Goal: Task Accomplishment & Management: Use online tool/utility

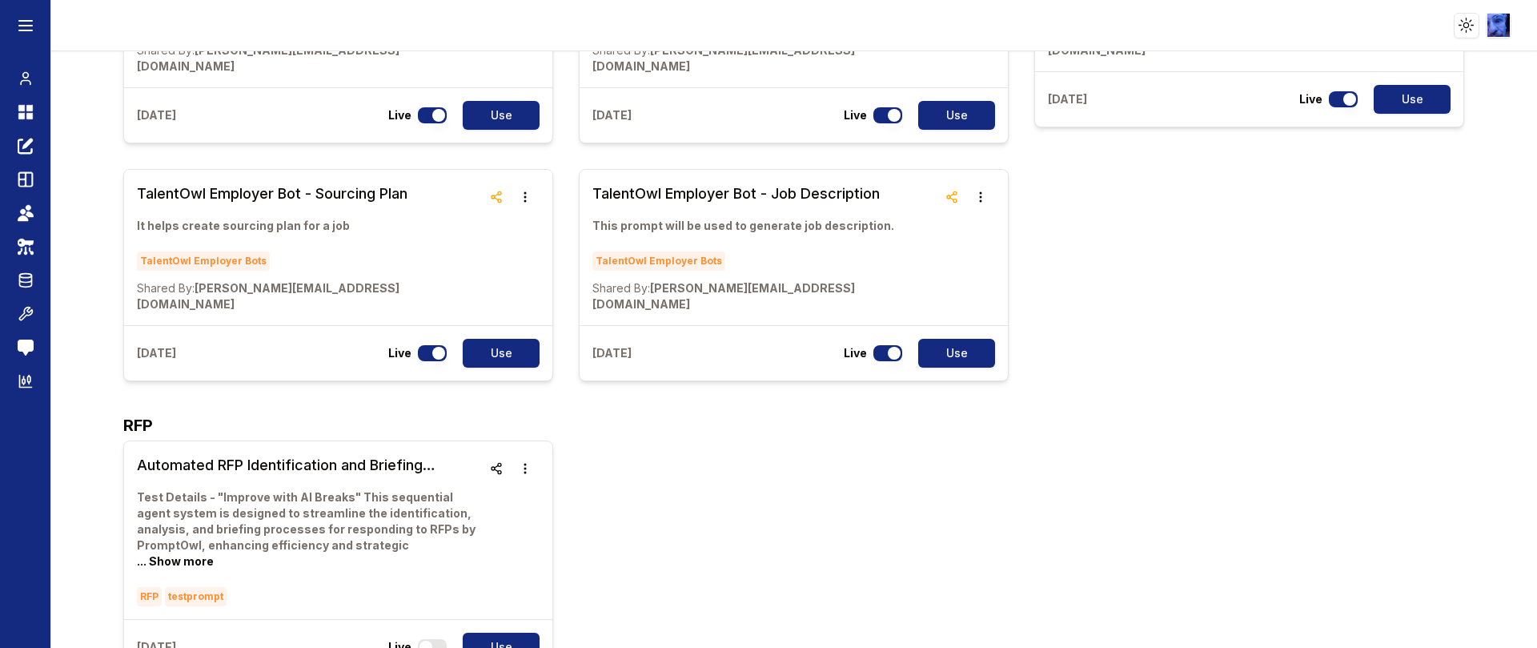
scroll to position [2362, 0]
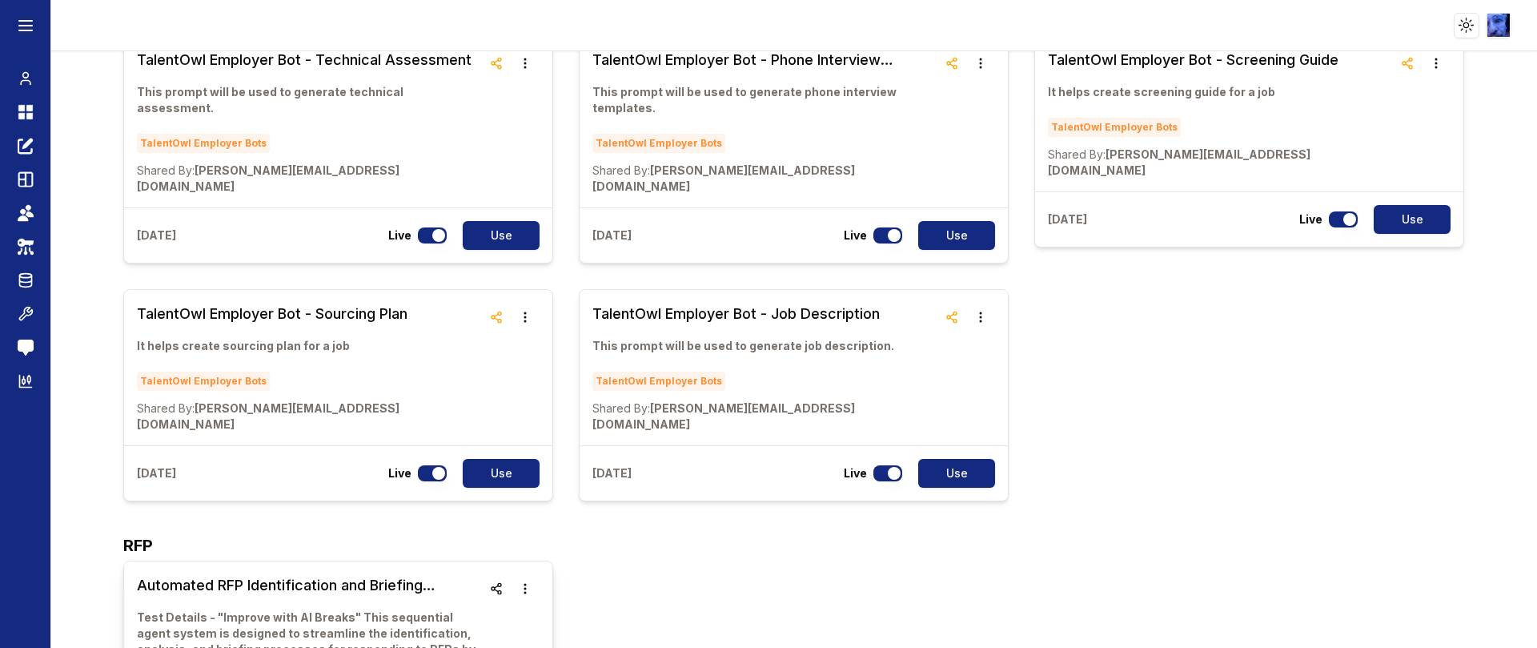
click at [287, 574] on h3 "Automated RFP Identification and Briefing Workflow" at bounding box center [309, 585] width 345 height 22
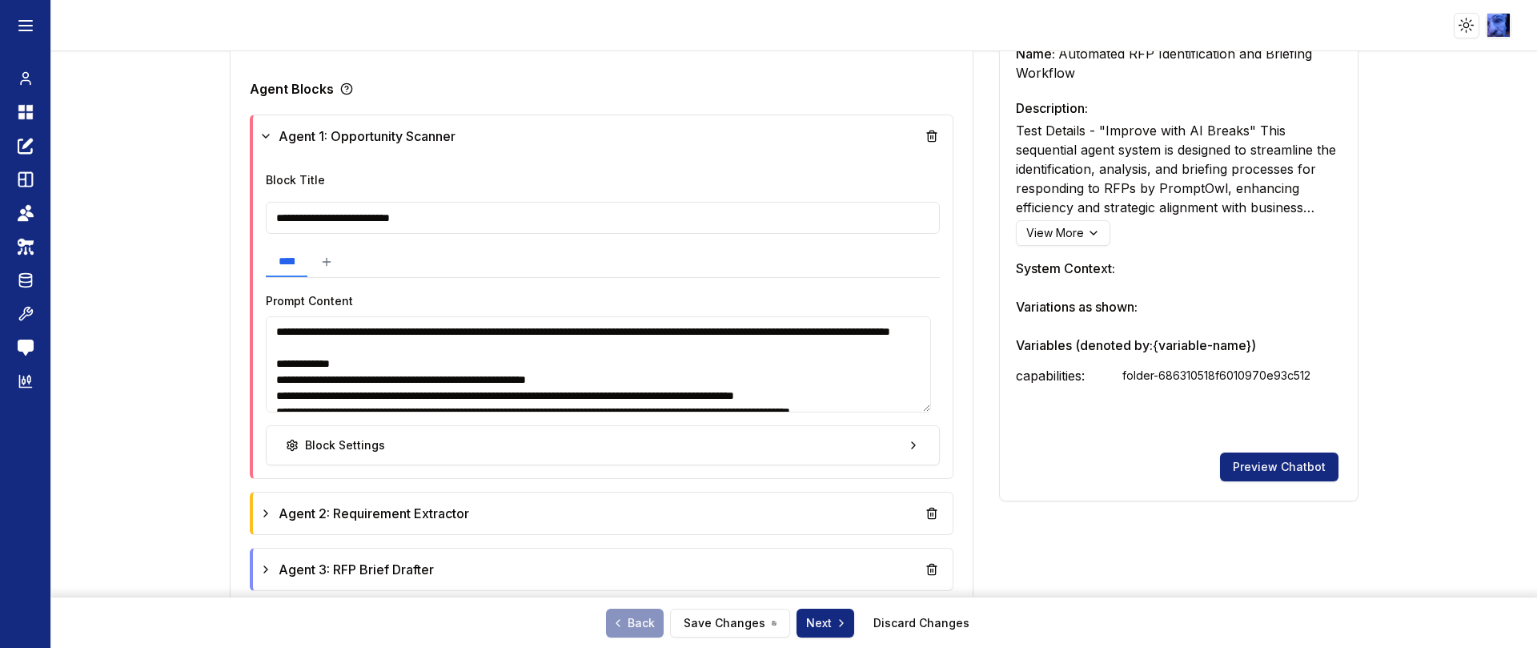
scroll to position [240, 0]
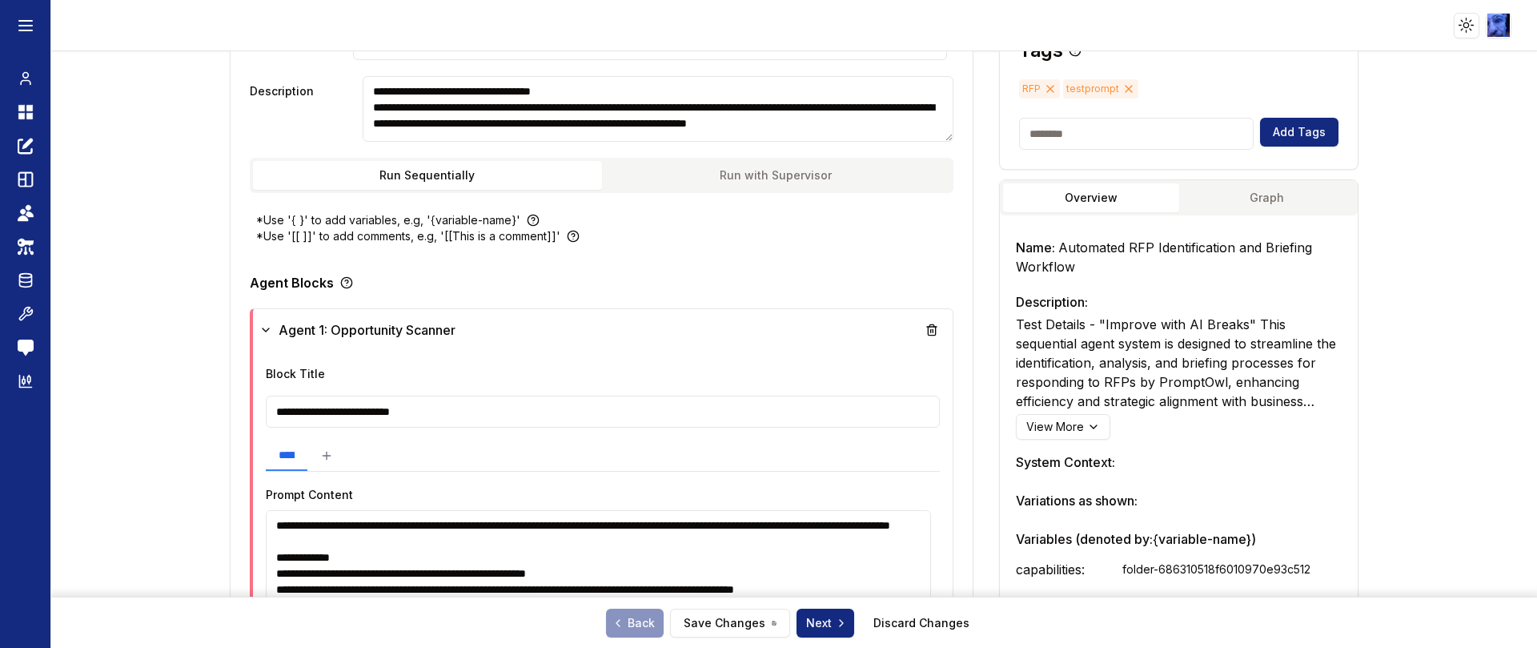
click at [1222, 190] on button "Graph" at bounding box center [1266, 197] width 175 height 29
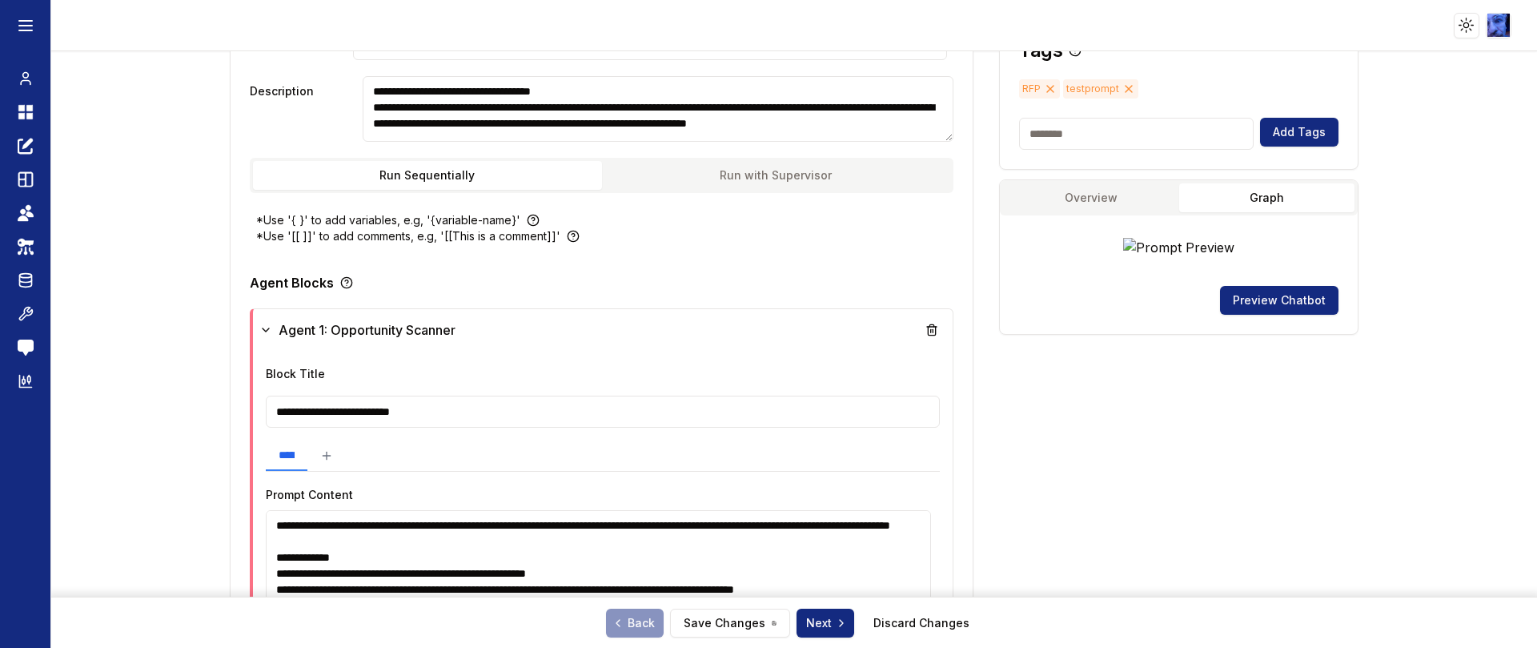
click at [1154, 247] on img at bounding box center [1178, 247] width 111 height 19
click at [1253, 294] on button "Preview Chatbot" at bounding box center [1279, 300] width 119 height 29
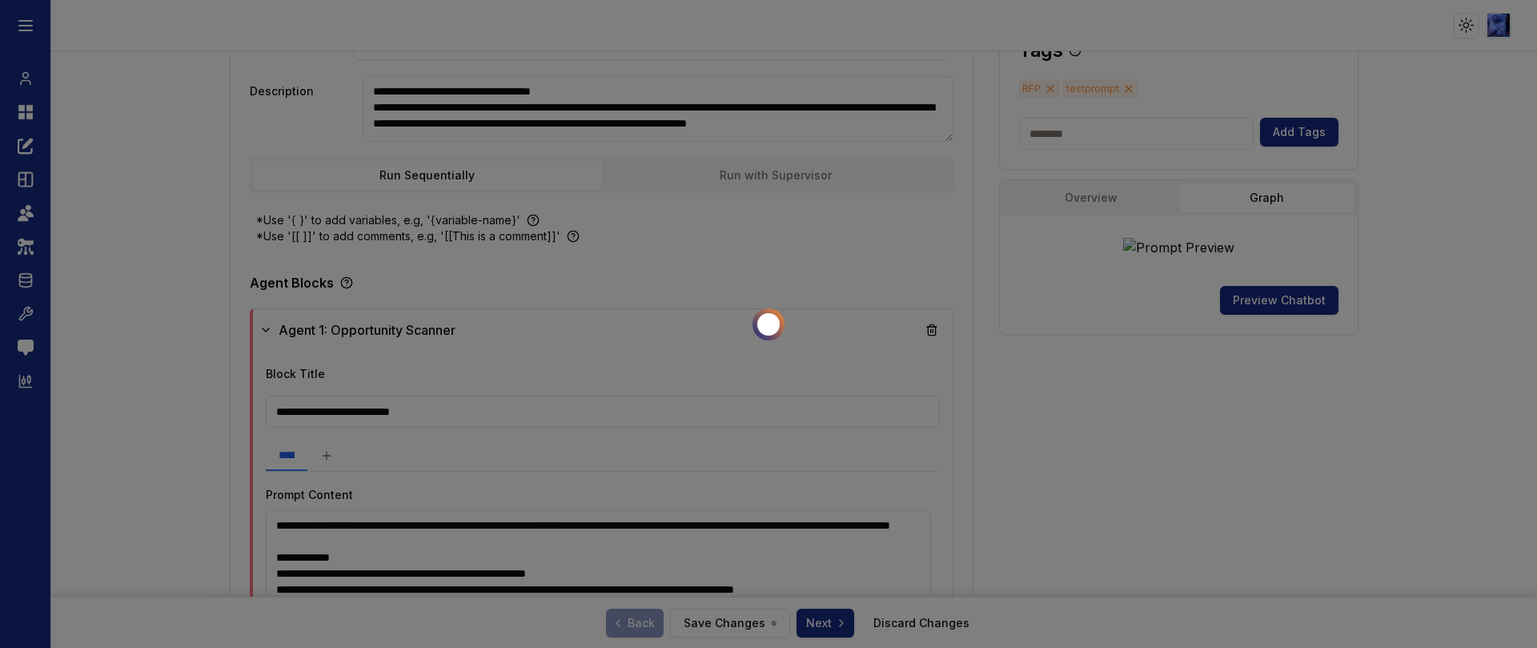
click at [64, 48] on div at bounding box center [768, 324] width 1537 height 648
click at [831, 234] on div at bounding box center [768, 324] width 1537 height 648
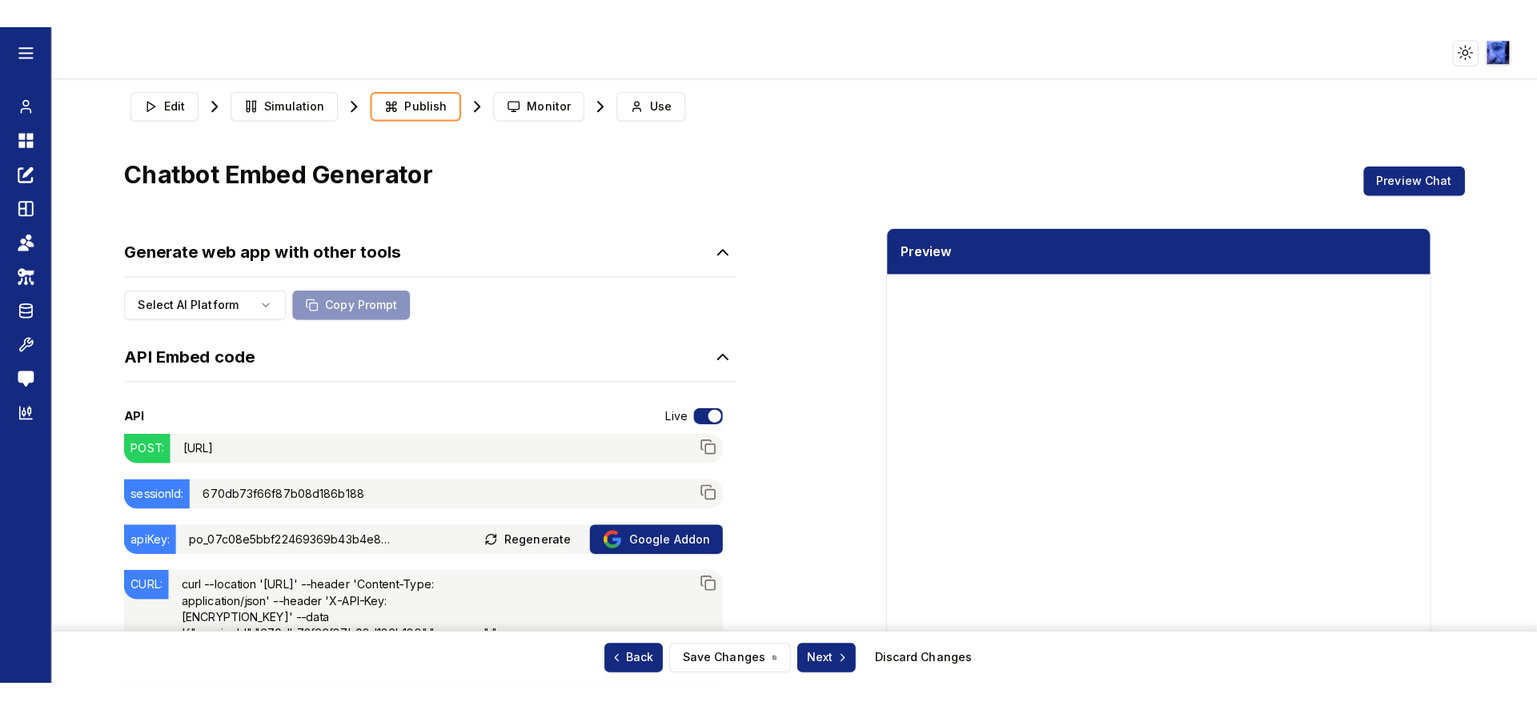
scroll to position [241, 0]
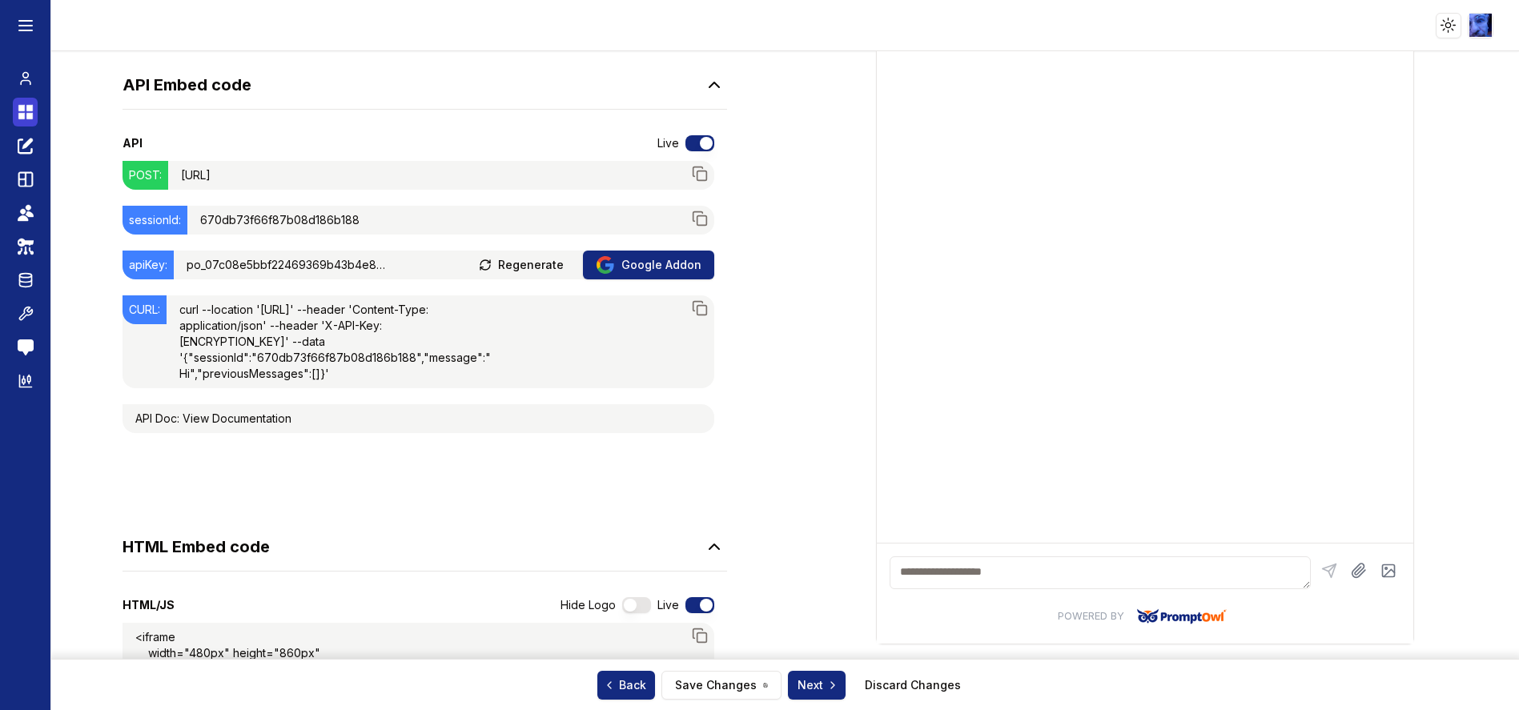
click at [26, 107] on icon at bounding box center [29, 108] width 6 height 6
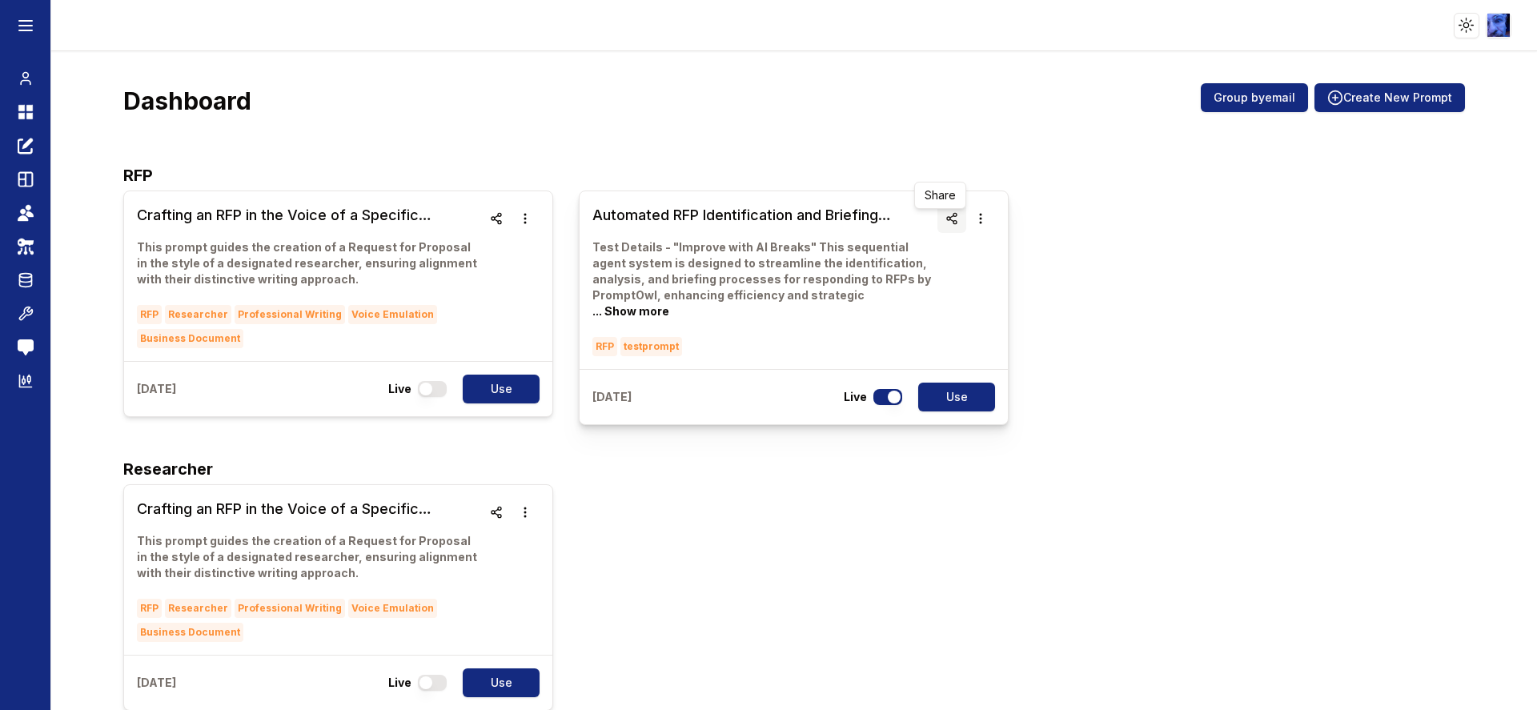
click at [947, 219] on circle "button" at bounding box center [948, 218] width 3 height 3
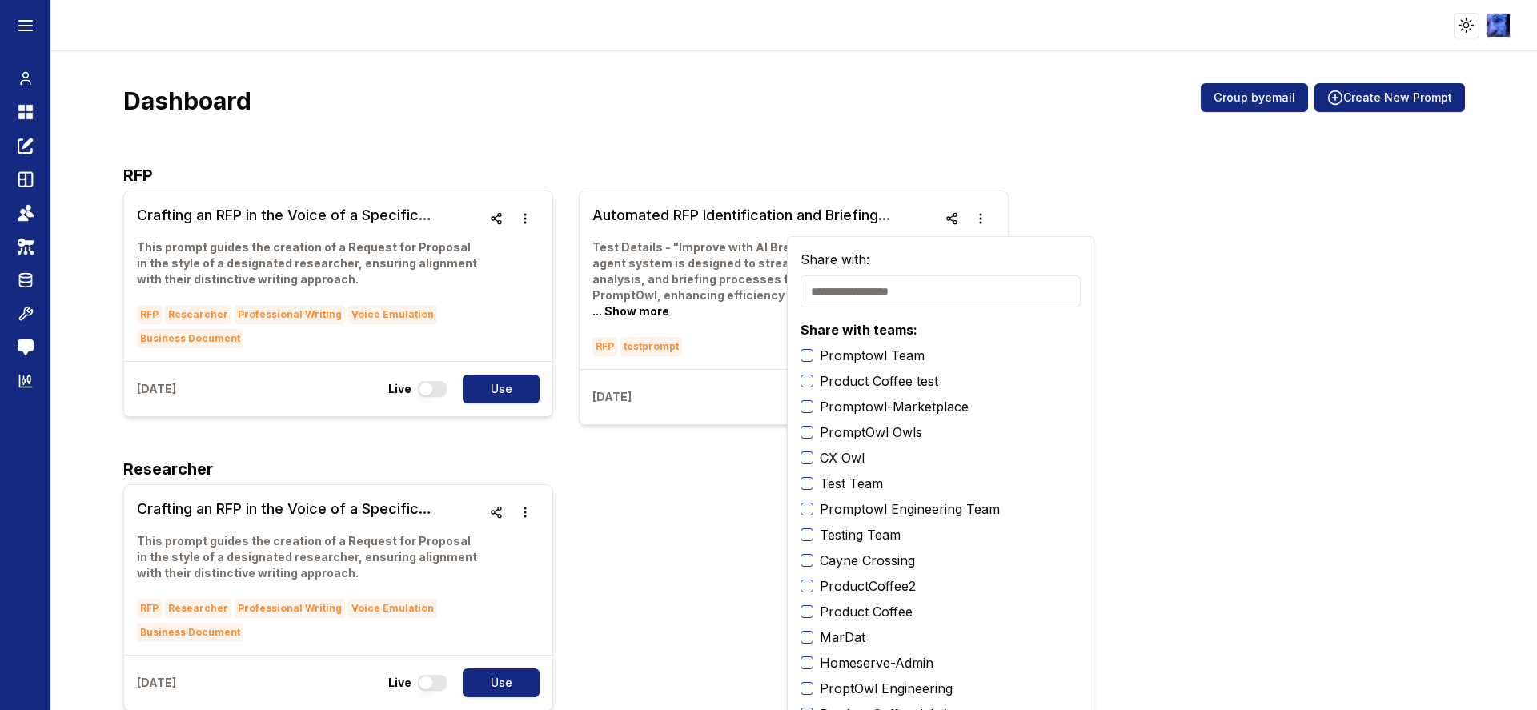
click at [807, 633] on button "MarDat" at bounding box center [807, 637] width 13 height 13
click at [667, 554] on div "Crafting an RFP in the Voice of a Specific Researcher This prompt guides the cr…" at bounding box center [793, 597] width 1341 height 227
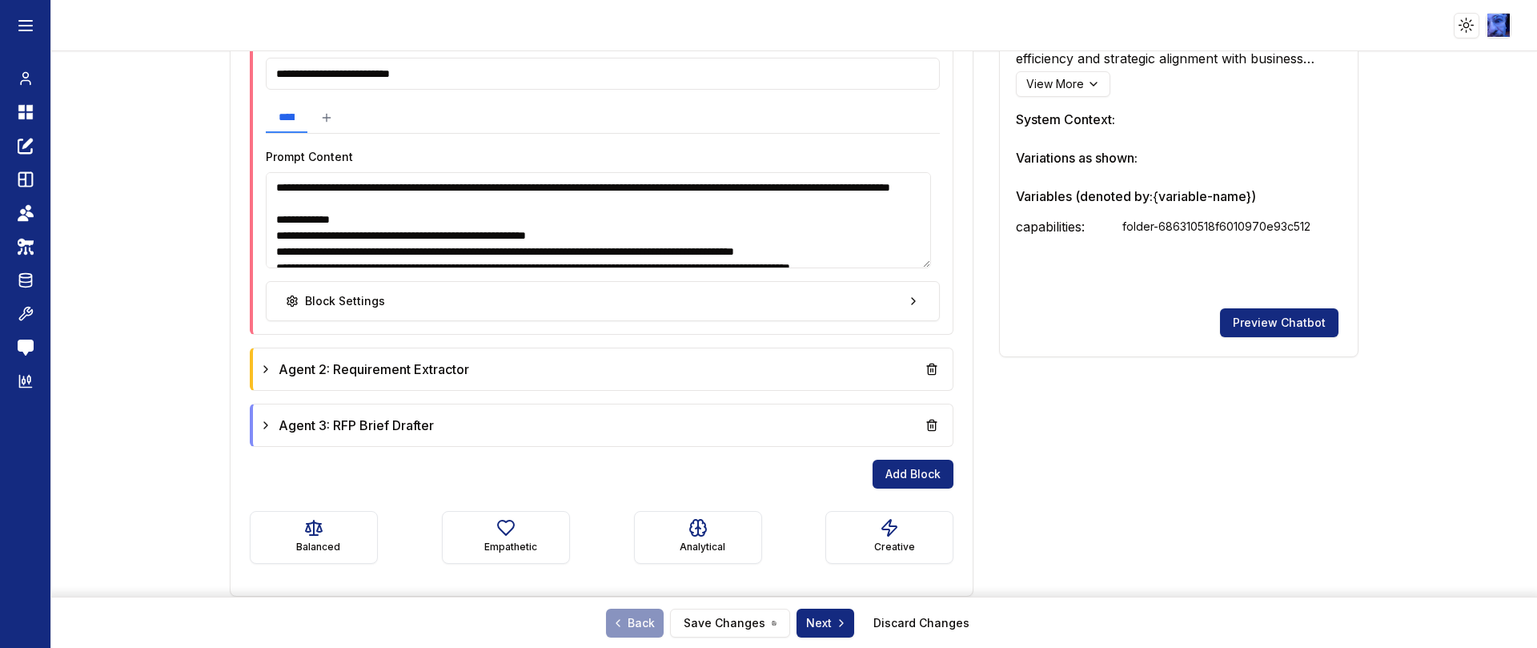
scroll to position [218, 0]
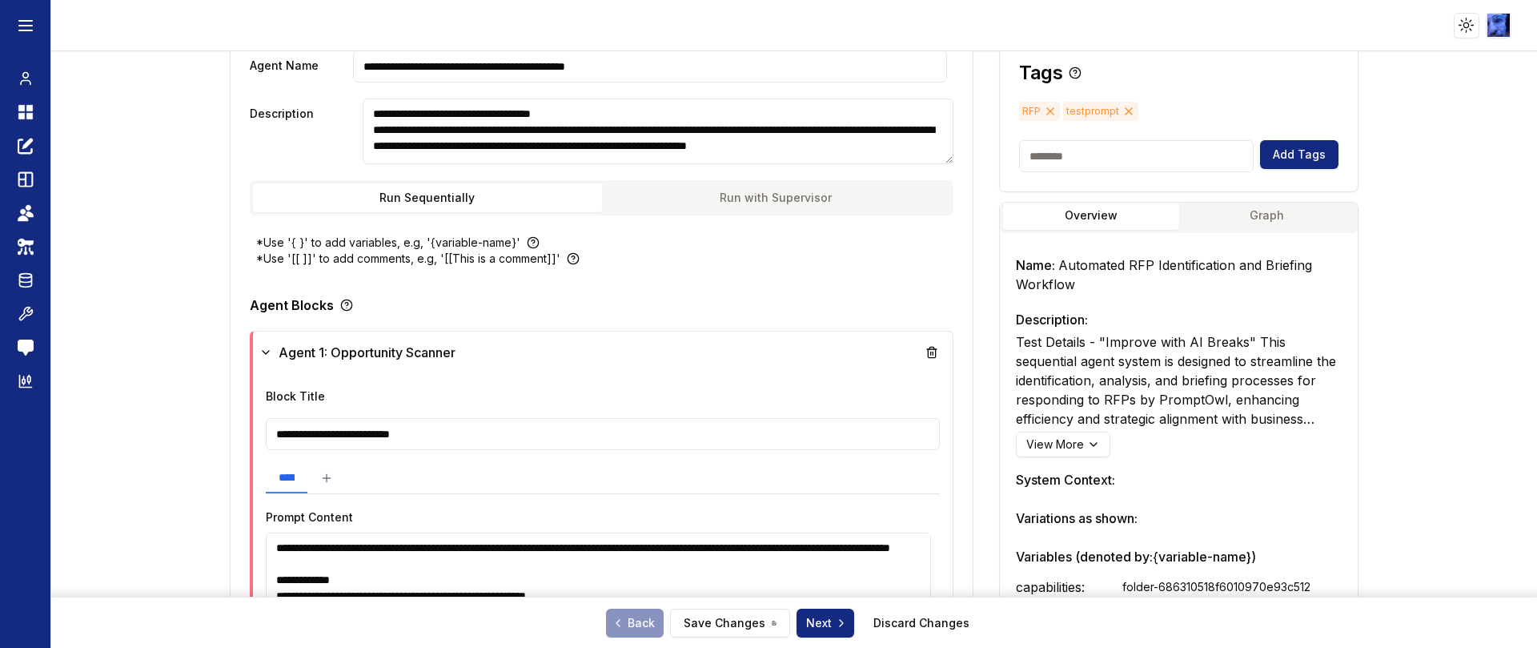
click at [1258, 234] on div "Overview Graph Name: Automated RFP Identification and Briefing Workflow Descrip…" at bounding box center [1179, 427] width 358 height 458
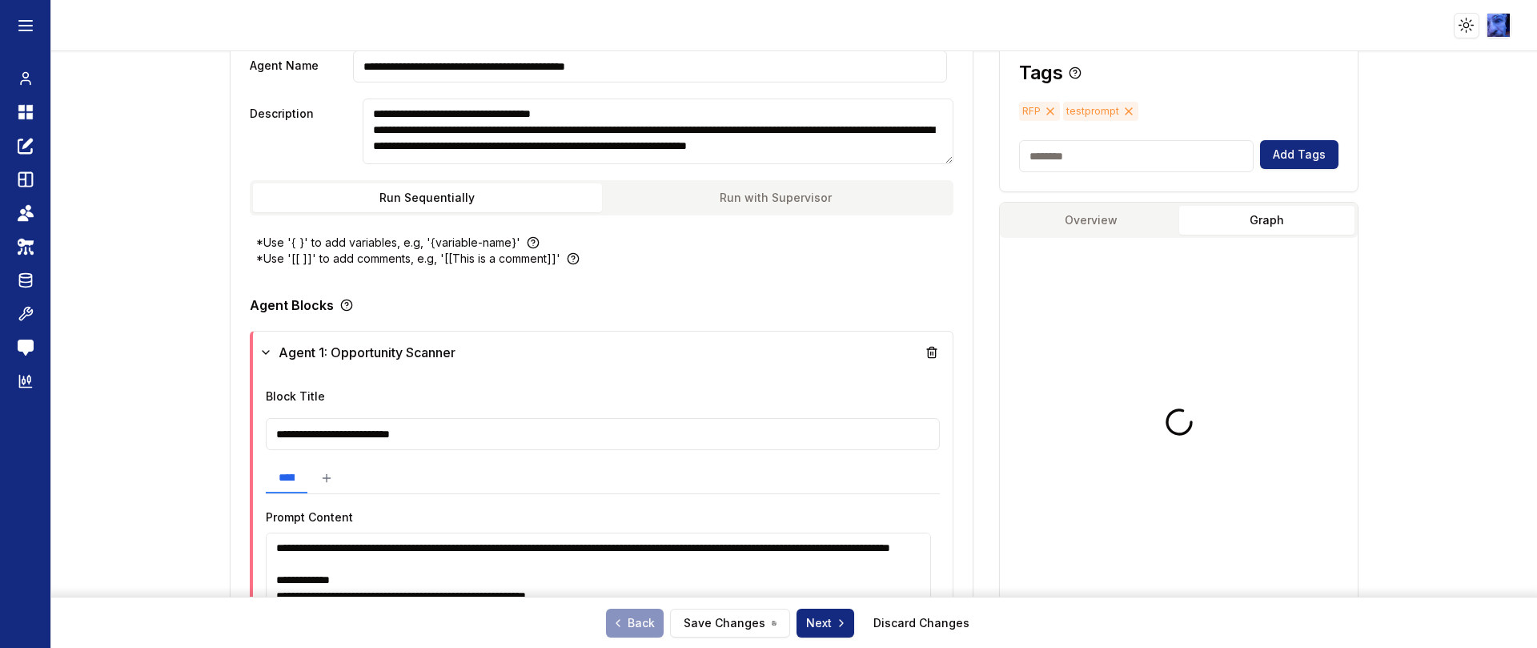
click at [1258, 215] on button "Graph" at bounding box center [1266, 220] width 175 height 29
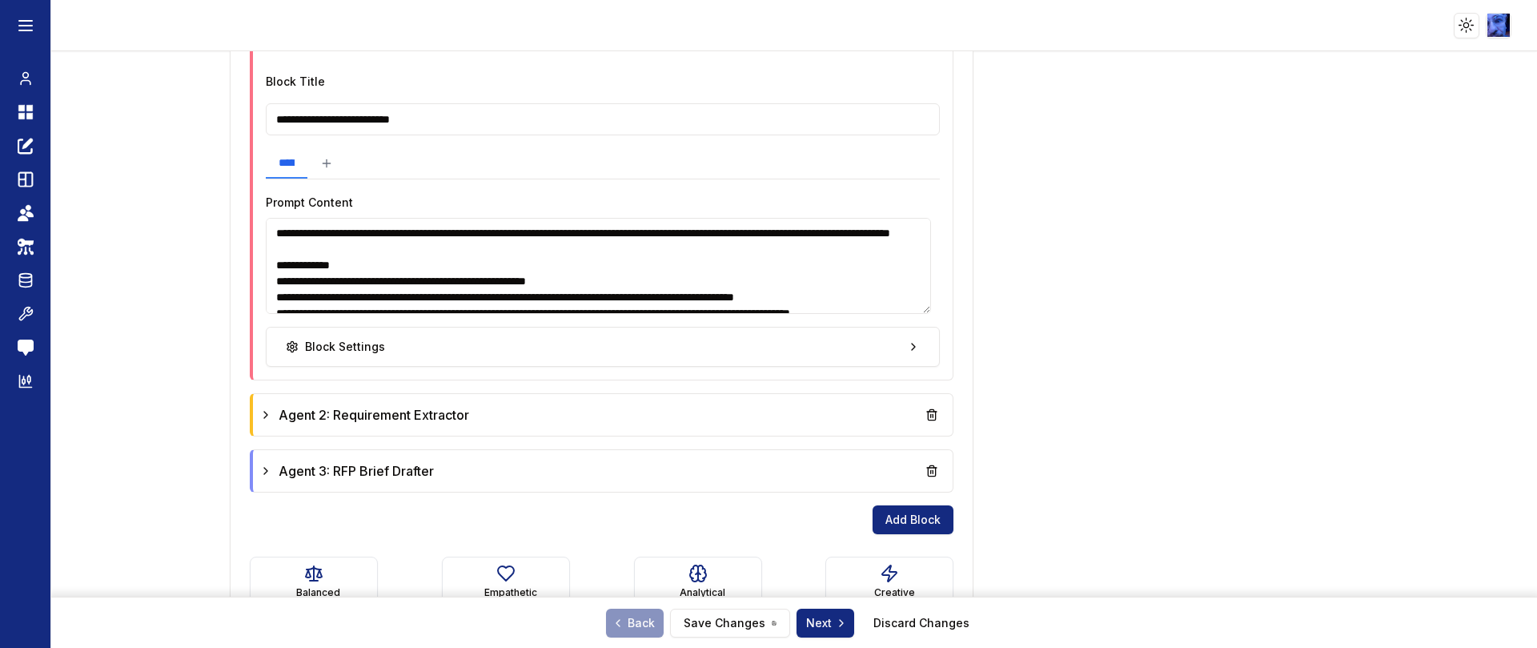
scroll to position [578, 0]
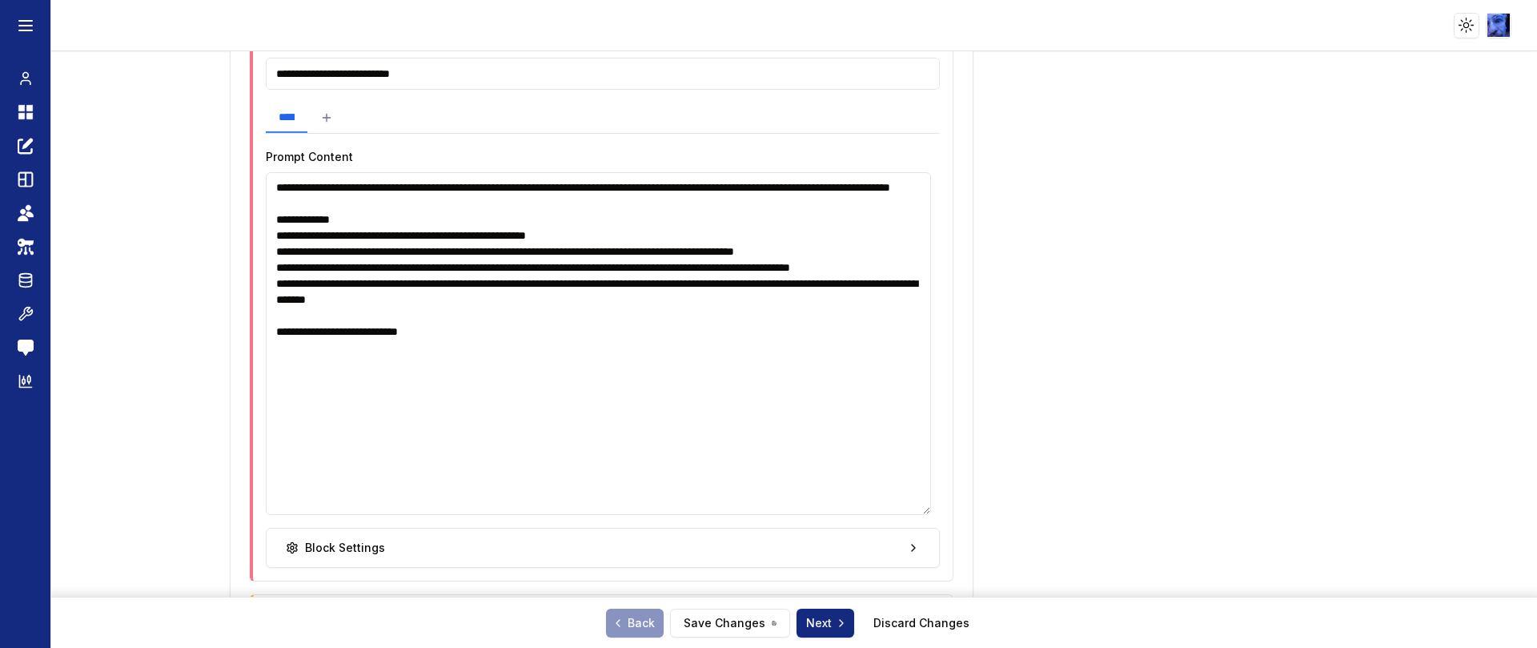
drag, startPoint x: 924, startPoint y: 263, endPoint x: 896, endPoint y: 510, distance: 248.2
click at [896, 510] on textarea "**********" at bounding box center [598, 343] width 665 height 343
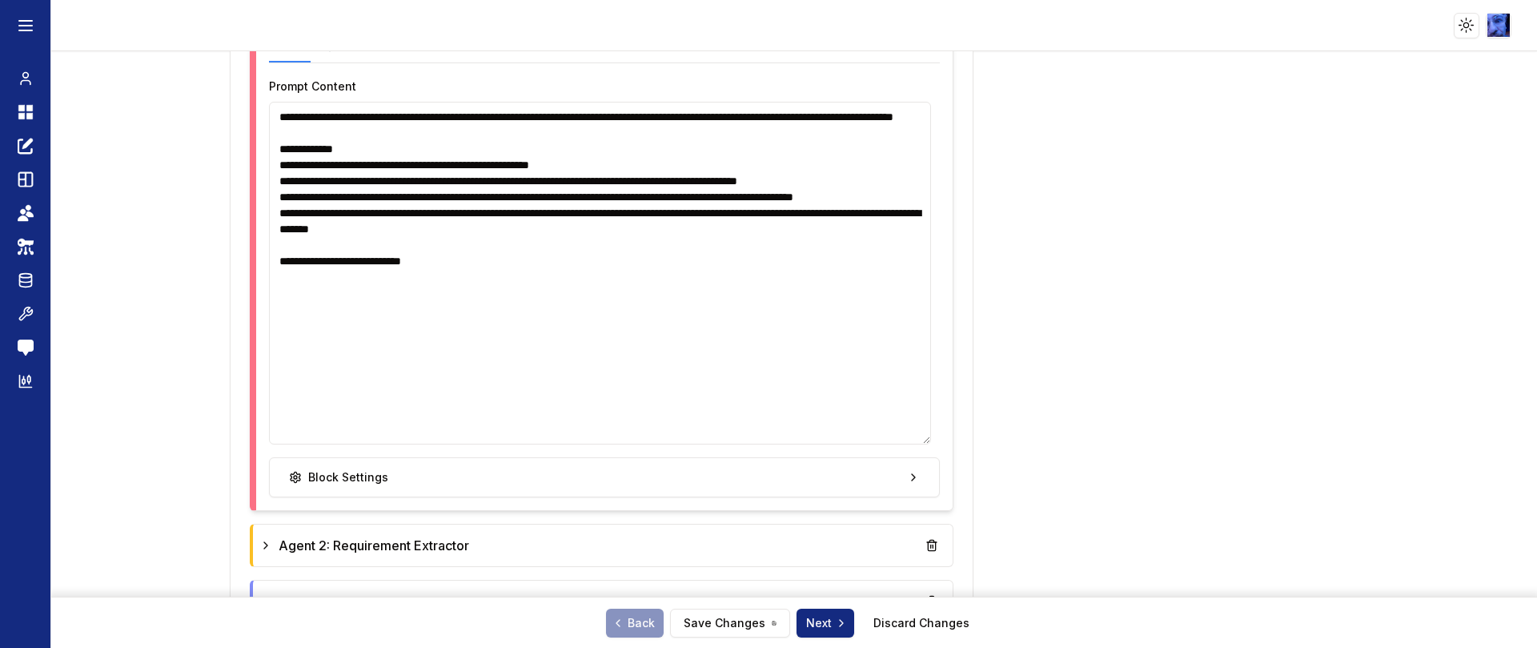
scroll to position [698, 0]
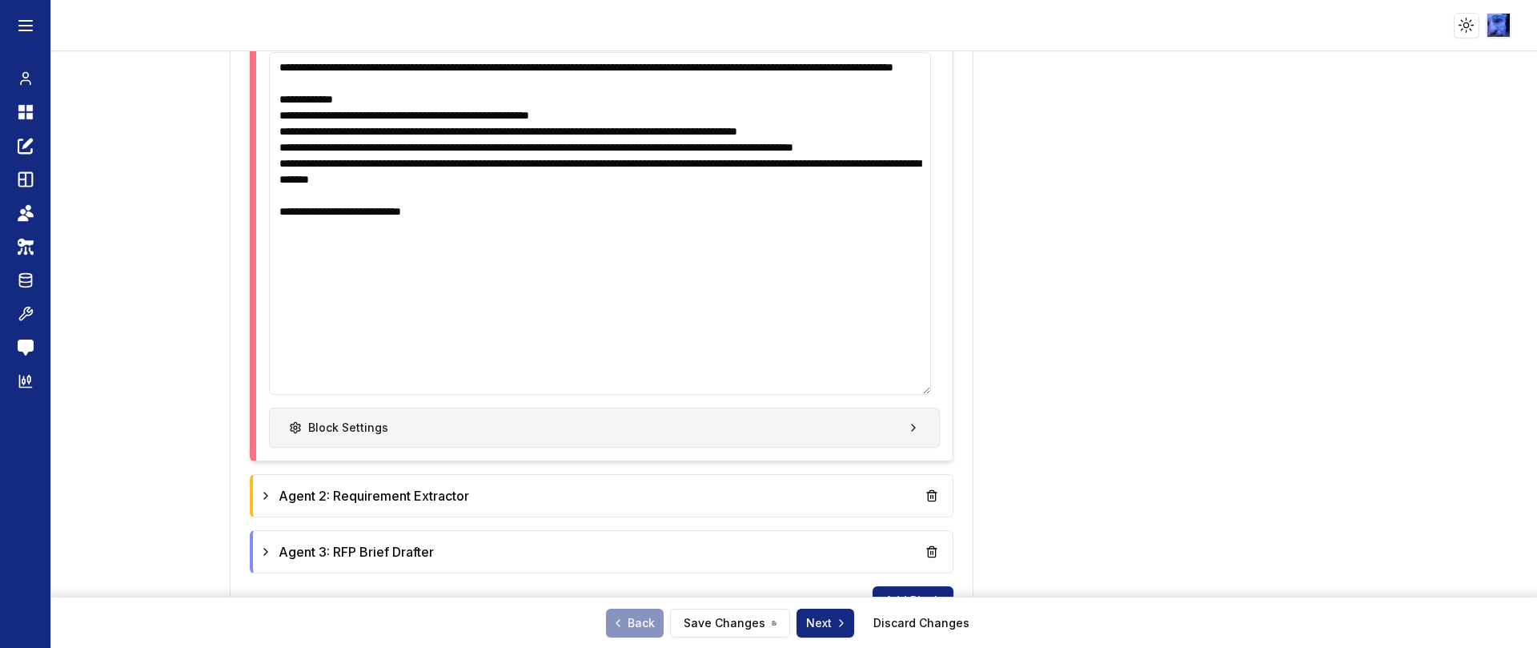
click at [889, 428] on button "Block Settings" at bounding box center [605, 428] width 672 height 40
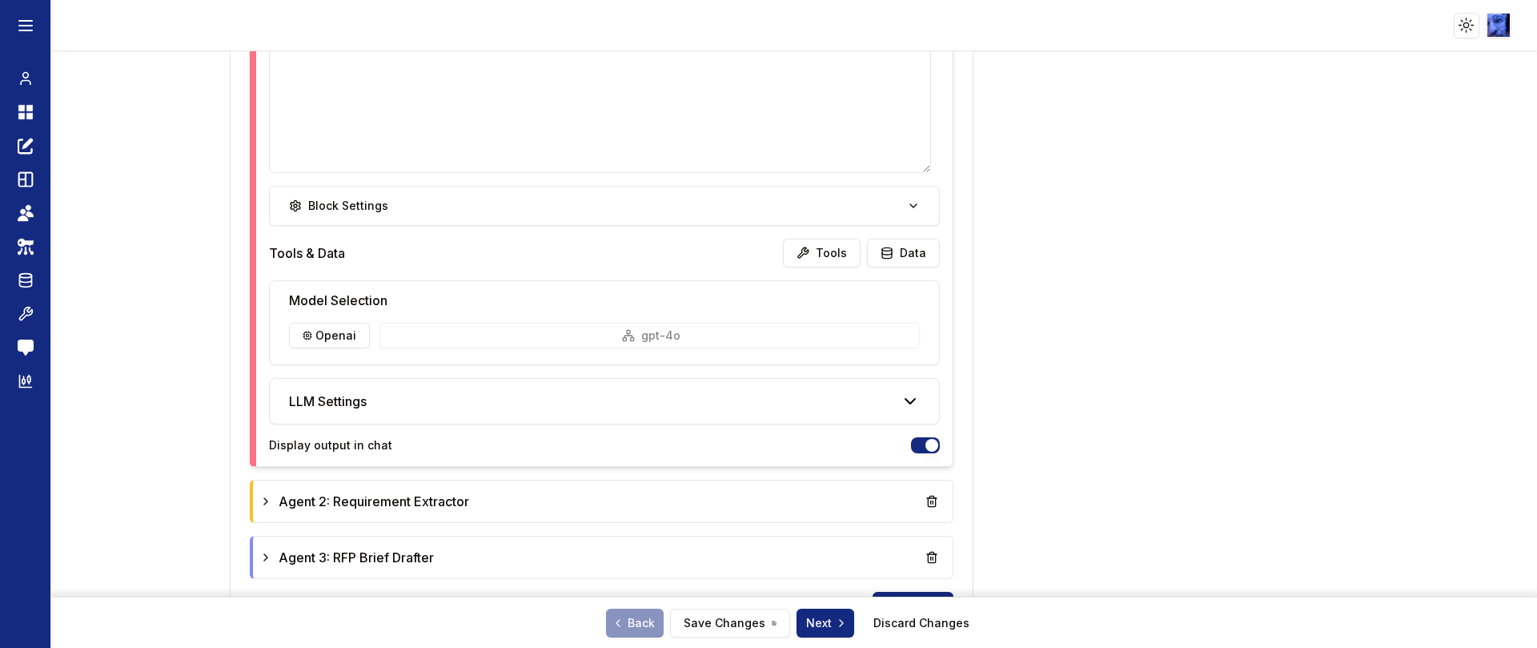
scroll to position [938, 0]
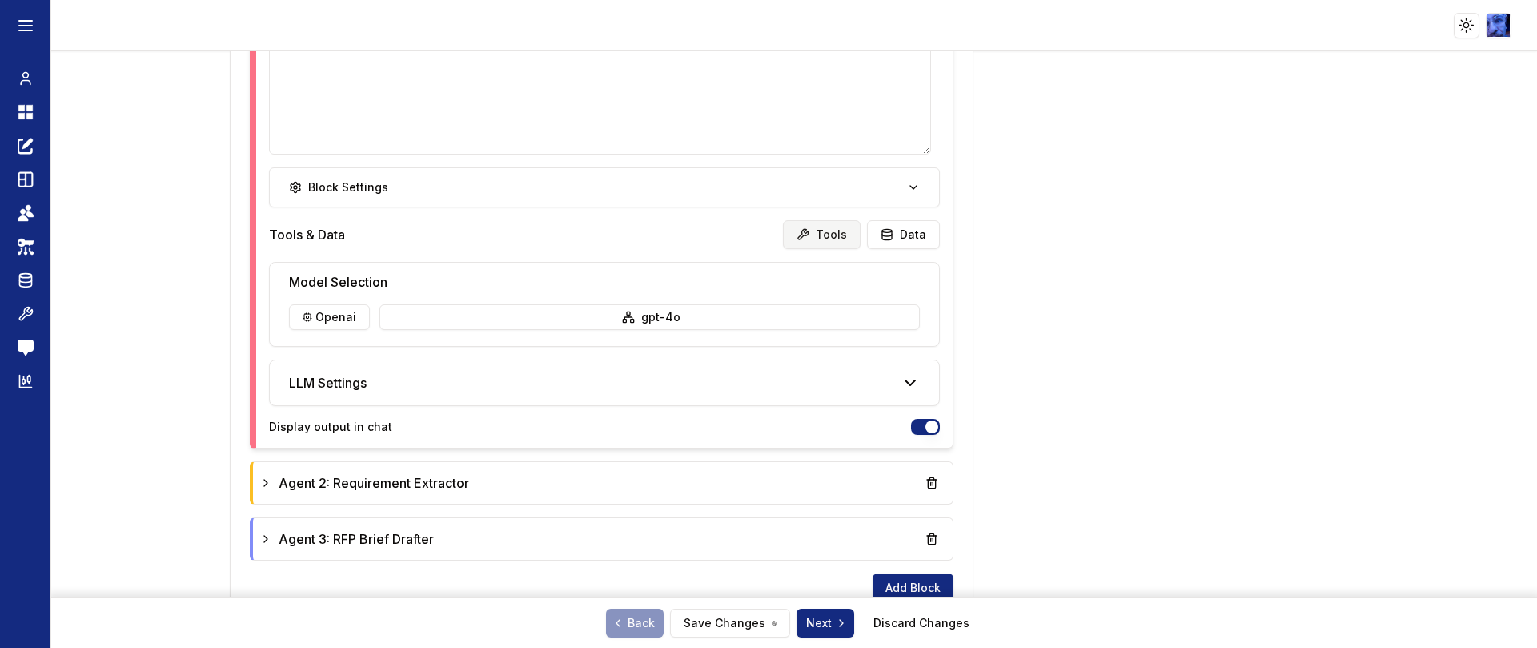
click at [822, 237] on button "Tools" at bounding box center [822, 234] width 78 height 29
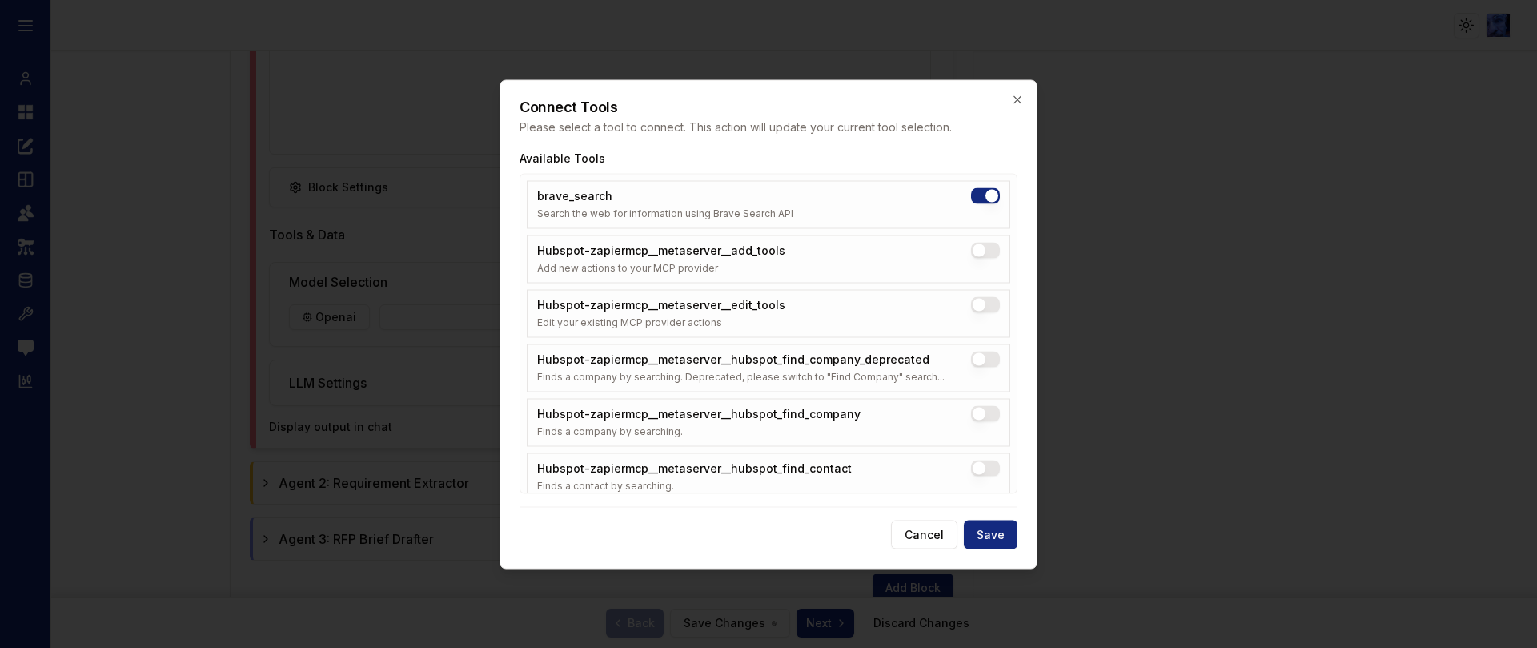
click at [1316, 93] on div at bounding box center [768, 324] width 1537 height 648
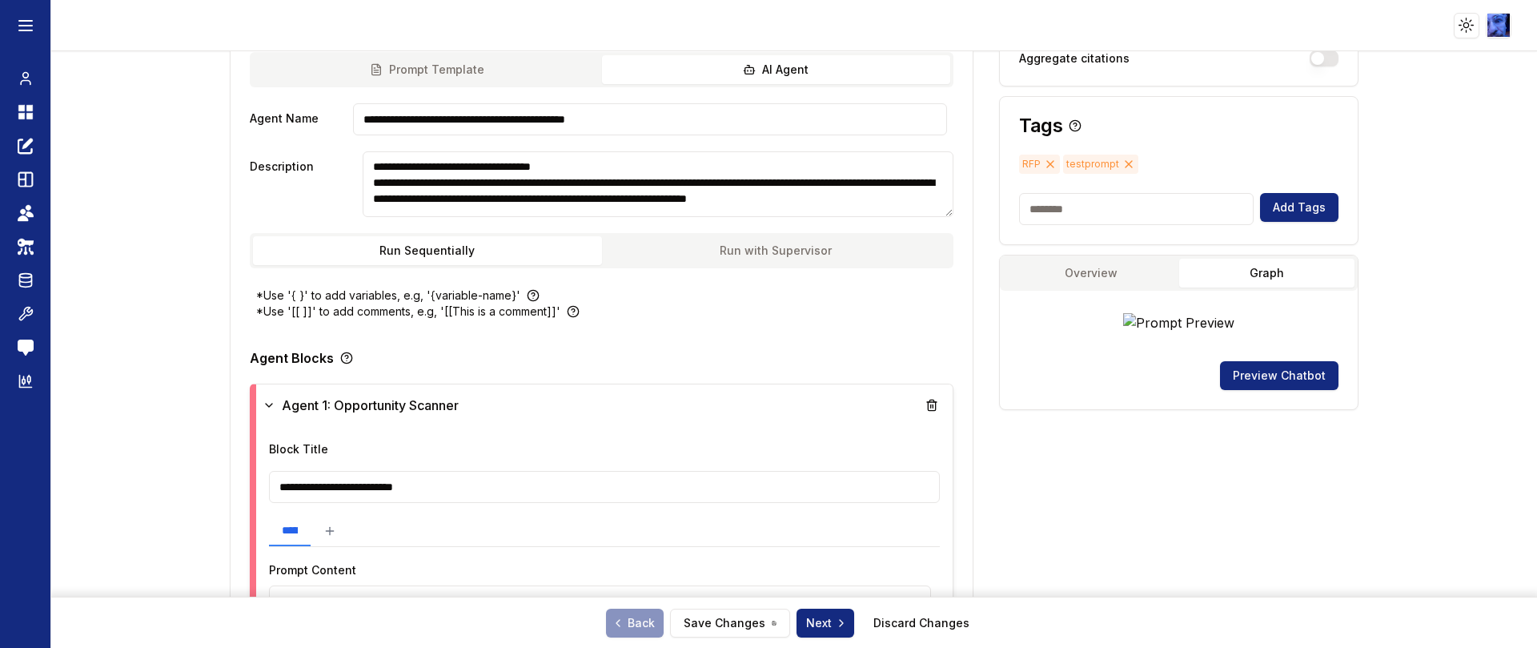
scroll to position [218, 0]
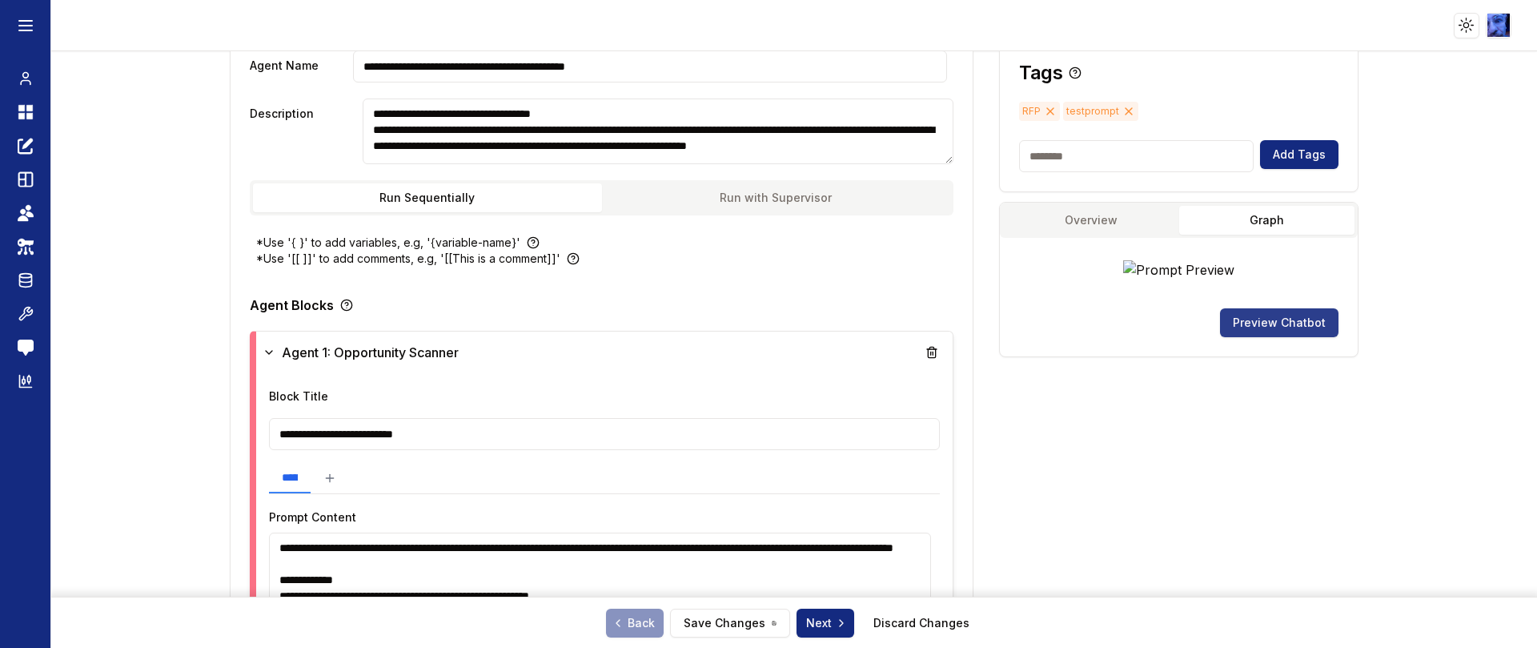
click at [1280, 321] on button "Preview Chatbot" at bounding box center [1279, 322] width 119 height 29
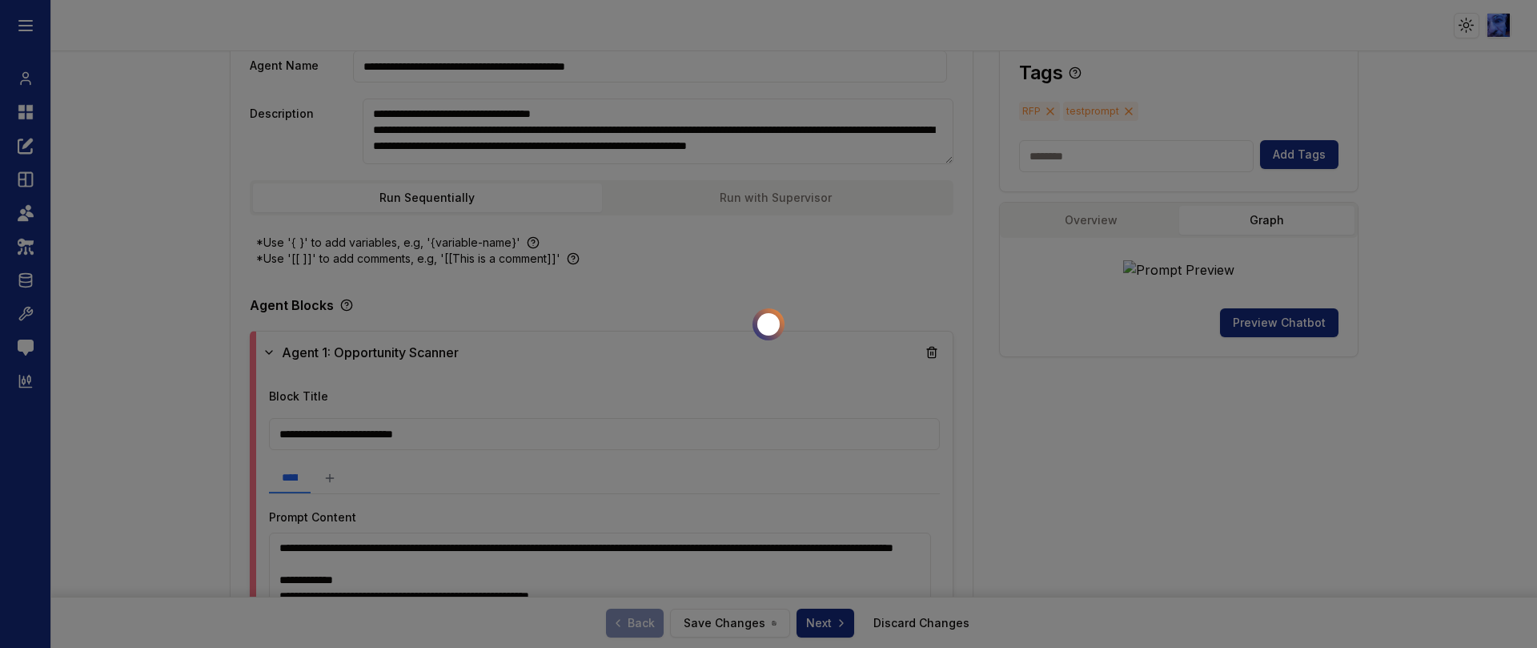
click at [1038, 294] on div at bounding box center [768, 324] width 1537 height 648
click at [959, 447] on div at bounding box center [768, 324] width 1537 height 648
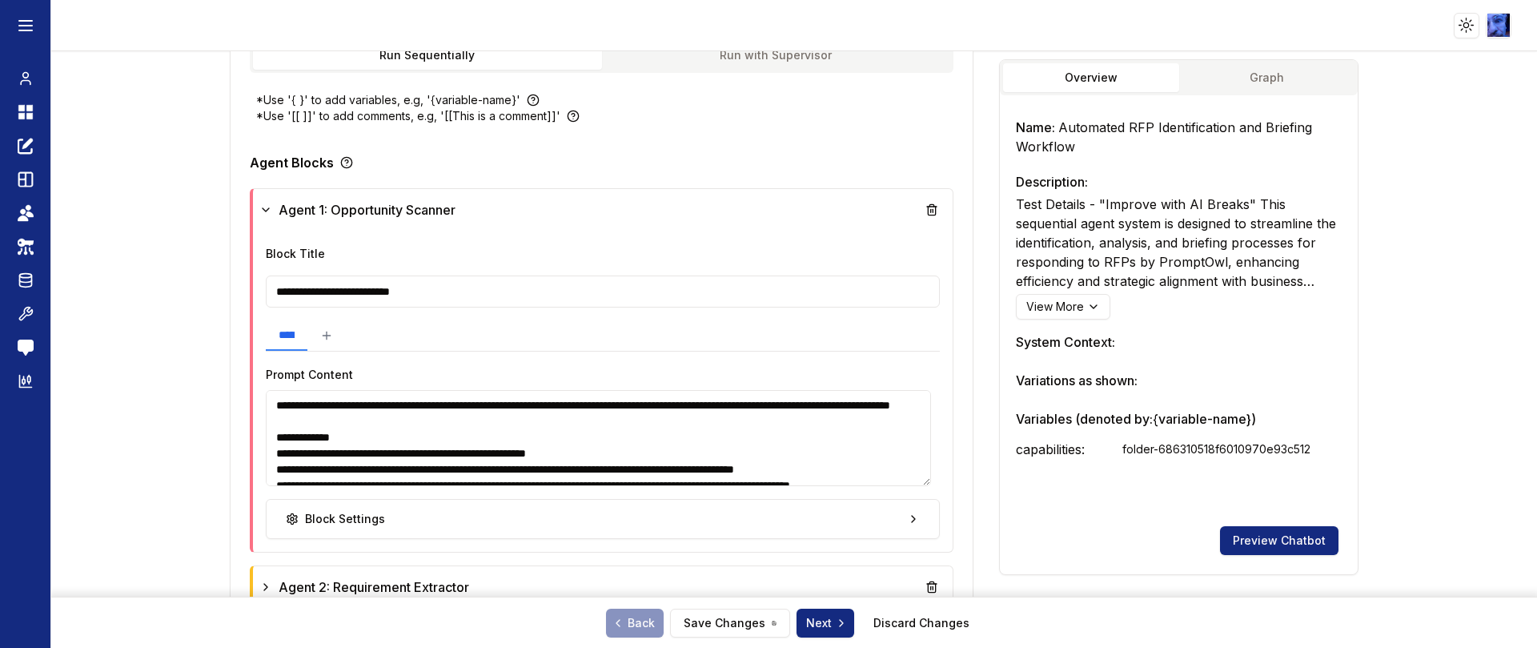
scroll to position [578, 0]
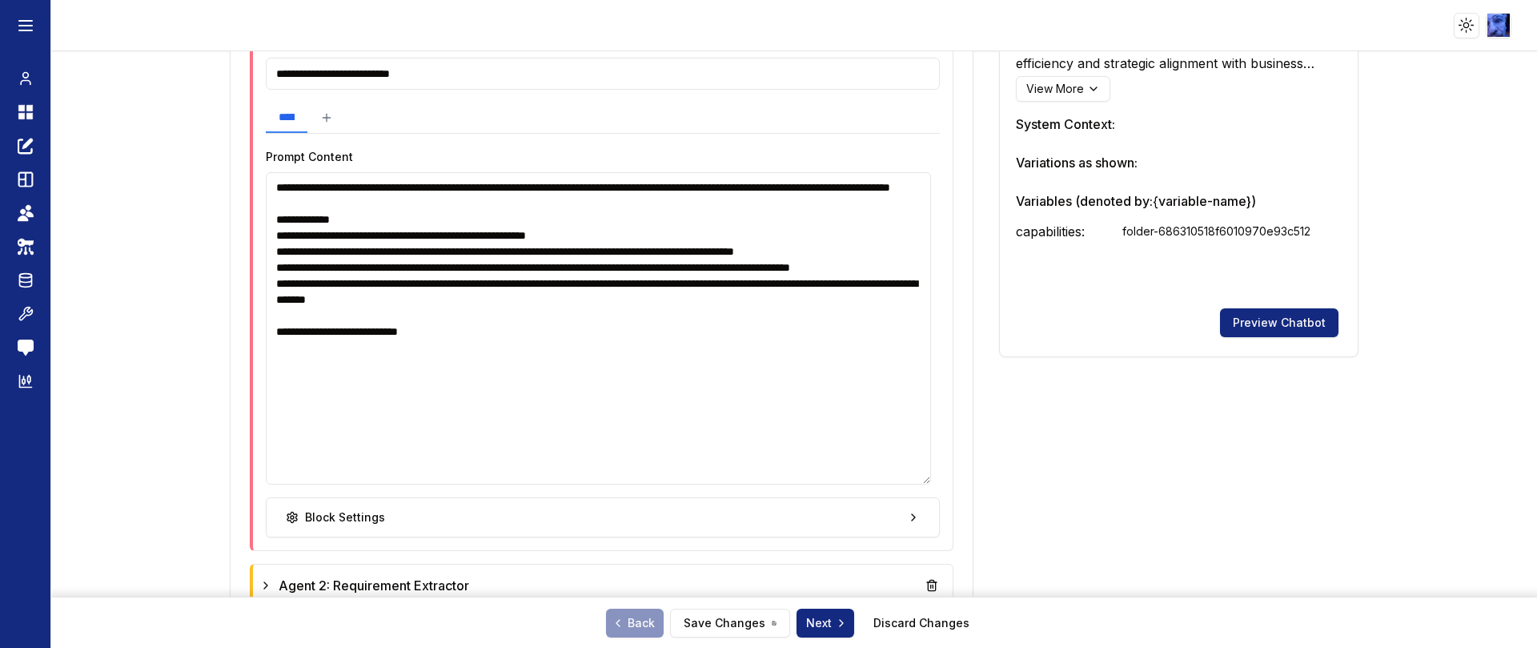
drag, startPoint x: 925, startPoint y: 264, endPoint x: 893, endPoint y: 492, distance: 230.4
click at [893, 484] on textarea "**********" at bounding box center [598, 328] width 665 height 312
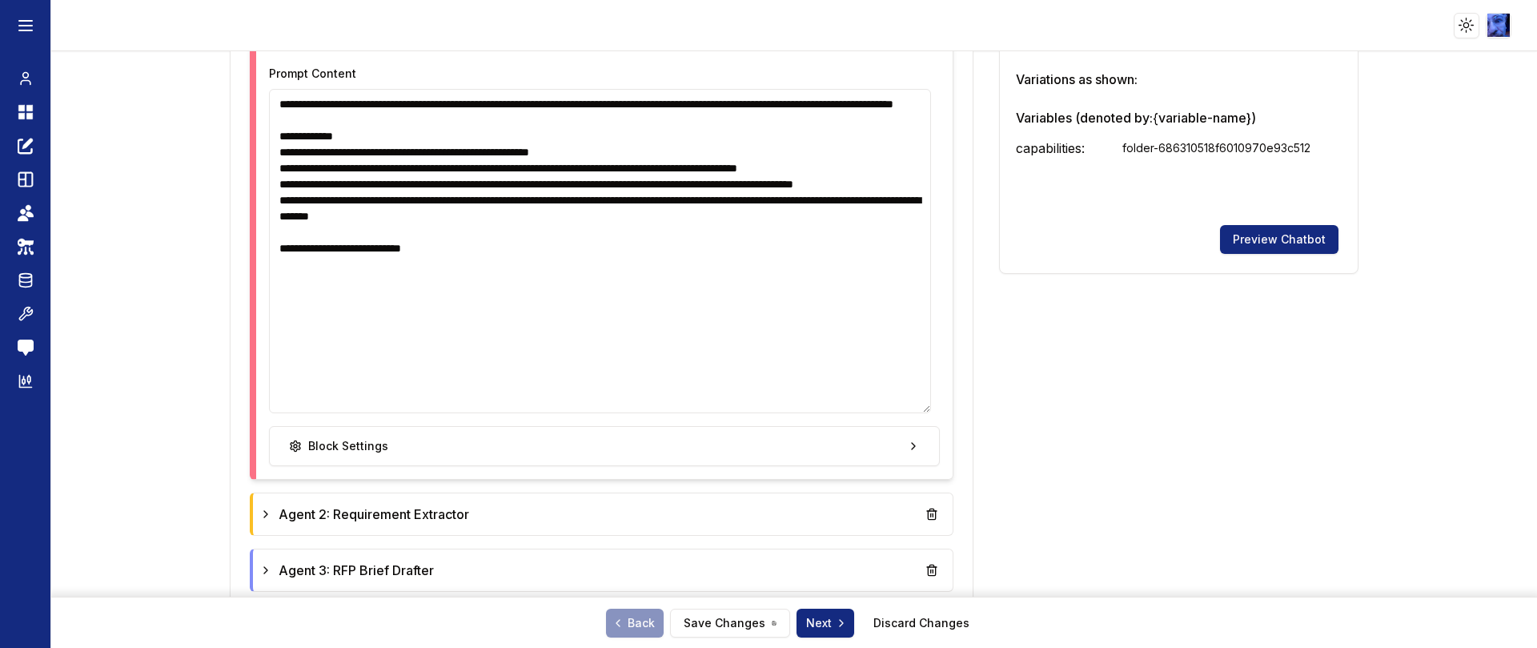
scroll to position [698, 0]
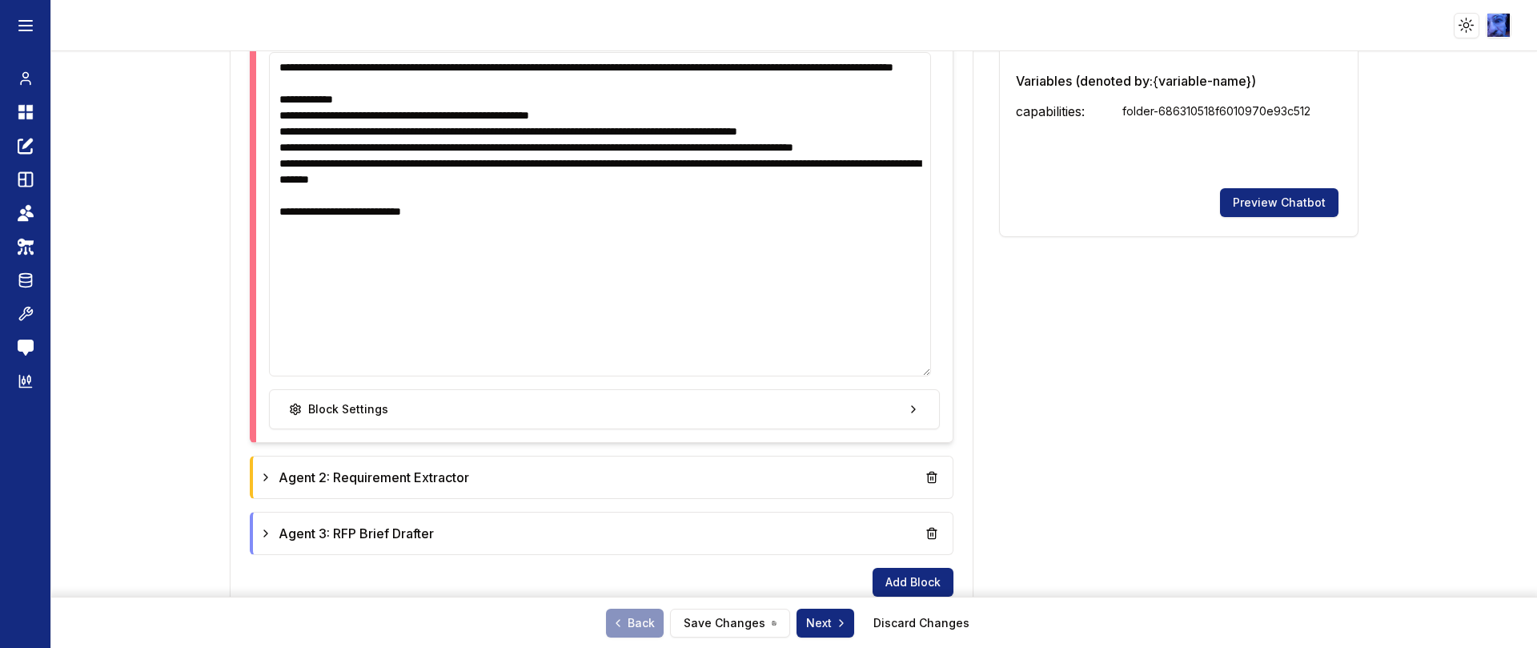
drag, startPoint x: 285, startPoint y: 107, endPoint x: 758, endPoint y: 241, distance: 491.0
click at [758, 241] on textarea "**********" at bounding box center [600, 214] width 662 height 324
click at [380, 258] on textarea "**********" at bounding box center [600, 214] width 662 height 324
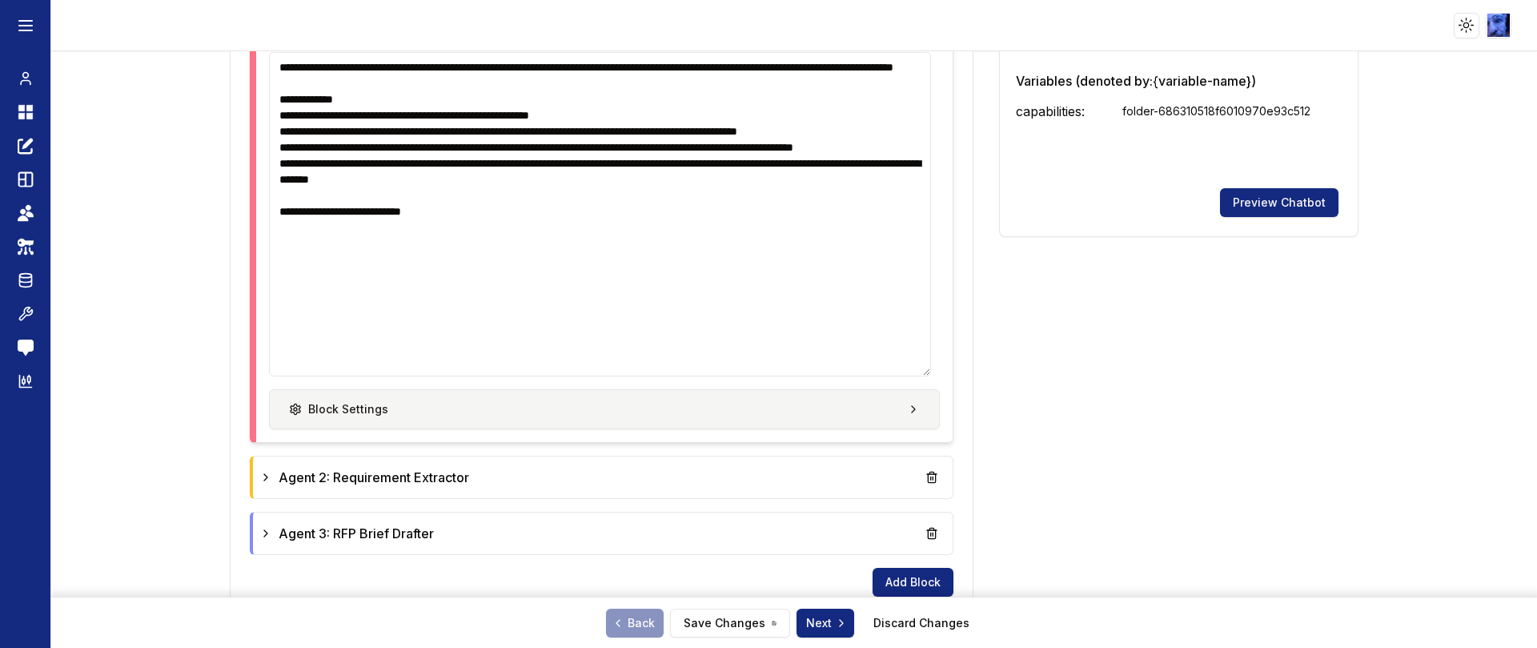
click at [910, 409] on button "Block Settings" at bounding box center [605, 409] width 672 height 40
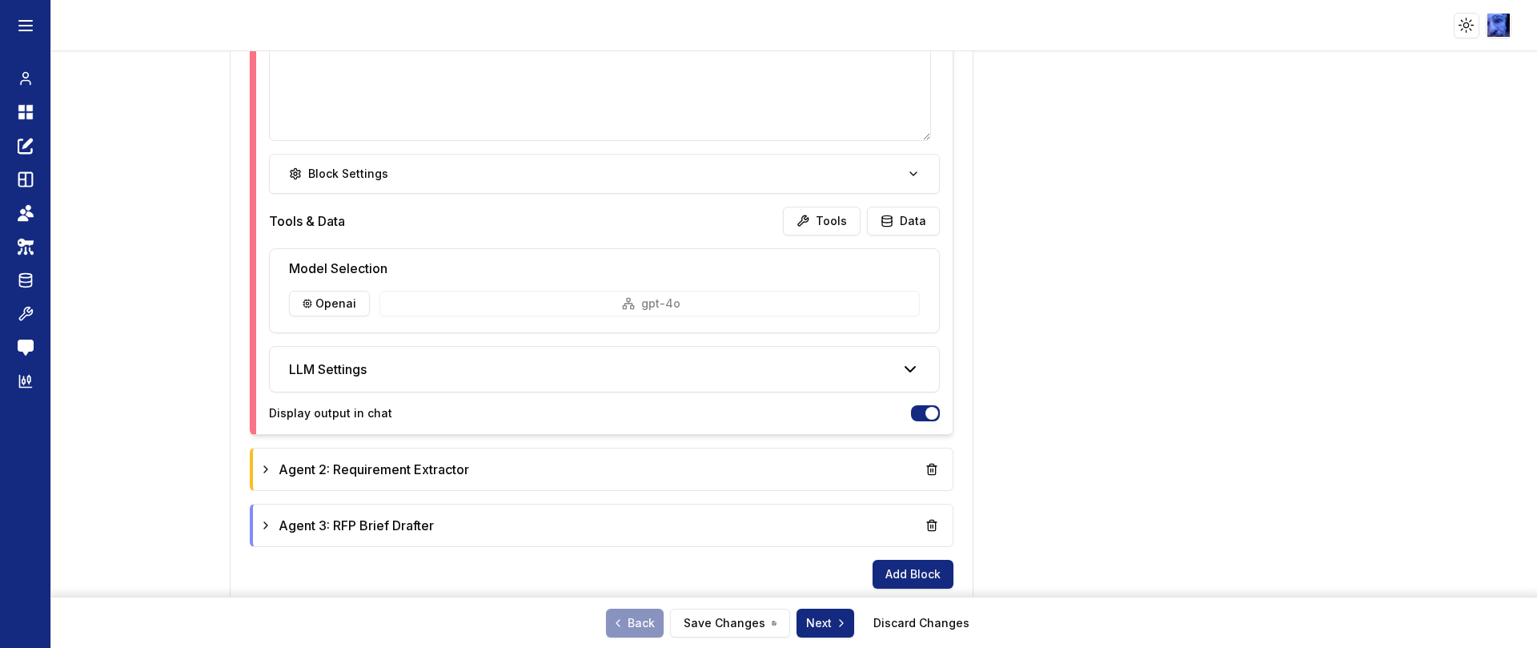
scroll to position [938, 0]
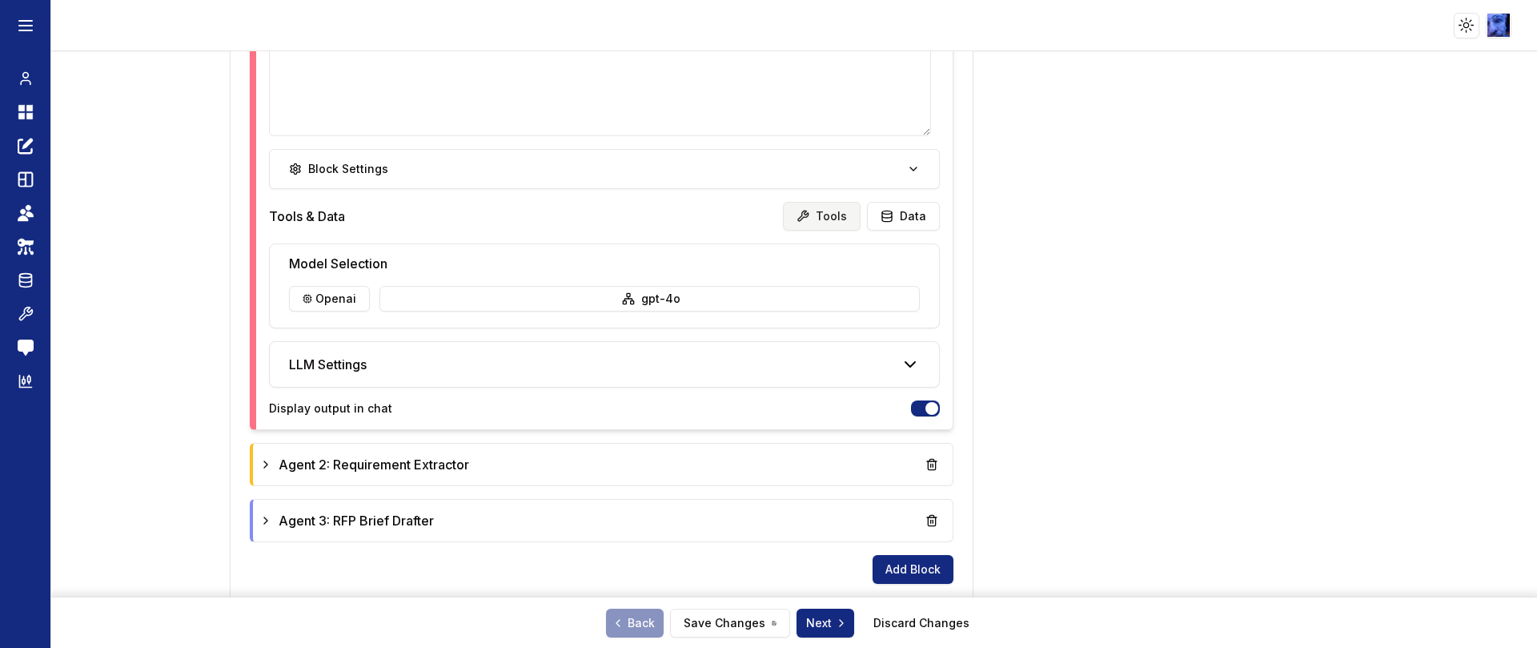
click at [826, 217] on button "Tools" at bounding box center [822, 216] width 78 height 29
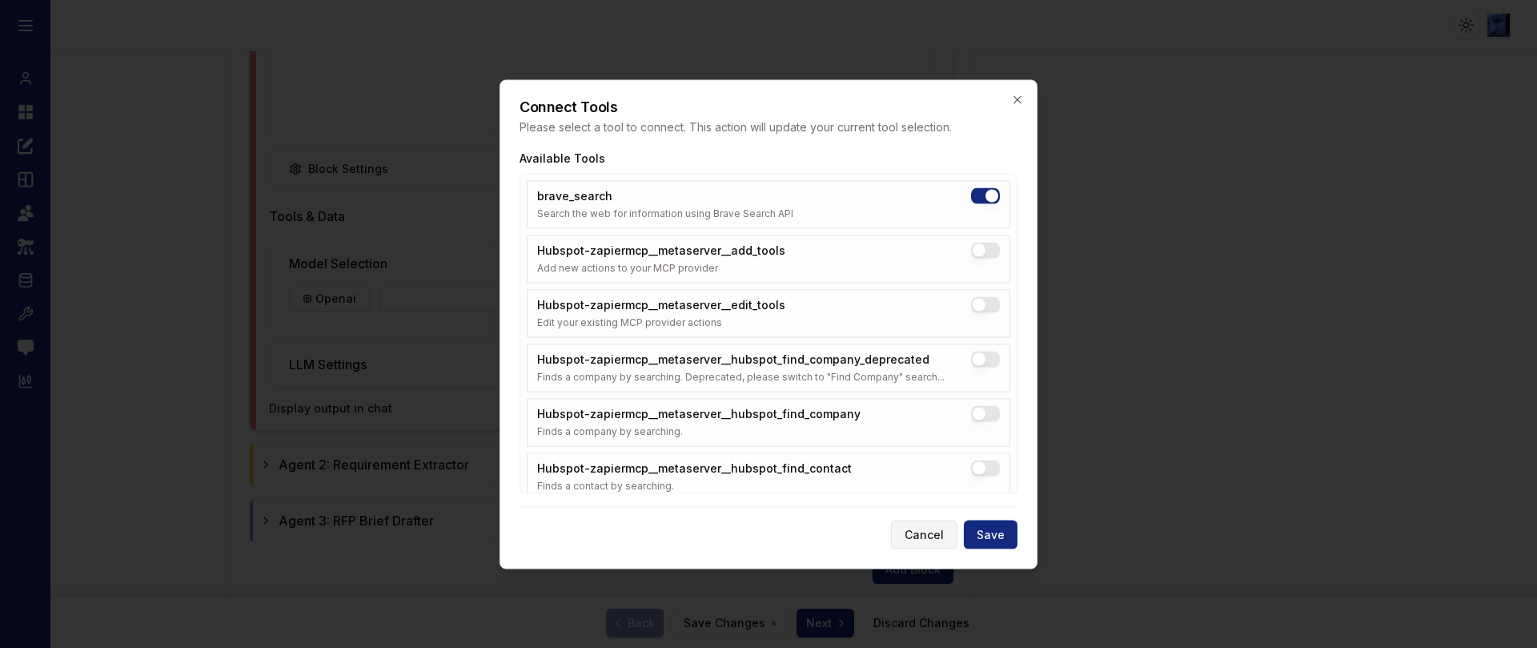
drag, startPoint x: 917, startPoint y: 530, endPoint x: 926, endPoint y: 525, distance: 10.0
click at [918, 530] on button "Cancel" at bounding box center [924, 534] width 66 height 29
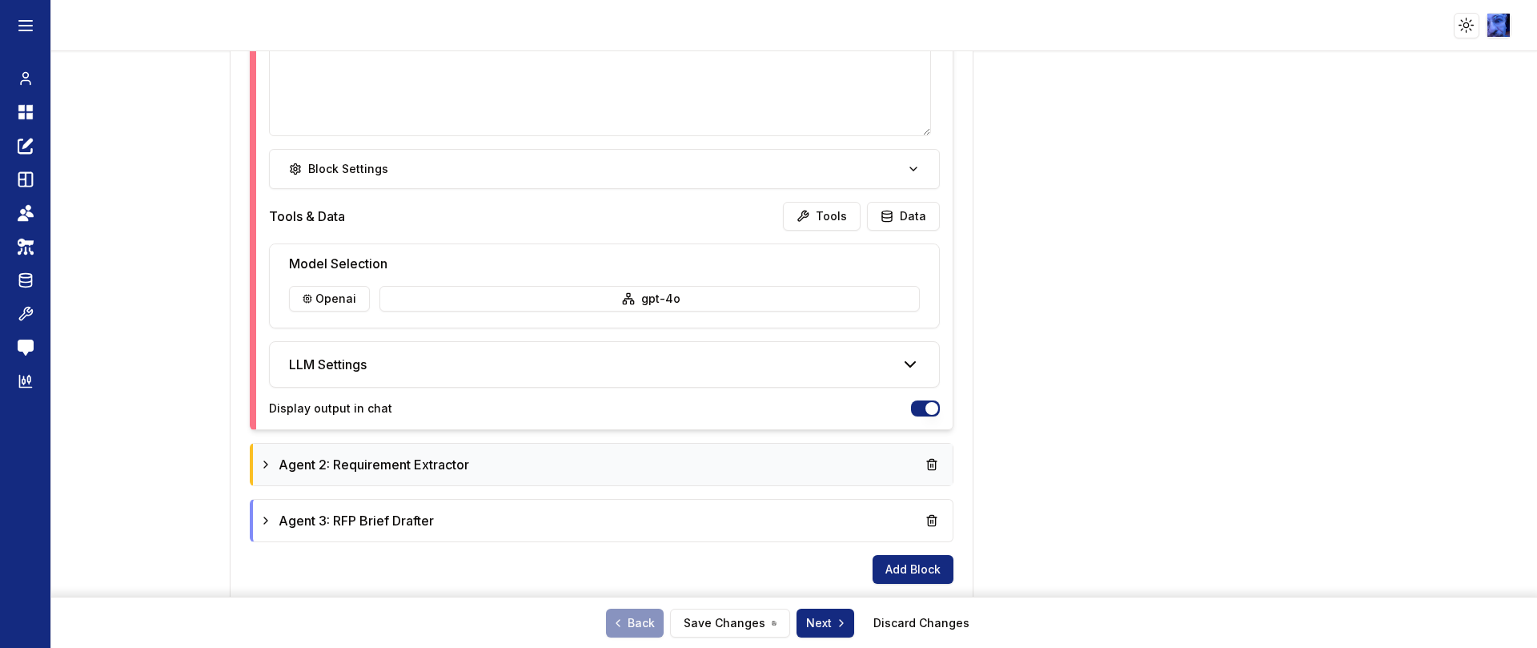
click at [263, 460] on icon at bounding box center [265, 464] width 13 height 13
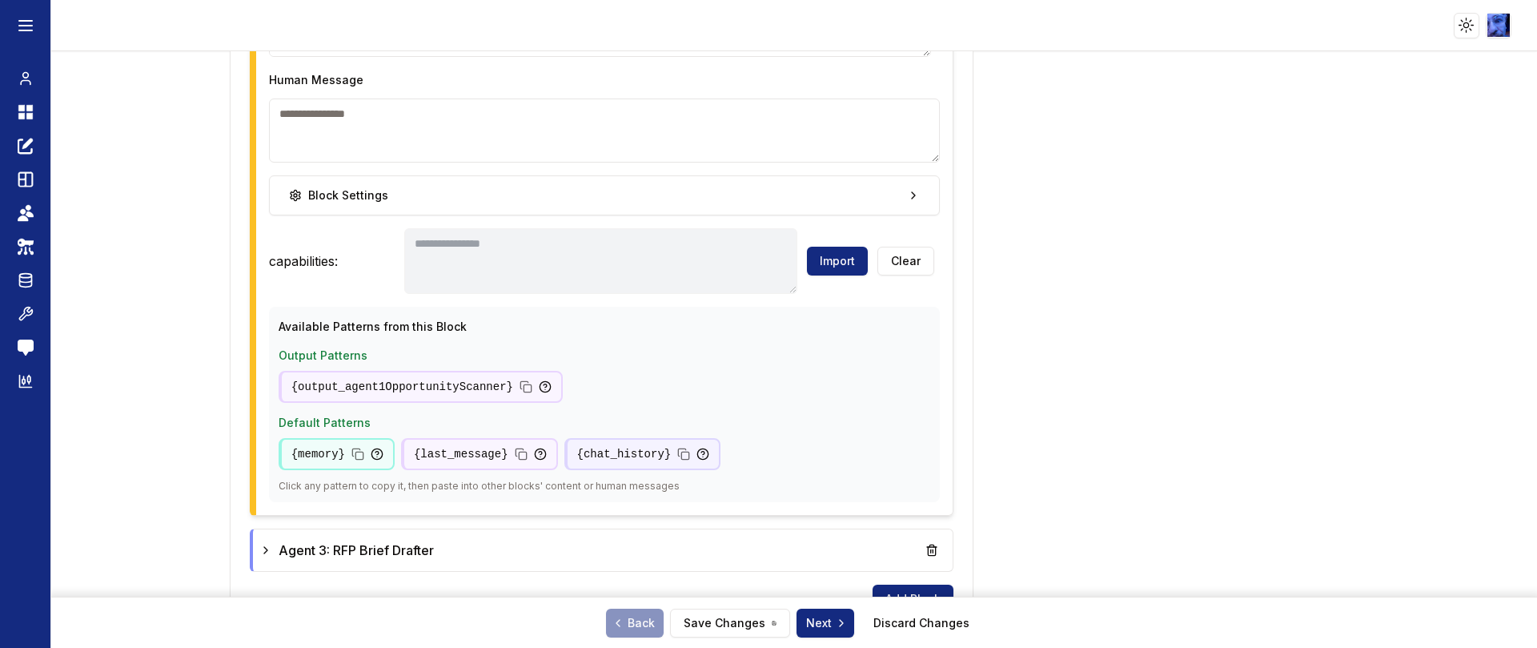
scroll to position [1659, 0]
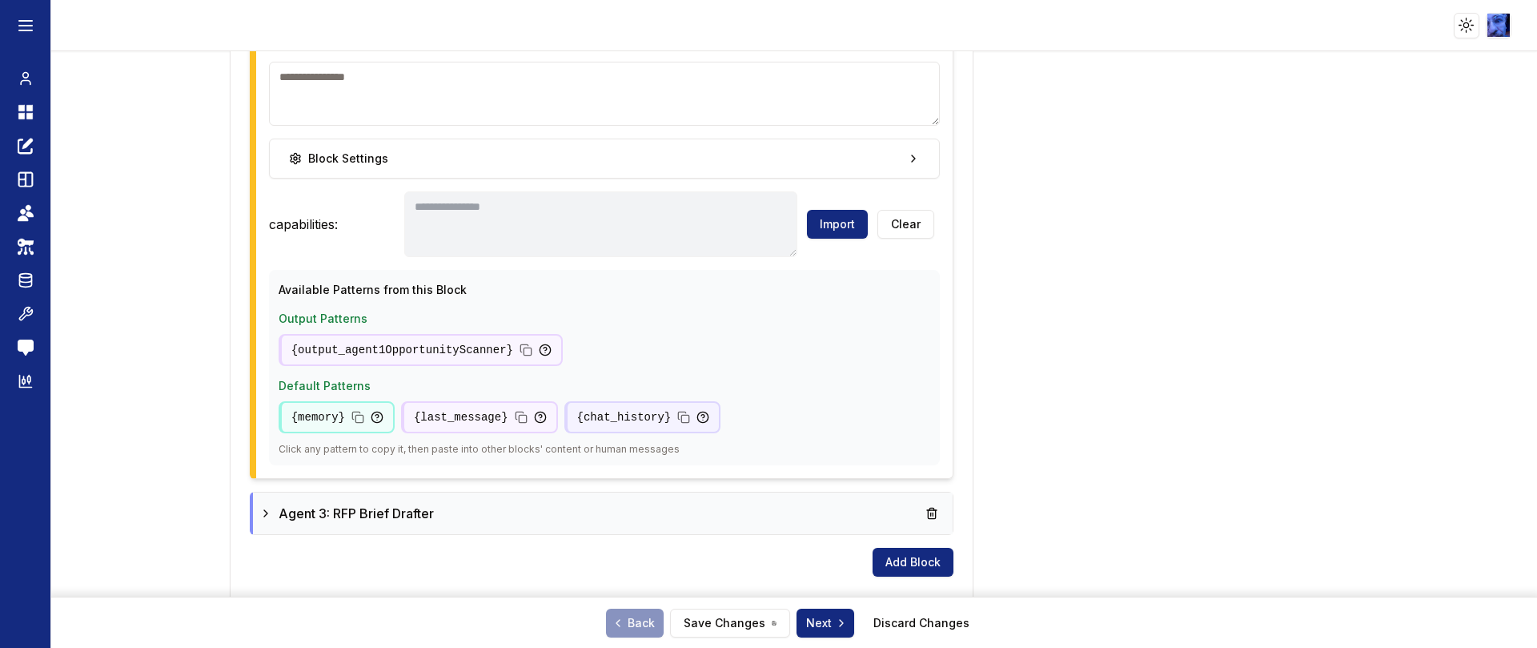
click at [264, 512] on icon at bounding box center [265, 513] width 3 height 6
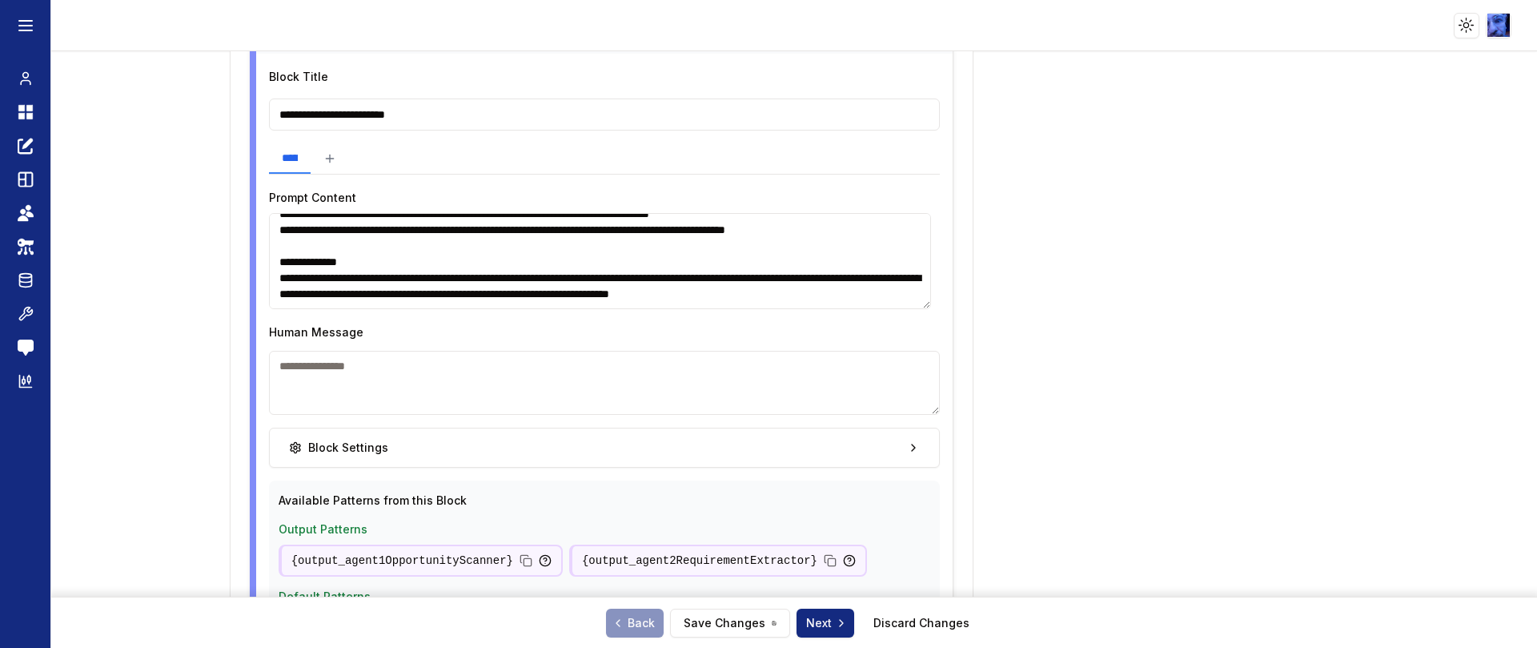
scroll to position [38, 0]
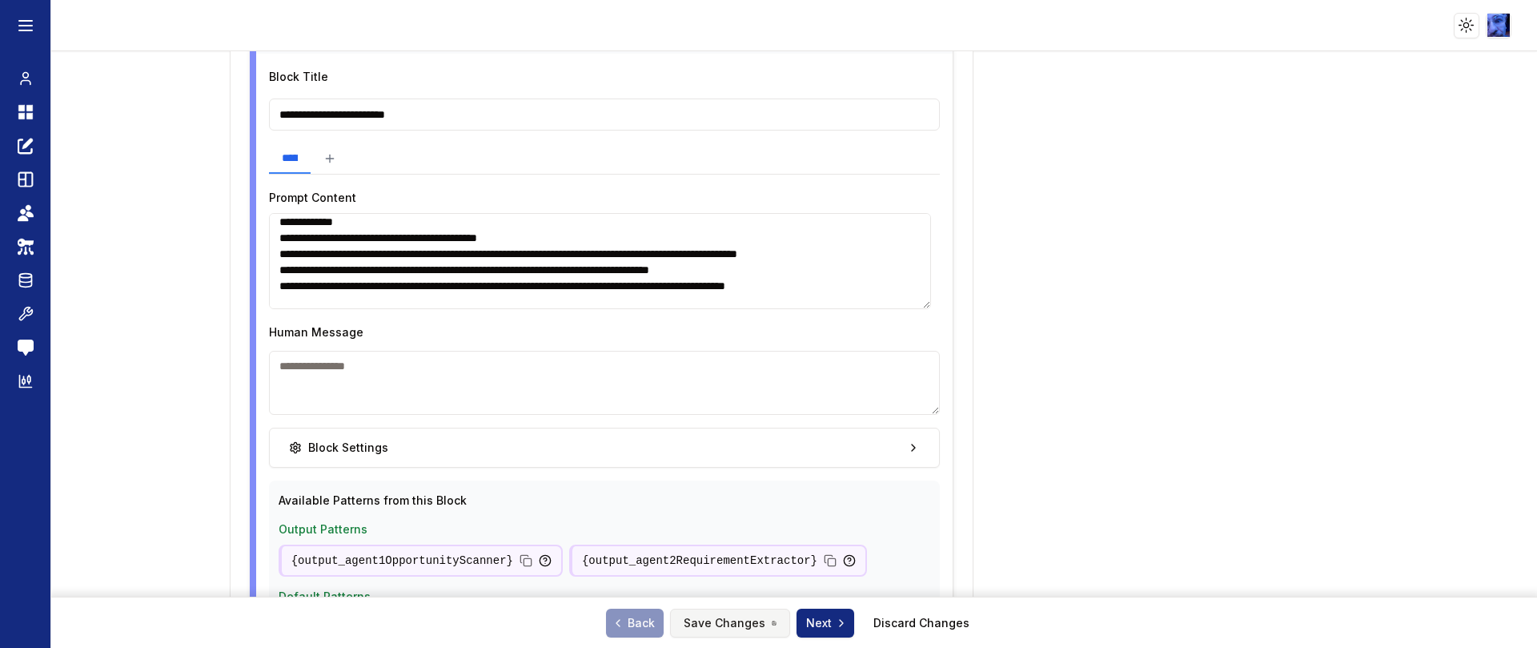
click at [732, 625] on button "Save Changes" at bounding box center [730, 623] width 120 height 29
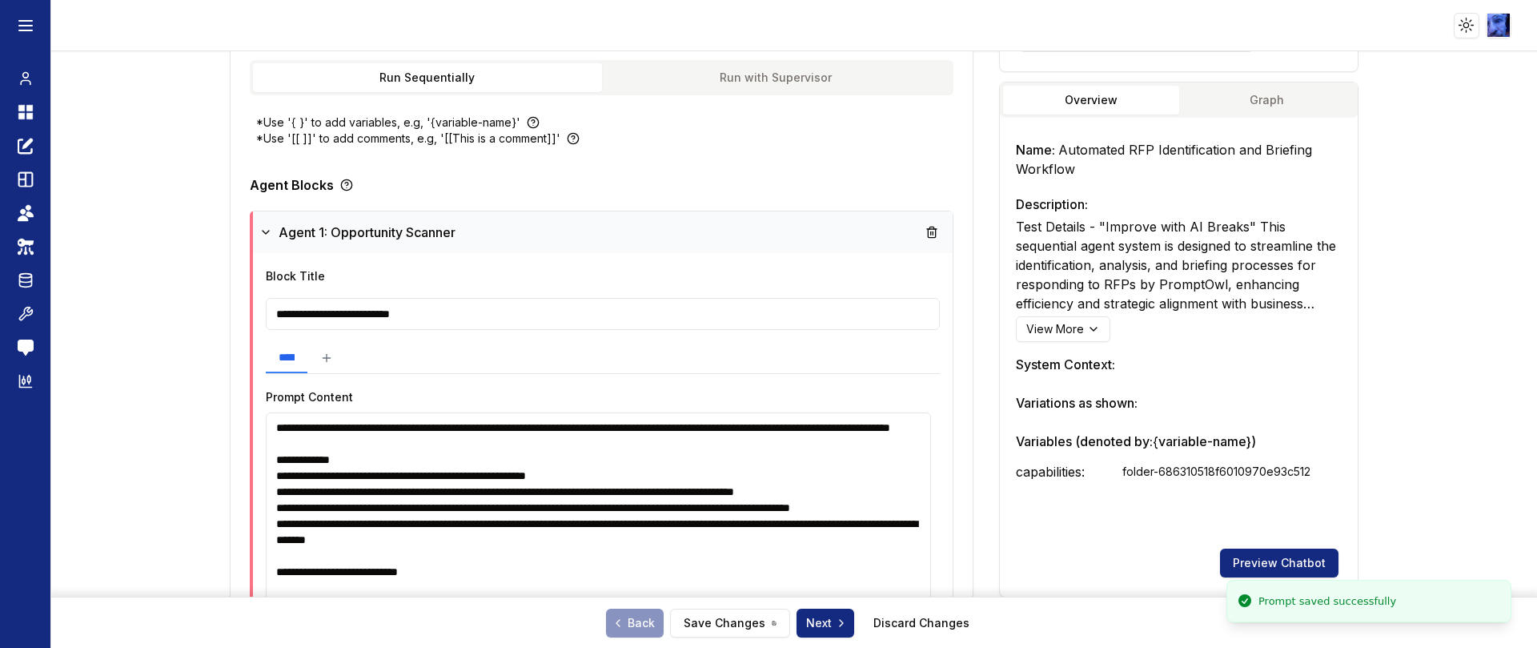
scroll to position [0, 0]
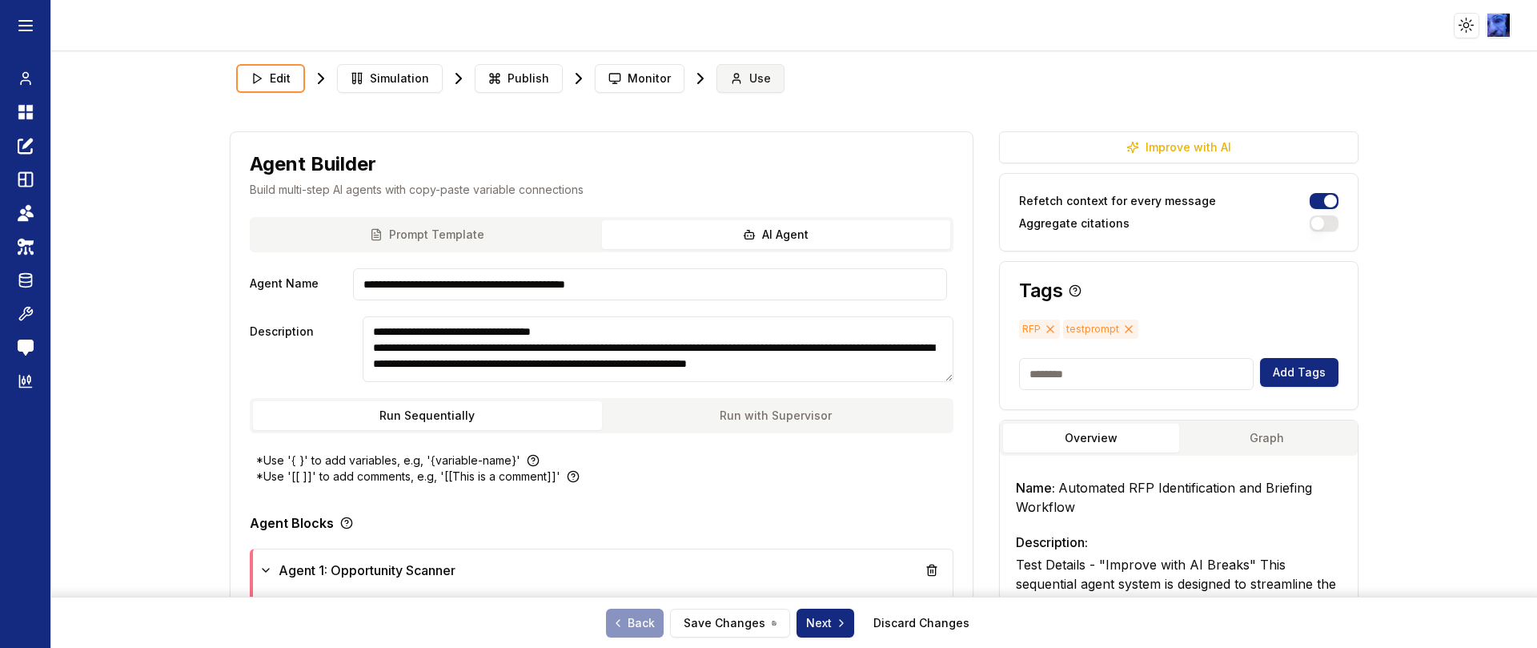
click at [752, 78] on span "Use" at bounding box center [760, 78] width 22 height 16
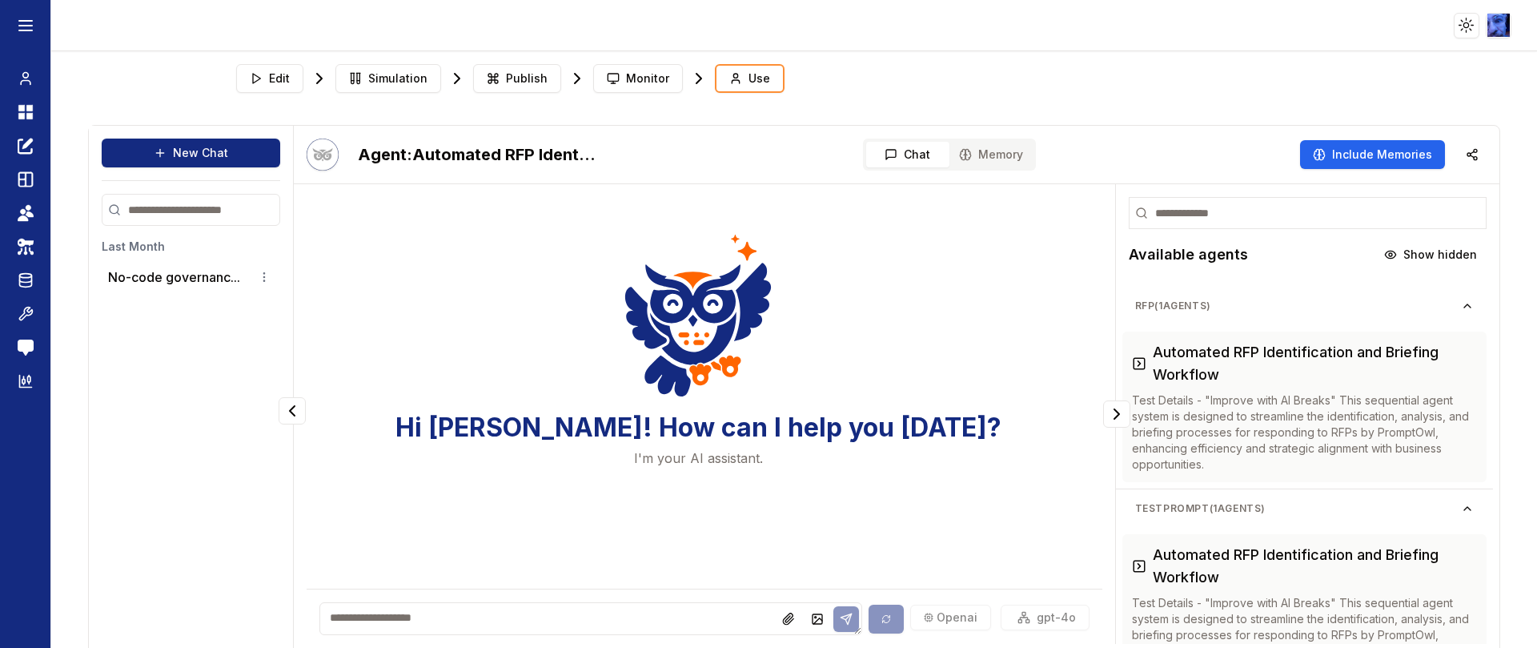
click at [529, 614] on textarea at bounding box center [590, 618] width 542 height 33
type textarea "**********"
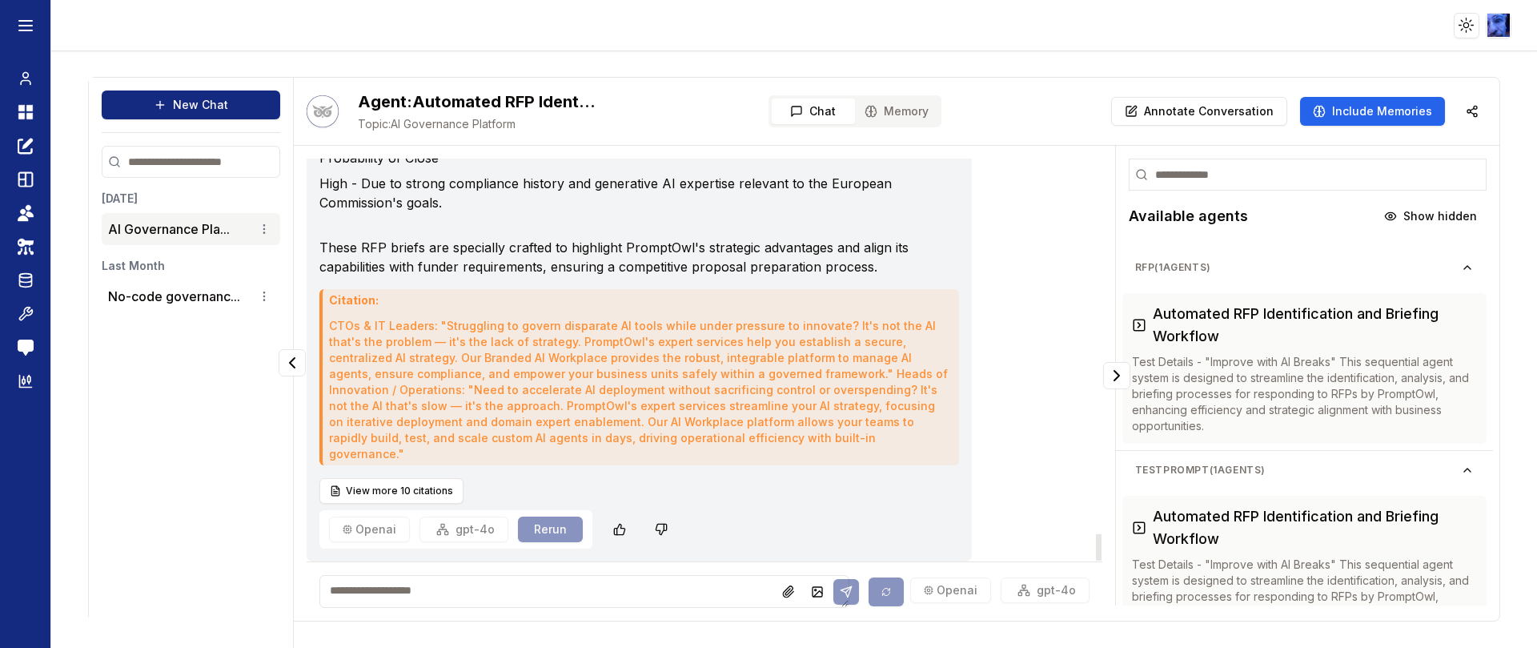
scroll to position [5773, 0]
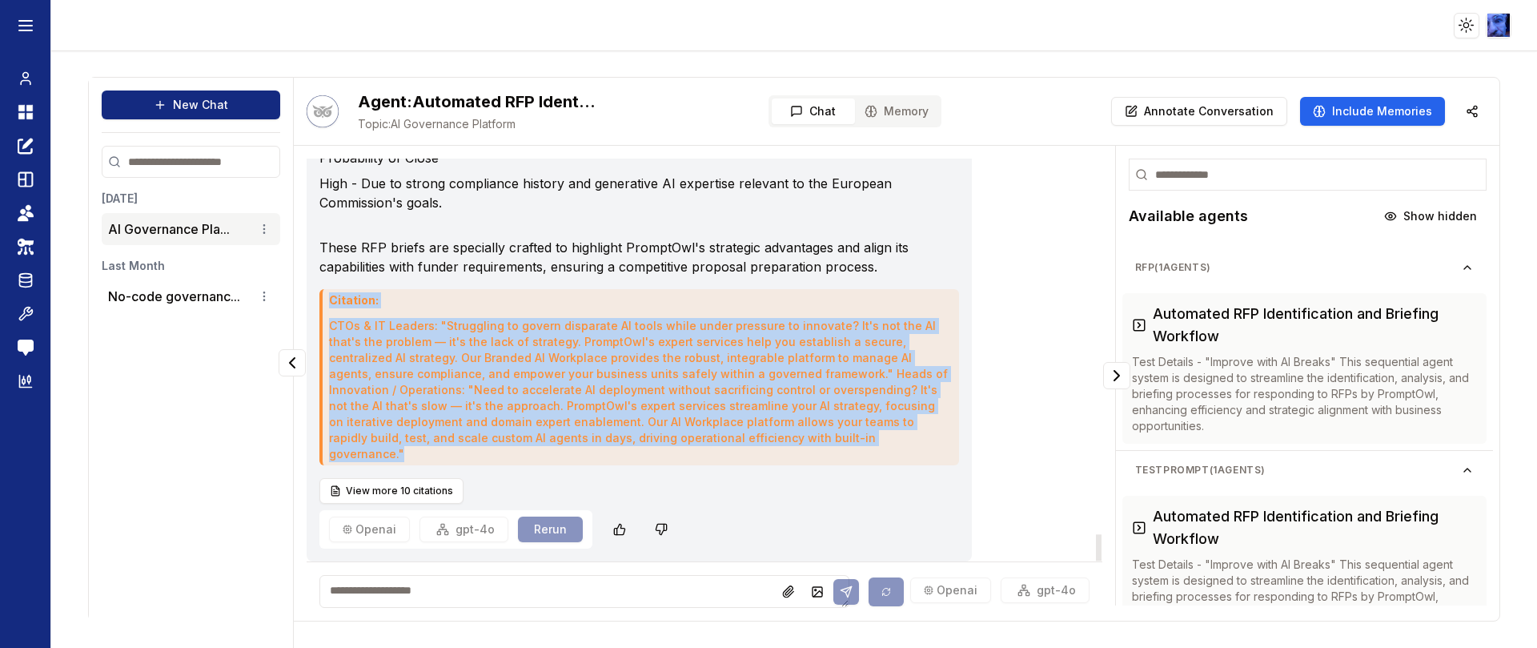
drag, startPoint x: 324, startPoint y: 317, endPoint x: 850, endPoint y: 448, distance: 542.2
click at [850, 448] on div "Citation: CTOs & IT Leaders: "Struggling to govern disparate AI tools while und…" at bounding box center [639, 377] width 640 height 176
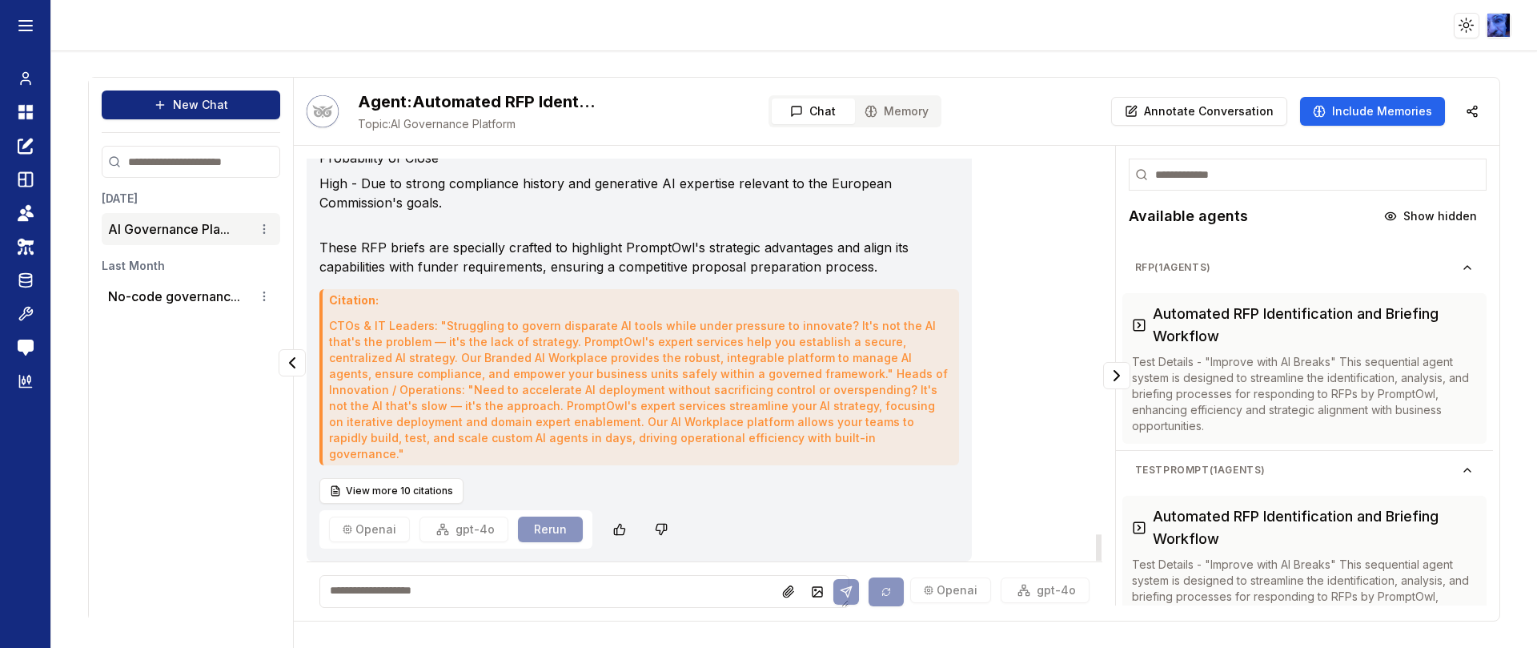
click at [561, 593] on textarea at bounding box center [584, 591] width 530 height 33
type textarea "**********"
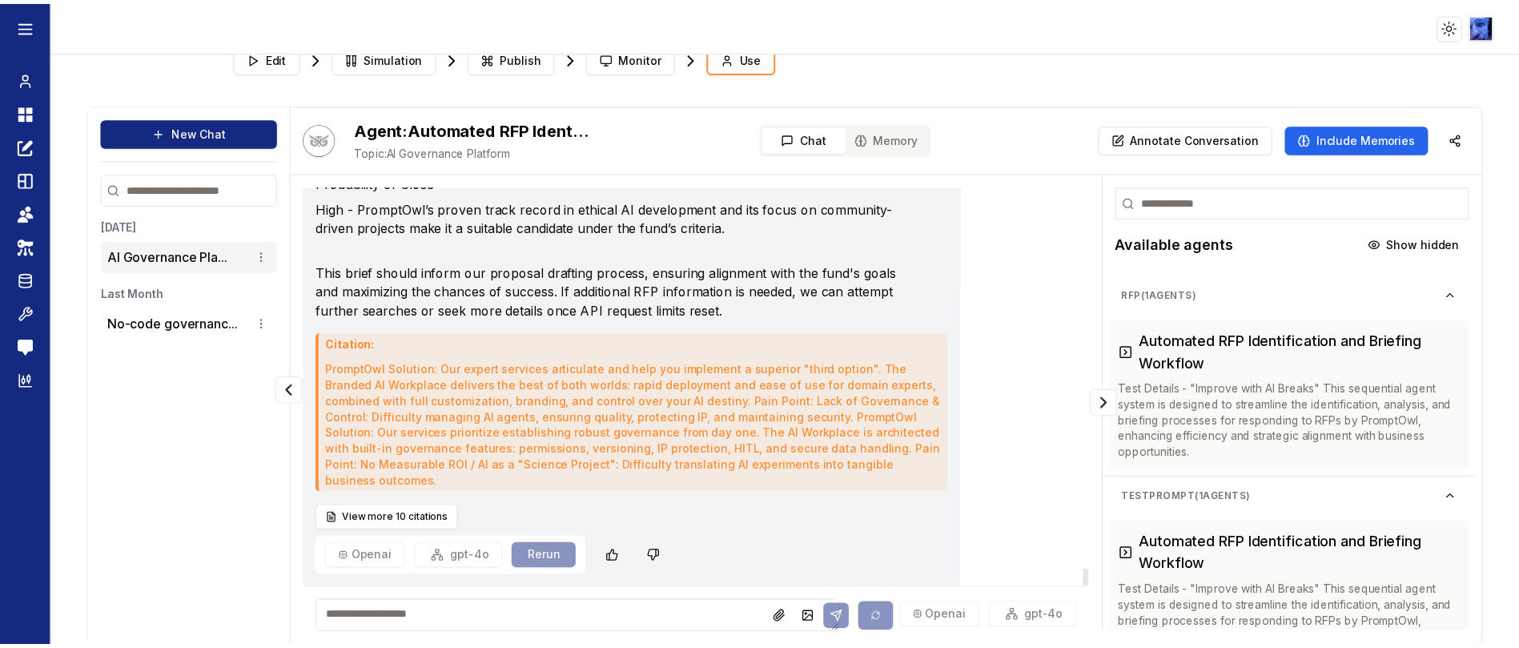
scroll to position [0, 0]
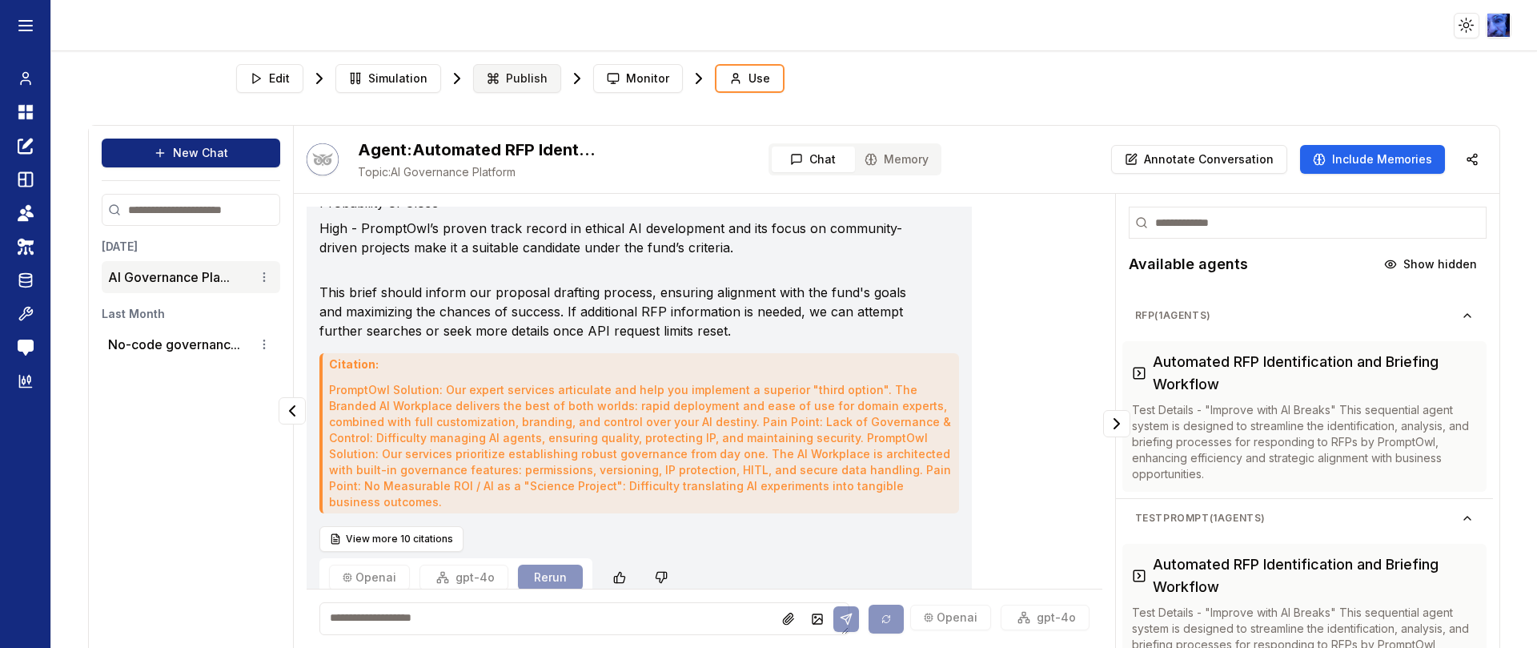
click at [506, 82] on span "Publish" at bounding box center [527, 78] width 42 height 16
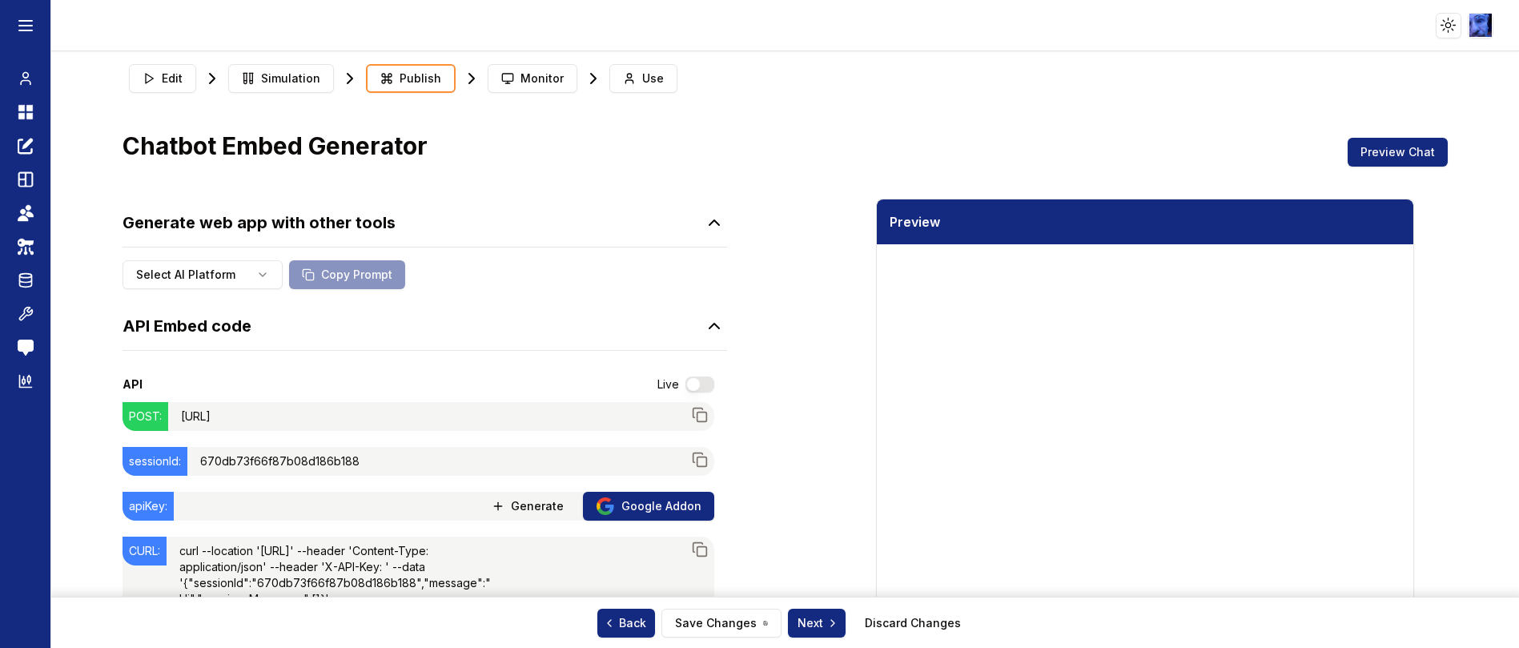
click at [688, 383] on button "button" at bounding box center [699, 384] width 29 height 16
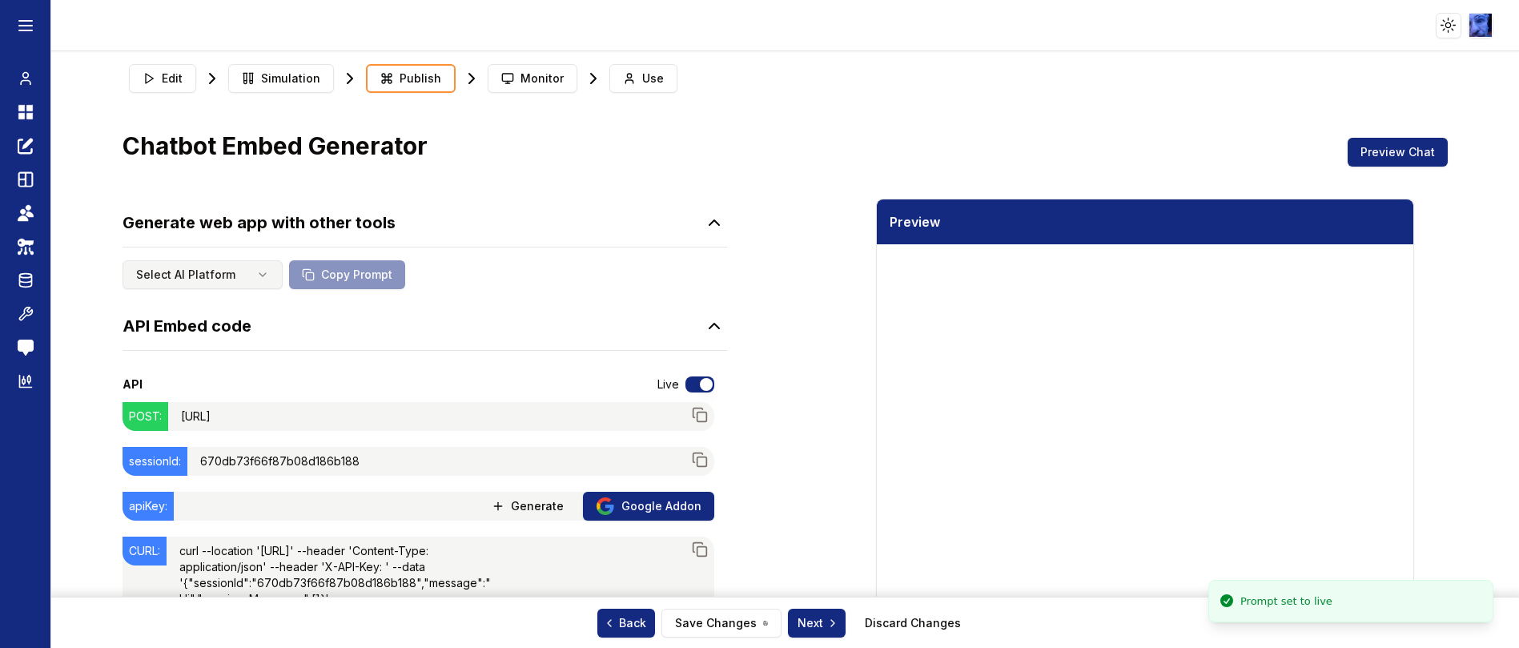
click at [249, 267] on html "Toggle theme Toggle user menu Chat Dashboard Create Prompts Templates Teams API…" at bounding box center [759, 324] width 1519 height 648
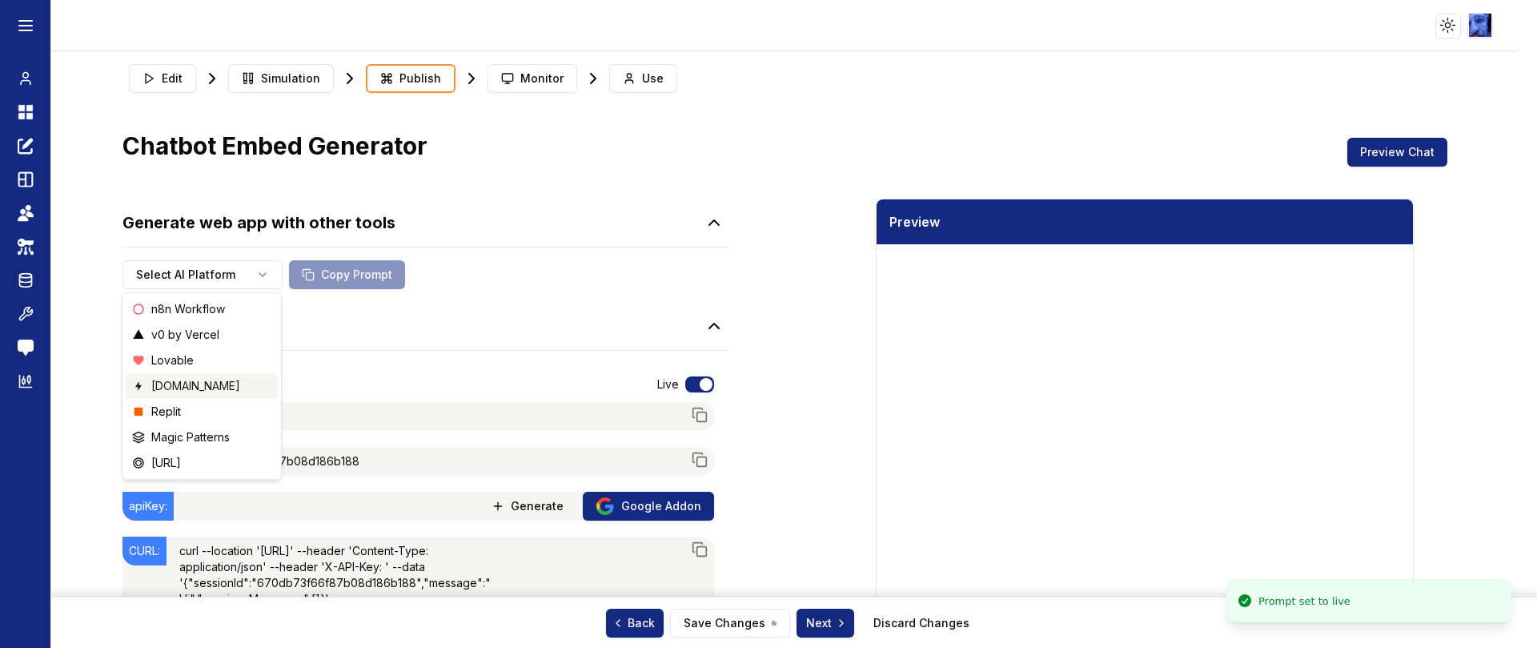
click at [195, 389] on span "[DOMAIN_NAME]" at bounding box center [195, 386] width 89 height 16
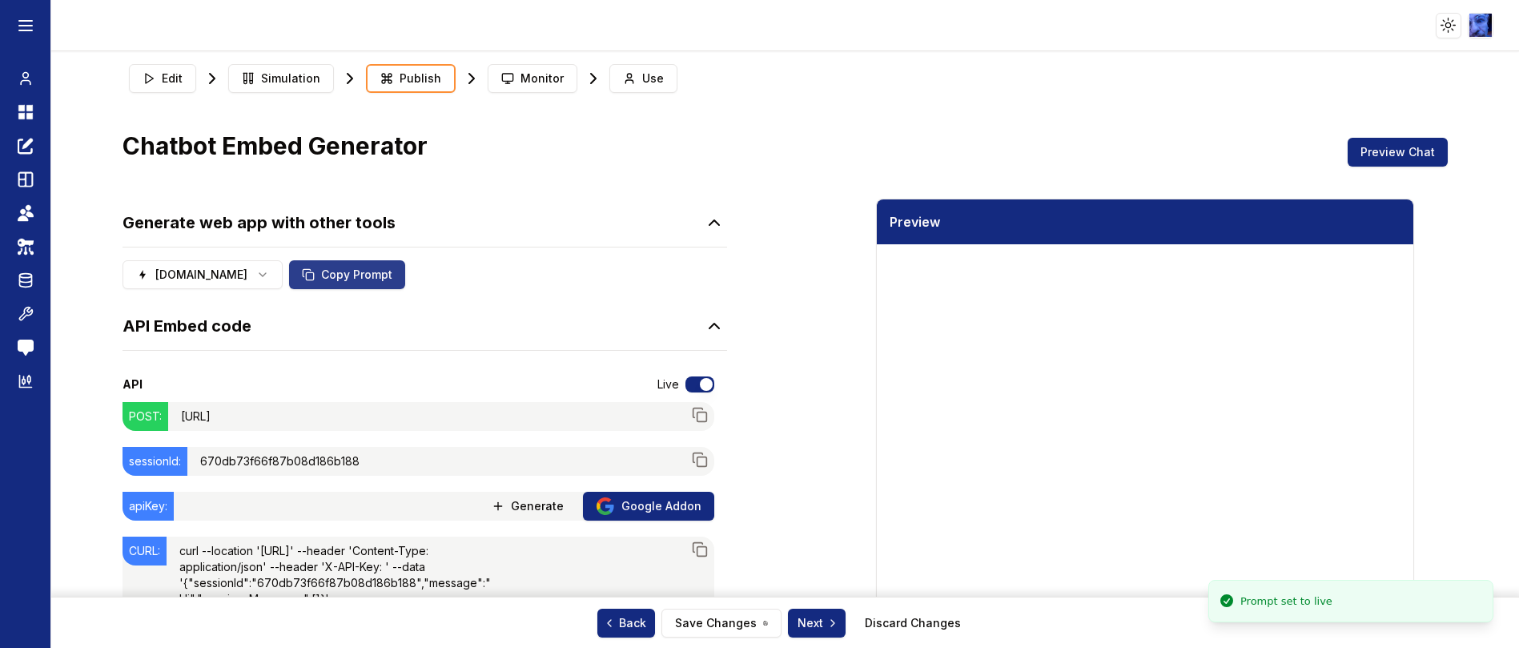
click at [380, 275] on button "Copy Prompt" at bounding box center [347, 274] width 116 height 29
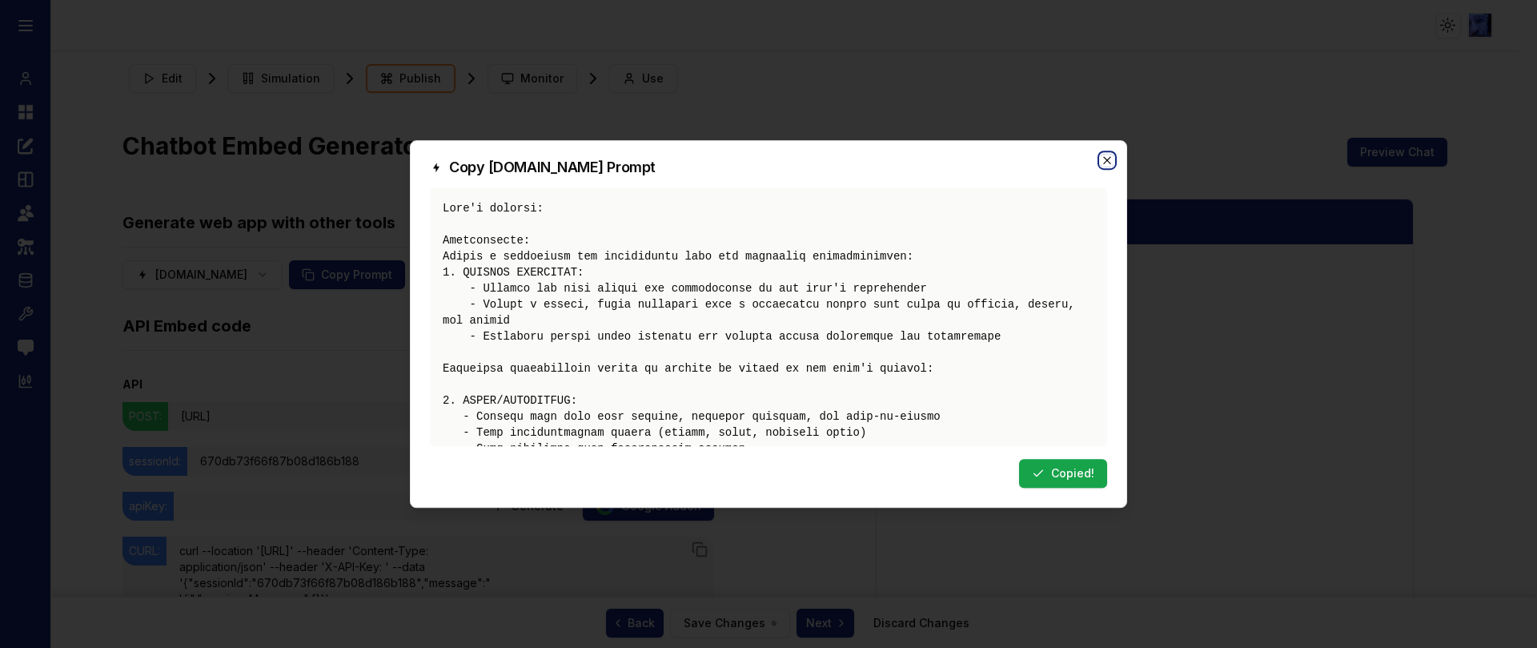
click at [1103, 154] on icon "button" at bounding box center [1107, 160] width 13 height 13
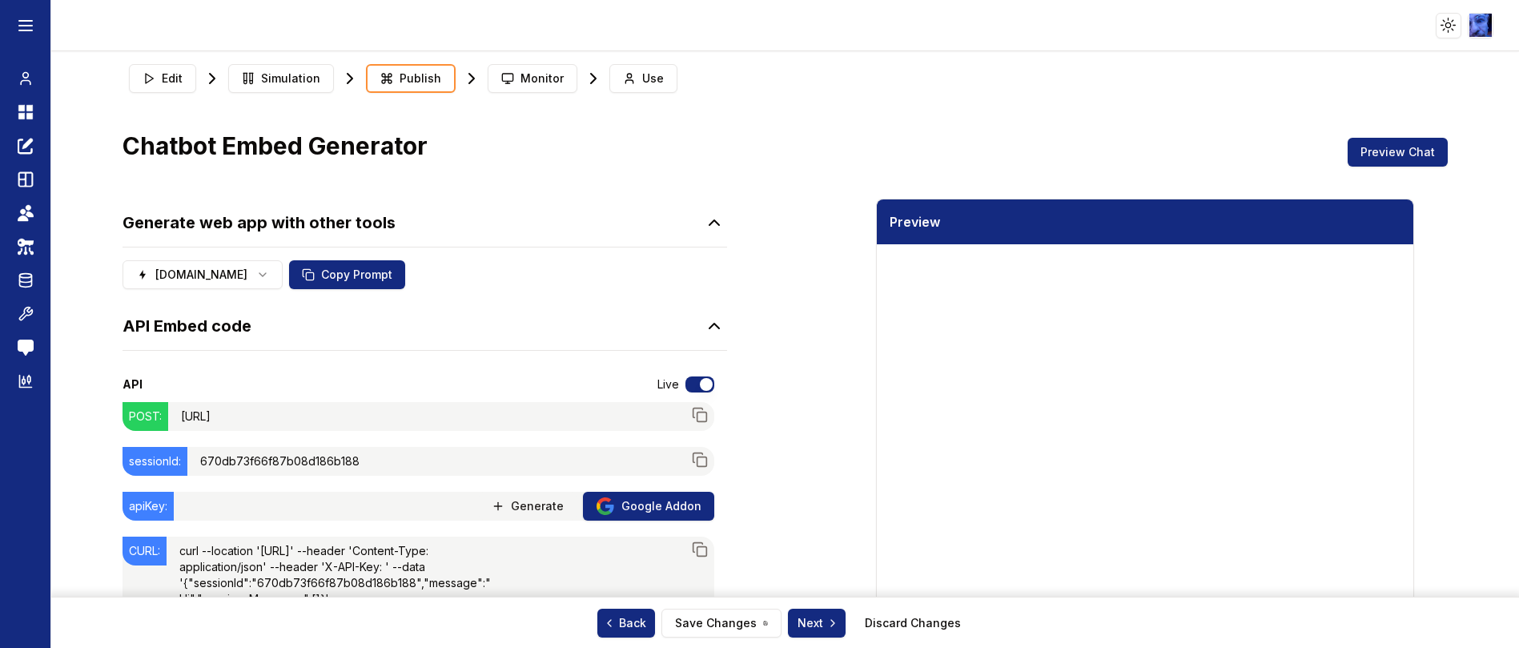
click at [536, 510] on span "Generate" at bounding box center [537, 506] width 53 height 16
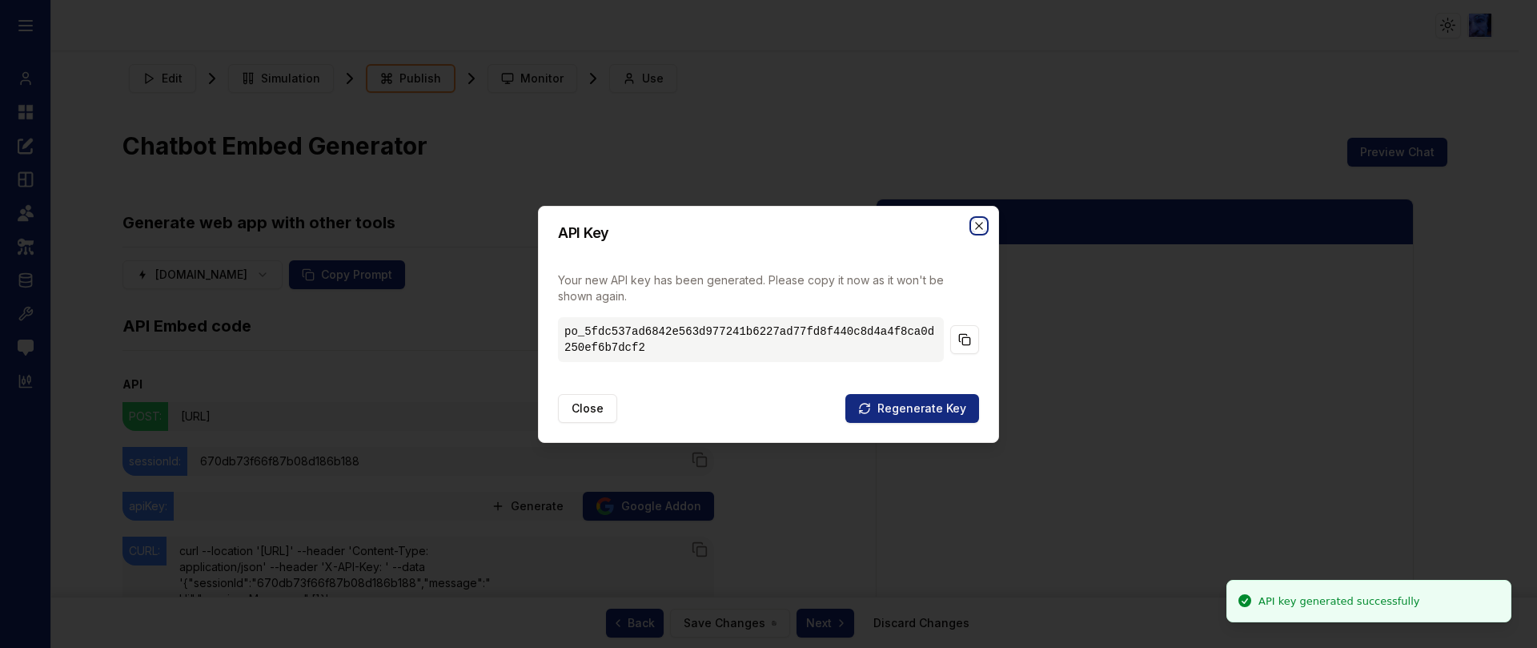
click at [974, 219] on icon "button" at bounding box center [979, 225] width 13 height 13
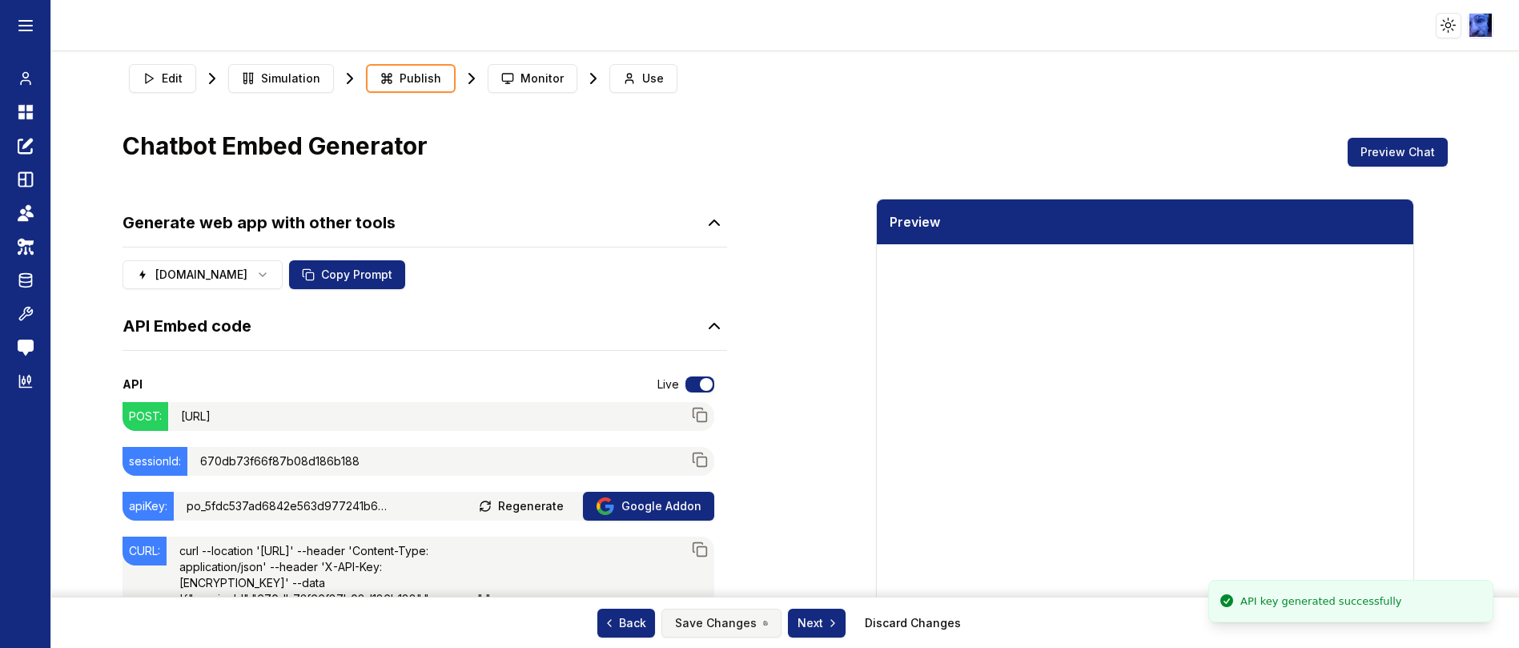
click at [740, 614] on button "Save Changes" at bounding box center [721, 623] width 120 height 29
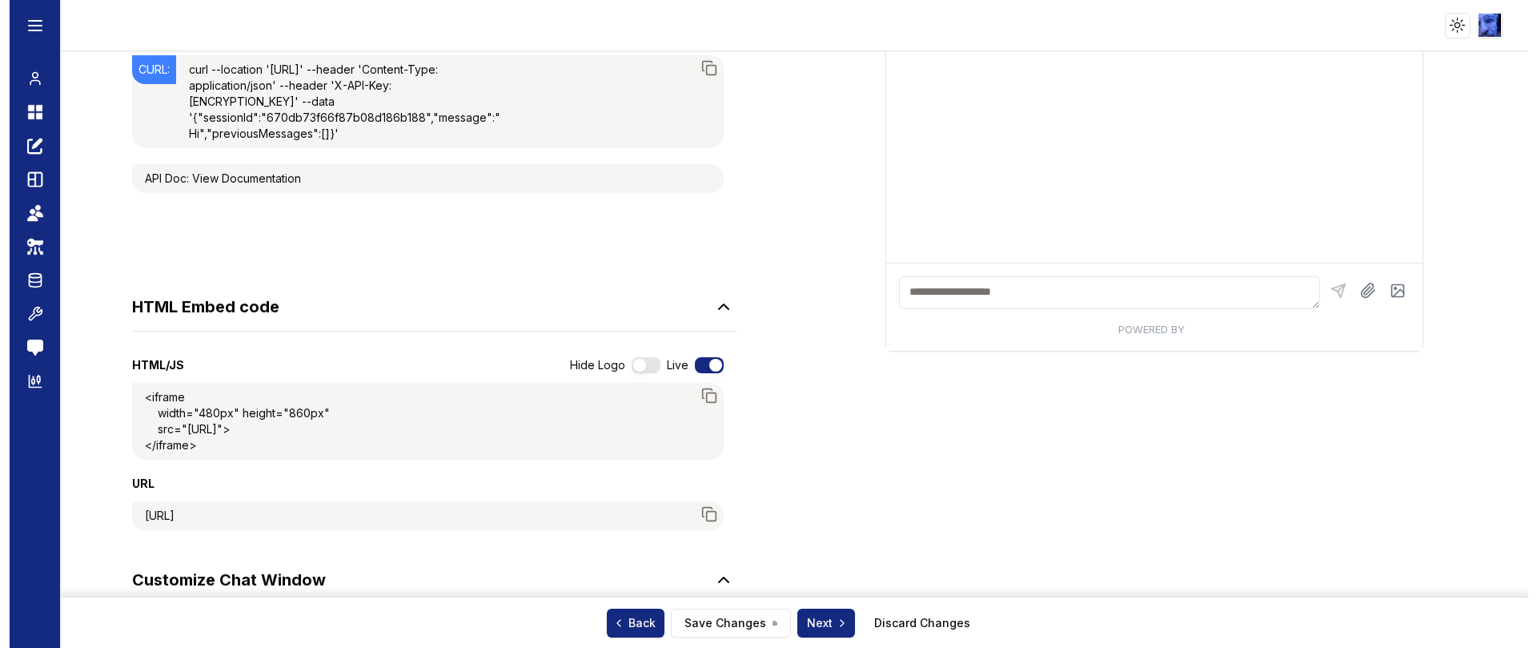
scroll to position [1, 0]
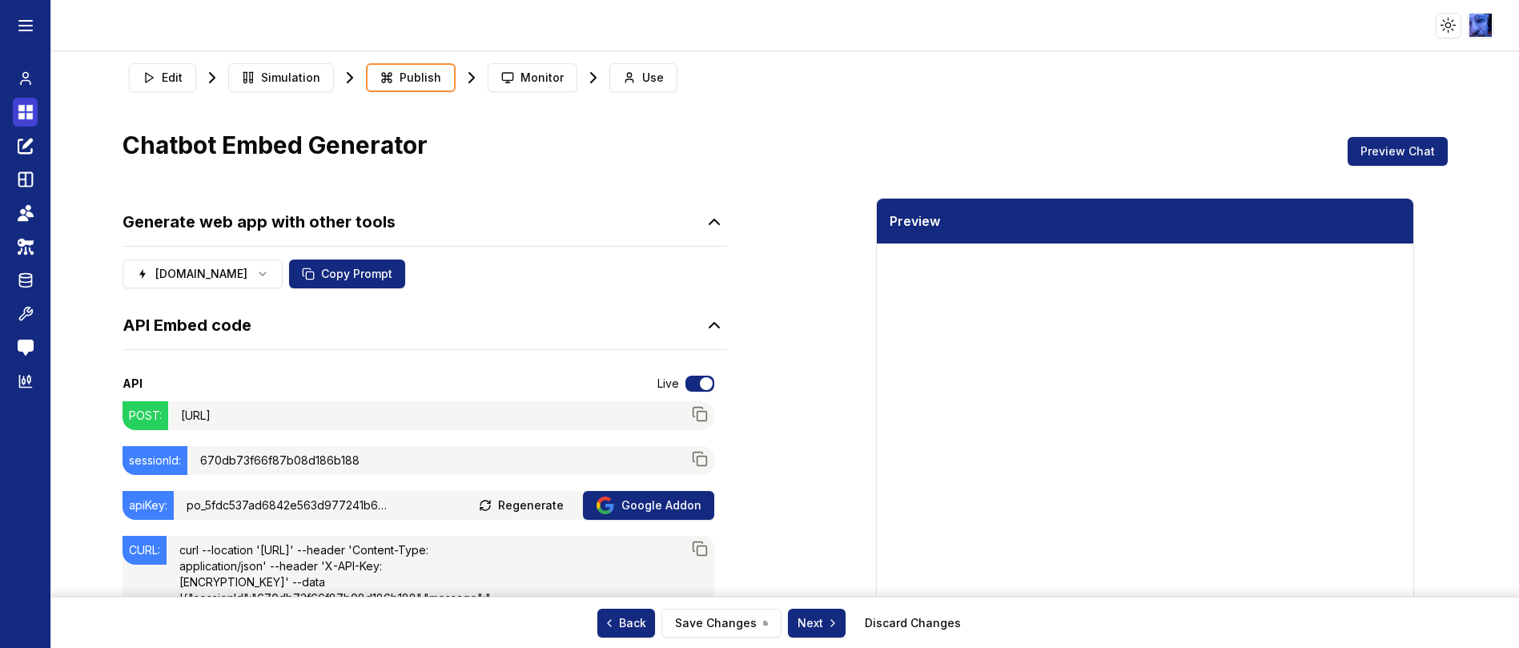
click at [20, 113] on icon at bounding box center [21, 116] width 6 height 6
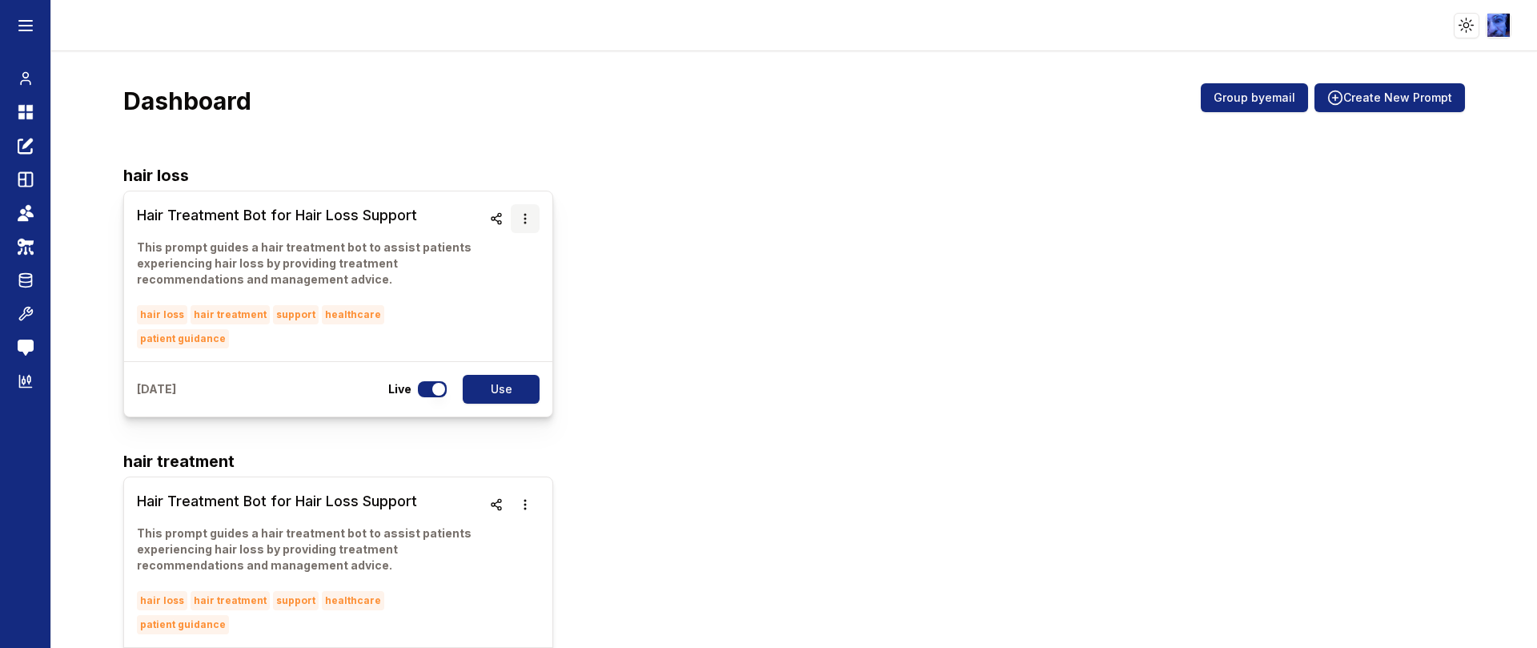
click at [519, 213] on icon "button" at bounding box center [525, 218] width 13 height 13
click at [502, 262] on button "Delete" at bounding box center [518, 264] width 101 height 29
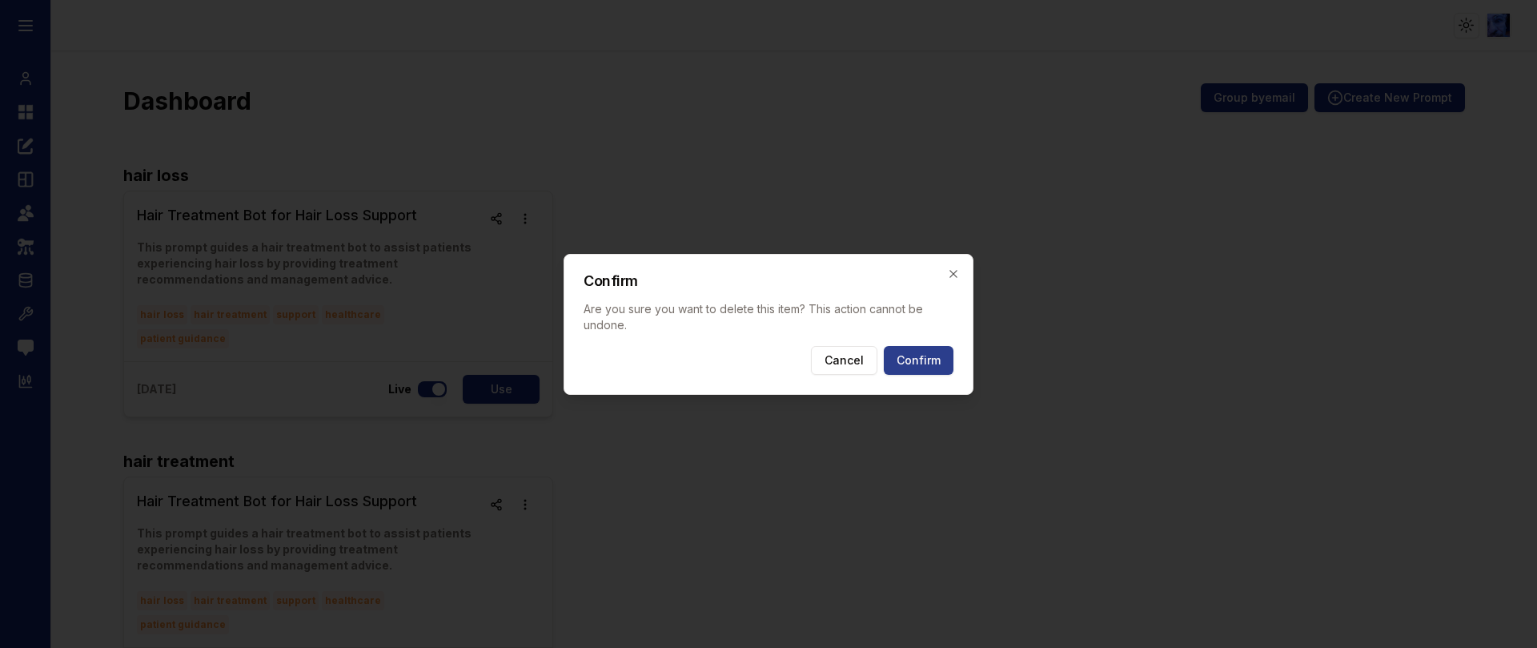
click at [926, 368] on button "Confirm" at bounding box center [919, 360] width 70 height 29
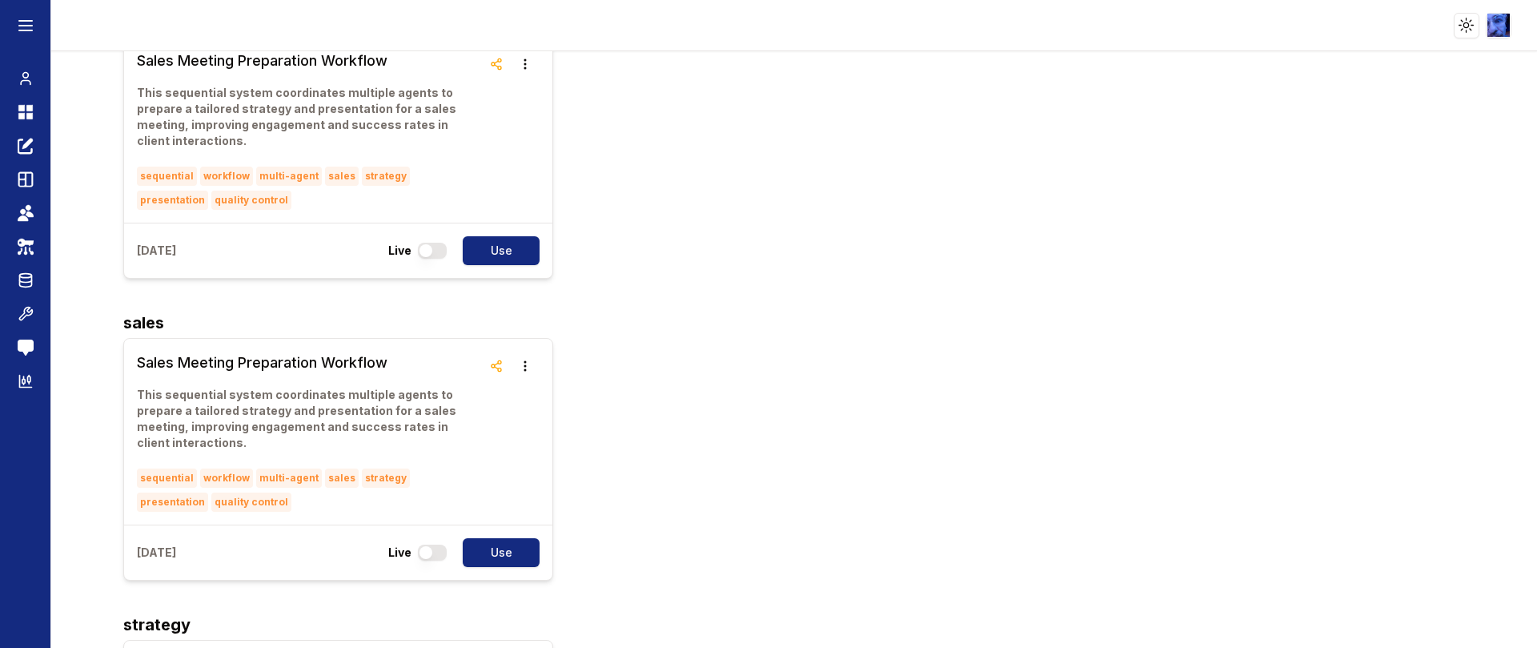
scroll to position [3363, 0]
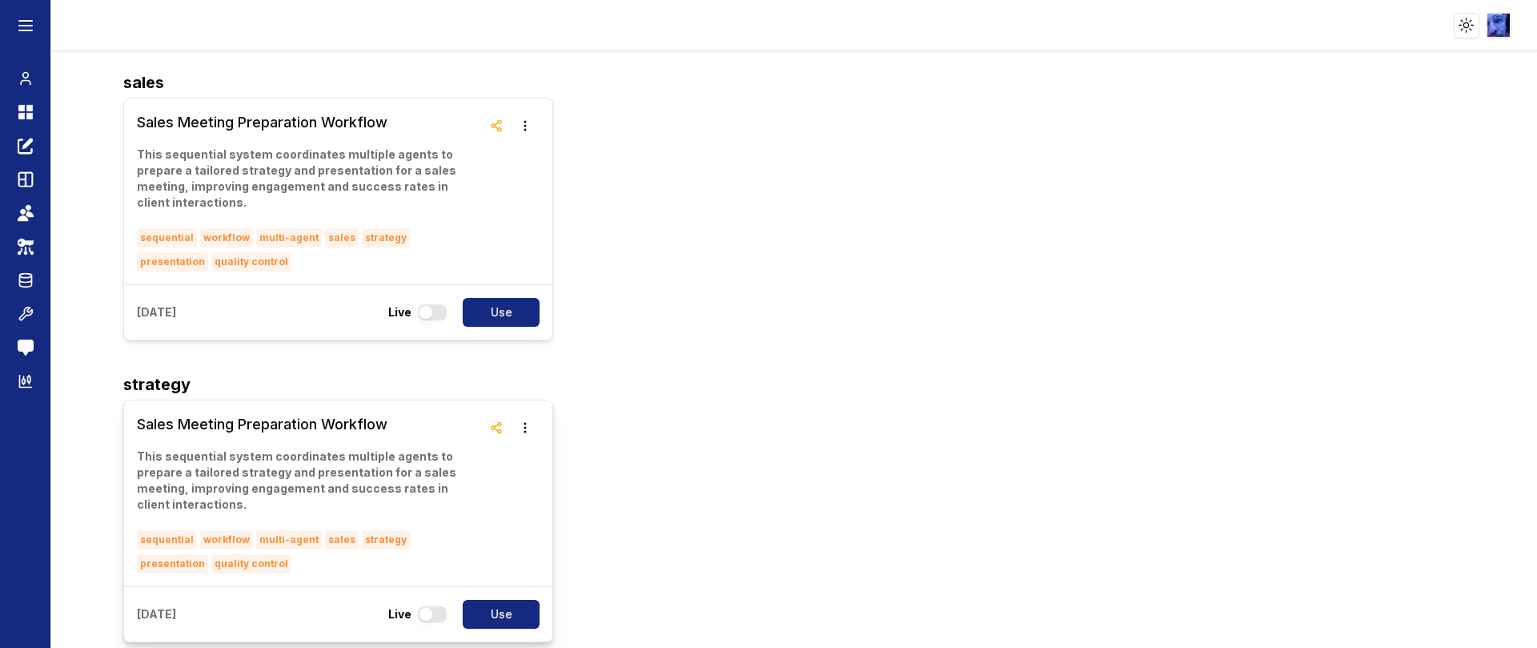
click at [187, 413] on h3 "Sales Meeting Preparation Workflow" at bounding box center [309, 424] width 345 height 22
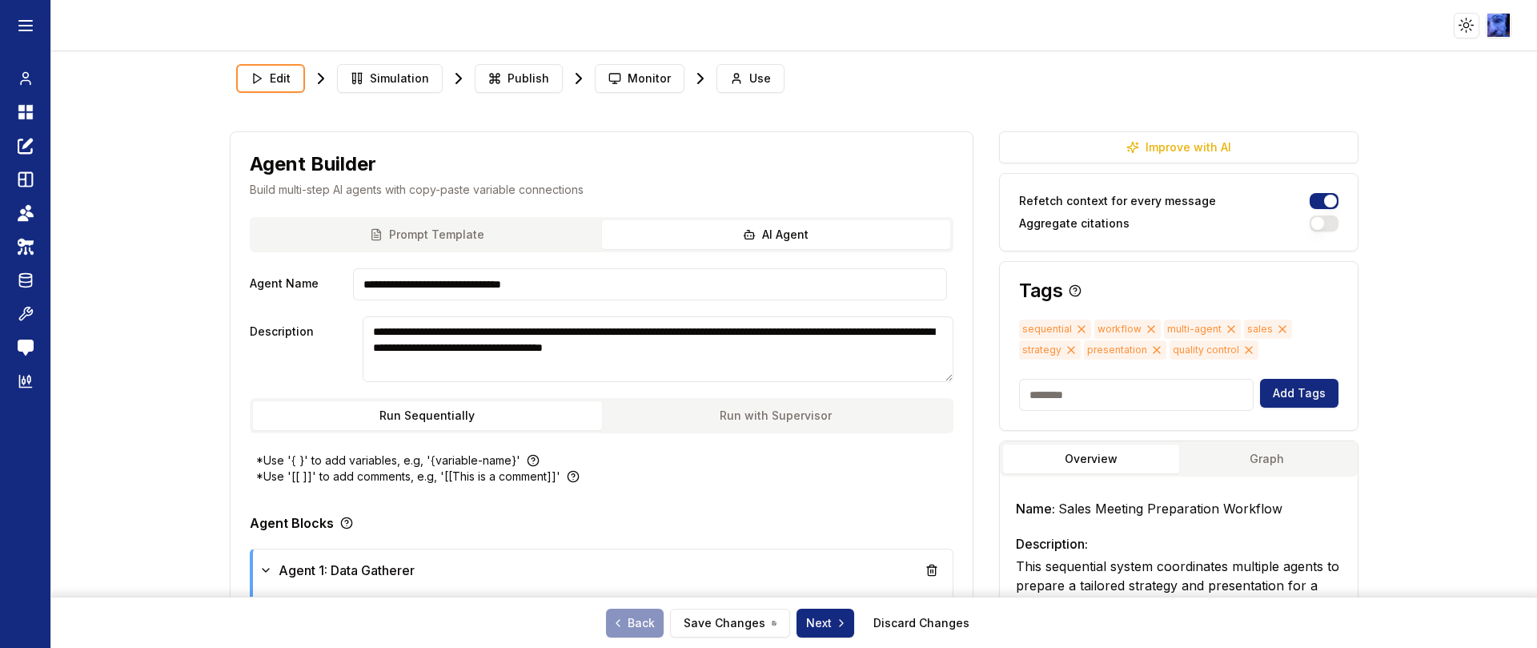
click at [1075, 329] on icon at bounding box center [1081, 329] width 13 height 13
click at [1070, 329] on icon at bounding box center [1076, 329] width 13 height 13
click at [1066, 329] on span "multi-agent" at bounding box center [1057, 328] width 77 height 19
click at [1080, 330] on icon at bounding box center [1086, 329] width 13 height 13
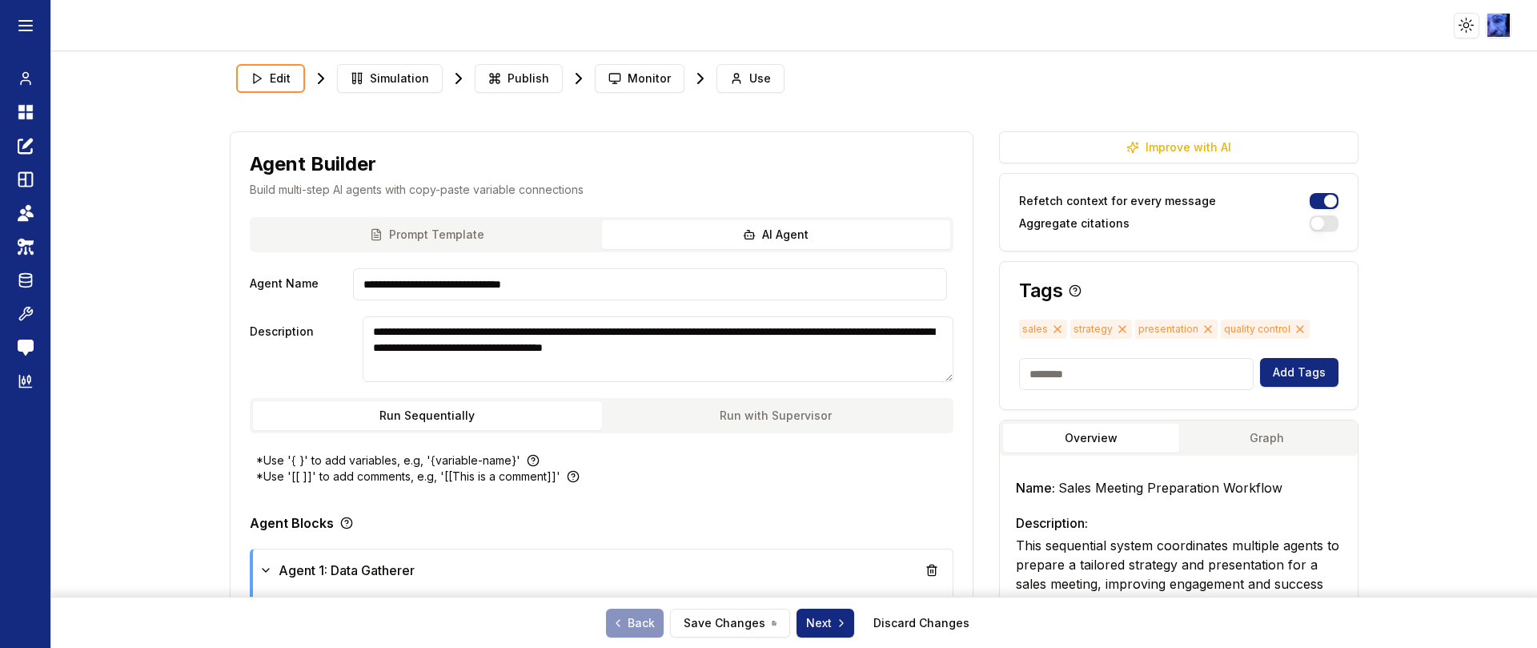
click at [1116, 331] on icon at bounding box center [1122, 329] width 13 height 13
click at [1137, 328] on icon at bounding box center [1143, 329] width 13 height 13
click at [1147, 328] on icon at bounding box center [1150, 329] width 6 height 6
click at [766, 618] on button "Save Changes" at bounding box center [730, 623] width 120 height 29
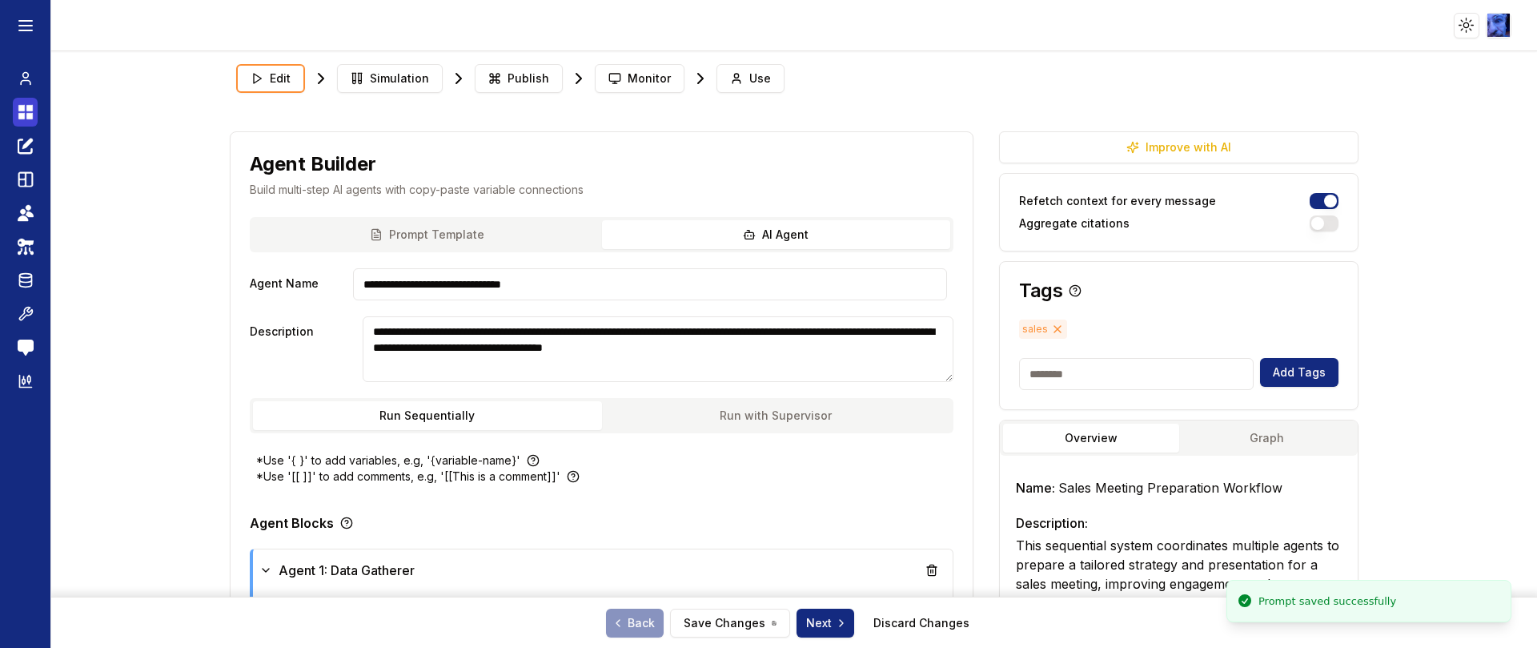
click at [20, 105] on icon at bounding box center [21, 108] width 6 height 6
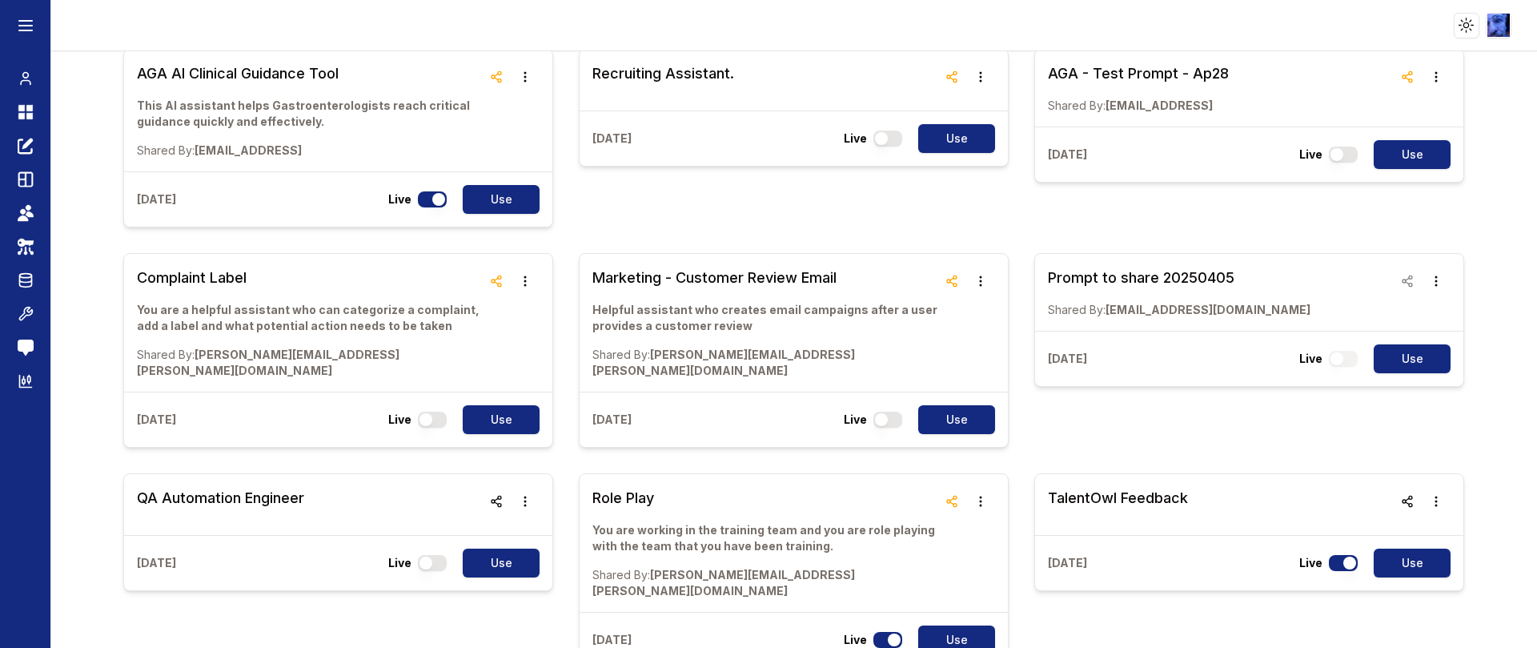
scroll to position [1081, 0]
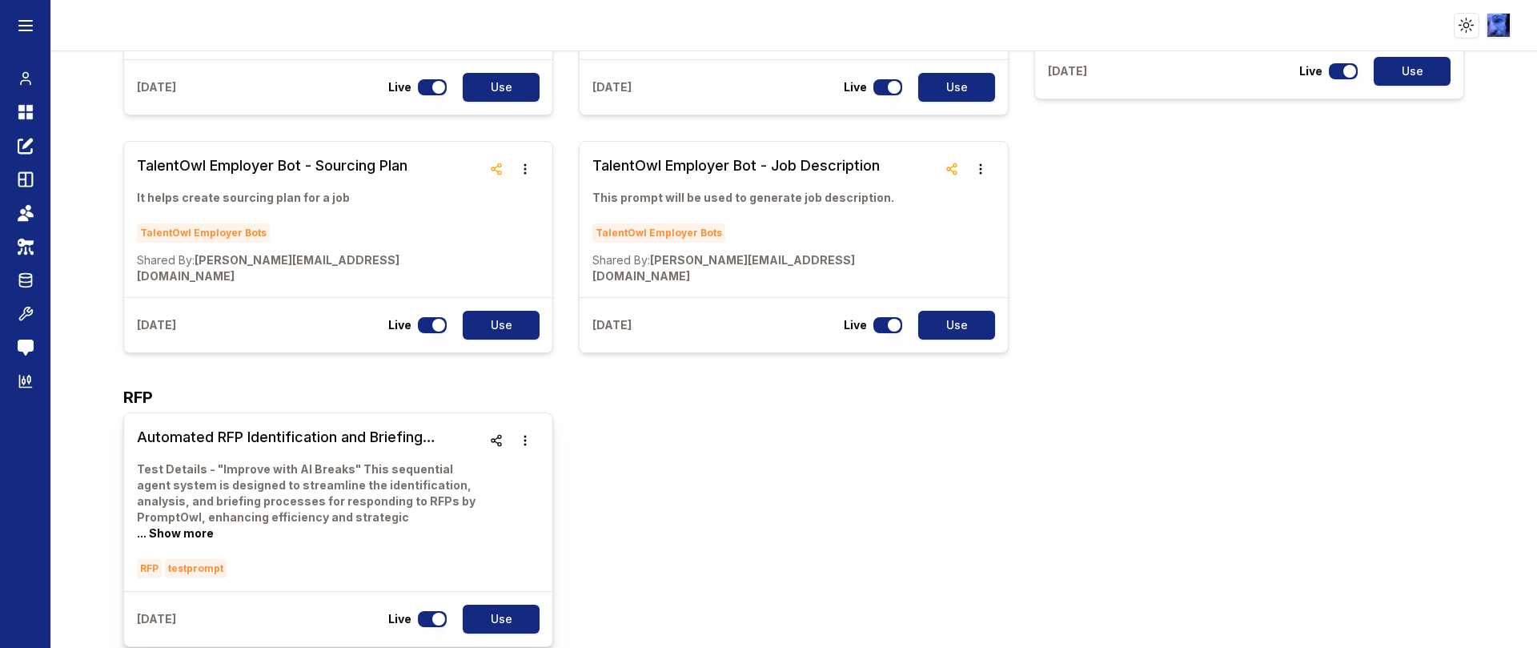
click at [184, 461] on p "Test Details - "Improve with AI Breaks" This sequential agent system is designe…" at bounding box center [309, 501] width 345 height 80
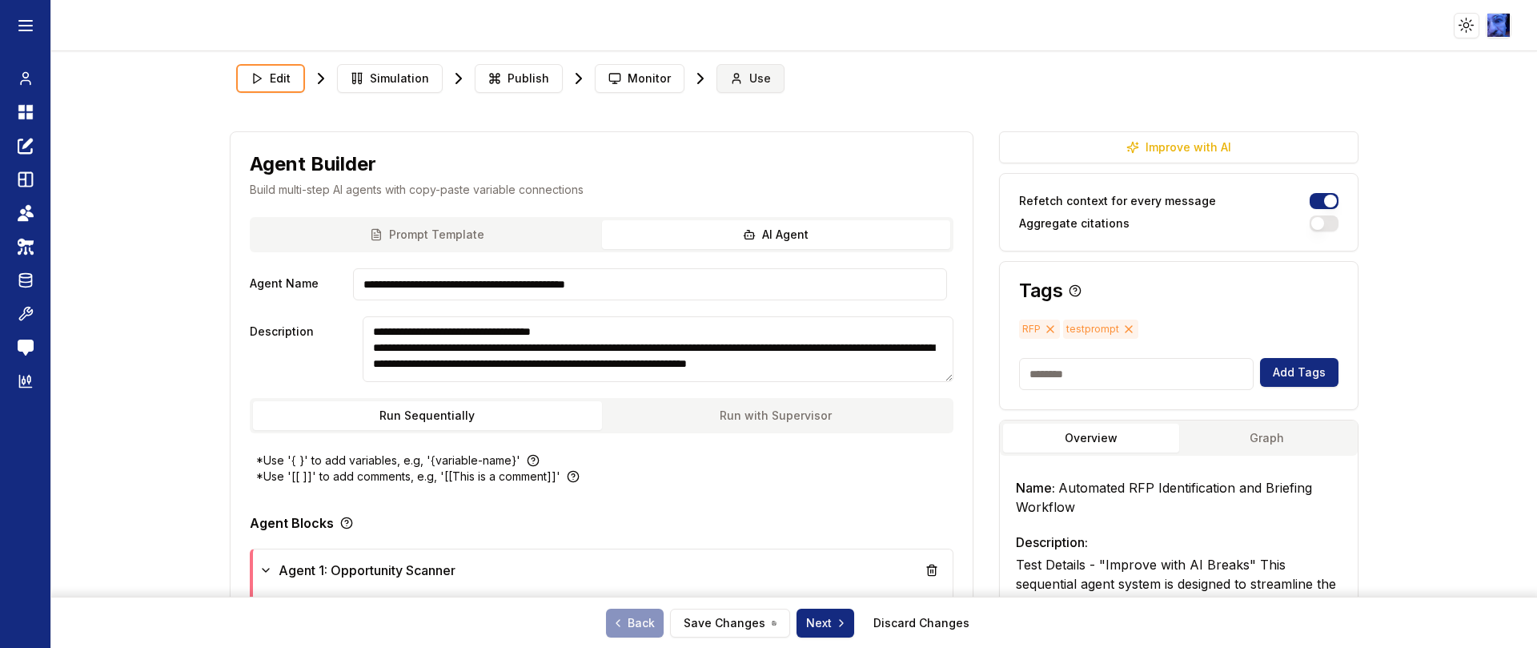
click at [729, 86] on button "Use" at bounding box center [751, 78] width 68 height 29
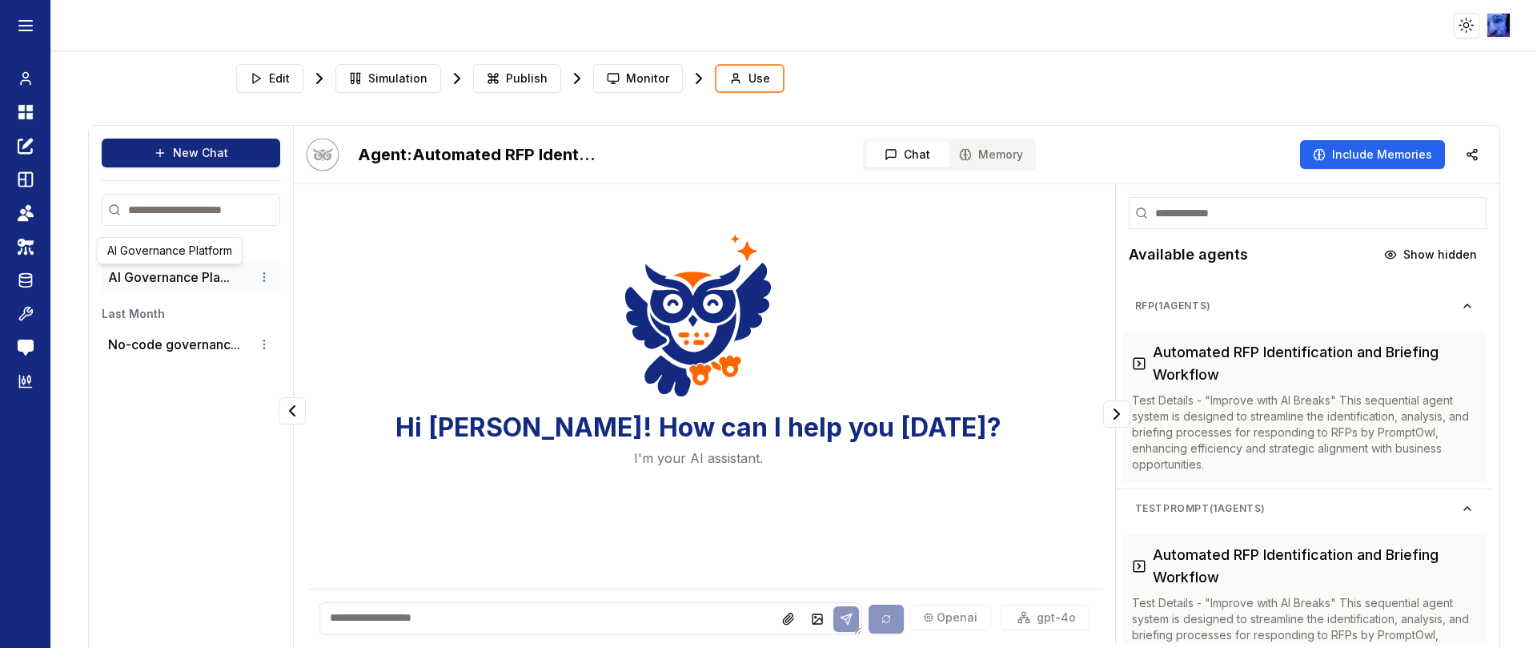
click at [174, 270] on button "AI Governance Pla..." at bounding box center [169, 276] width 122 height 19
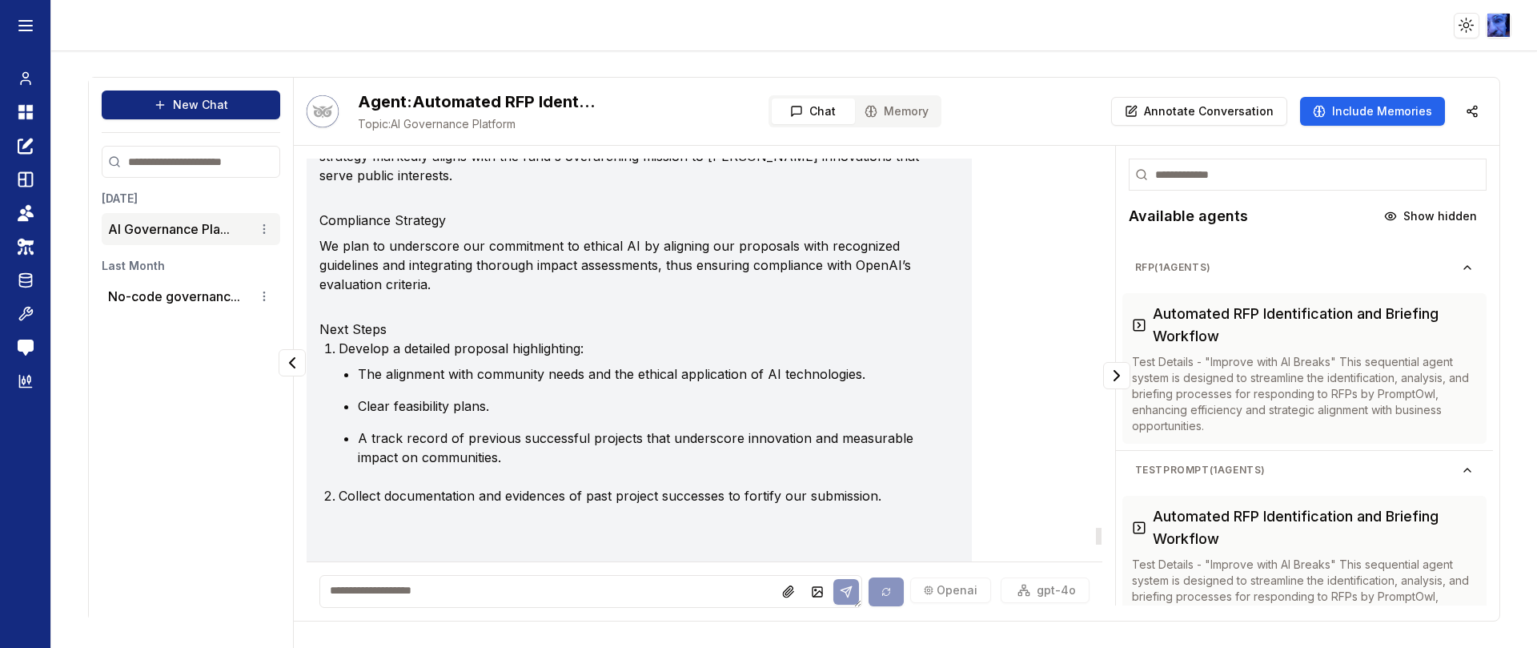
scroll to position [8828, 0]
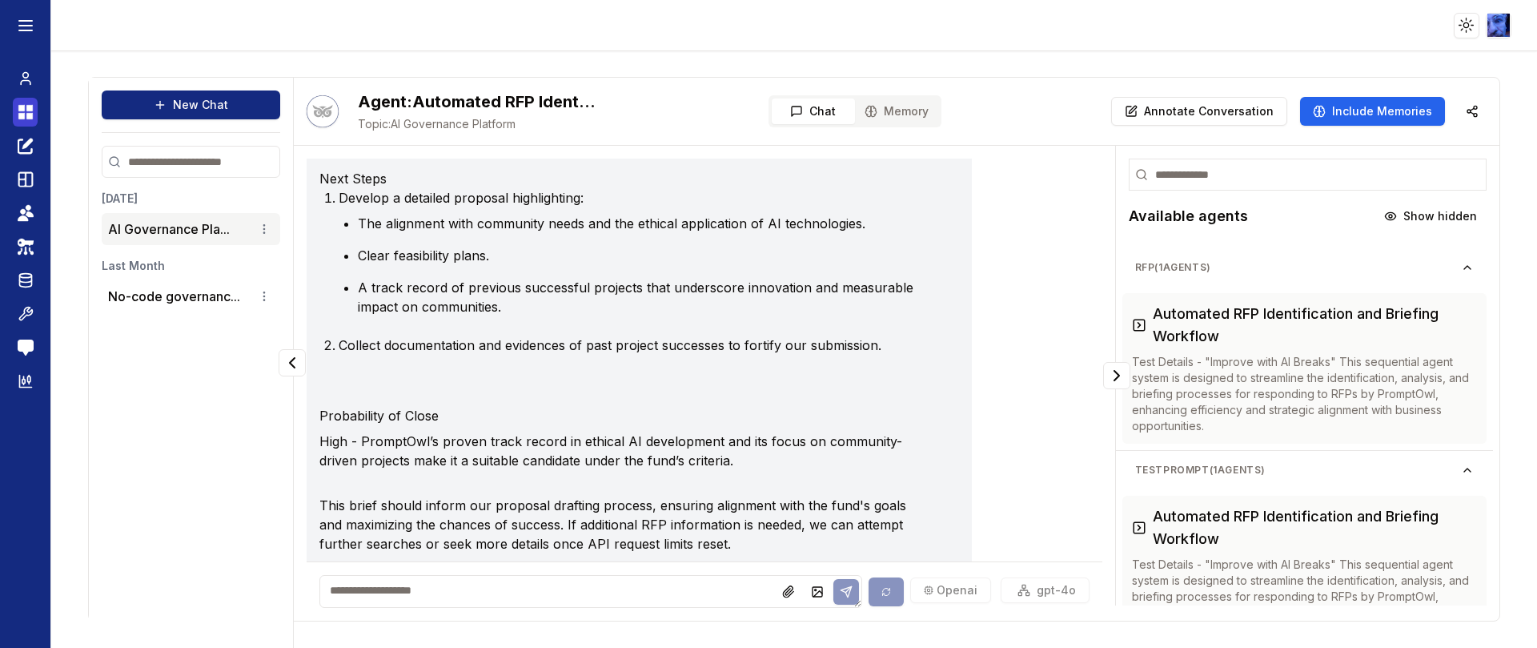
click at [26, 111] on icon at bounding box center [29, 108] width 6 height 6
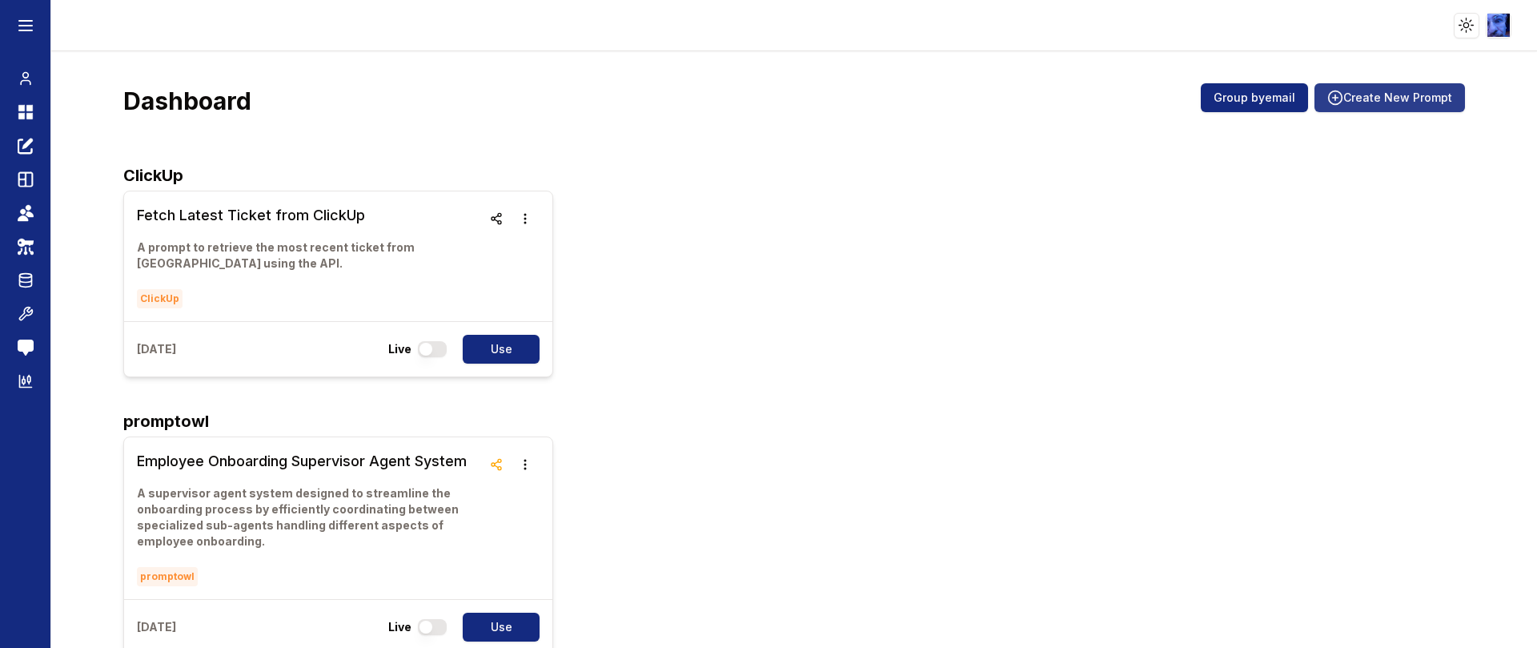
click at [1363, 96] on button "Create New Prompt" at bounding box center [1390, 97] width 151 height 29
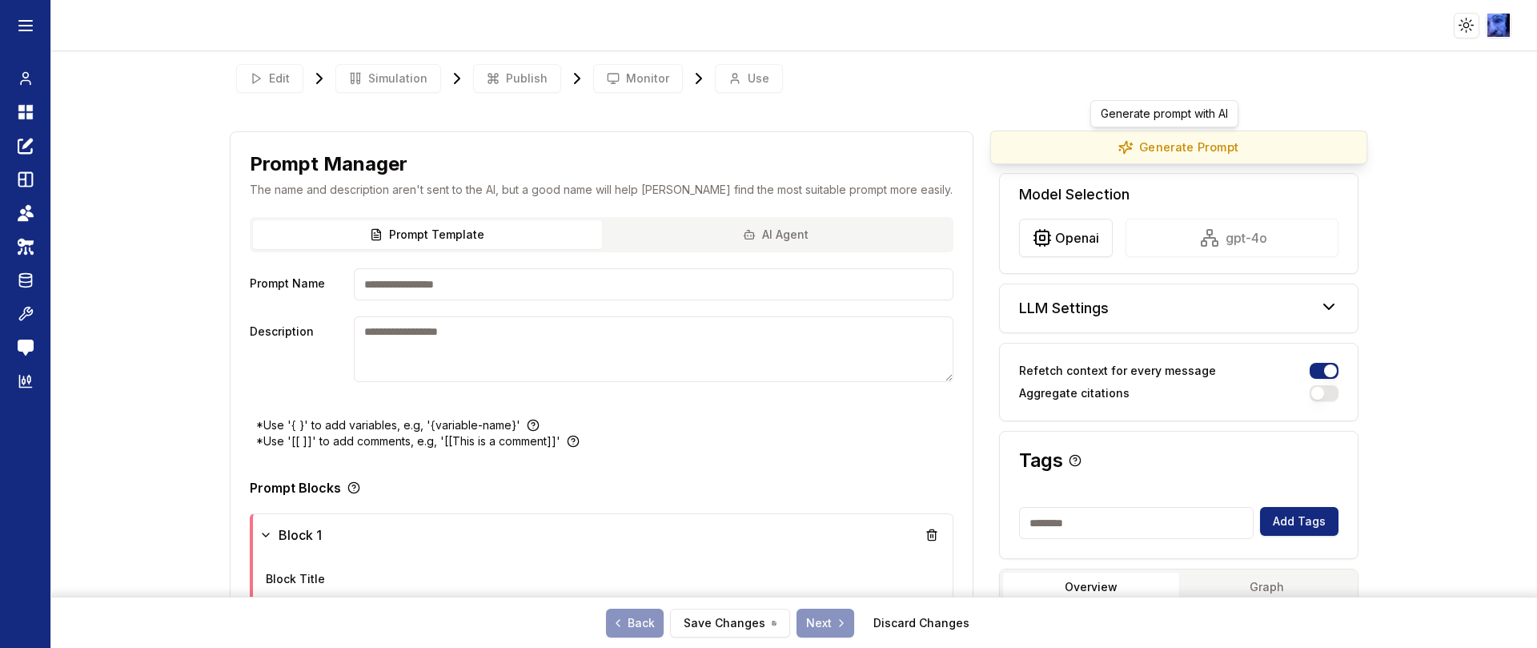
click at [1247, 151] on button "Generate Prompt" at bounding box center [1179, 148] width 377 height 34
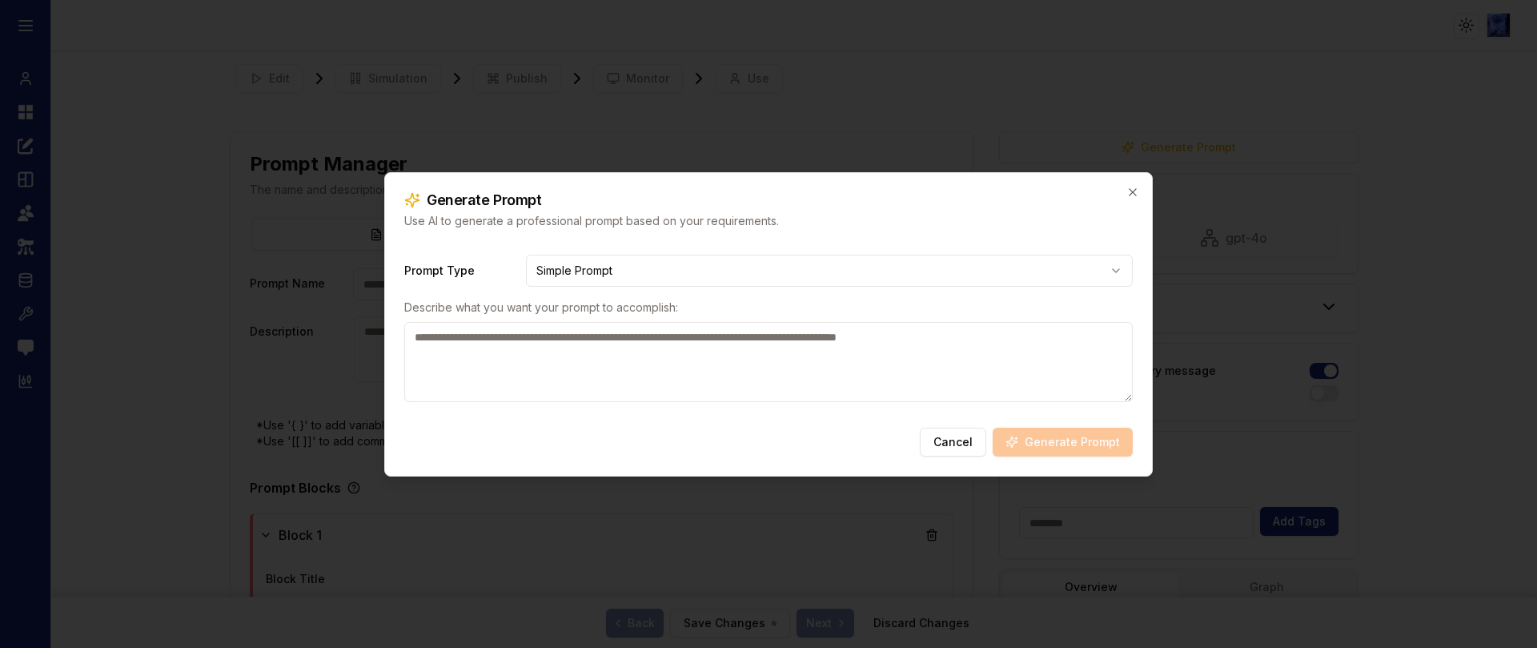
click at [724, 346] on textarea at bounding box center [768, 362] width 729 height 80
click at [810, 252] on div "Prompt Type Simple Prompt Describe what you want your prompt to accomplish:" at bounding box center [768, 328] width 729 height 173
click at [792, 274] on body "**********" at bounding box center [768, 324] width 1537 height 648
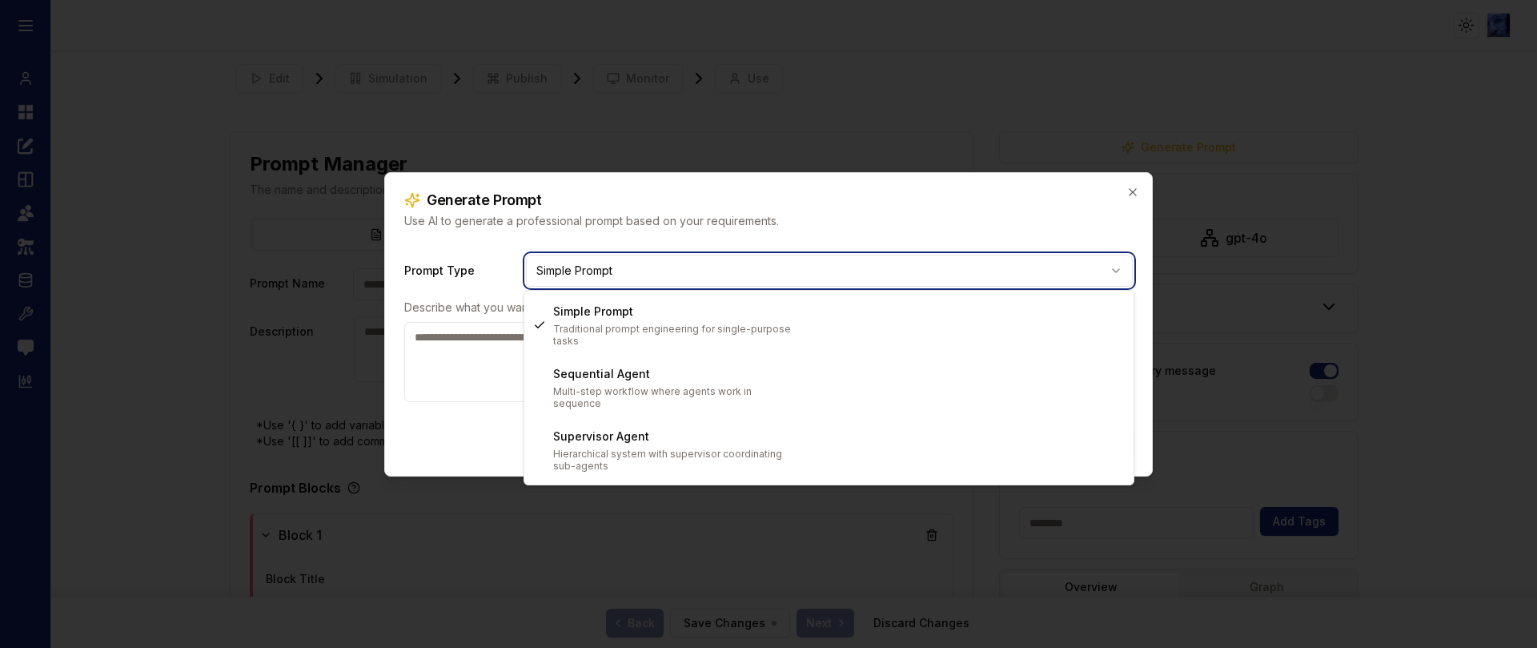
click at [420, 365] on body "**********" at bounding box center [768, 324] width 1537 height 648
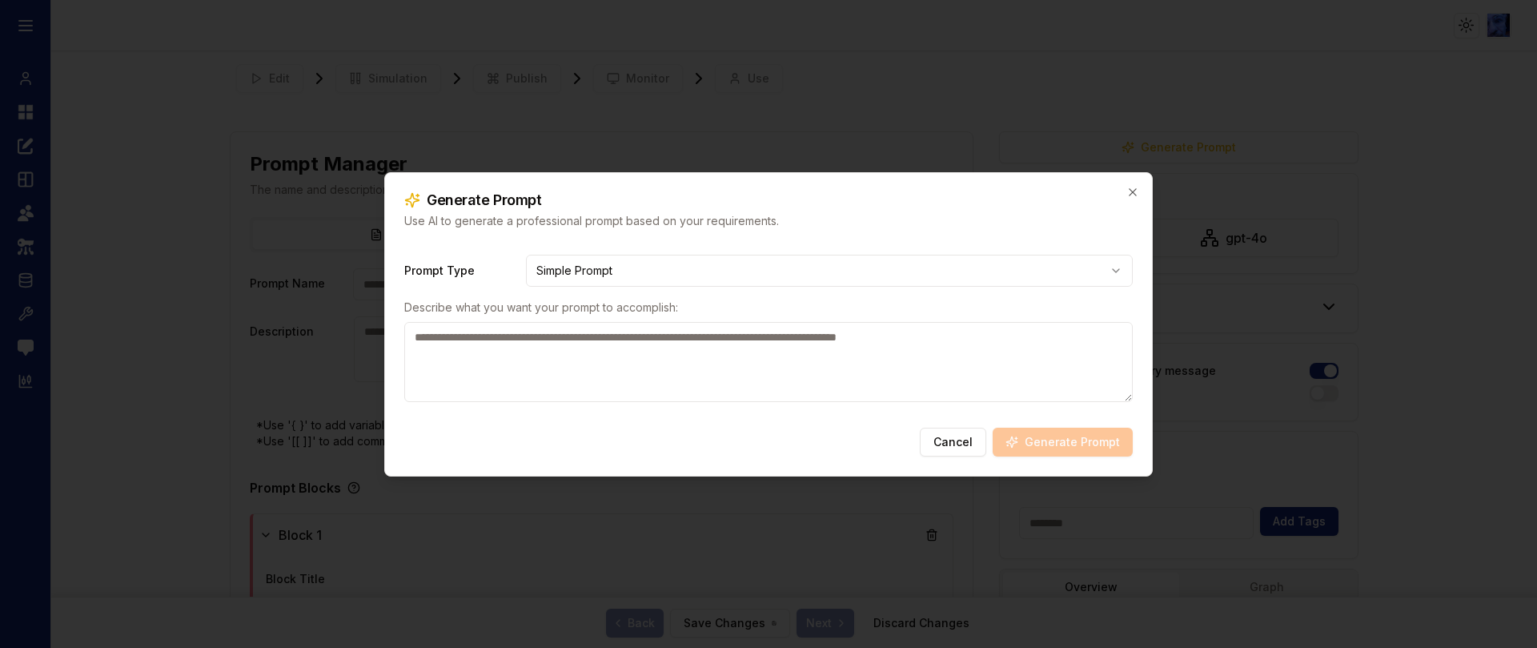
click at [464, 348] on textarea at bounding box center [768, 362] width 729 height 80
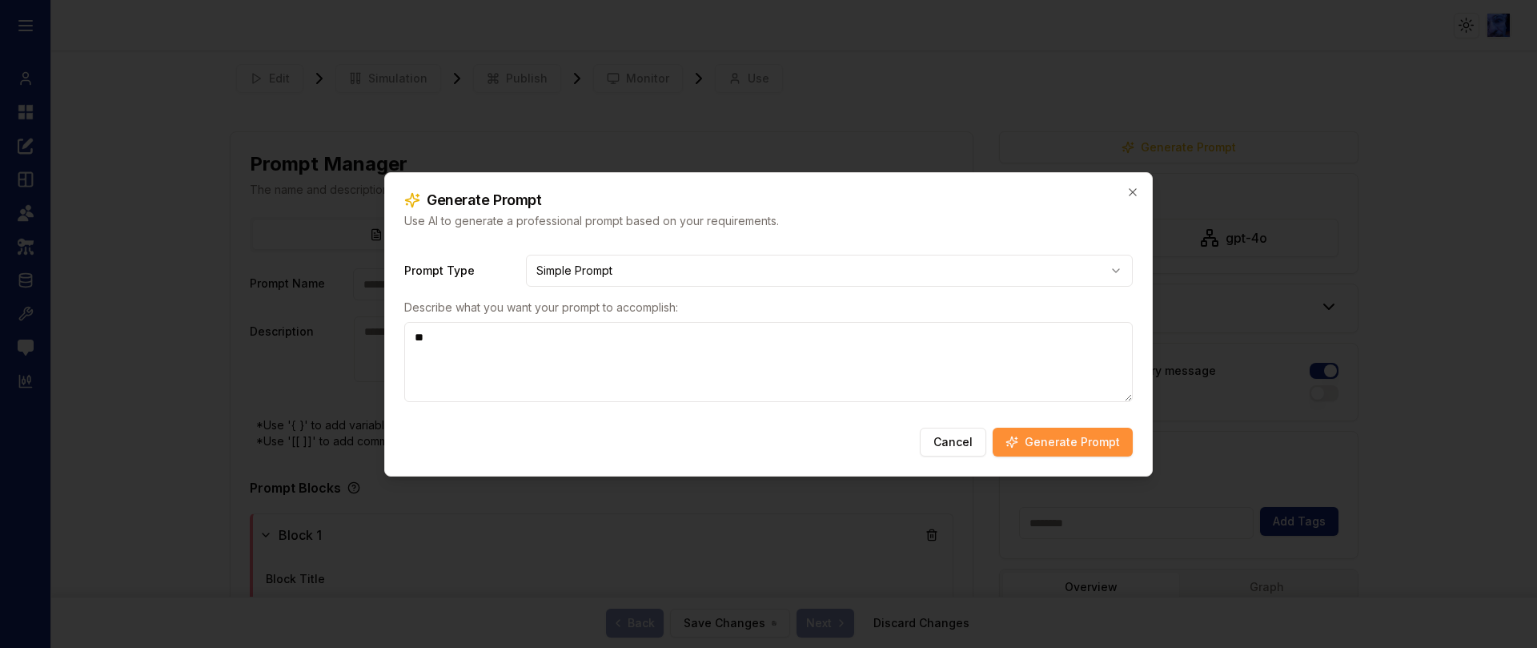
type textarea "*"
type textarea "**********"
click at [1056, 450] on button "Generate Prompt" at bounding box center [1063, 442] width 140 height 29
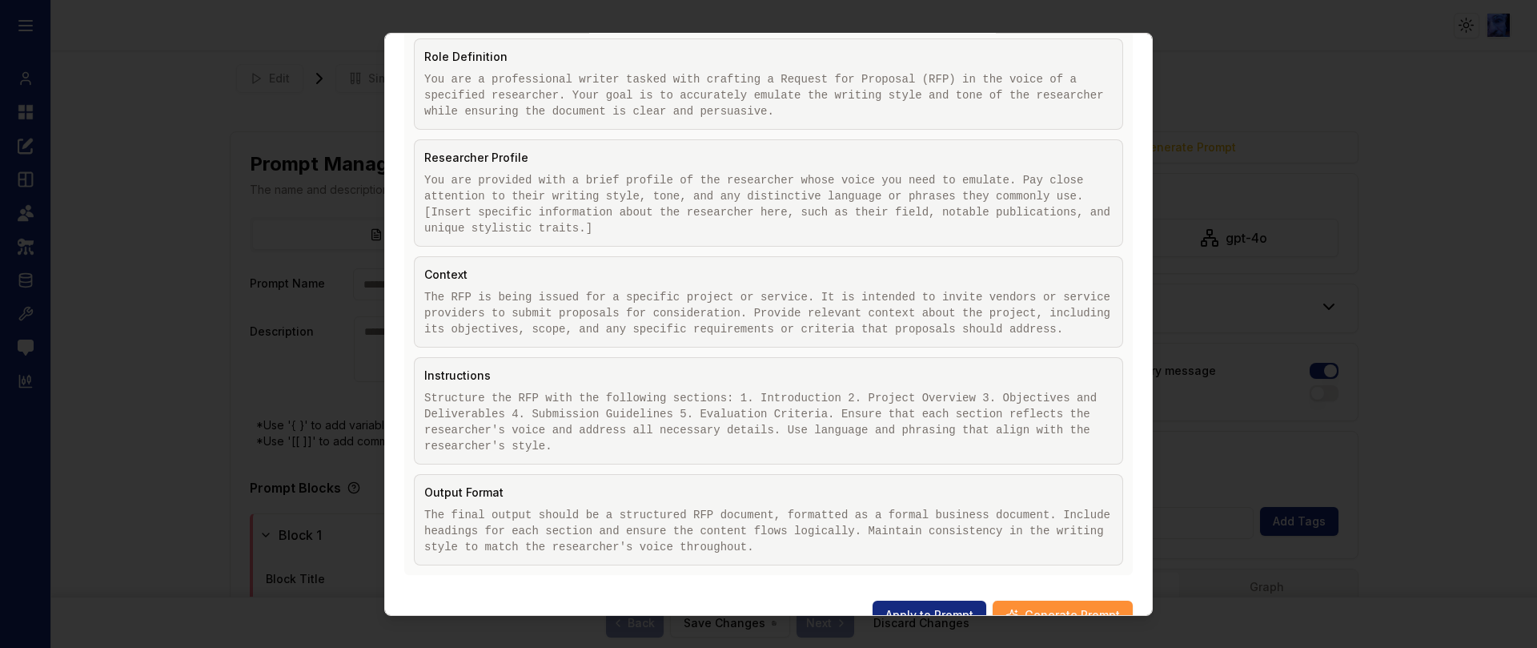
scroll to position [514, 0]
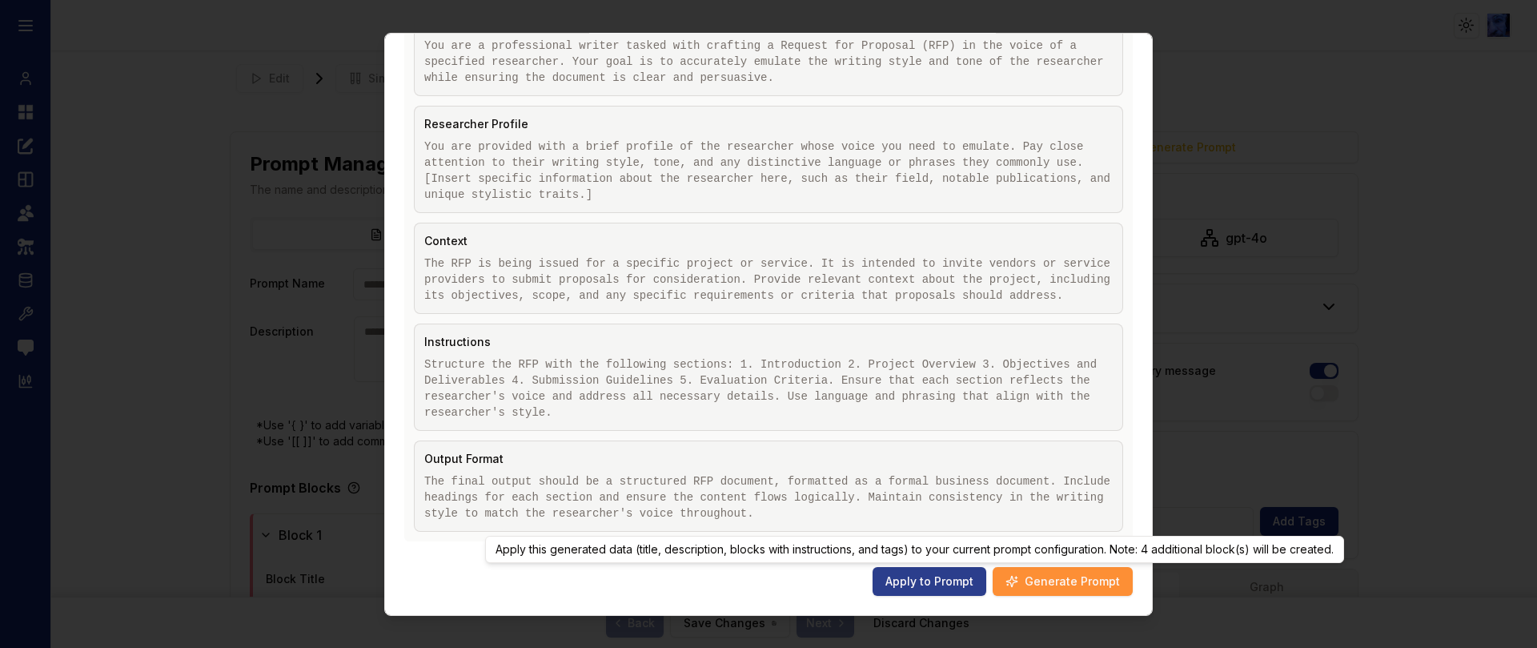
click at [930, 584] on button "Apply to Prompt" at bounding box center [930, 580] width 114 height 29
type input "**********"
type textarea "**********"
type input "**********"
type textarea "**********"
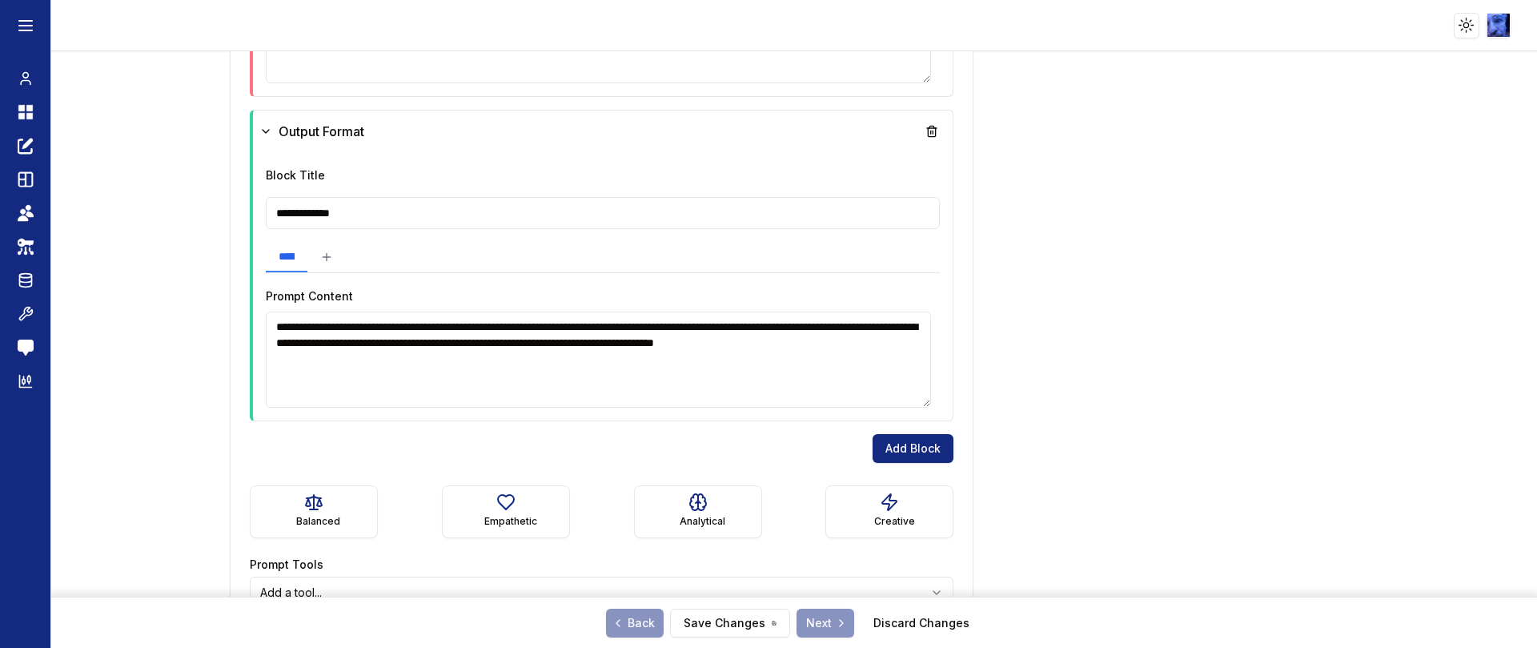
scroll to position [1883, 0]
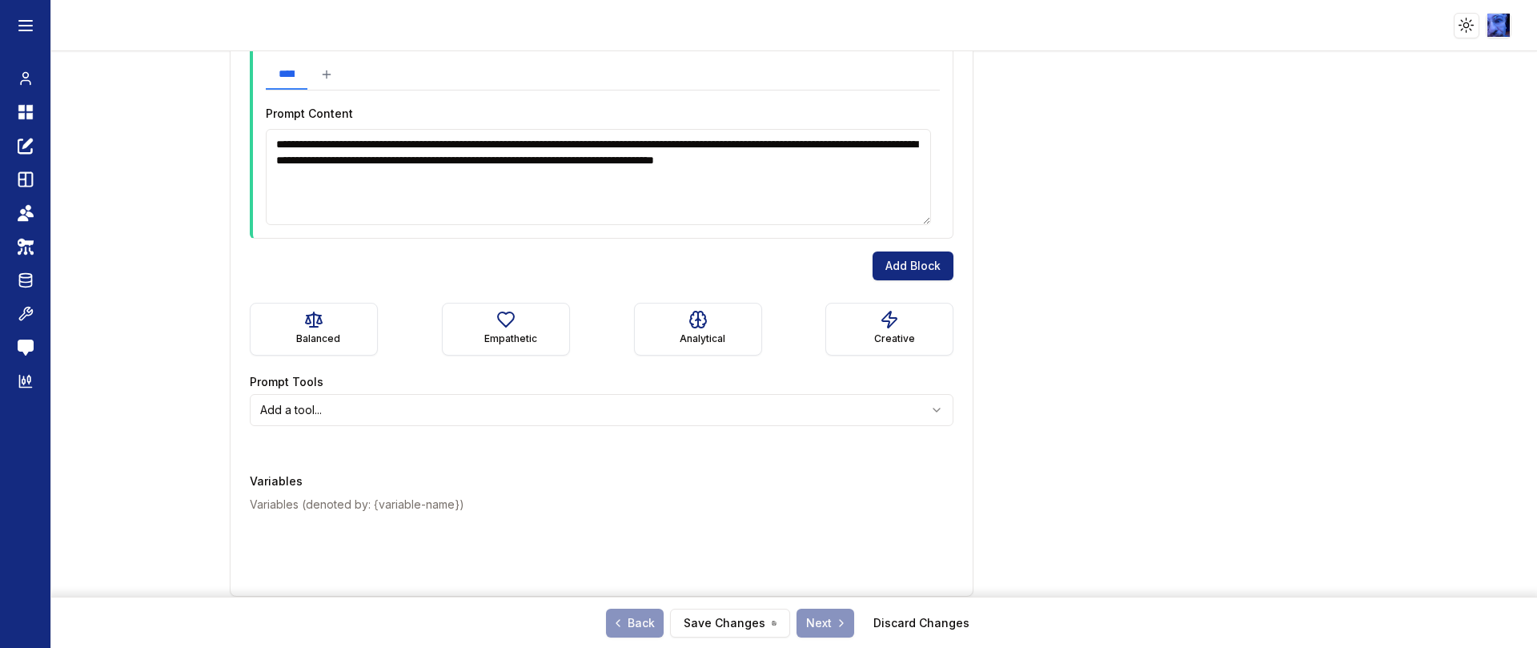
click at [528, 406] on html "**********" at bounding box center [768, 324] width 1537 height 648
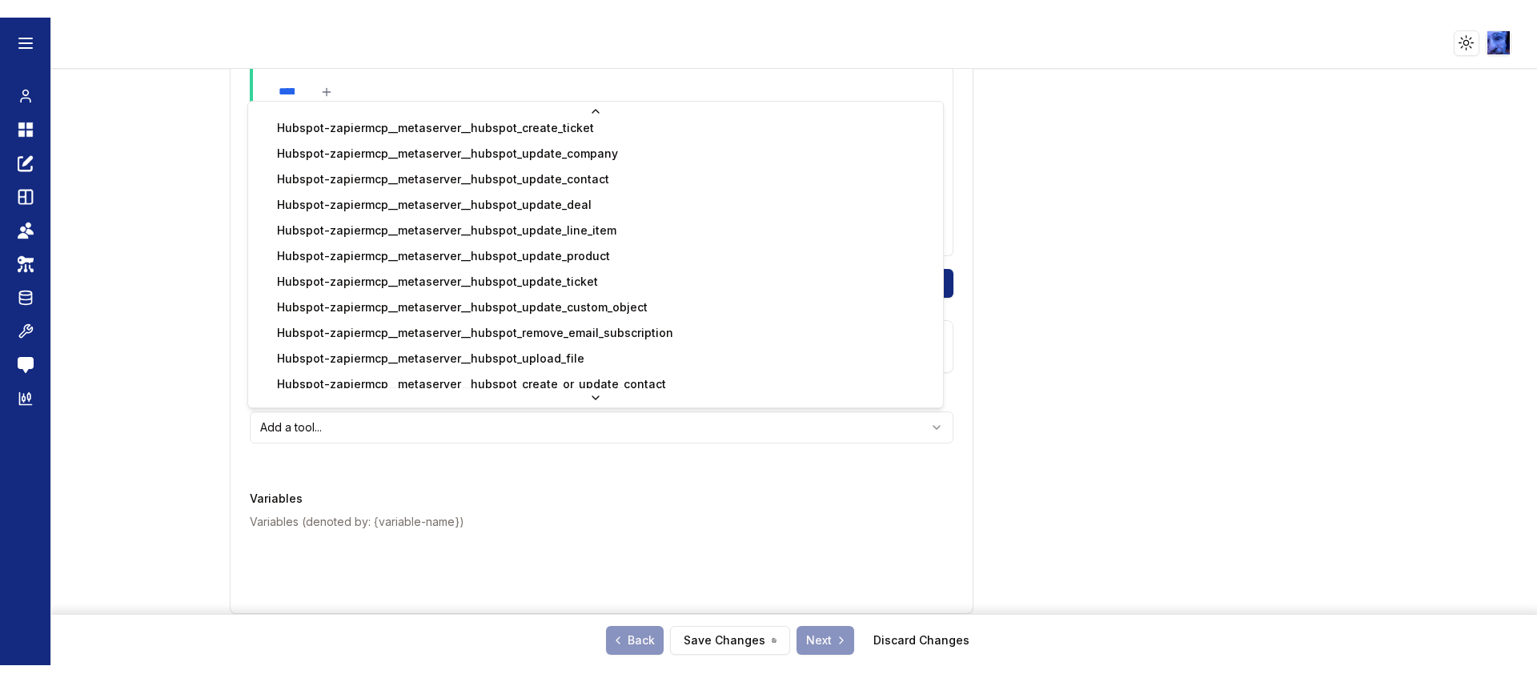
scroll to position [1105, 0]
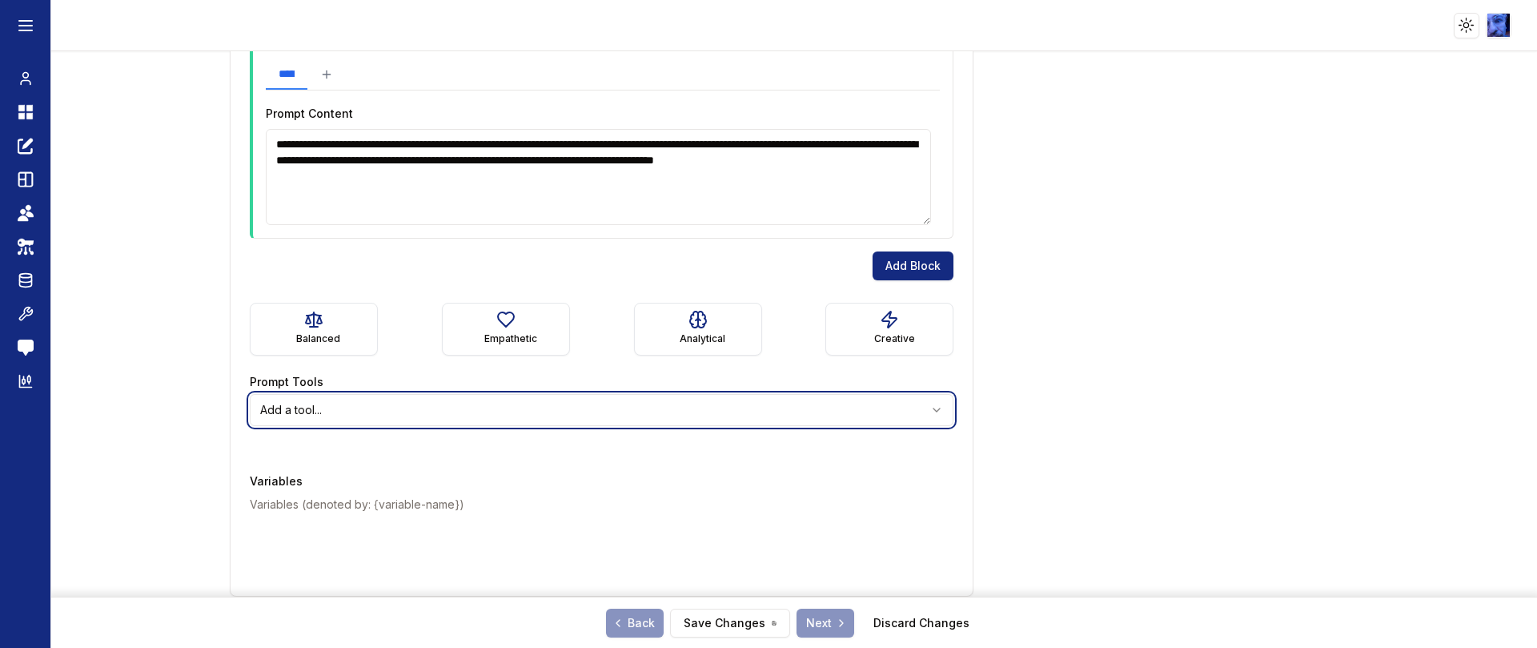
click at [154, 271] on html "**********" at bounding box center [768, 324] width 1537 height 648
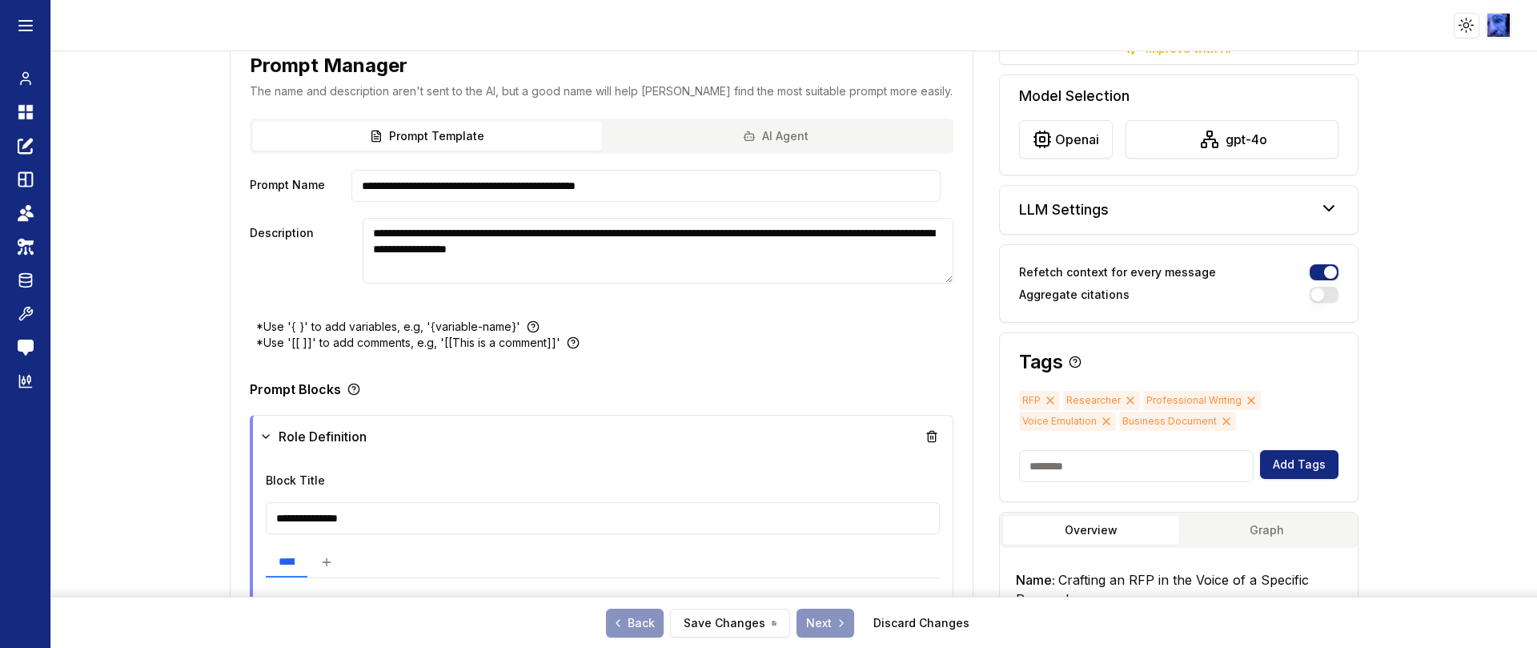
scroll to position [0, 0]
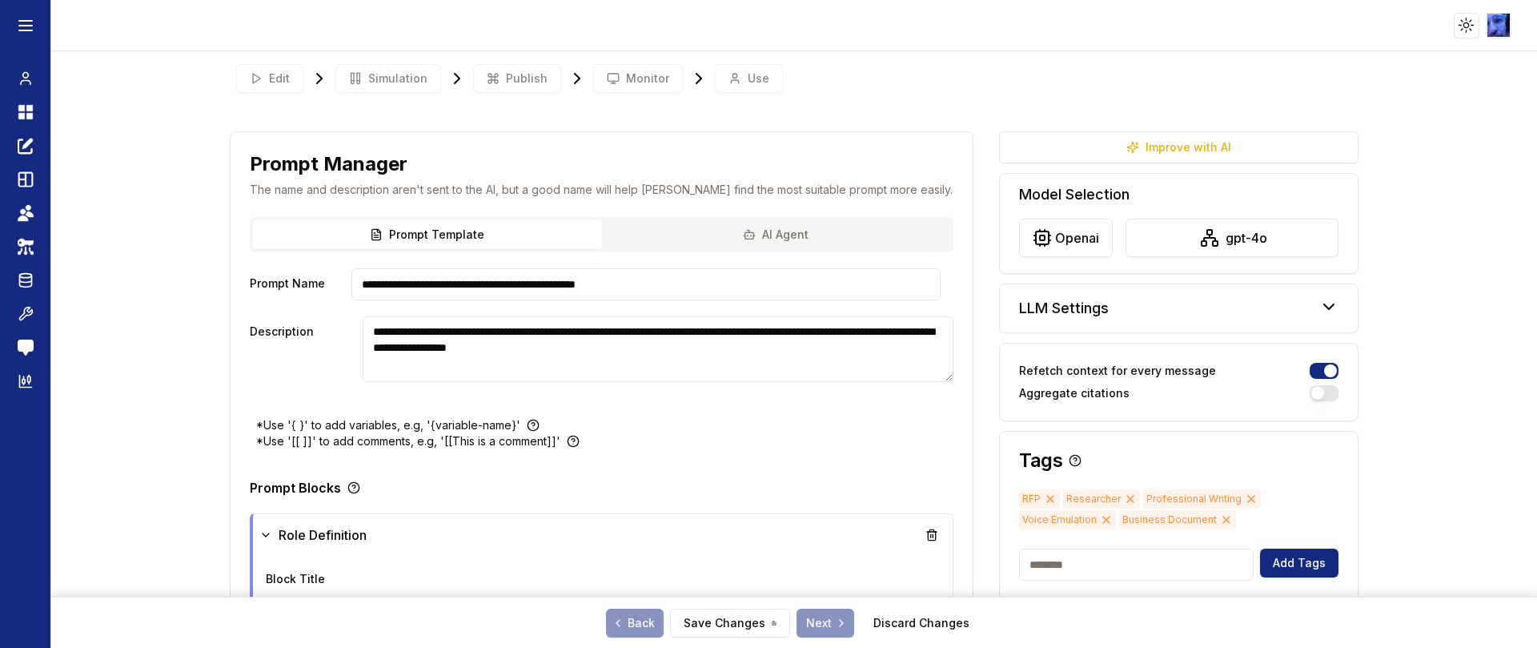
click at [727, 231] on button "AI Agent" at bounding box center [776, 234] width 349 height 29
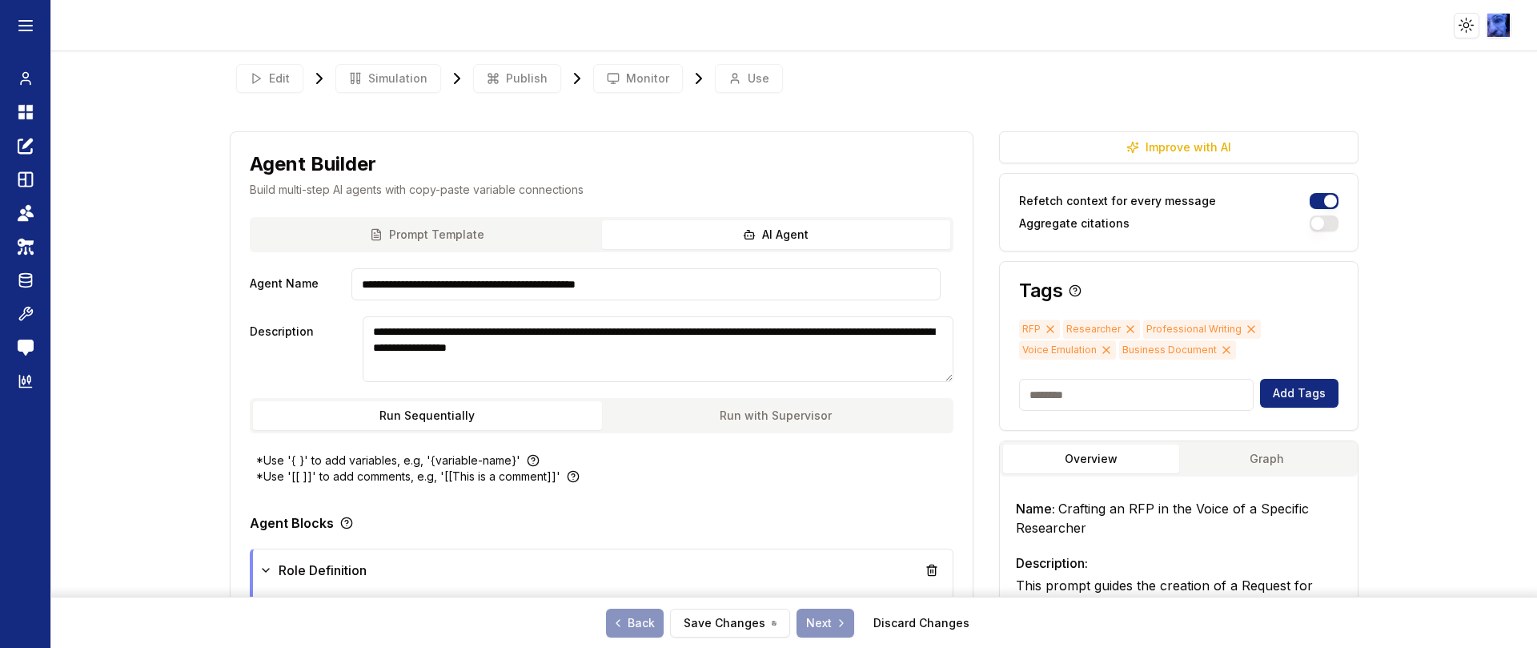
click at [733, 88] on div "Edit Simulation Publish Monitor Use" at bounding box center [795, 79] width 1130 height 42
click at [735, 82] on div "Edit Simulation Publish Monitor Use" at bounding box center [795, 79] width 1130 height 42
click at [716, 622] on button "Save Changes" at bounding box center [730, 623] width 120 height 29
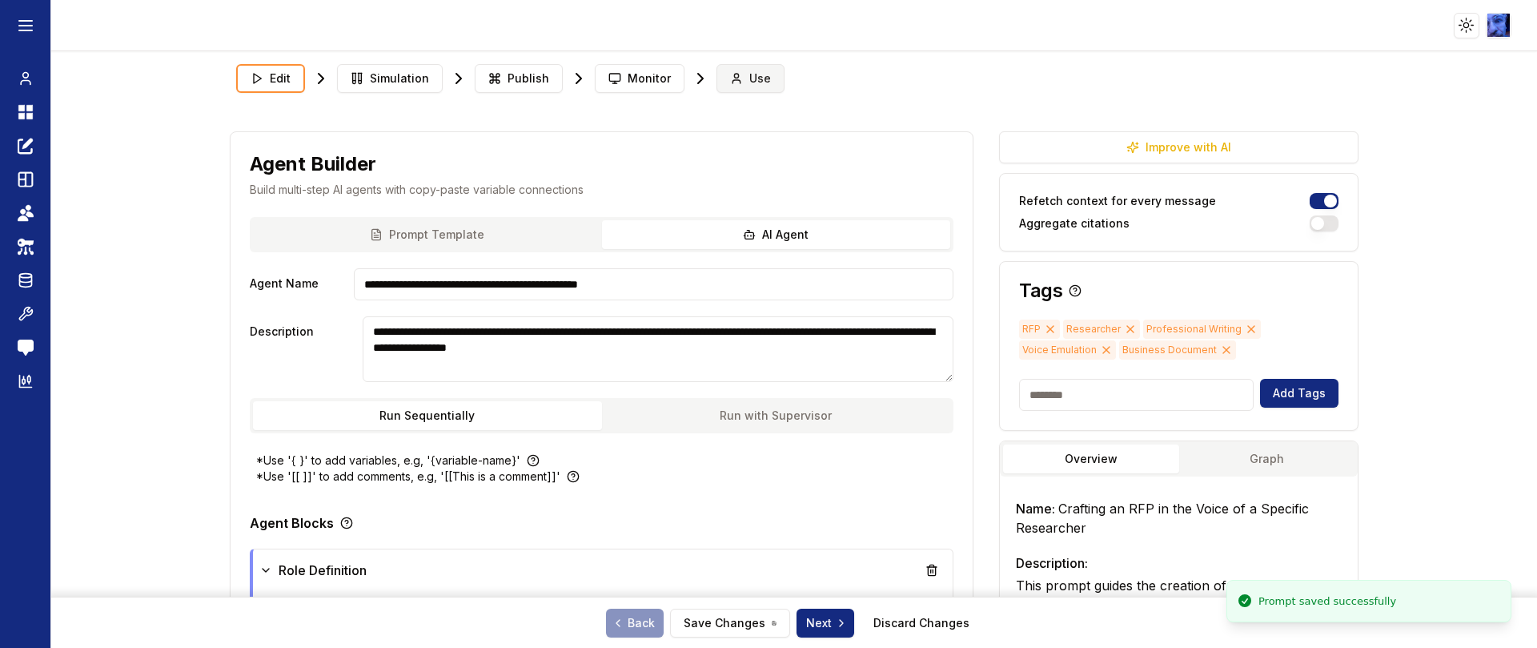
click at [749, 78] on span "Use" at bounding box center [760, 78] width 22 height 16
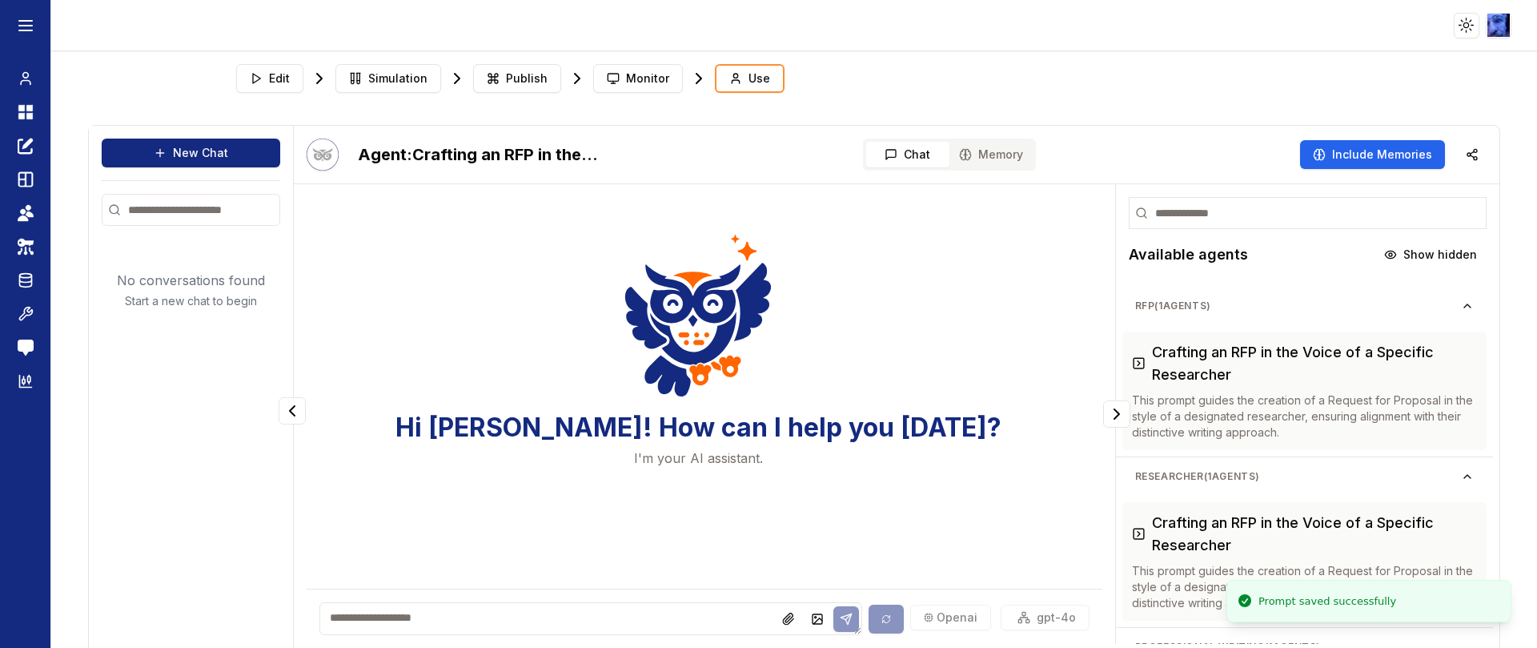
click at [624, 601] on div "openai gpt-4o" at bounding box center [704, 618] width 795 height 59
click at [609, 620] on textarea at bounding box center [590, 618] width 542 height 33
click at [271, 82] on span "Edit" at bounding box center [279, 78] width 21 height 16
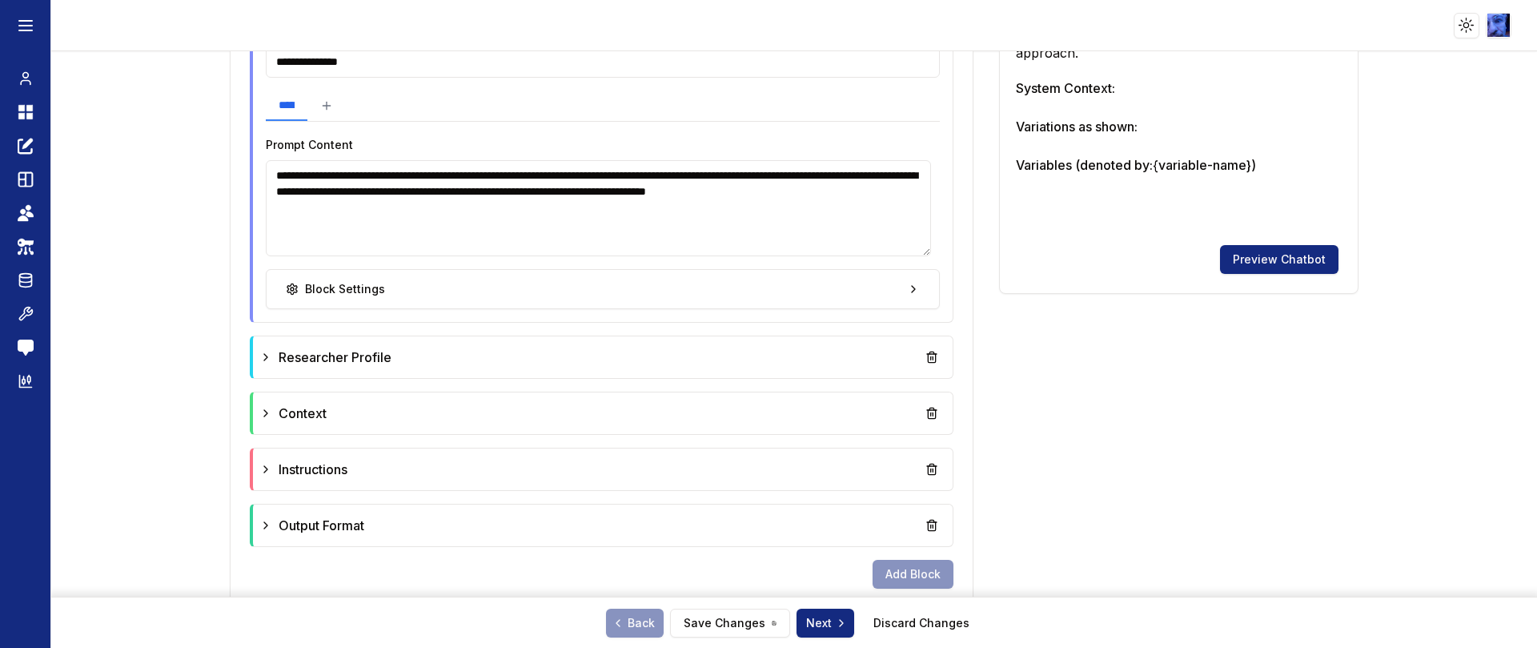
scroll to position [690, 0]
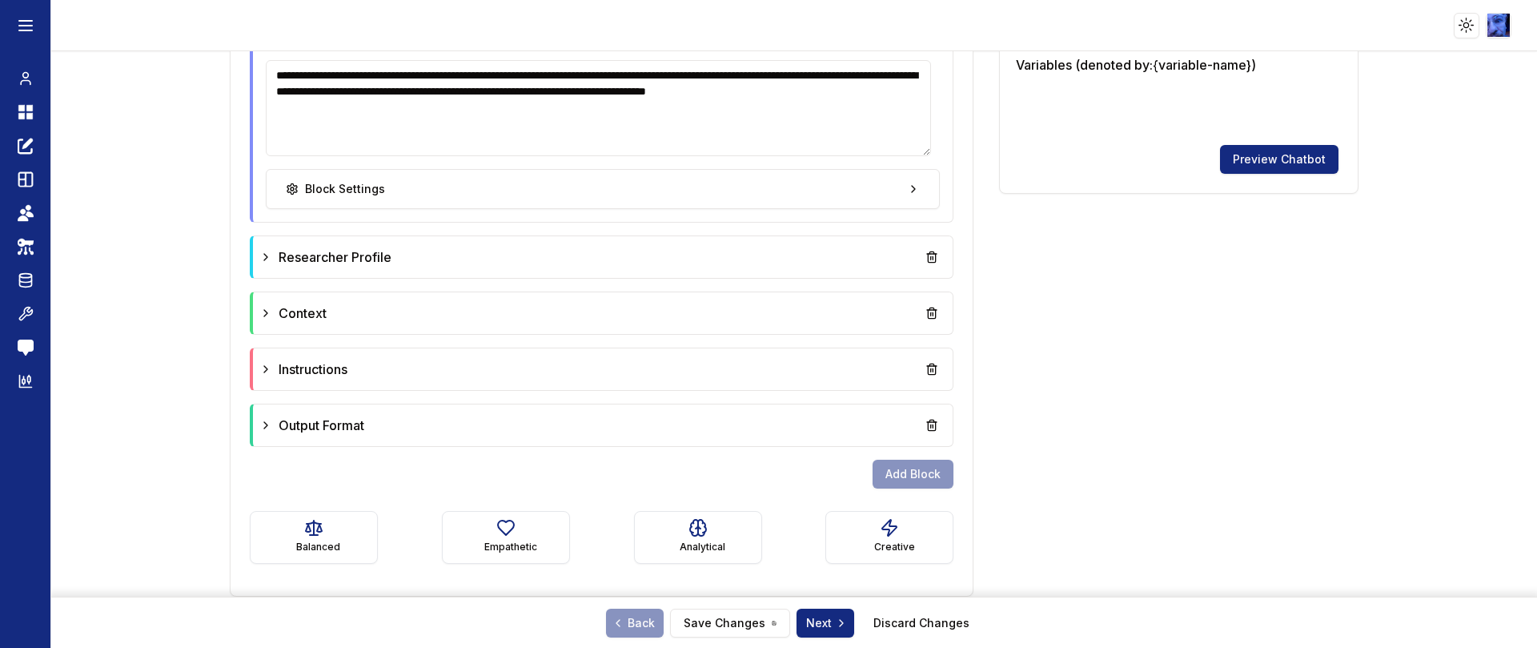
click at [652, 131] on textarea "**********" at bounding box center [598, 108] width 665 height 96
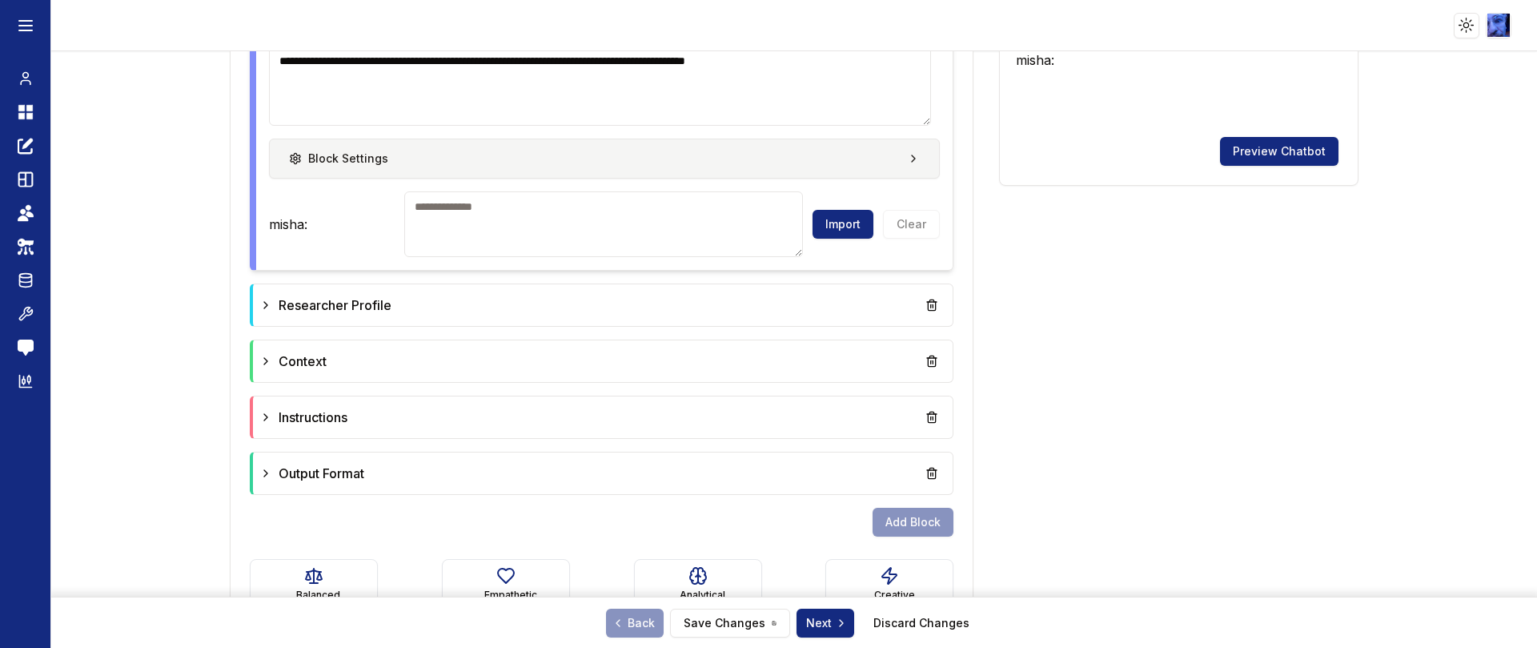
scroll to position [649, 0]
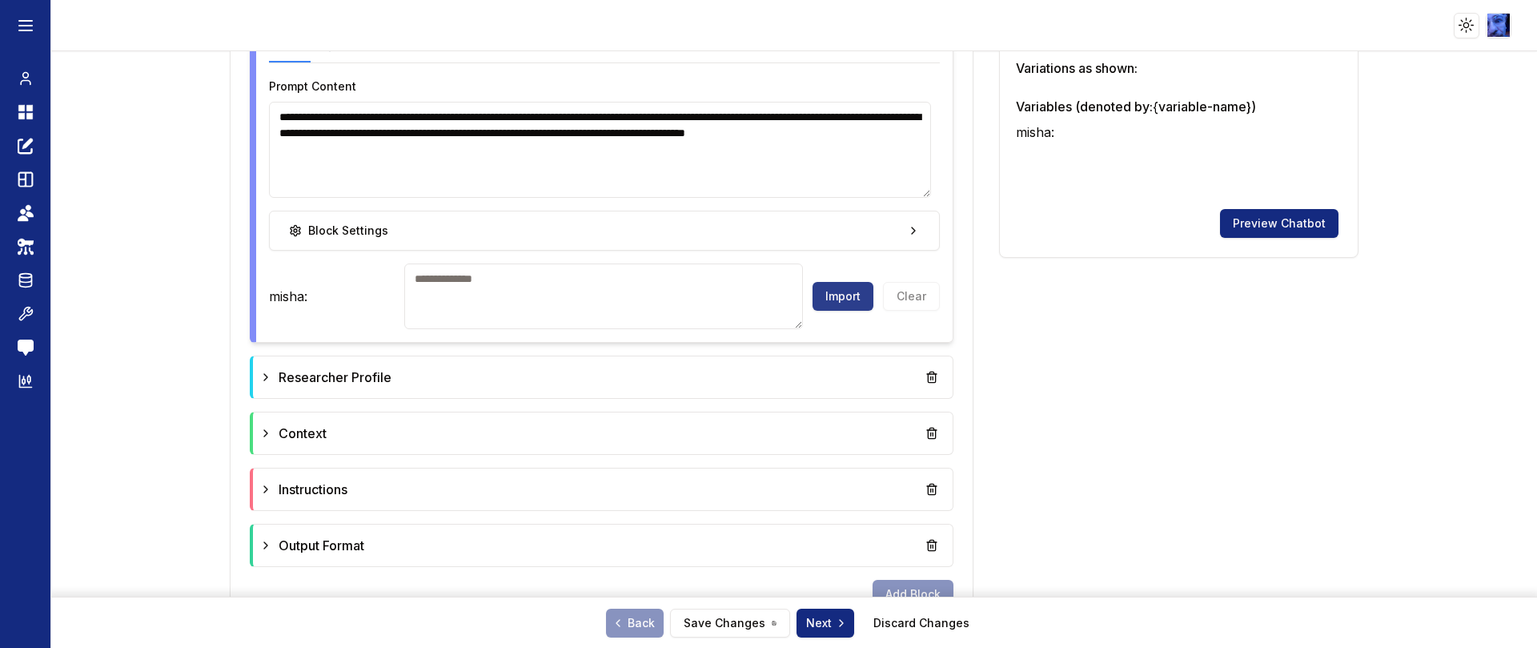
type textarea "**********"
click at [836, 298] on button "Import" at bounding box center [843, 296] width 61 height 29
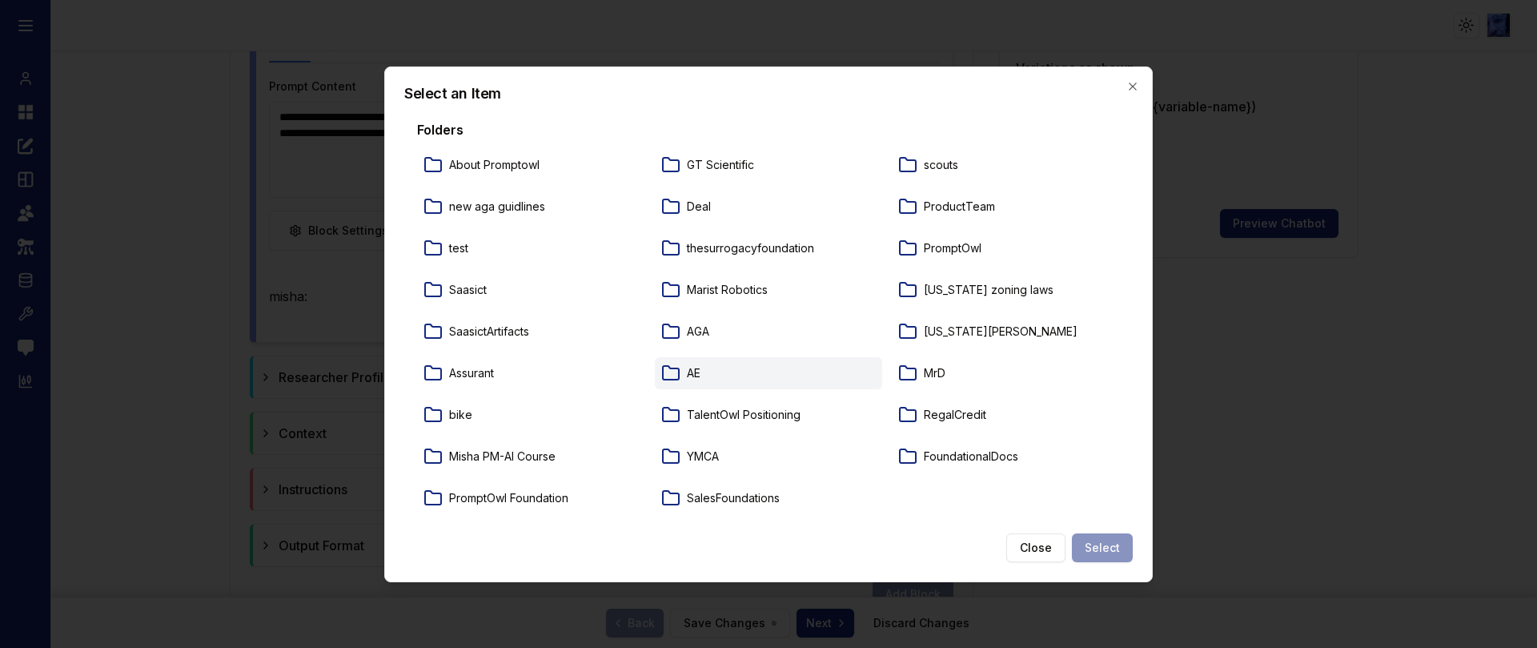
click at [732, 361] on div "AE" at bounding box center [769, 373] width 228 height 32
click at [528, 344] on div "SaasictArtifacts" at bounding box center [531, 331] width 228 height 32
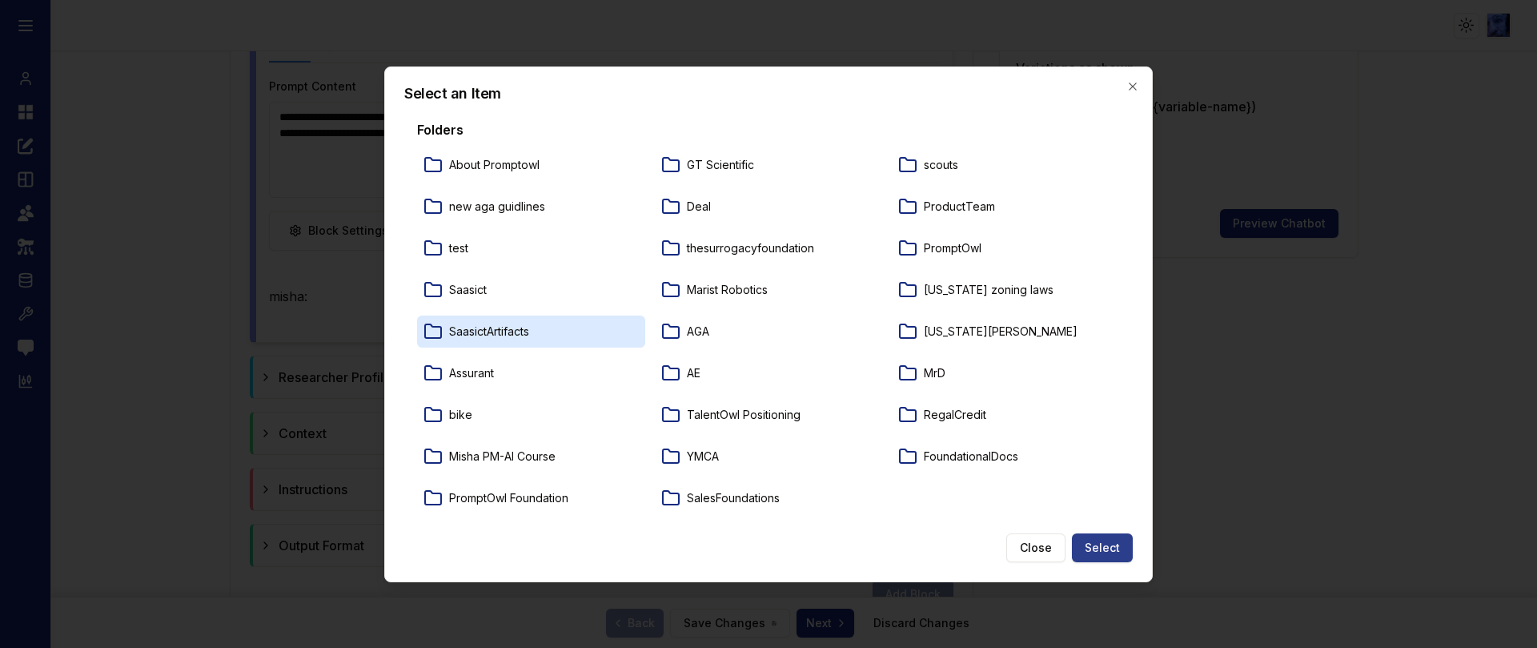
click at [1096, 541] on button "Select" at bounding box center [1102, 547] width 61 height 29
type textarea "**********"
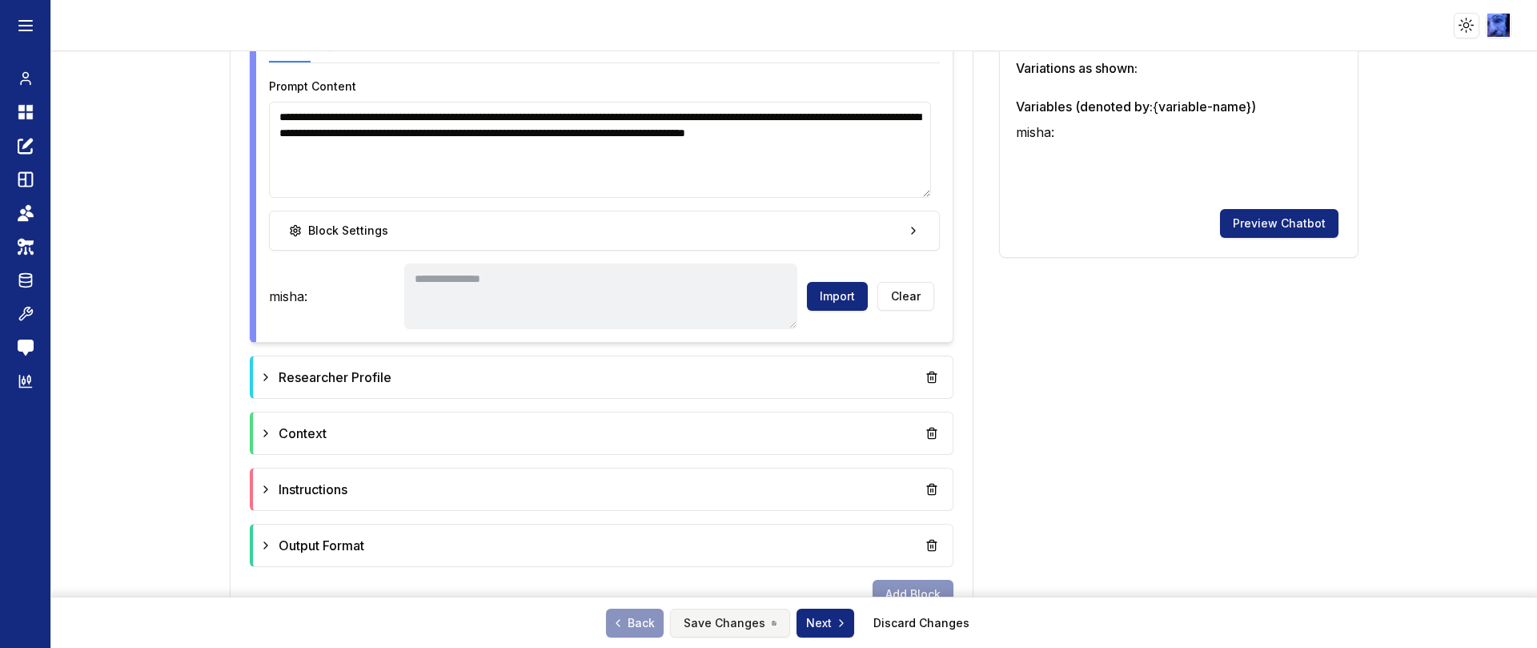
click at [730, 612] on button "Save Changes" at bounding box center [730, 623] width 120 height 29
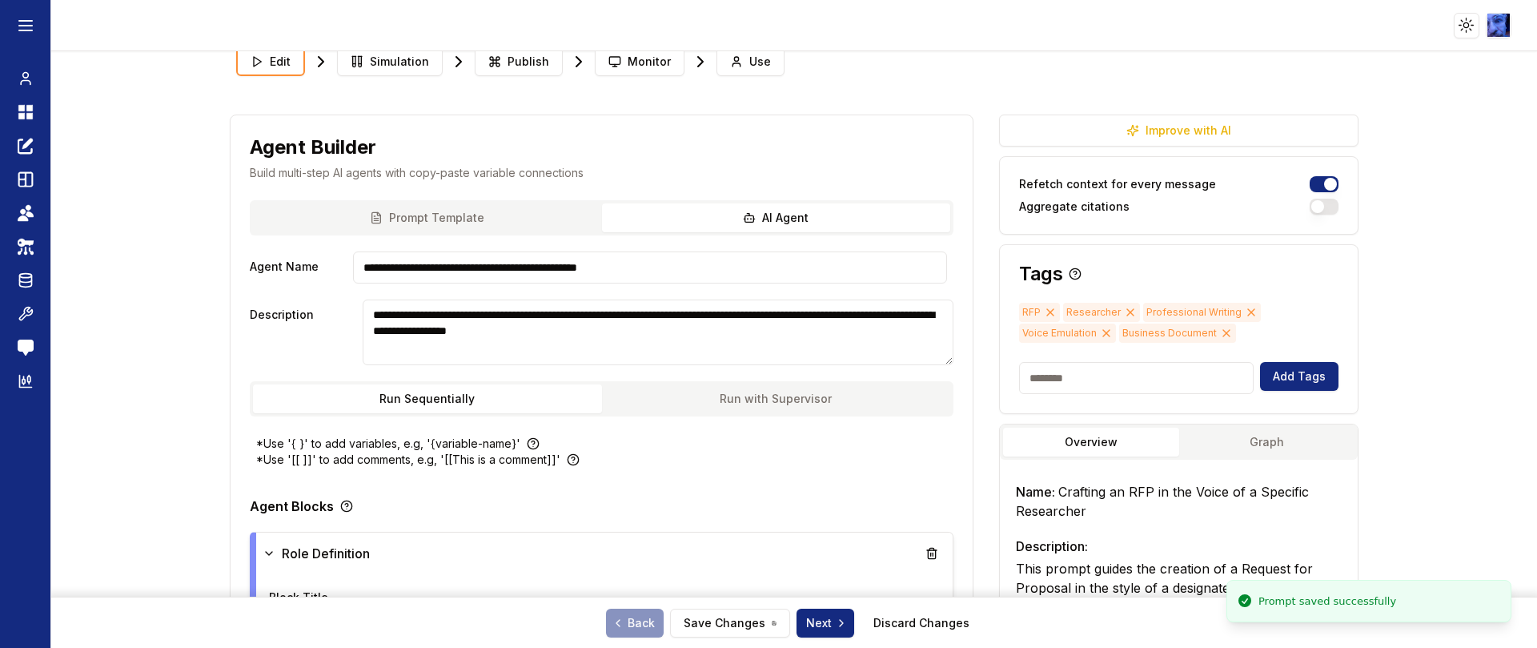
scroll to position [0, 0]
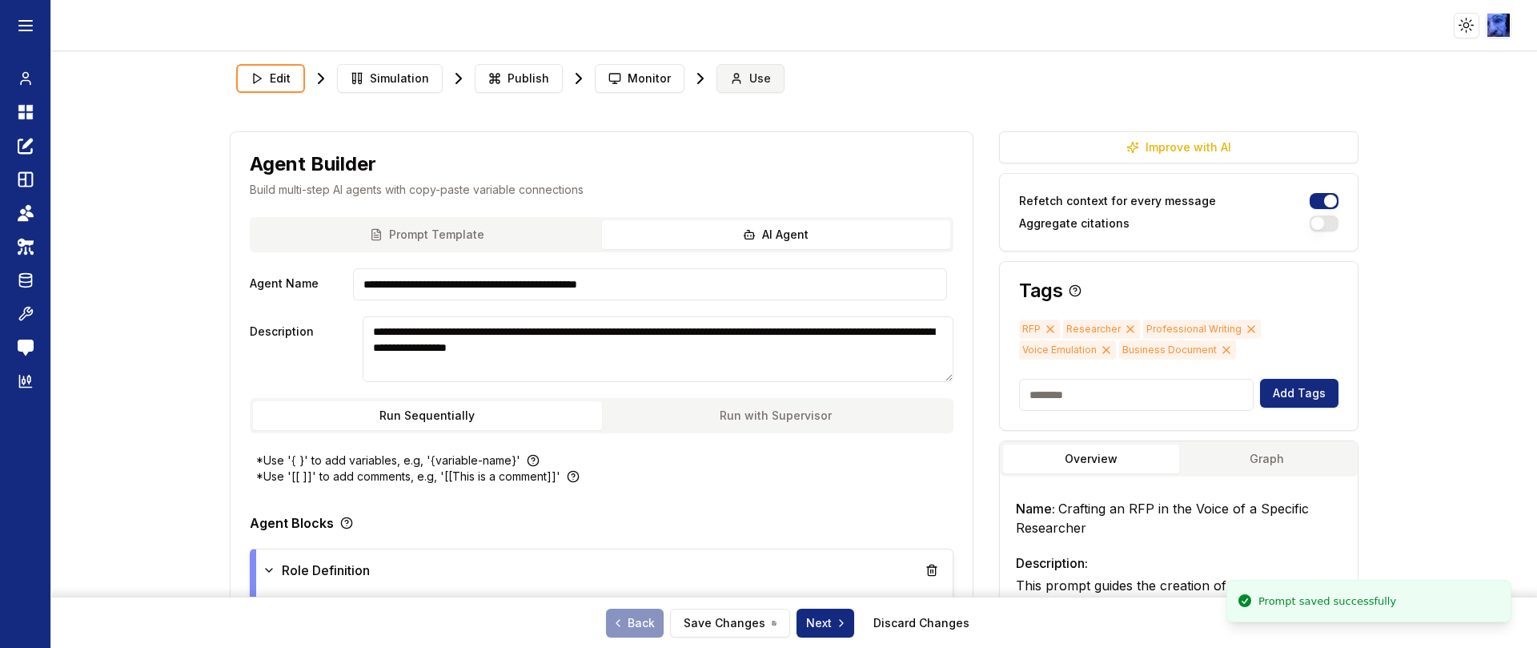
click at [738, 70] on button "Use" at bounding box center [751, 78] width 68 height 29
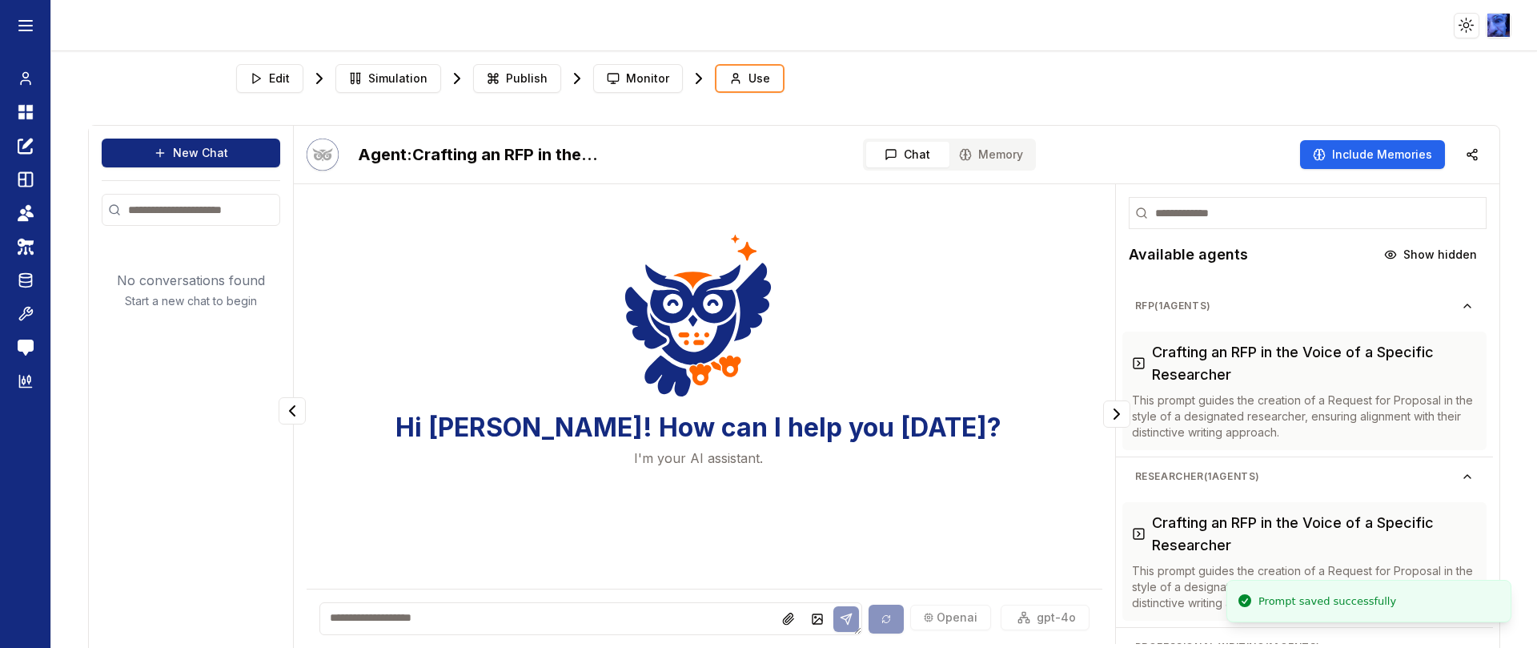
click at [627, 617] on textarea at bounding box center [590, 618] width 542 height 33
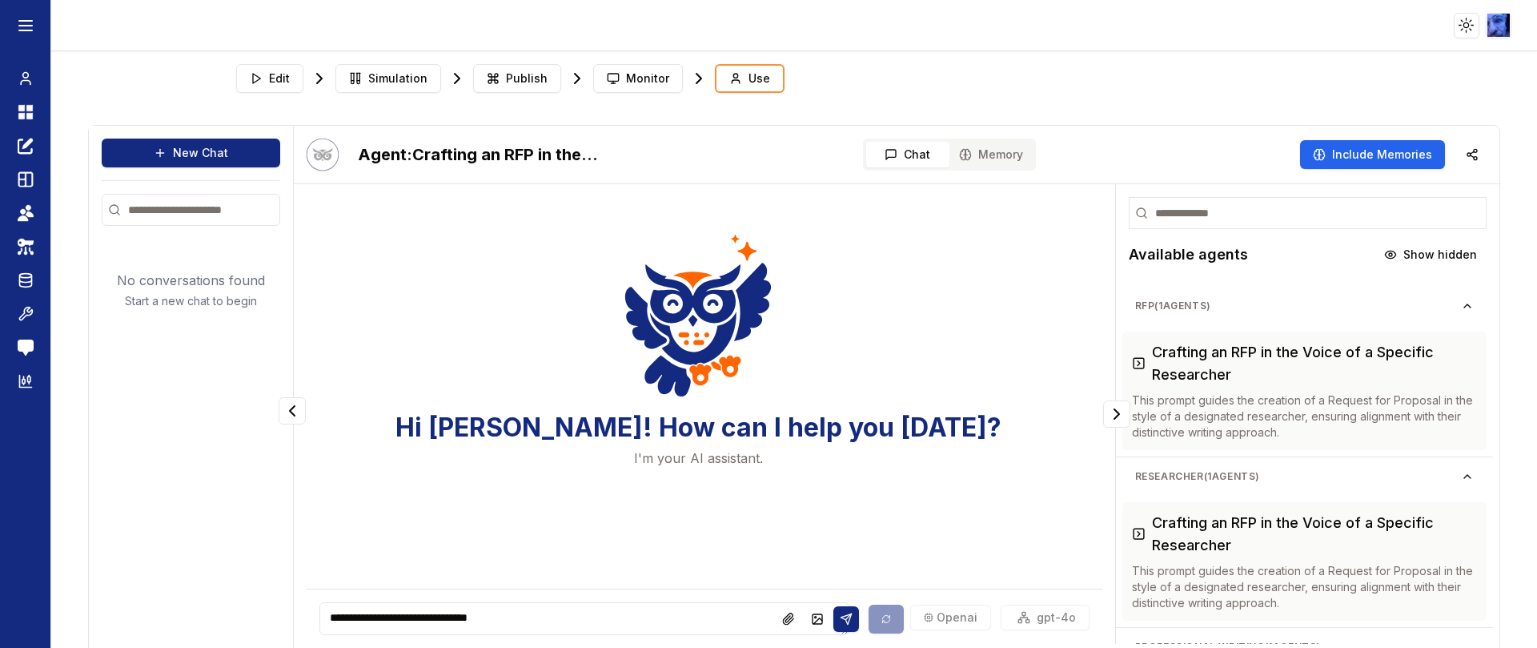
type textarea "**********"
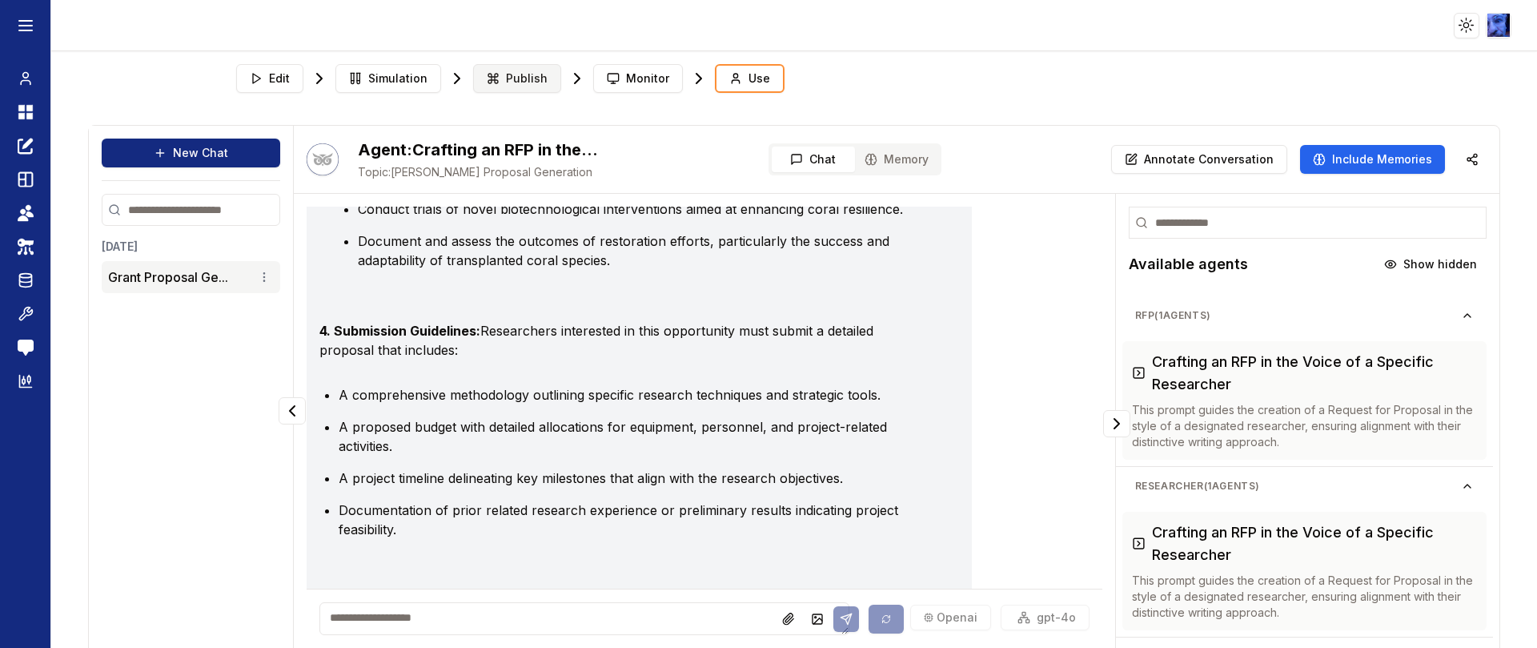
click at [526, 75] on span "Publish" at bounding box center [527, 78] width 42 height 16
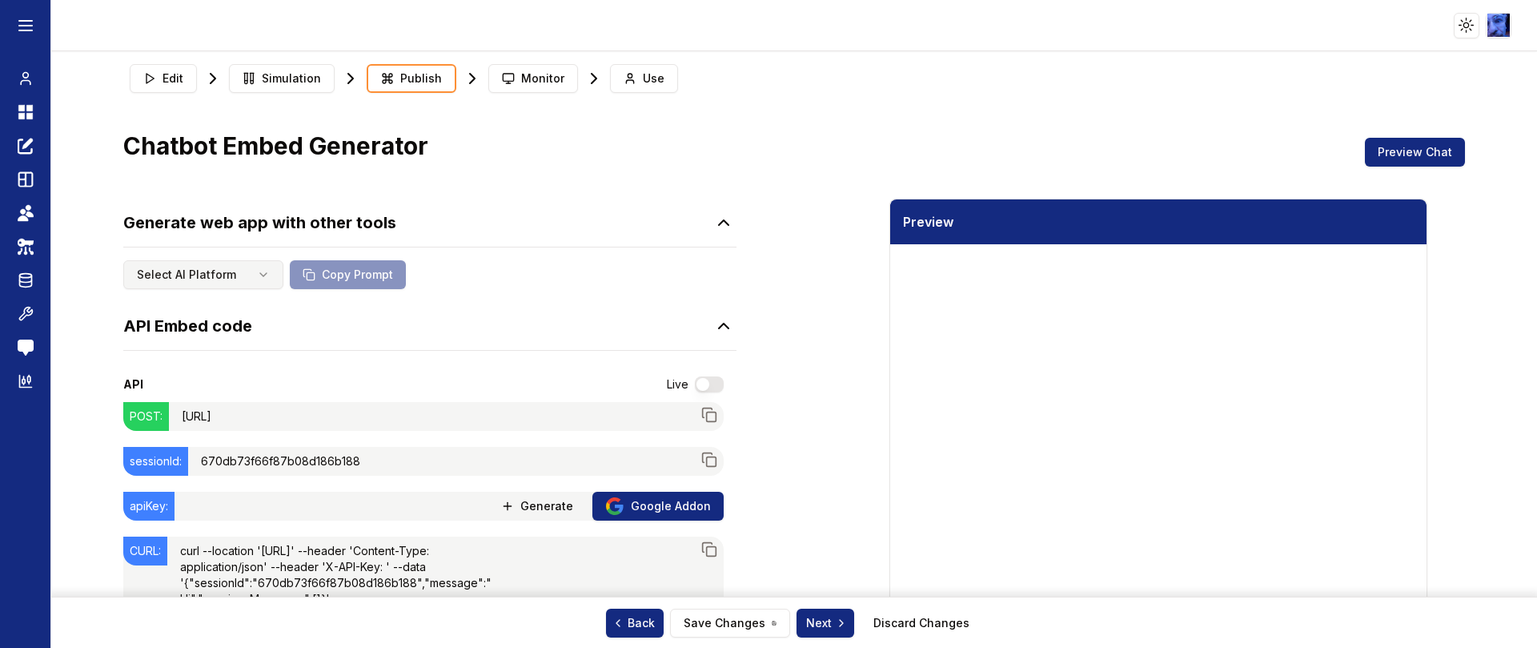
click at [247, 280] on html "Toggle theme Toggle user menu Chat Dashboard Create Prompts Templates Teams API…" at bounding box center [768, 324] width 1537 height 648
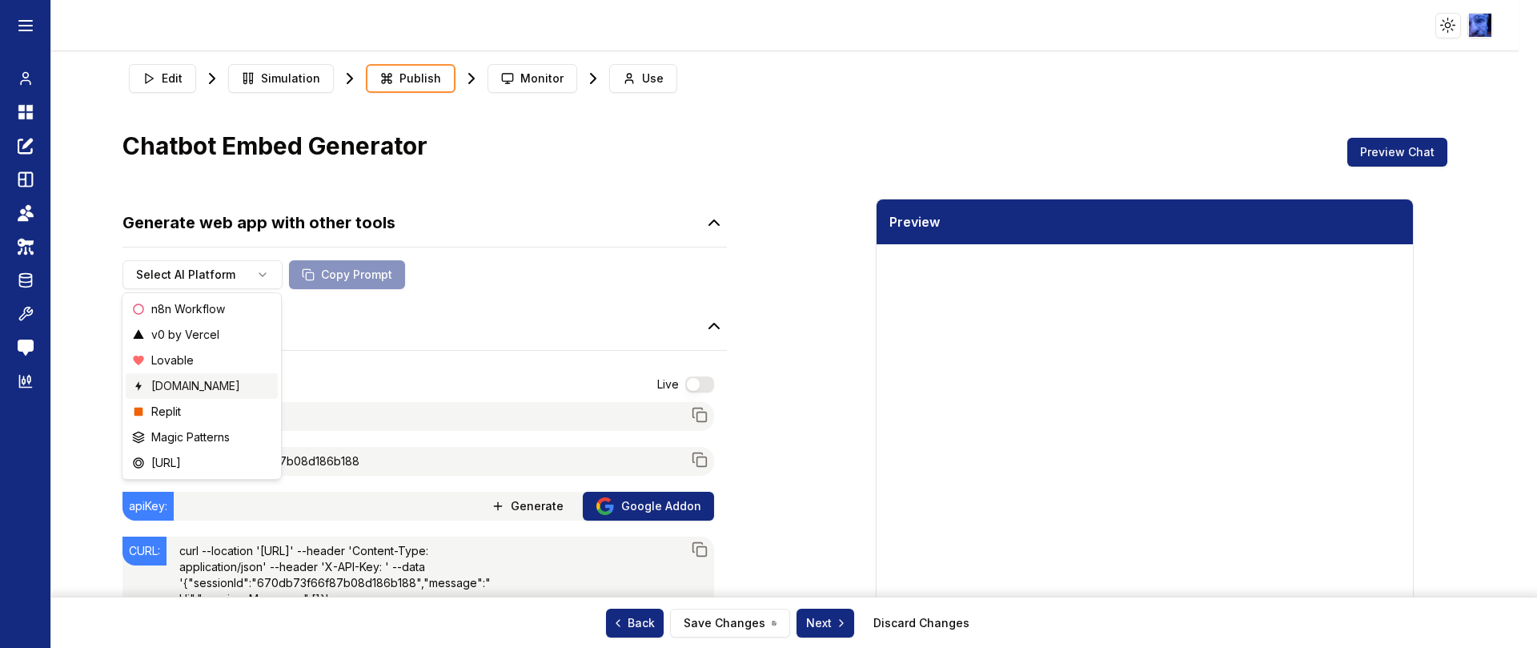
click at [180, 384] on span "[DOMAIN_NAME]" at bounding box center [195, 386] width 89 height 16
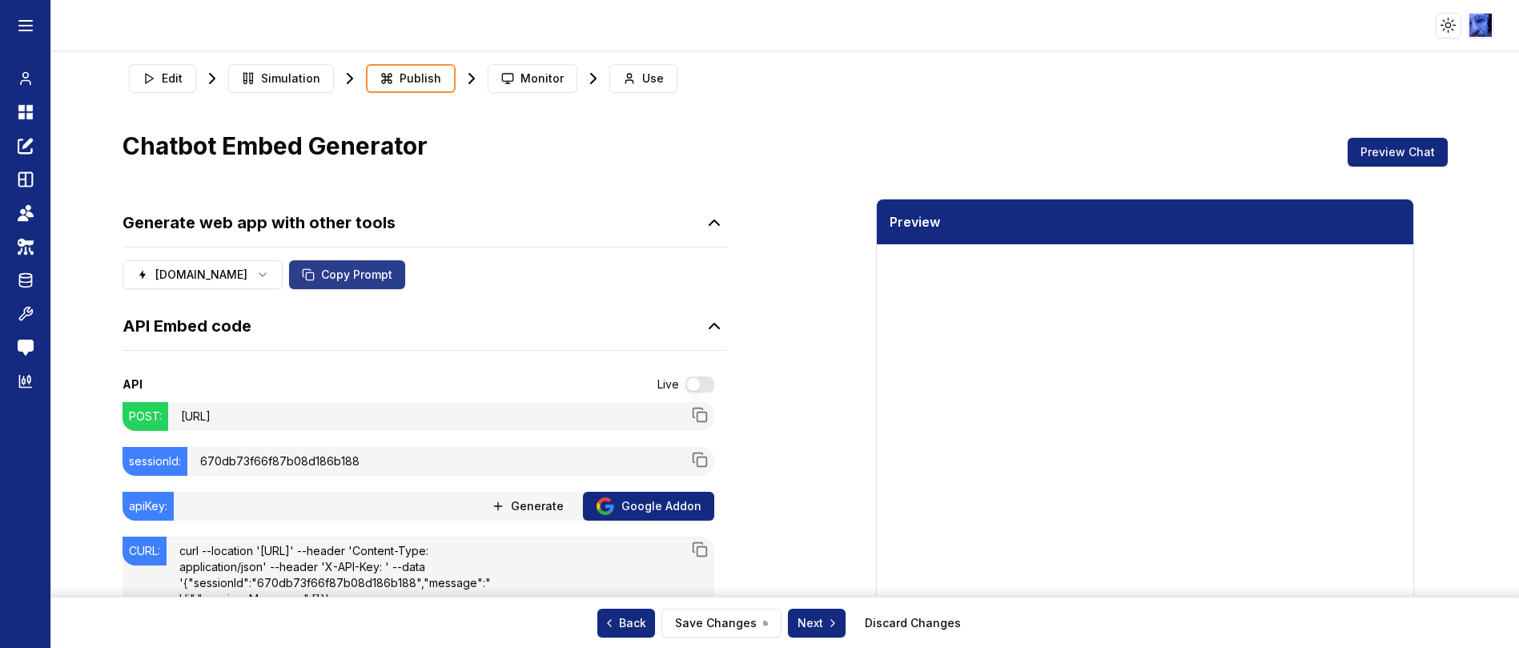
click at [322, 269] on button "Copy Prompt" at bounding box center [347, 274] width 116 height 29
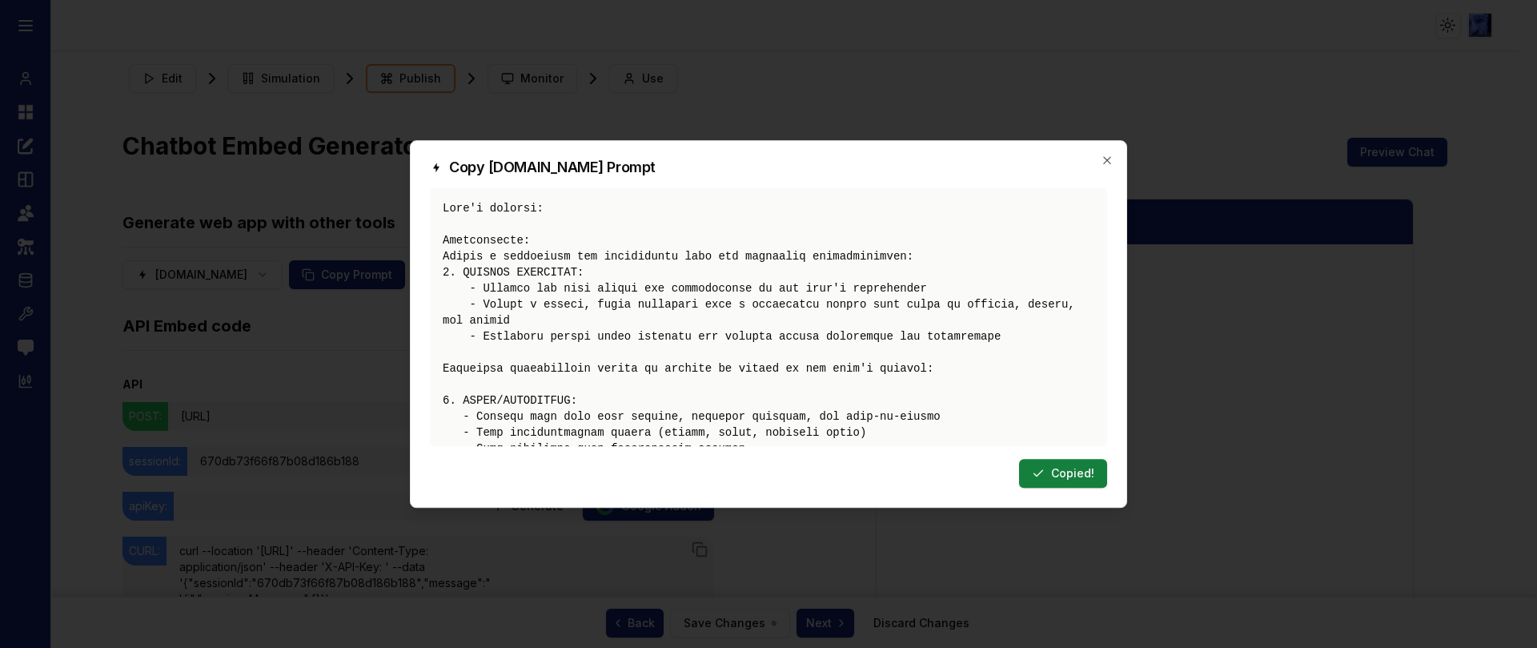
click at [1041, 468] on icon at bounding box center [1038, 473] width 13 height 13
click at [1110, 165] on icon "button" at bounding box center [1107, 160] width 13 height 13
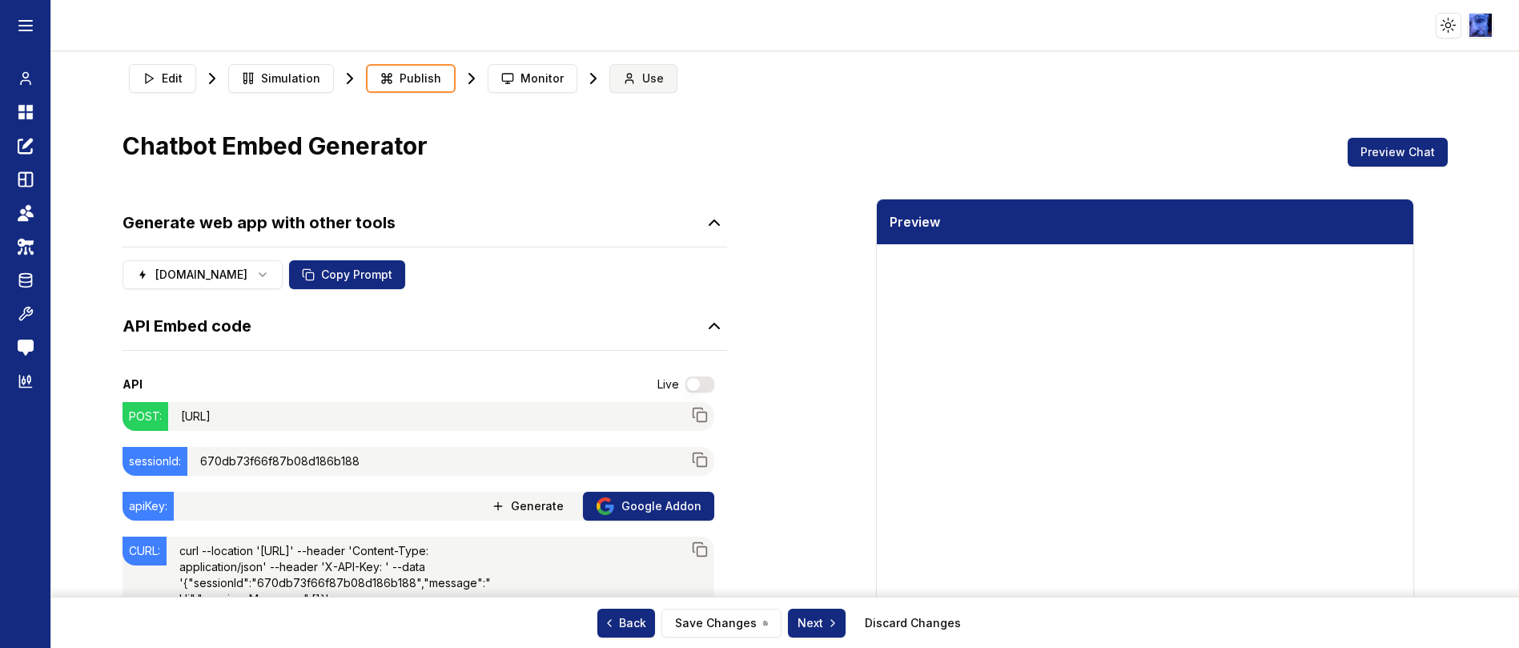
click at [642, 74] on span "Use" at bounding box center [653, 78] width 22 height 16
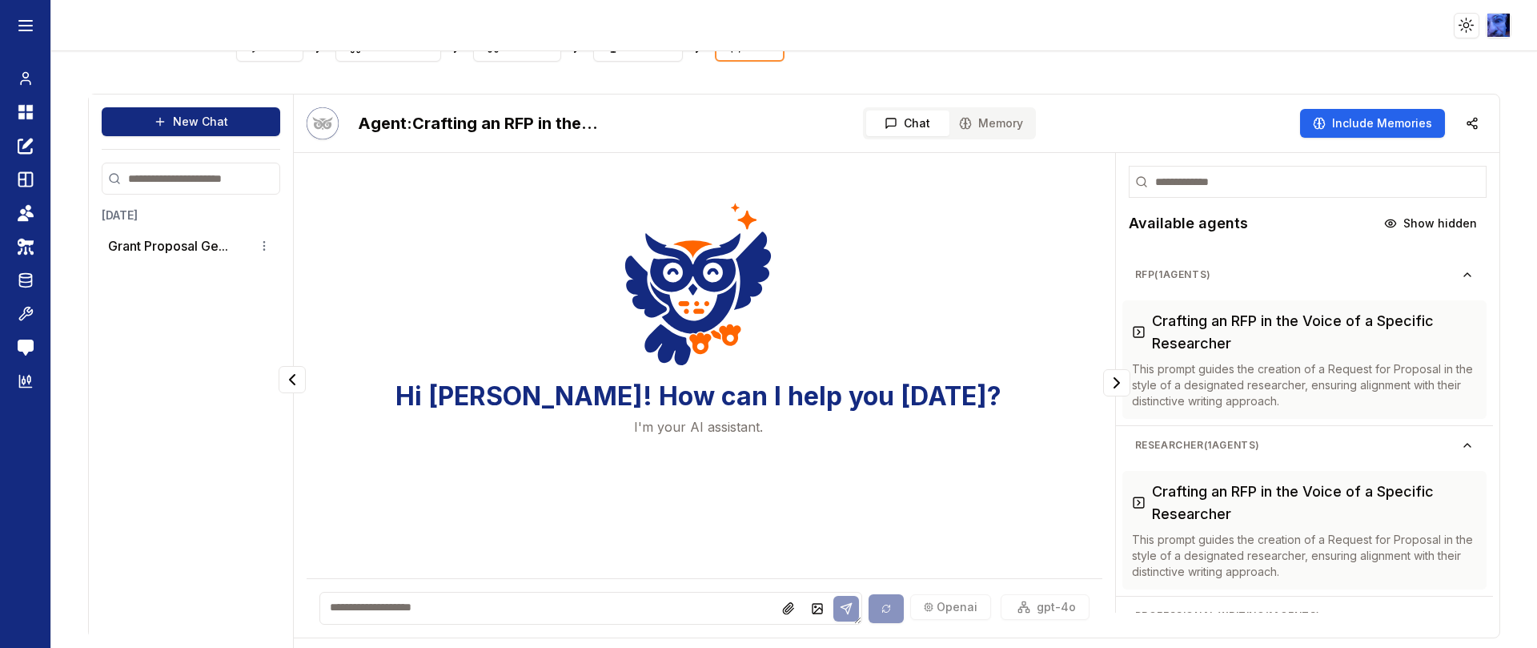
scroll to position [48, 0]
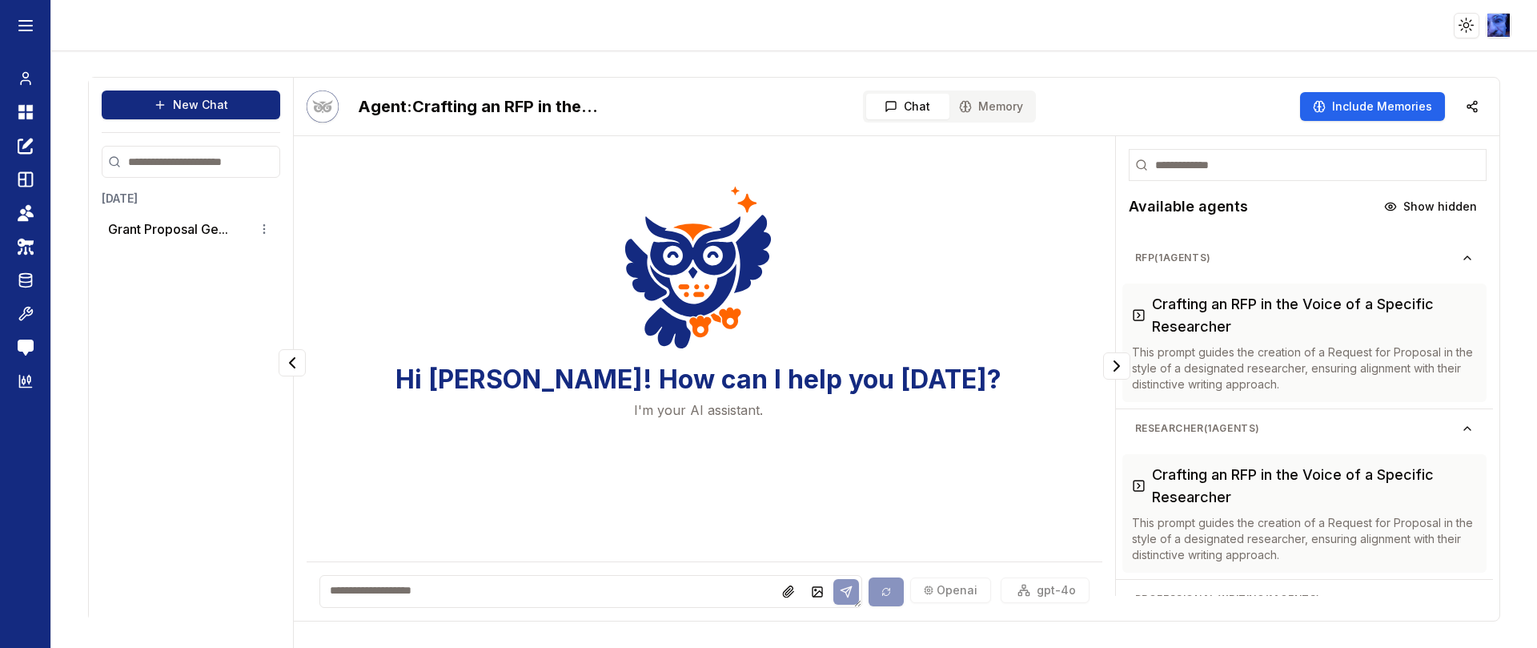
click at [485, 590] on textarea at bounding box center [590, 591] width 542 height 33
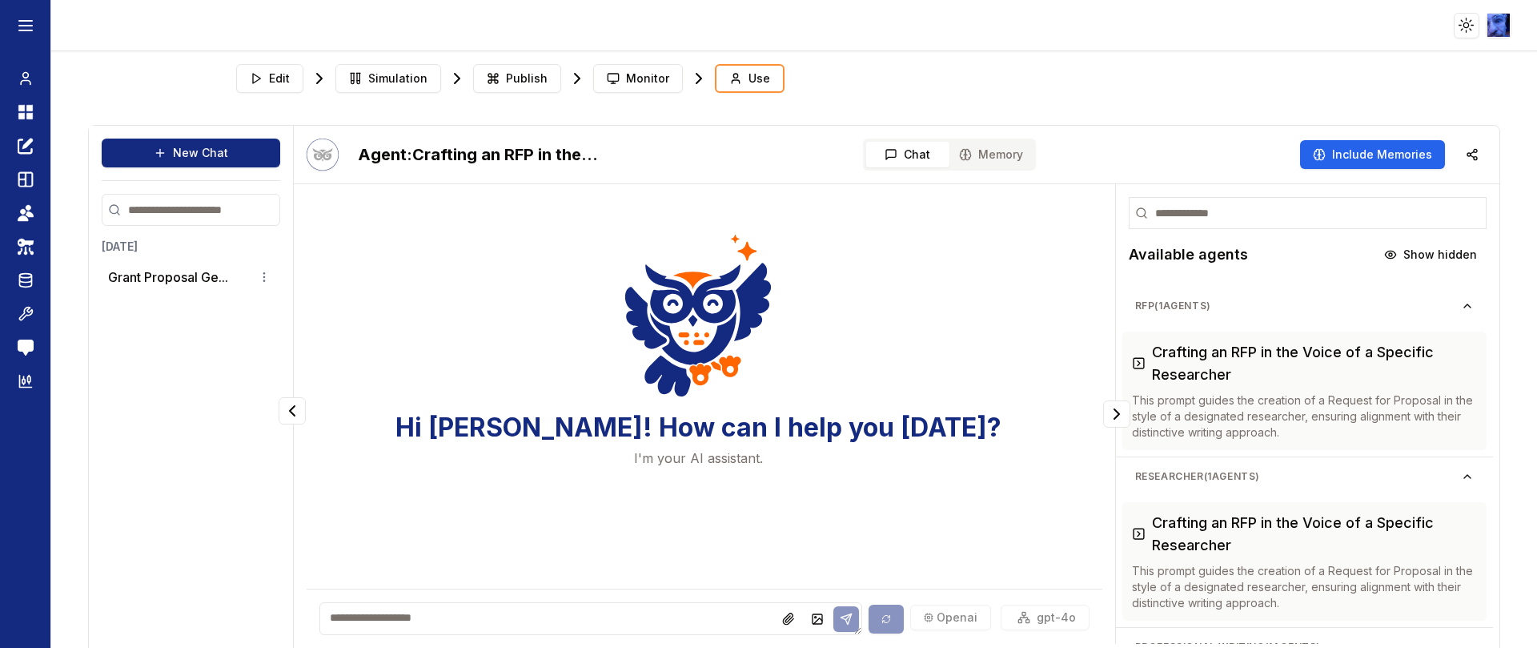
click at [606, 617] on textarea at bounding box center [590, 618] width 542 height 33
click at [25, 105] on icon at bounding box center [26, 111] width 16 height 19
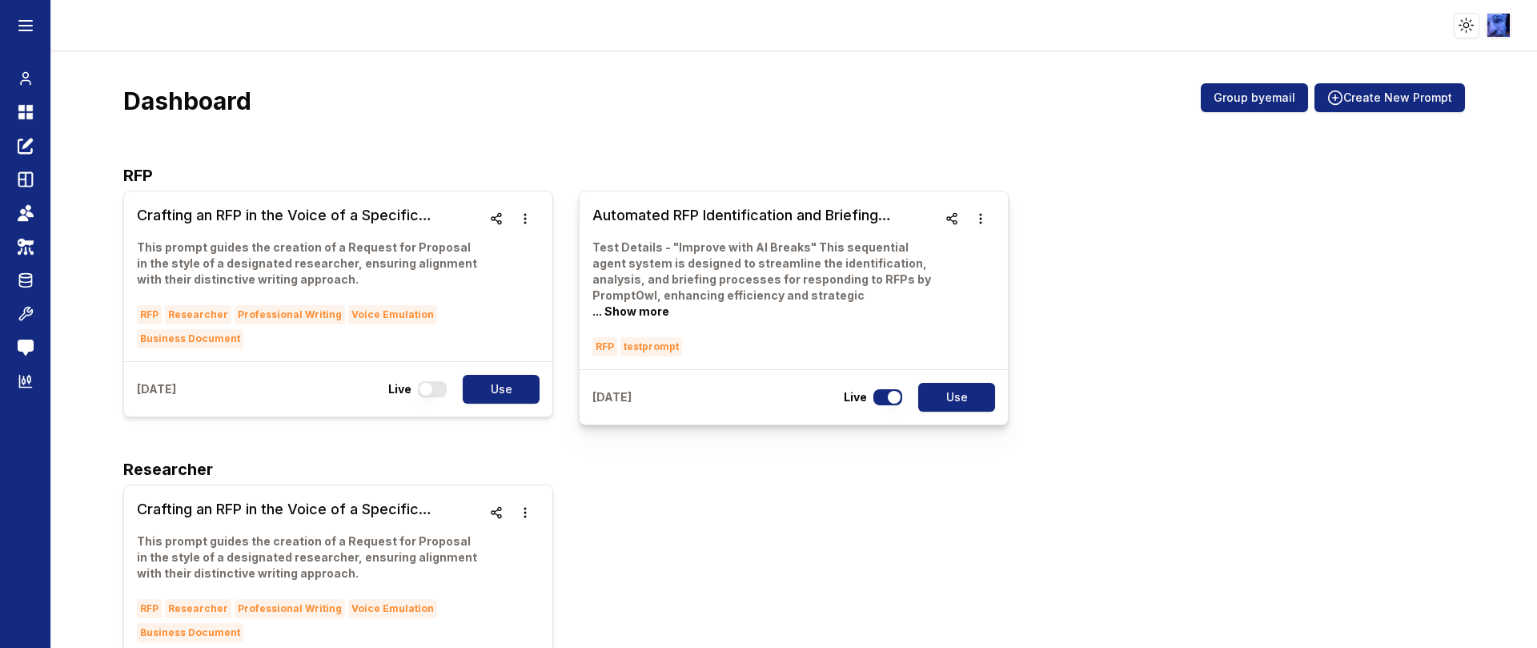
click at [649, 214] on h3 "Automated RFP Identification and Briefing Workflow" at bounding box center [765, 215] width 345 height 22
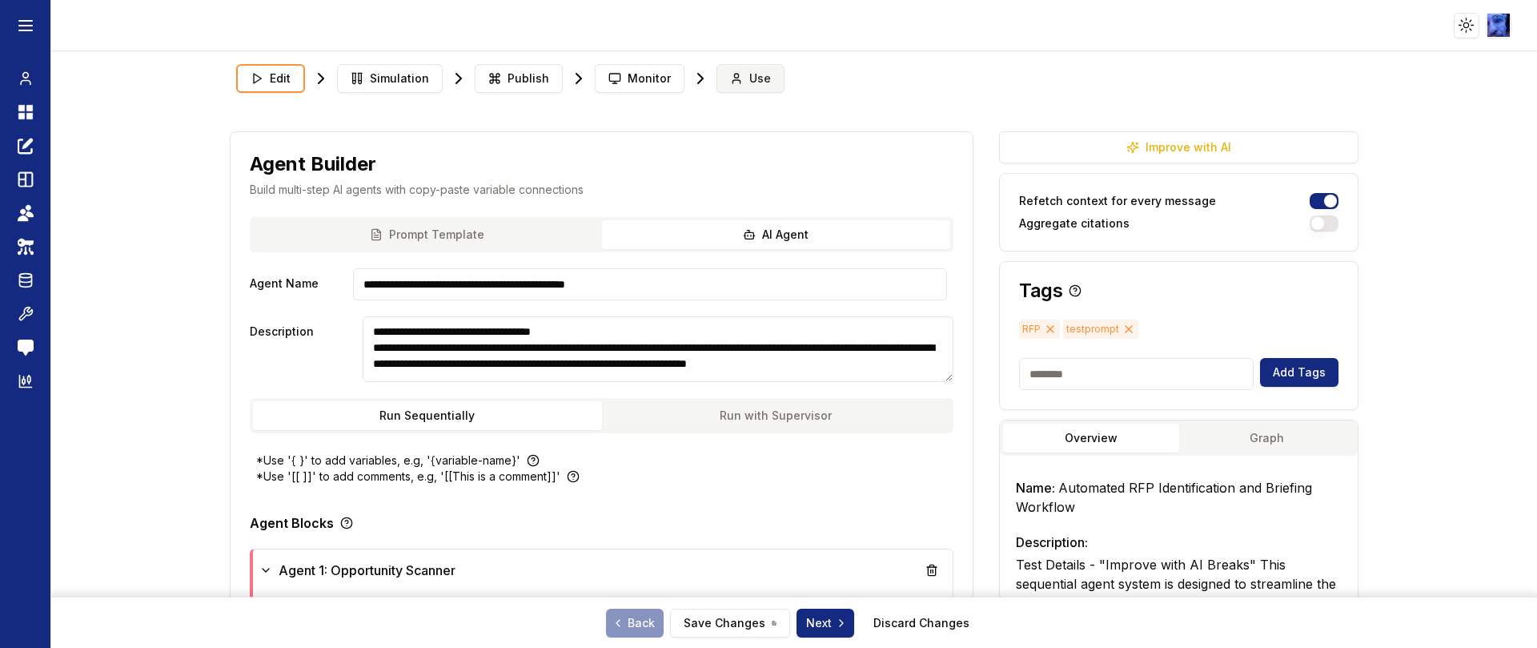
click at [730, 73] on icon at bounding box center [736, 78] width 13 height 13
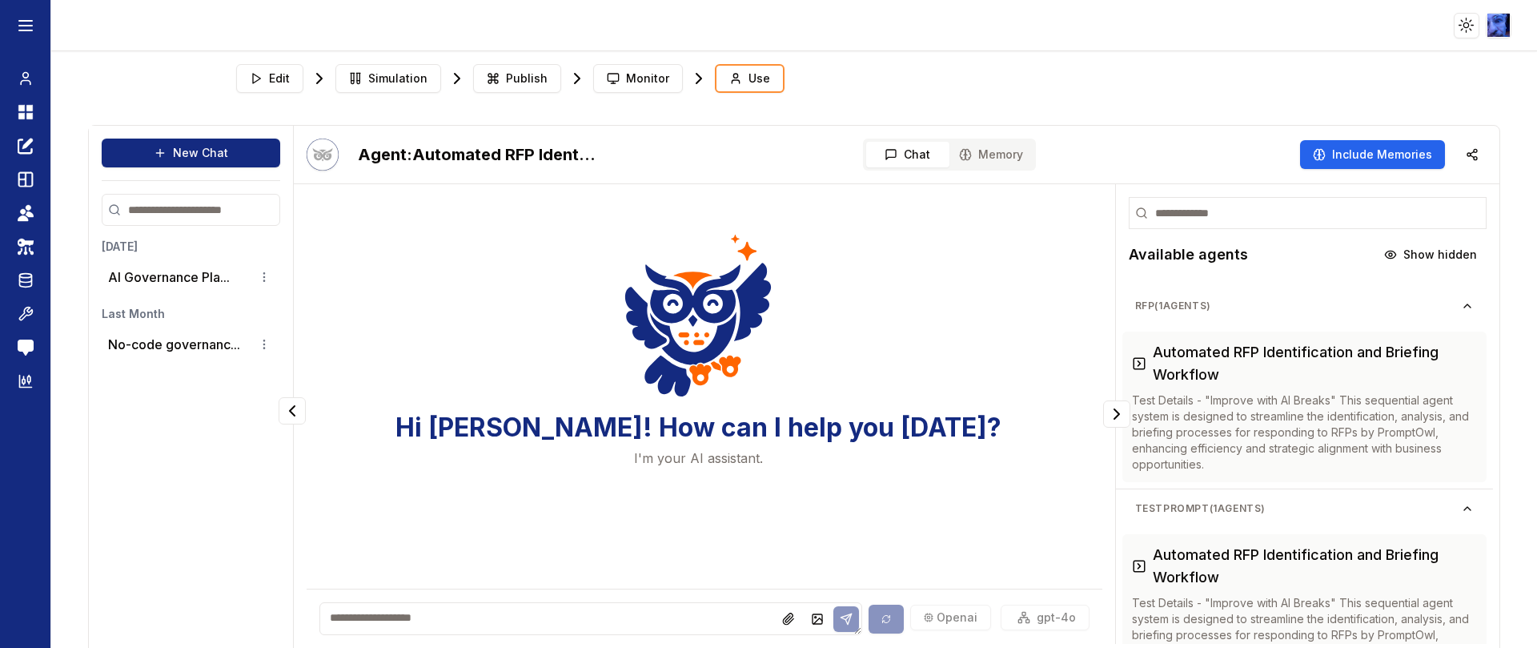
click at [473, 583] on div "Hi [PERSON_NAME]! How can I help you [DATE]? I'm your AI assistant." at bounding box center [704, 391] width 795 height 388
click at [472, 617] on textarea at bounding box center [590, 618] width 542 height 33
type textarea "**********"
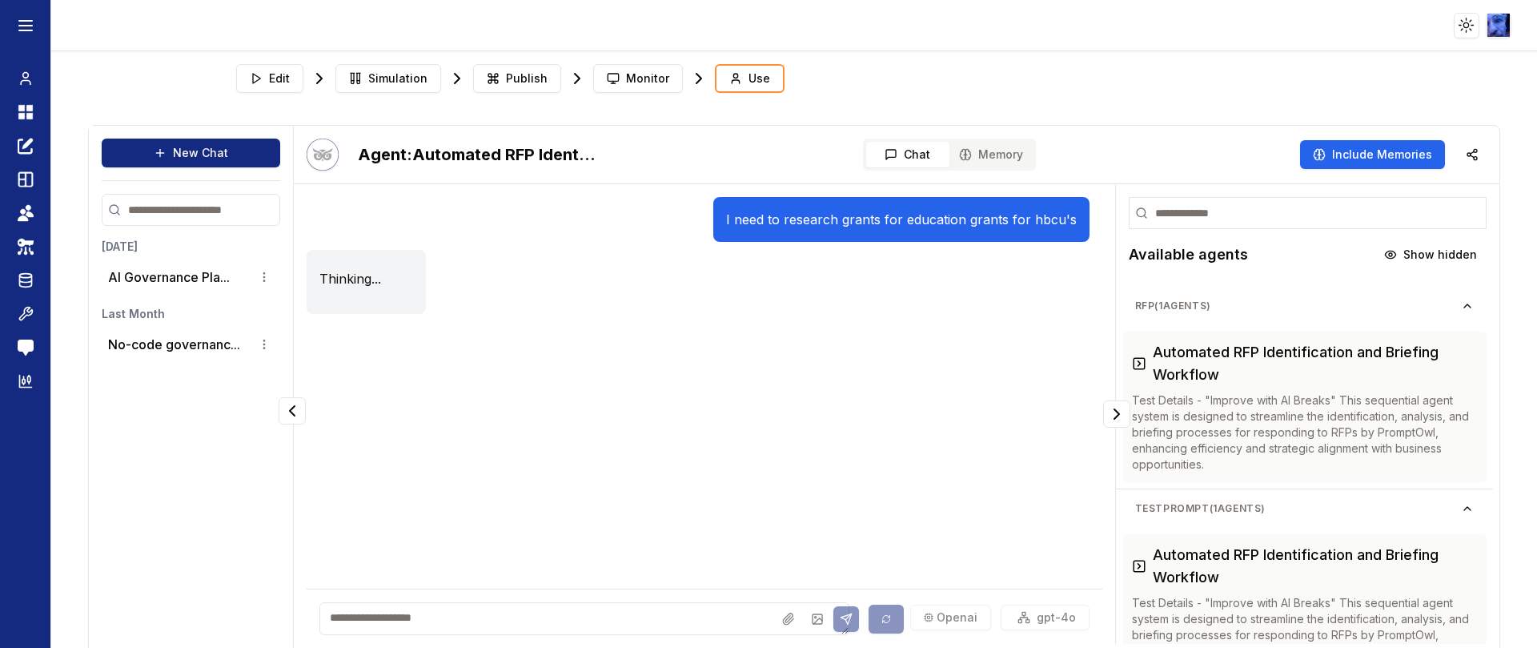
scroll to position [48, 0]
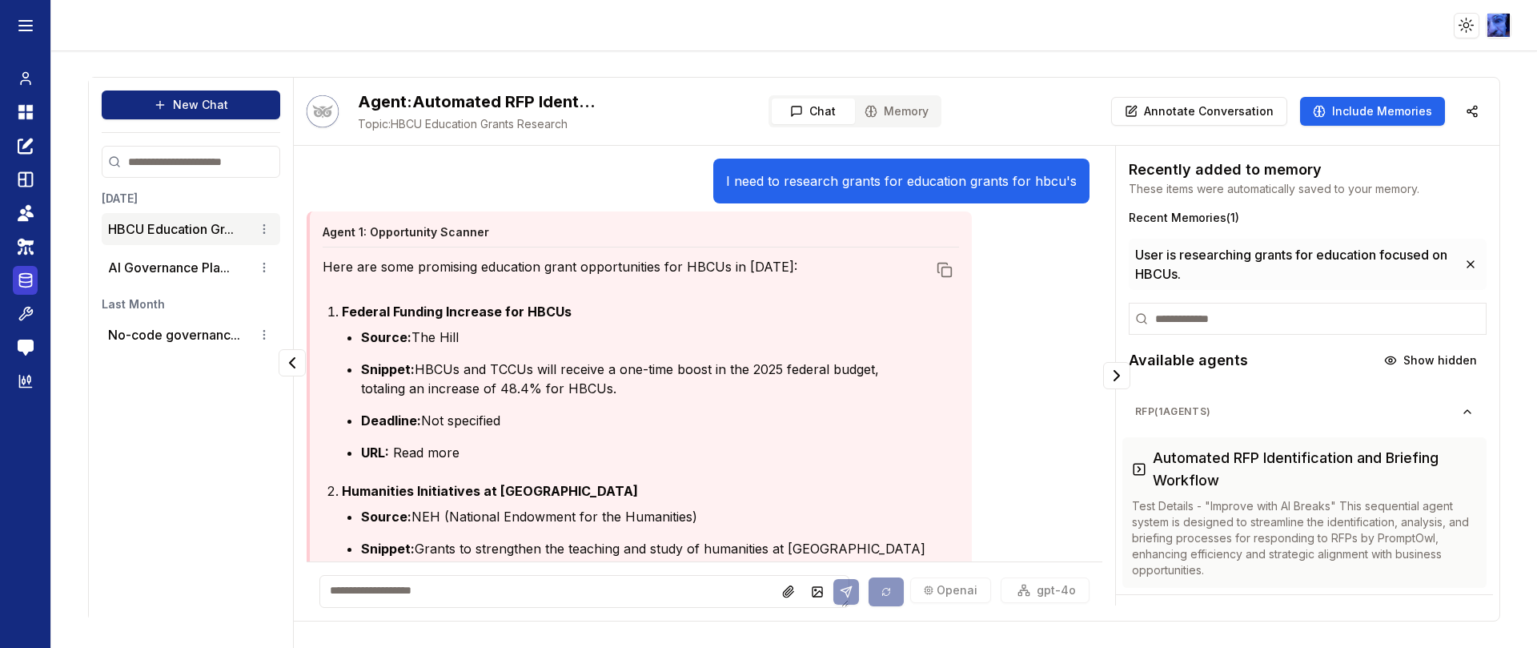
click at [27, 271] on icon at bounding box center [26, 280] width 16 height 19
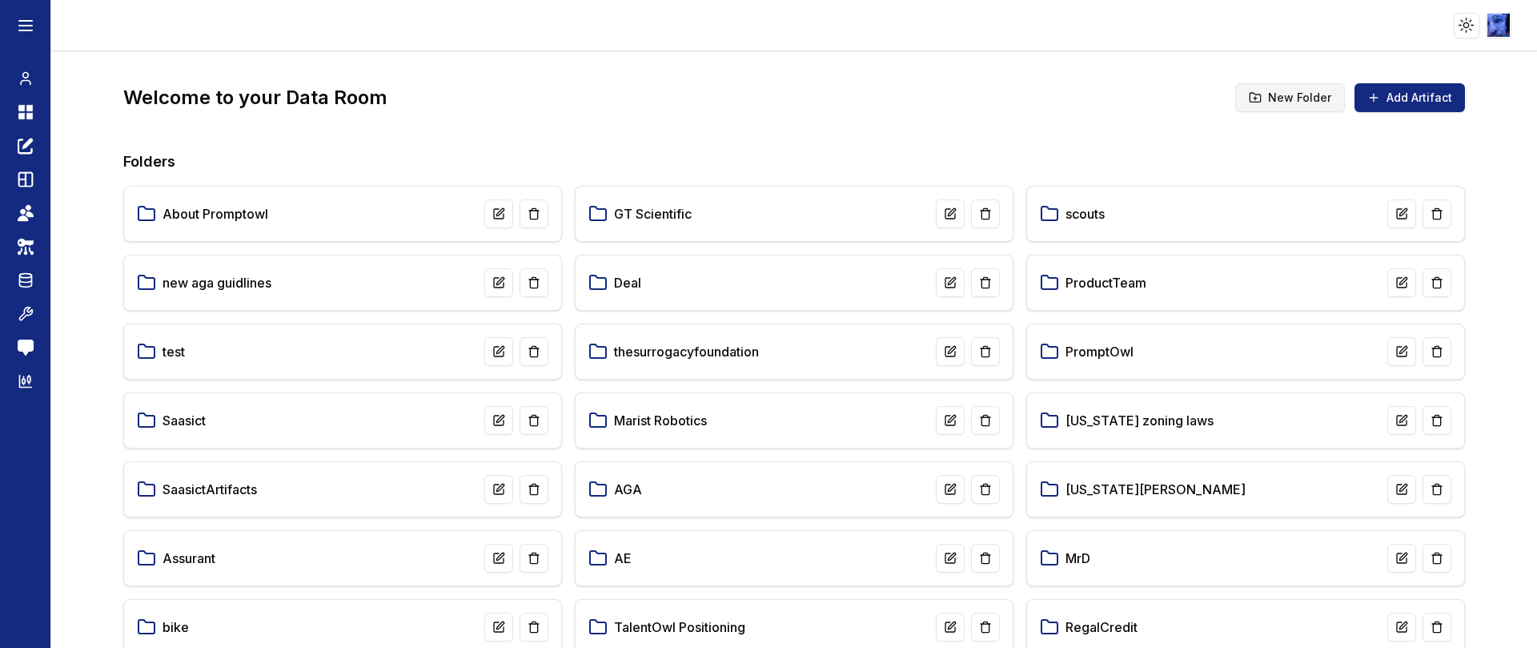
click at [1278, 93] on button "New Folder" at bounding box center [1291, 97] width 110 height 29
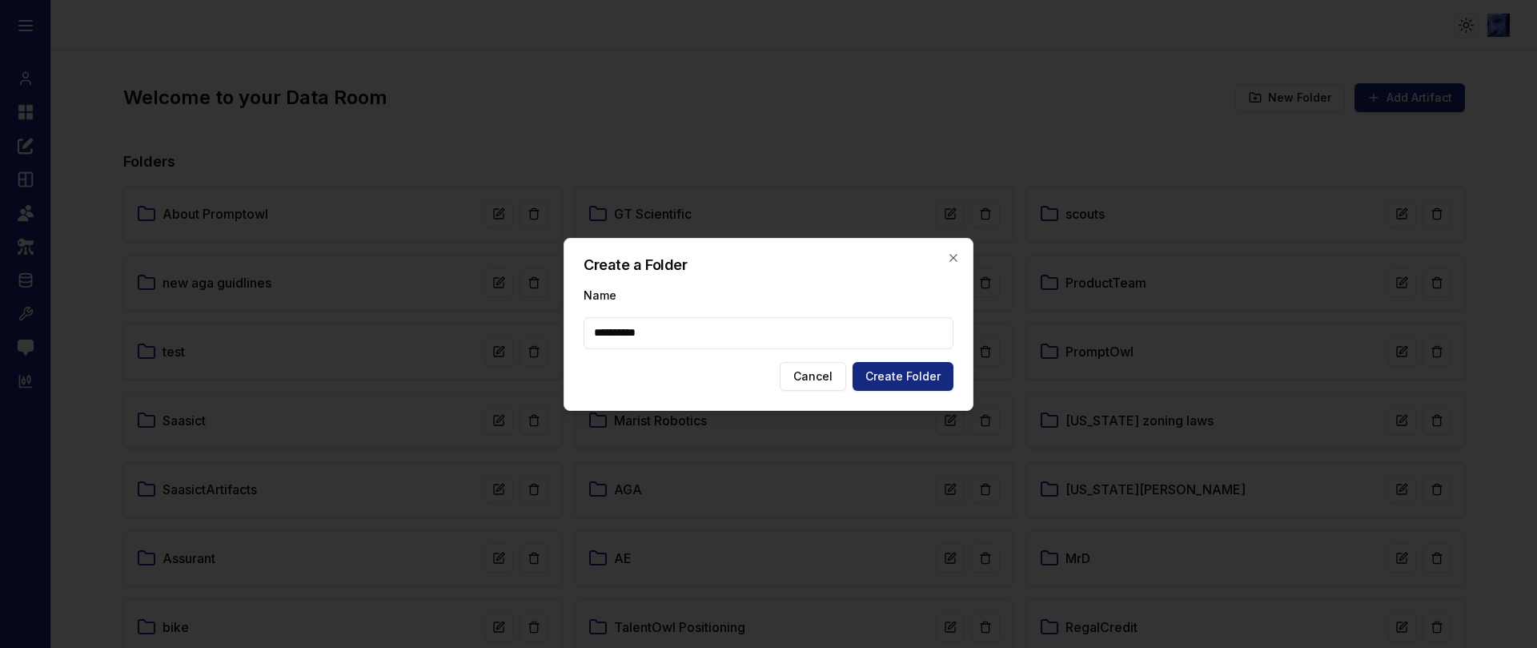
type input "**********"
click at [909, 381] on button "Create Folder" at bounding box center [903, 376] width 101 height 29
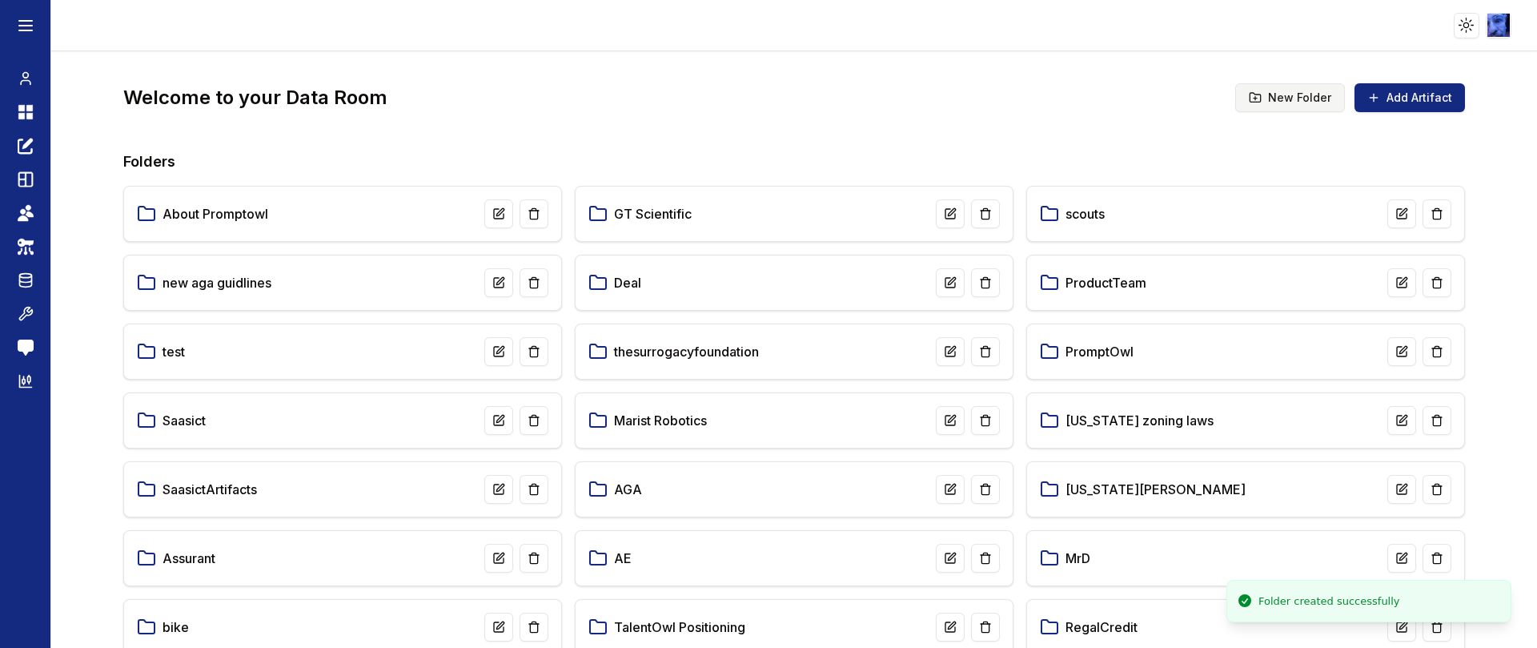
click at [1289, 97] on button "New Folder" at bounding box center [1291, 97] width 110 height 29
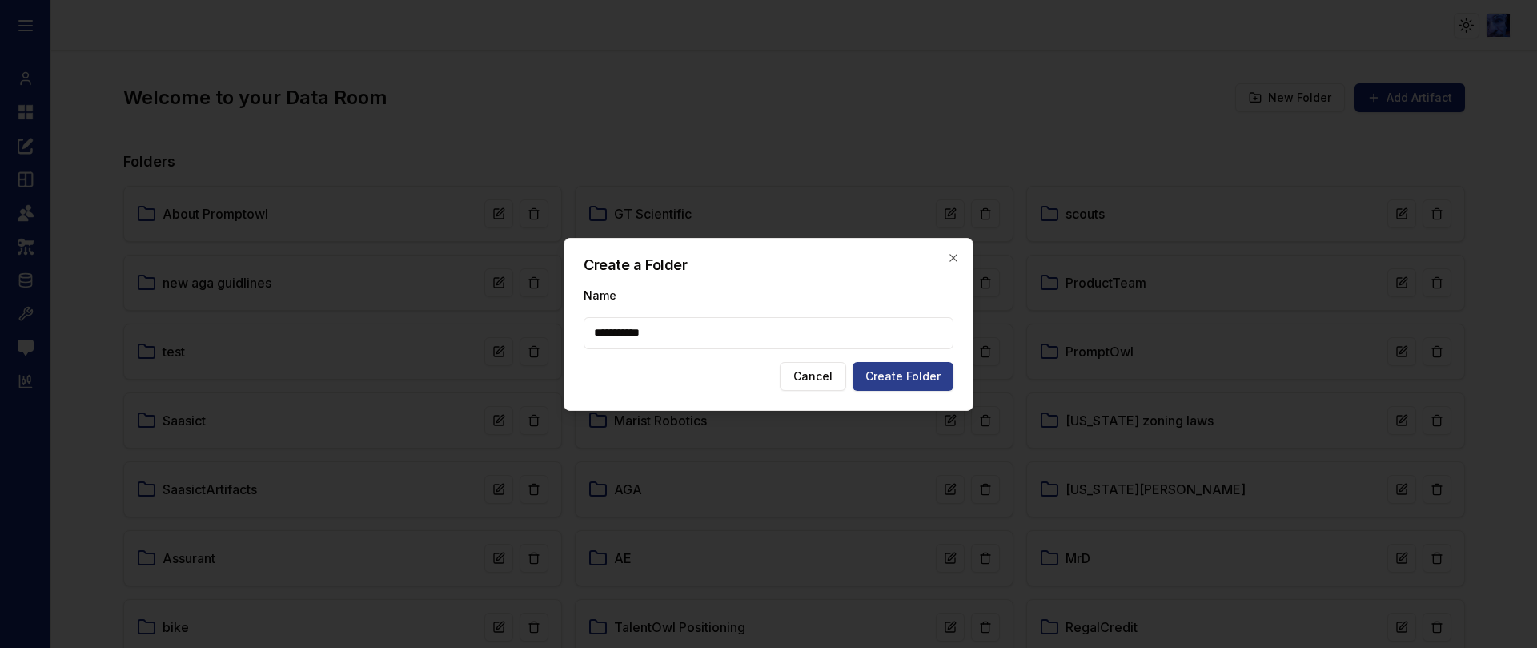
type input "**********"
click at [894, 380] on button "Create Folder" at bounding box center [903, 376] width 101 height 29
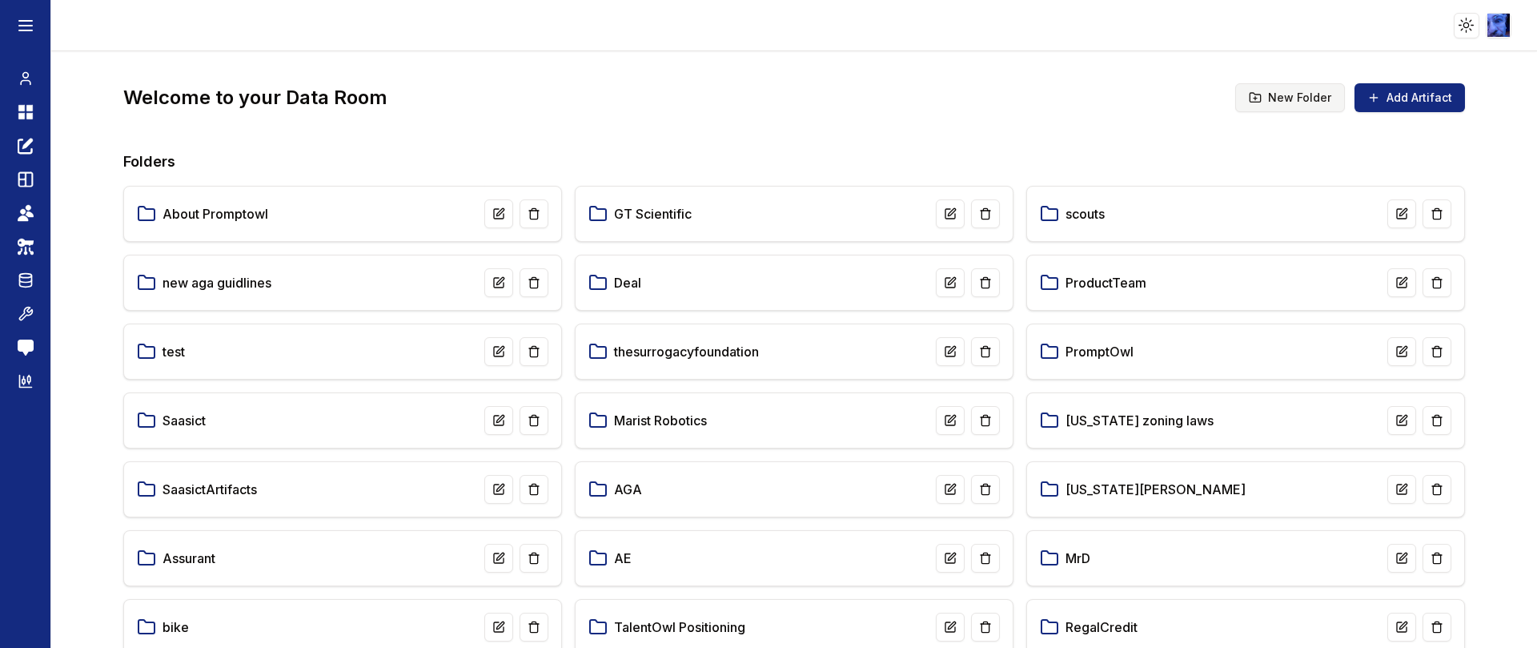
click at [1288, 98] on button "New Folder" at bounding box center [1291, 97] width 110 height 29
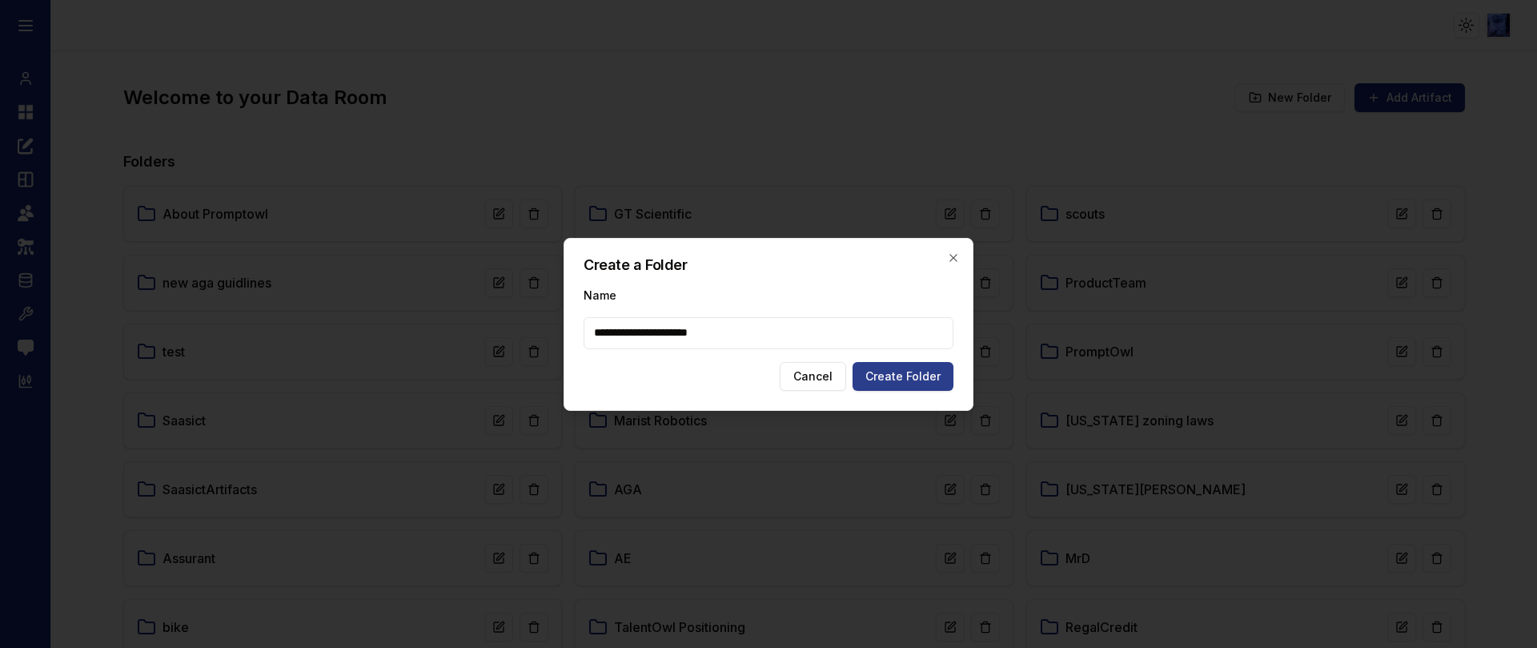
type input "**********"
click at [898, 378] on button "Create Folder" at bounding box center [903, 376] width 101 height 29
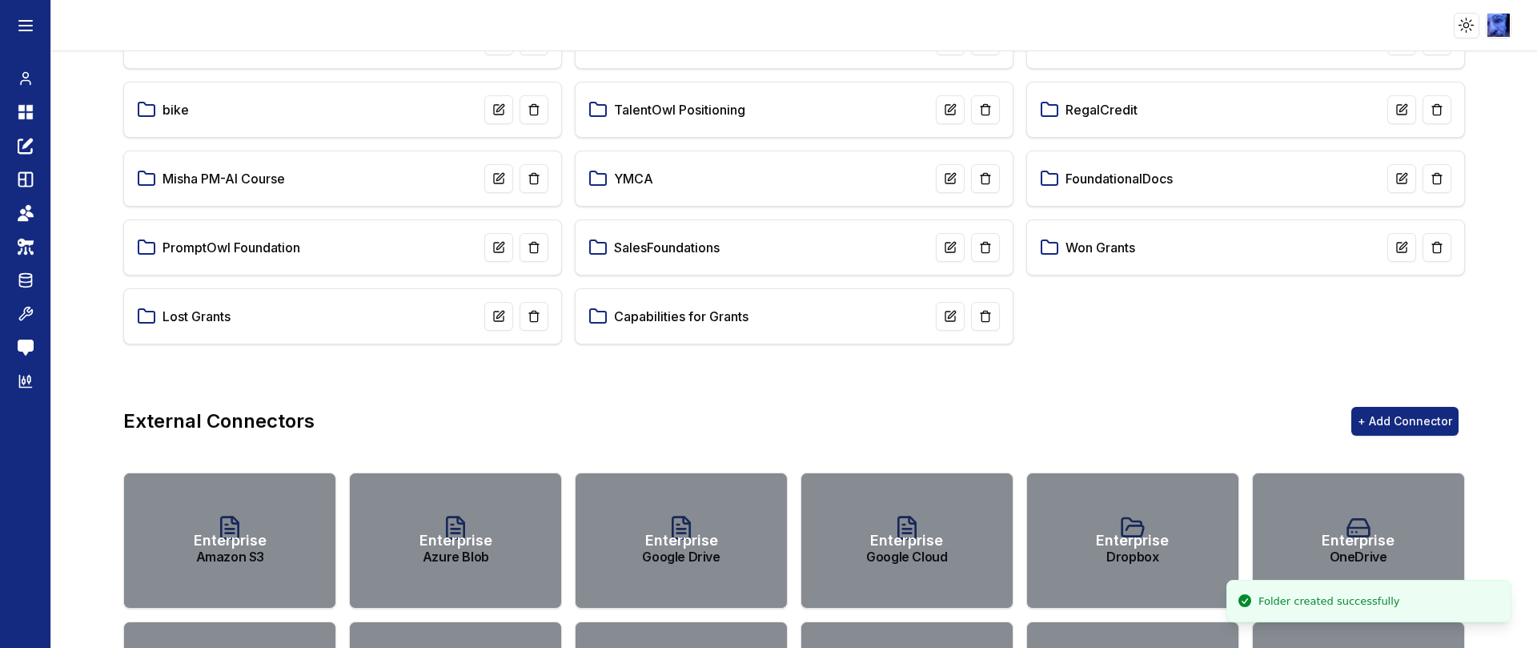
scroll to position [480, 0]
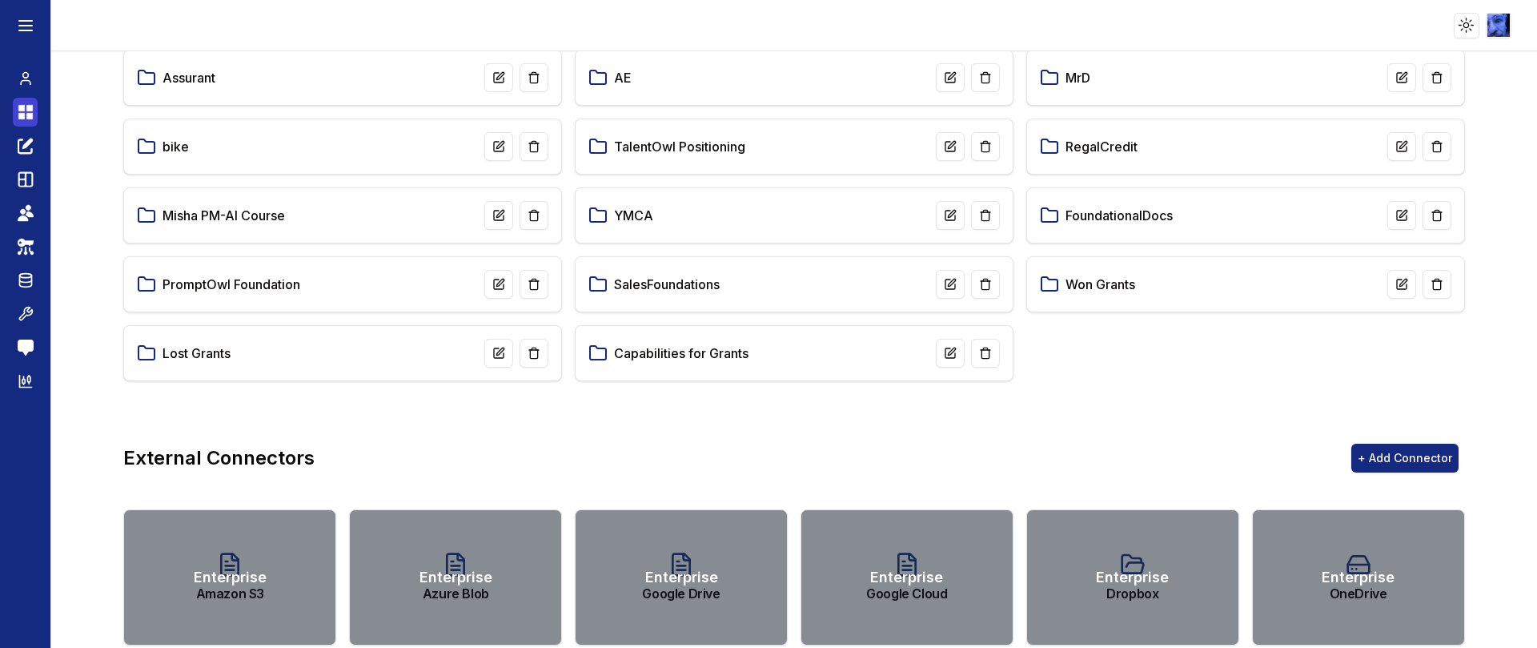
click at [18, 110] on icon at bounding box center [21, 108] width 6 height 6
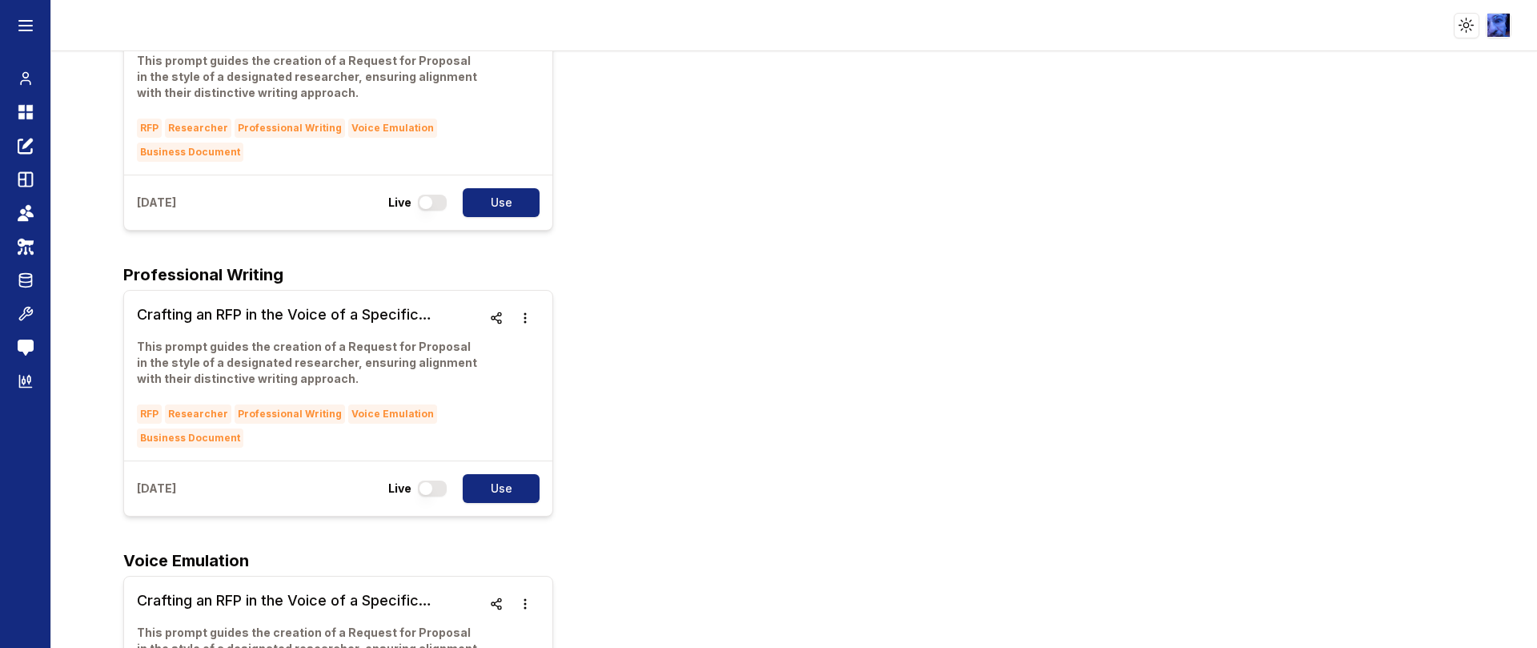
scroll to position [6, 0]
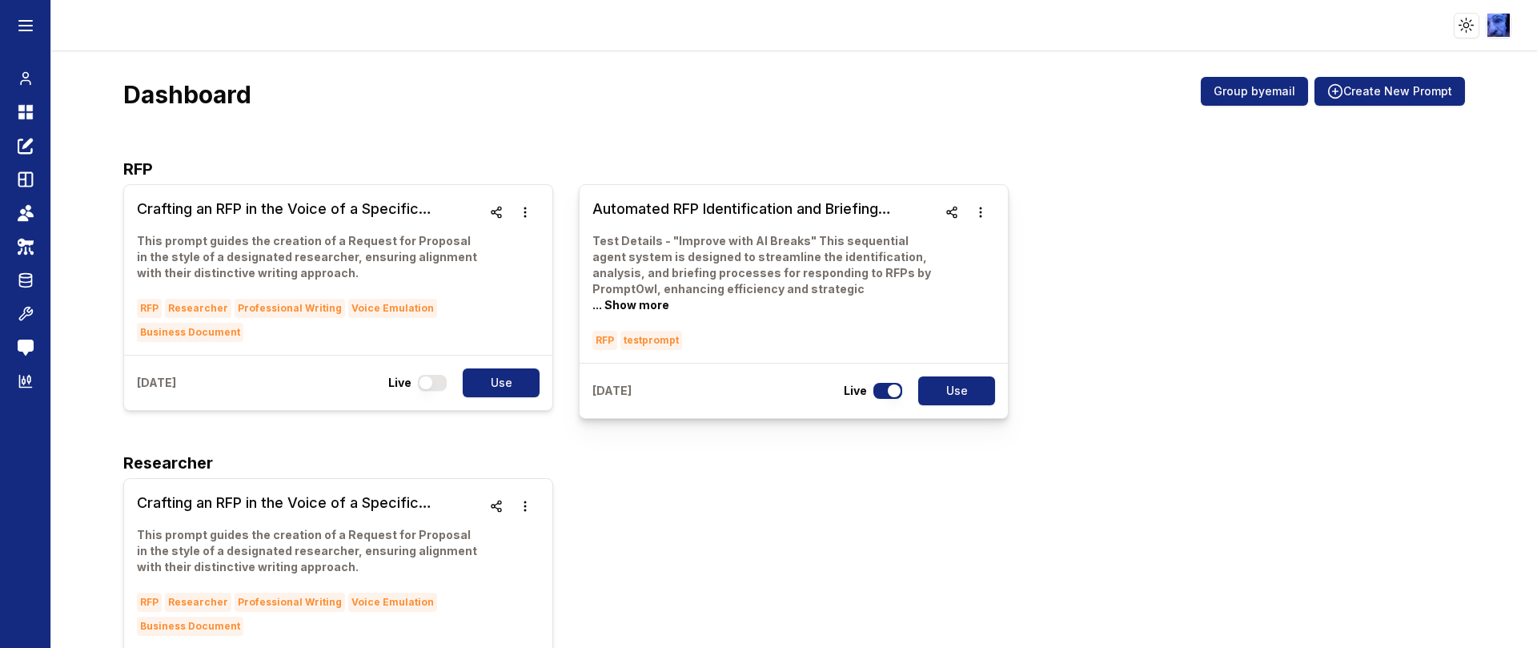
click at [713, 208] on h3 "Automated RFP Identification and Briefing Workflow" at bounding box center [765, 209] width 345 height 22
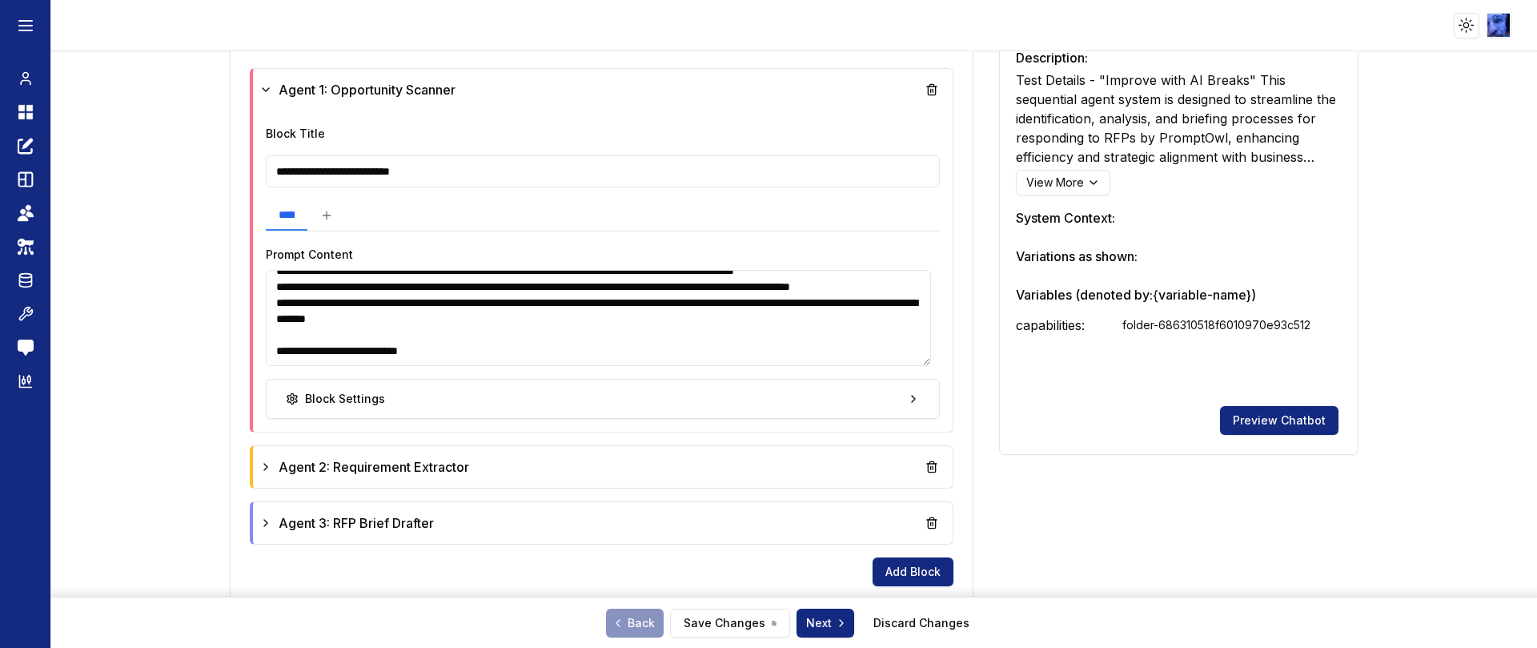
scroll to position [5, 0]
click at [267, 468] on icon at bounding box center [265, 466] width 13 height 13
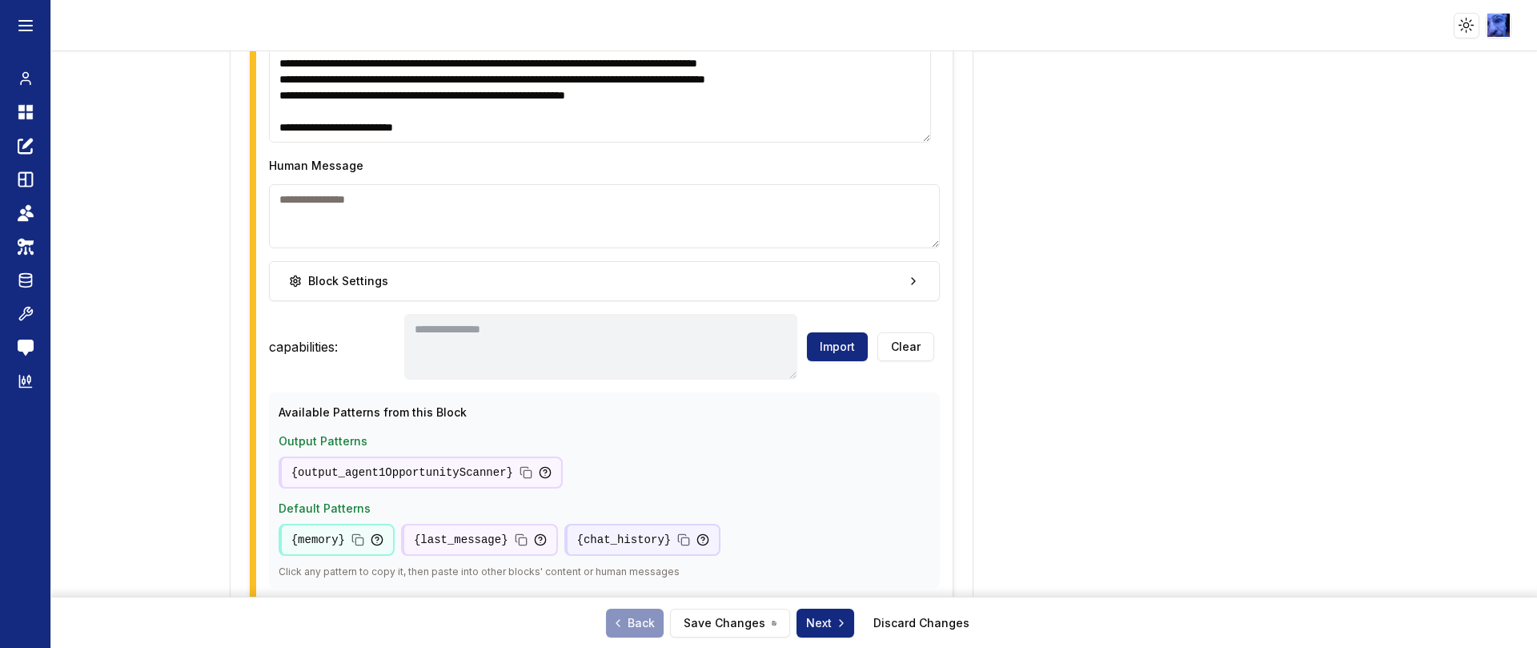
scroll to position [1201, 0]
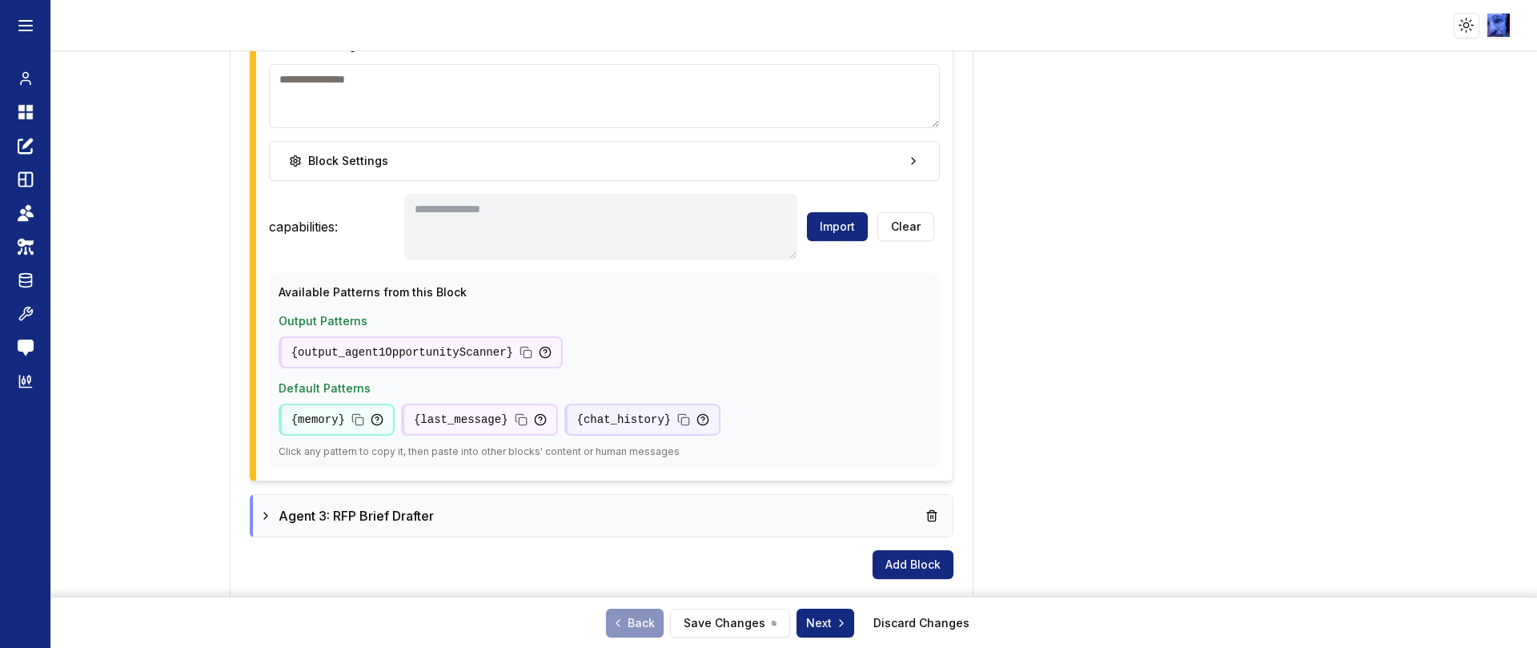
click at [263, 504] on div "Agent 3: RFP Brief Drafter" at bounding box center [603, 515] width 688 height 29
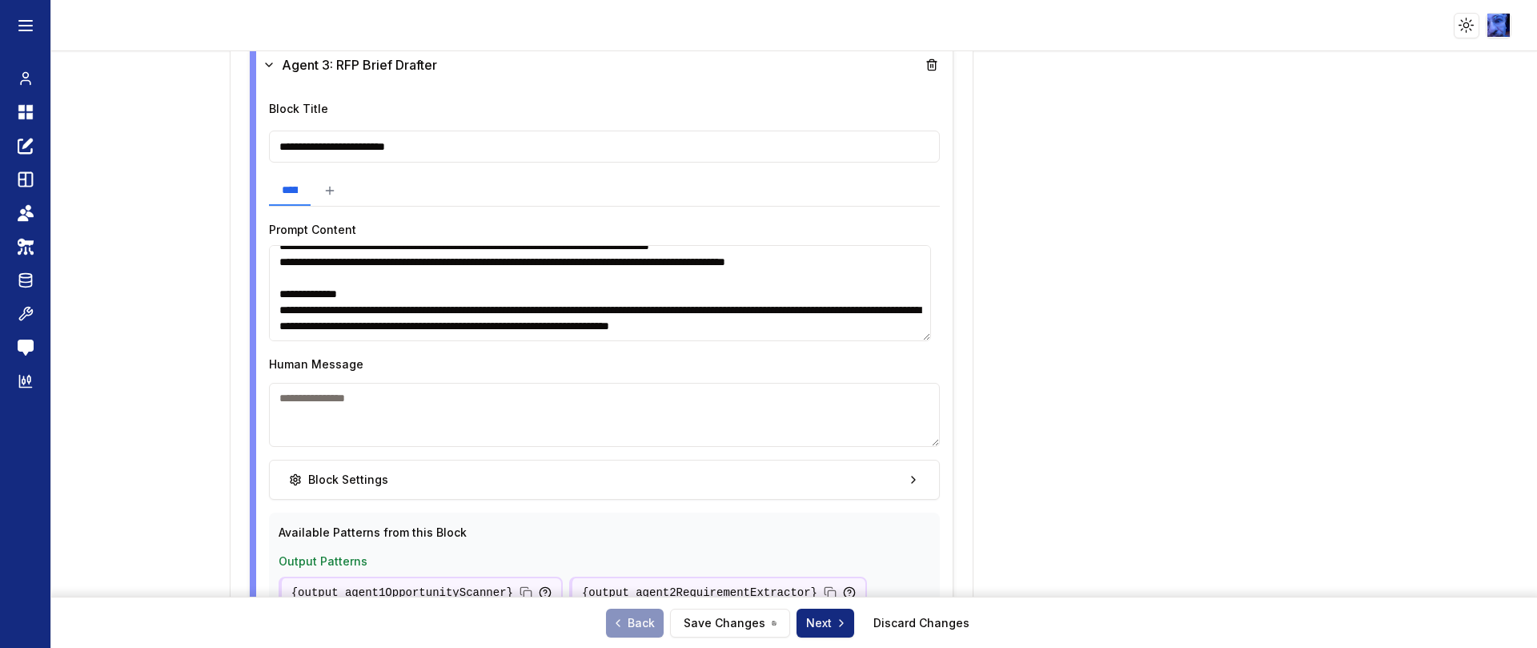
scroll to position [1682, 0]
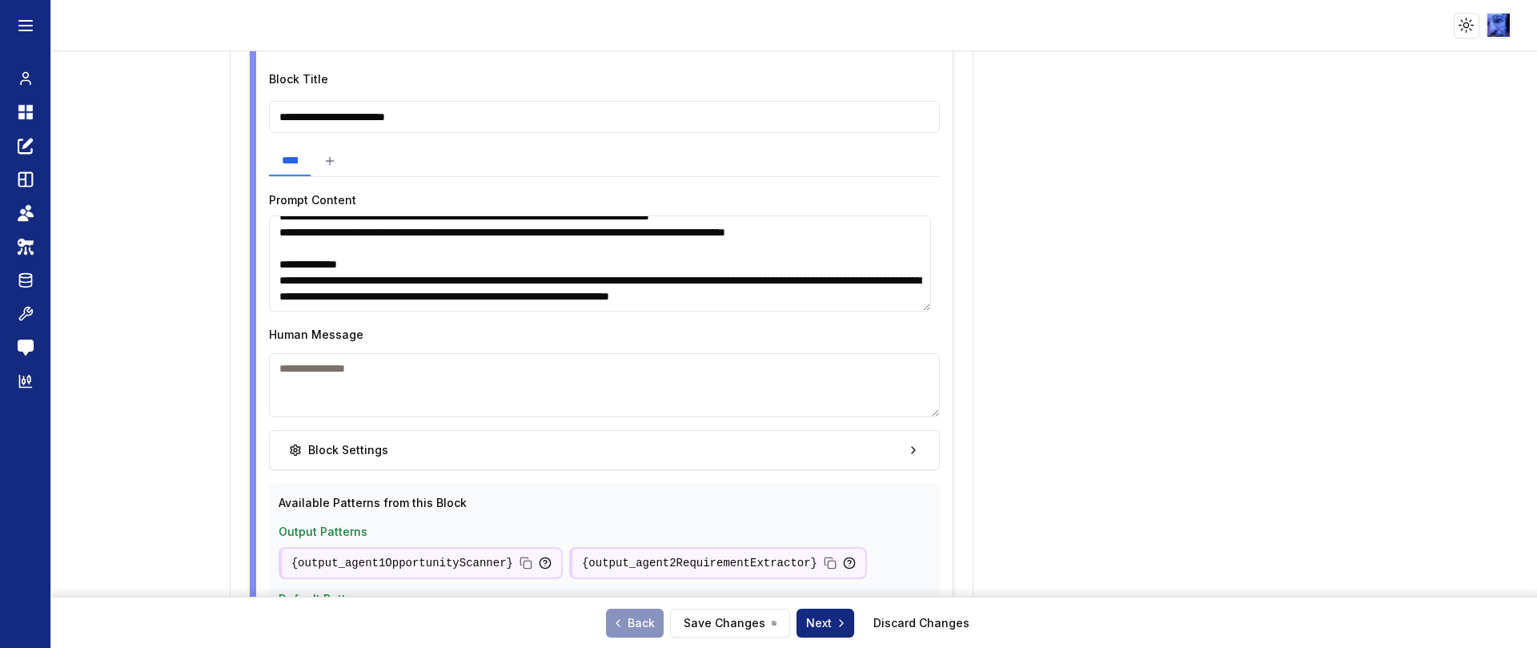
click at [644, 295] on textarea "**********" at bounding box center [600, 263] width 662 height 96
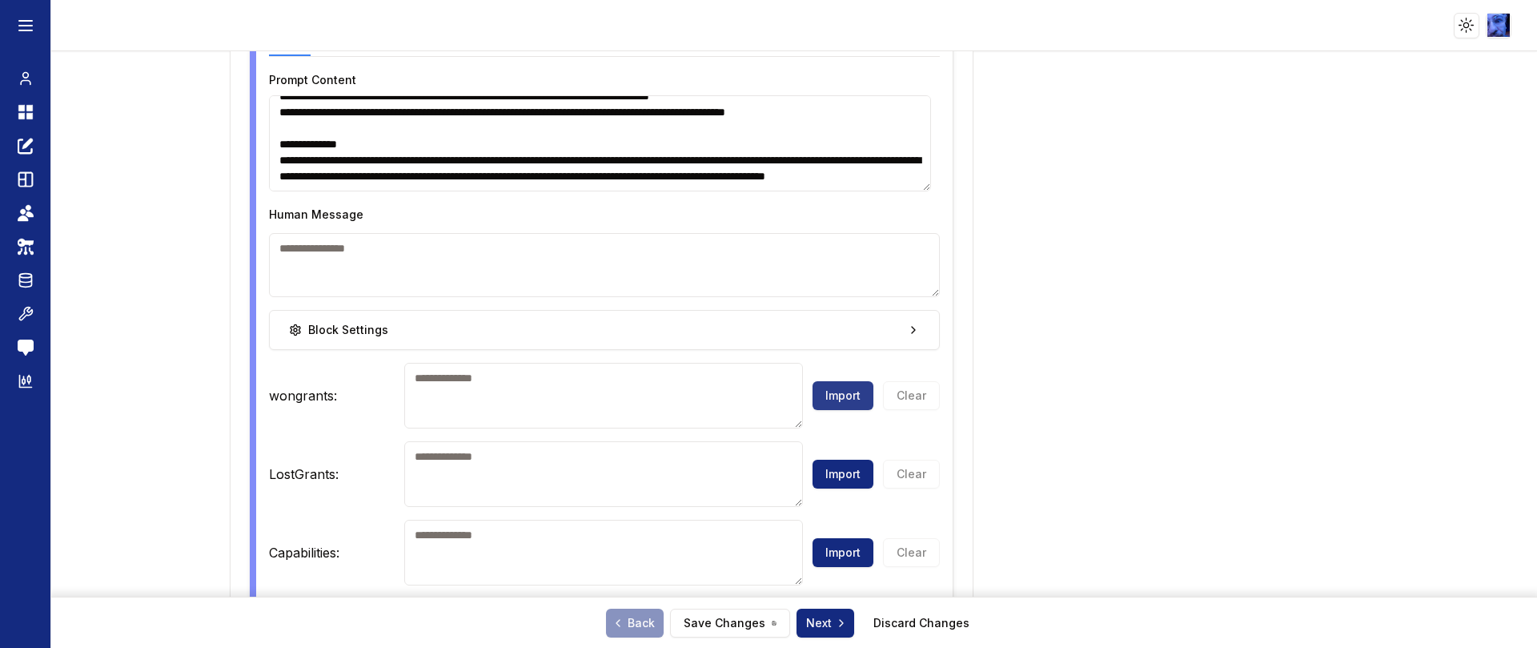
scroll to position [1922, 0]
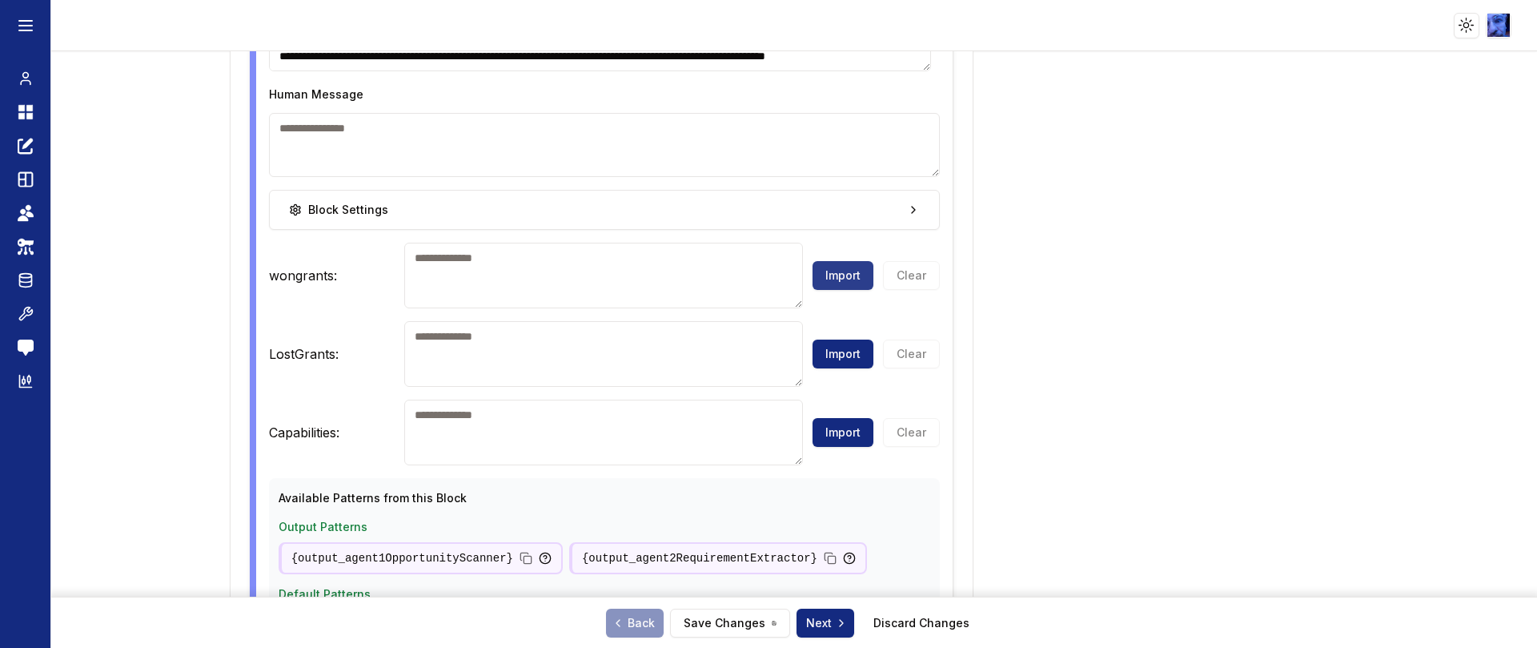
type textarea "**********"
click at [820, 272] on button "Import" at bounding box center [843, 275] width 61 height 29
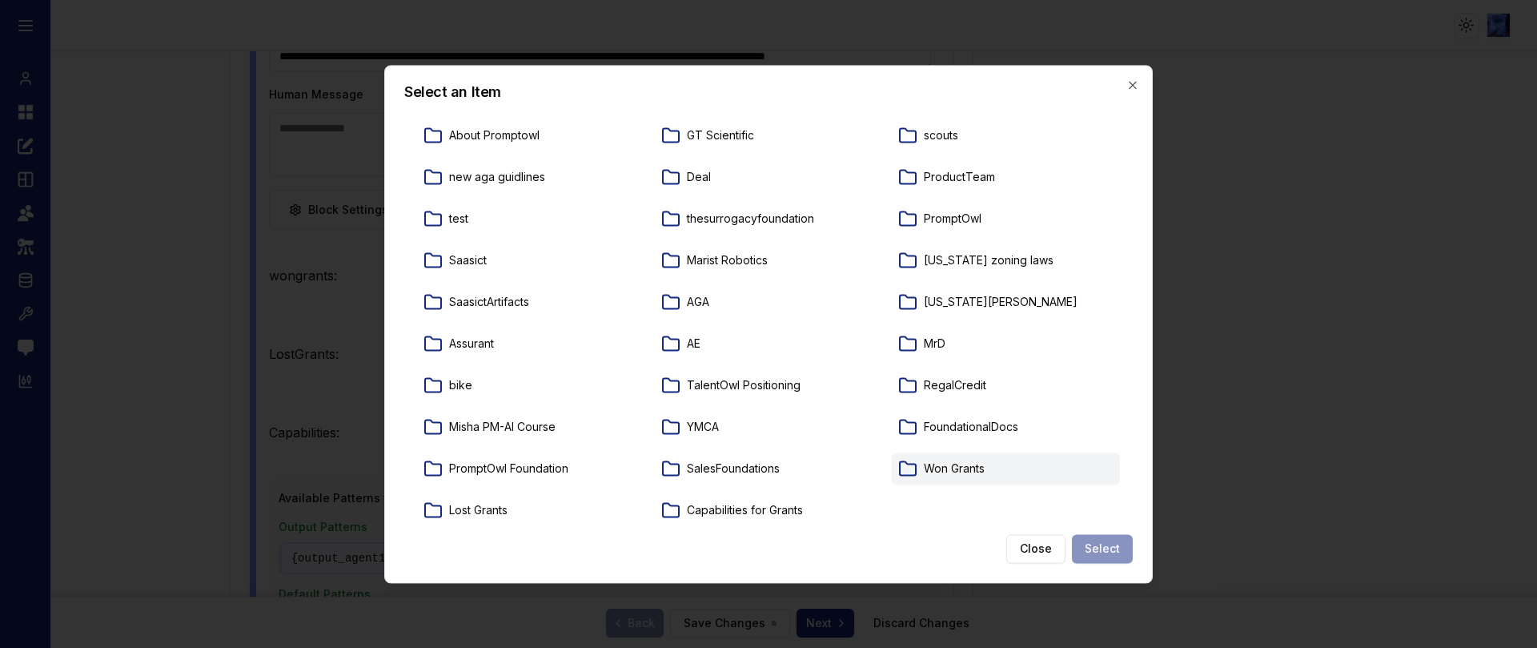
scroll to position [39, 0]
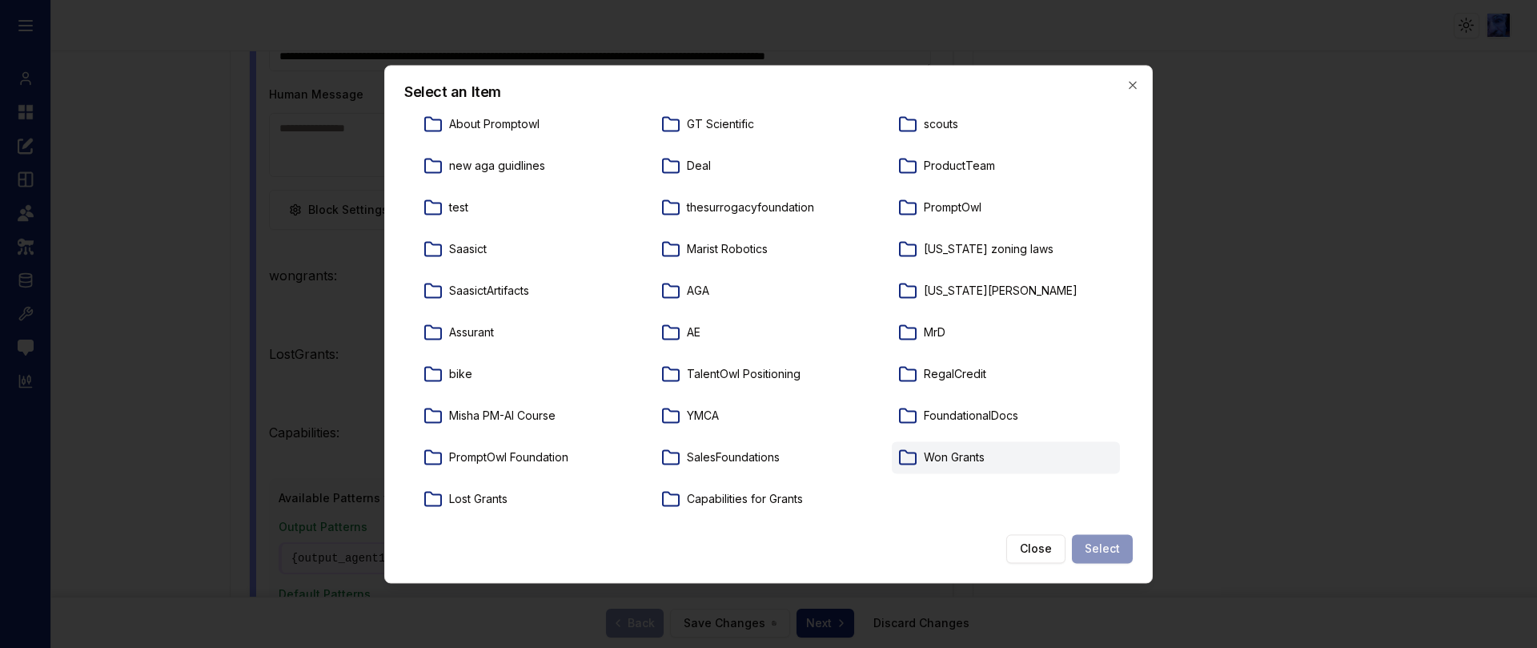
click at [942, 460] on p "Won Grants" at bounding box center [954, 457] width 61 height 16
click at [1112, 552] on button "Select" at bounding box center [1102, 548] width 61 height 29
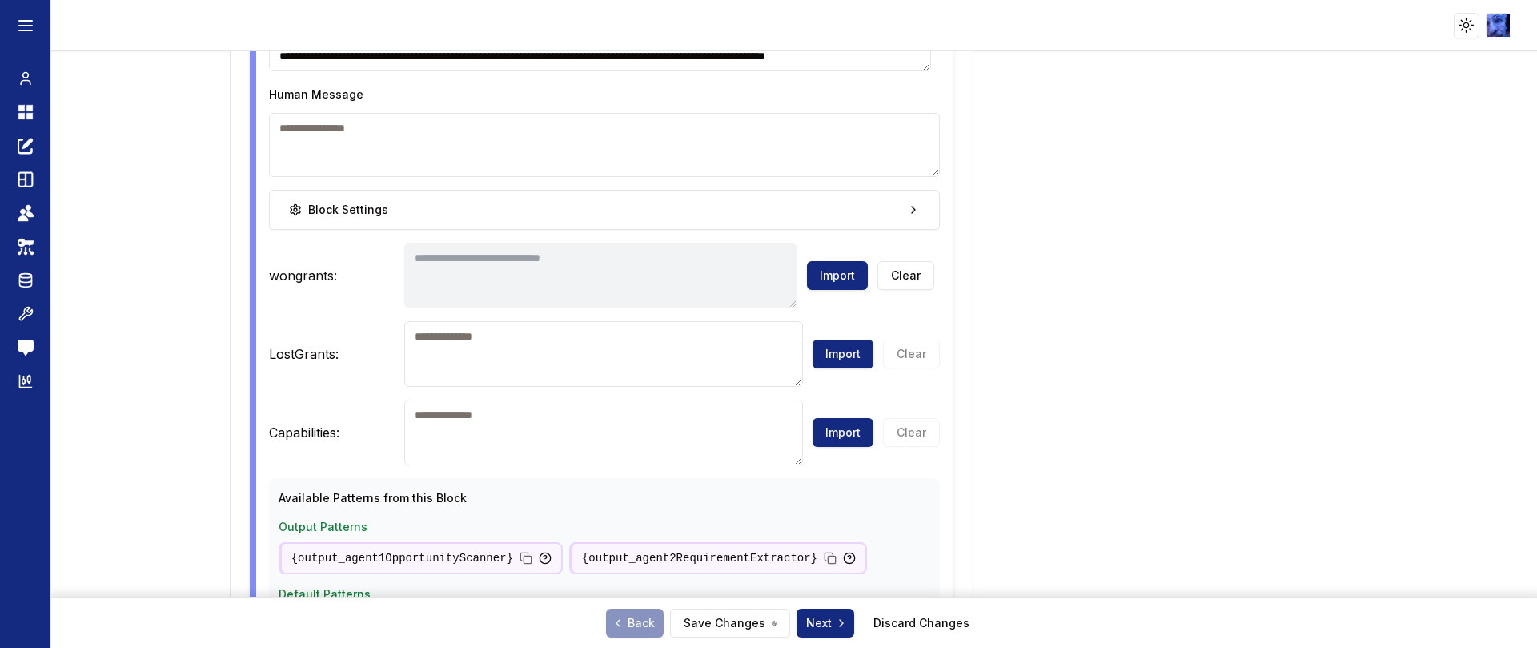
type textarea "**********"
click at [828, 359] on button "Import" at bounding box center [843, 354] width 61 height 29
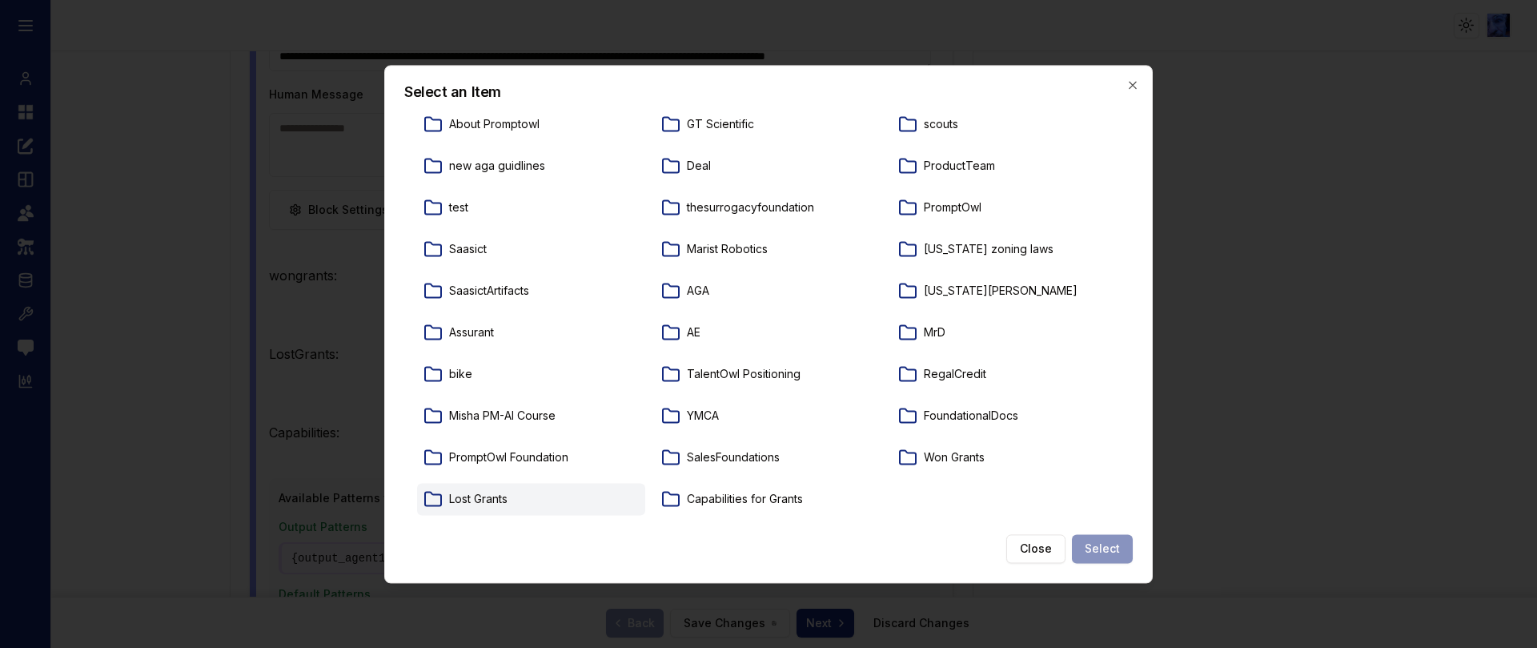
click at [496, 499] on p "Lost Grants" at bounding box center [478, 499] width 58 height 16
click at [1122, 545] on button "Select" at bounding box center [1102, 548] width 61 height 29
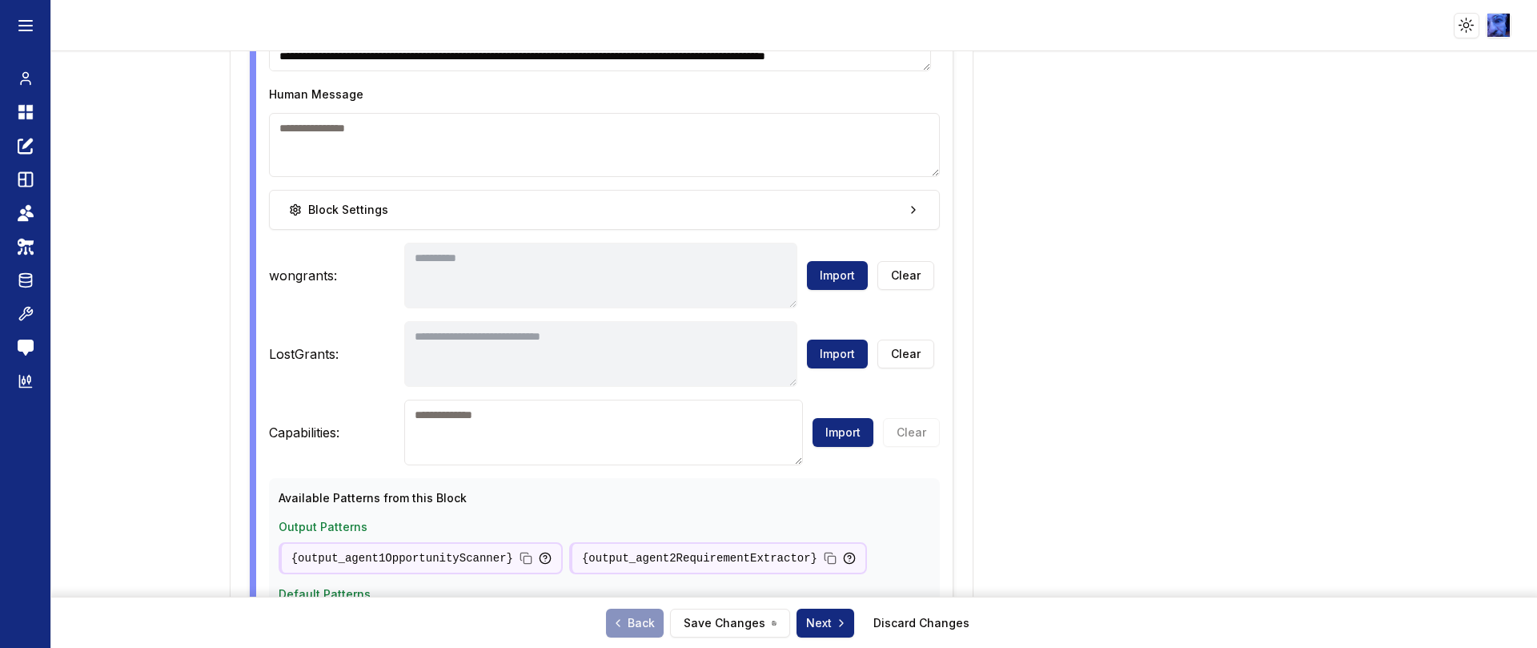
type textarea "**********"
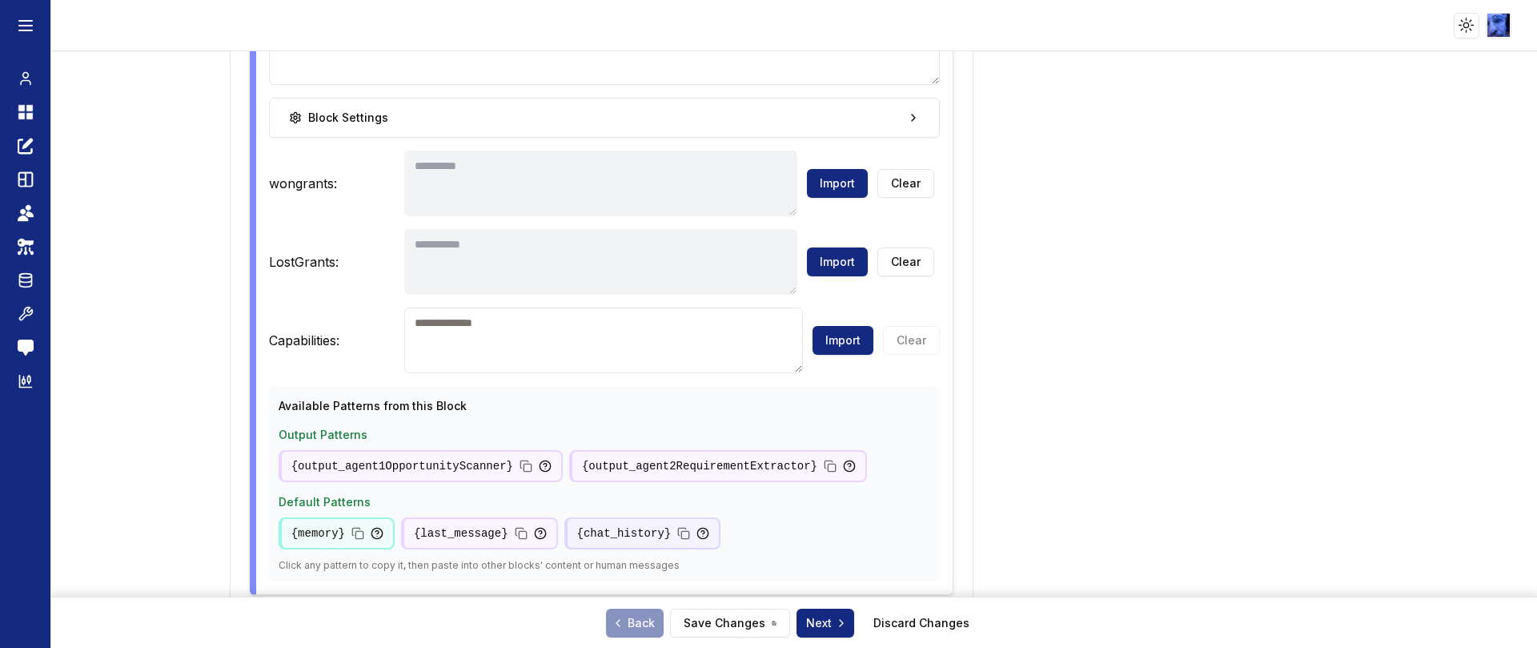
scroll to position [2162, 0]
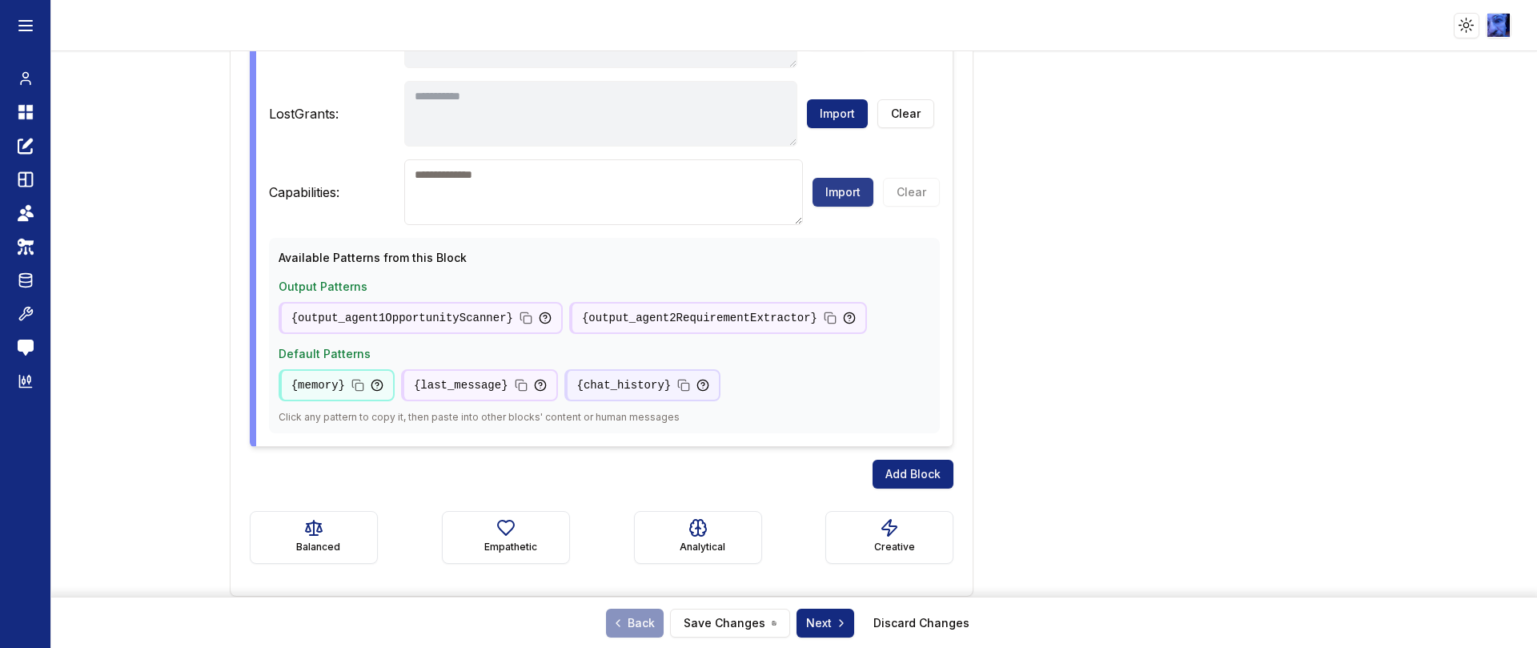
click at [838, 188] on button "Import" at bounding box center [843, 192] width 61 height 29
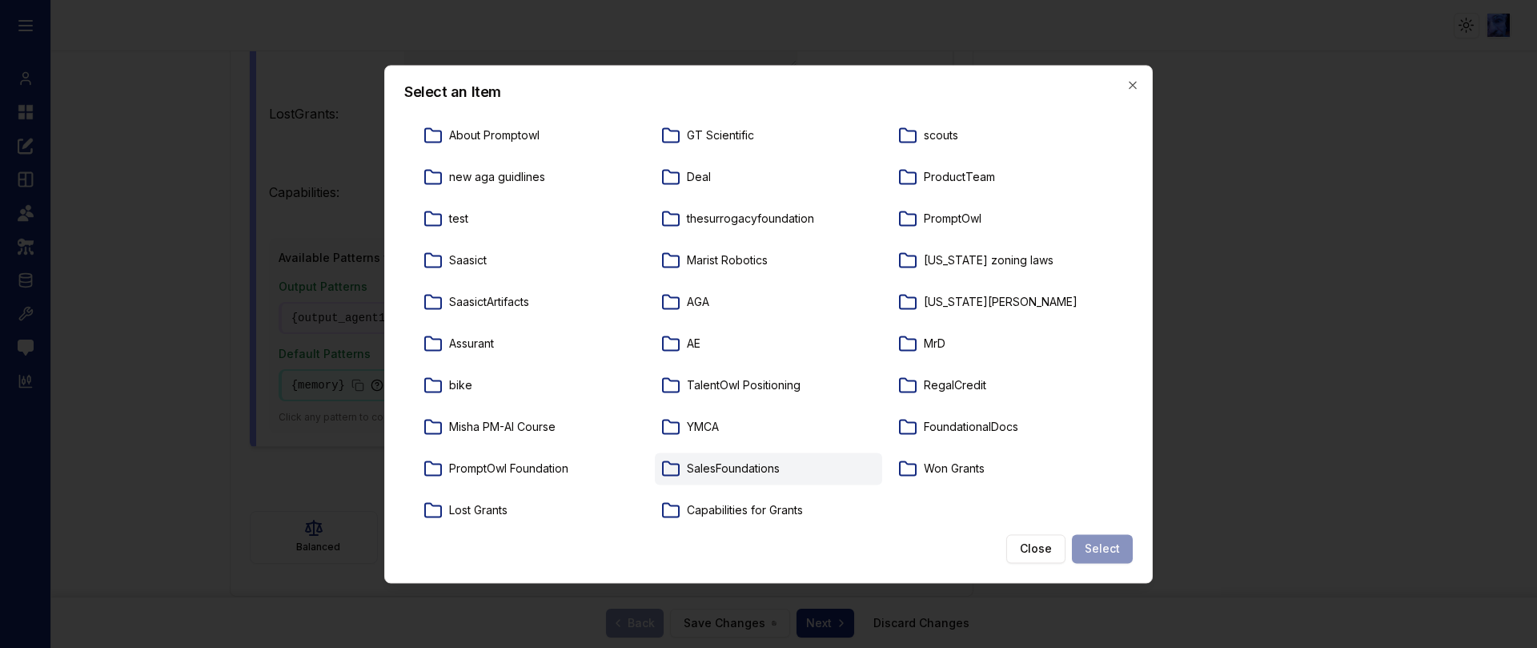
scroll to position [39, 0]
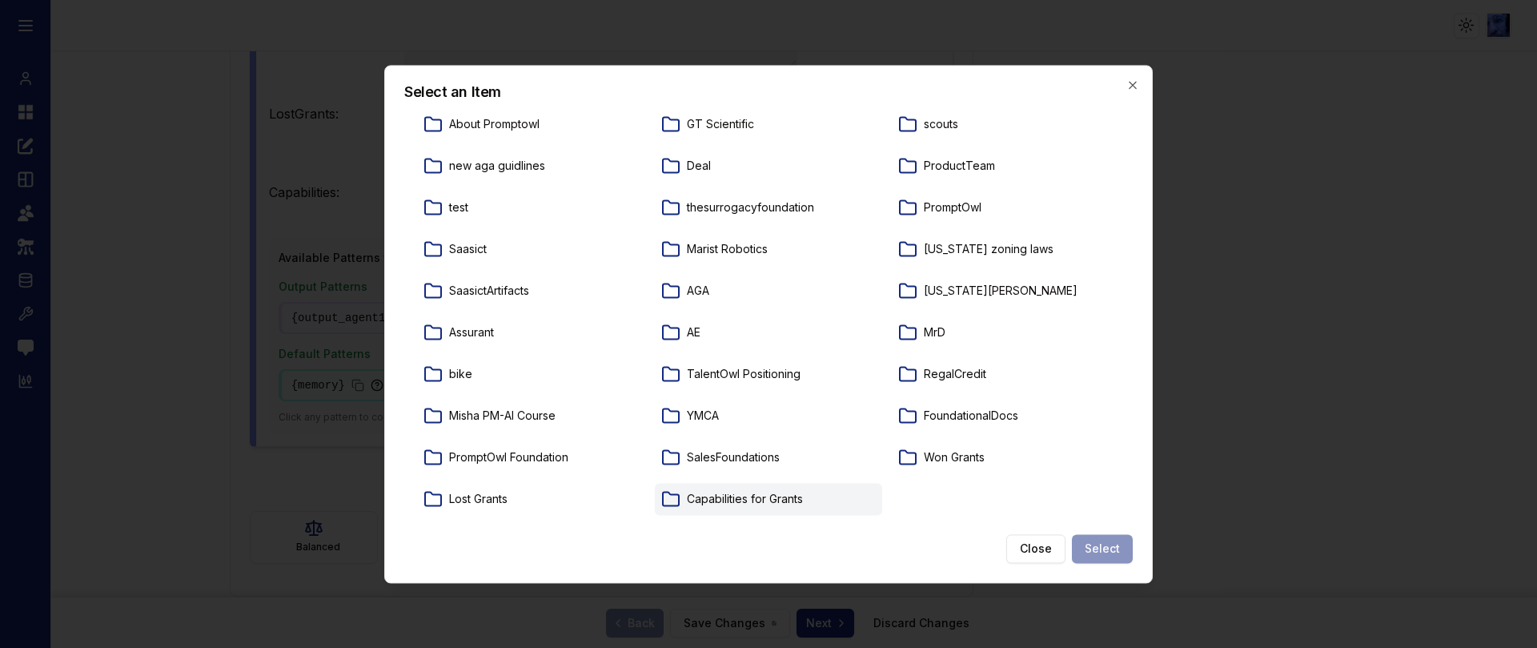
click at [697, 500] on p "Capabilities for Grants" at bounding box center [745, 499] width 116 height 16
click at [1103, 546] on button "Select" at bounding box center [1102, 548] width 61 height 29
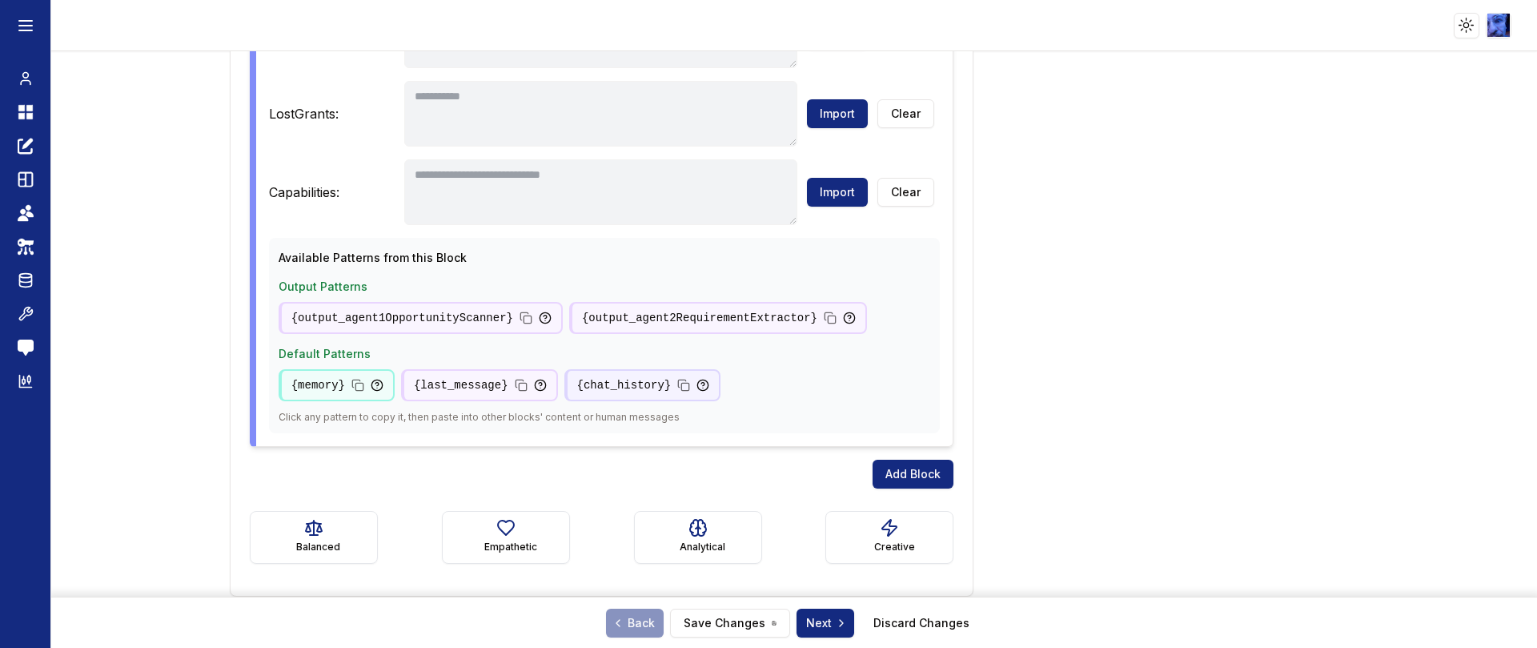
type textarea "**********"
click at [715, 627] on button "Save Changes" at bounding box center [730, 623] width 120 height 29
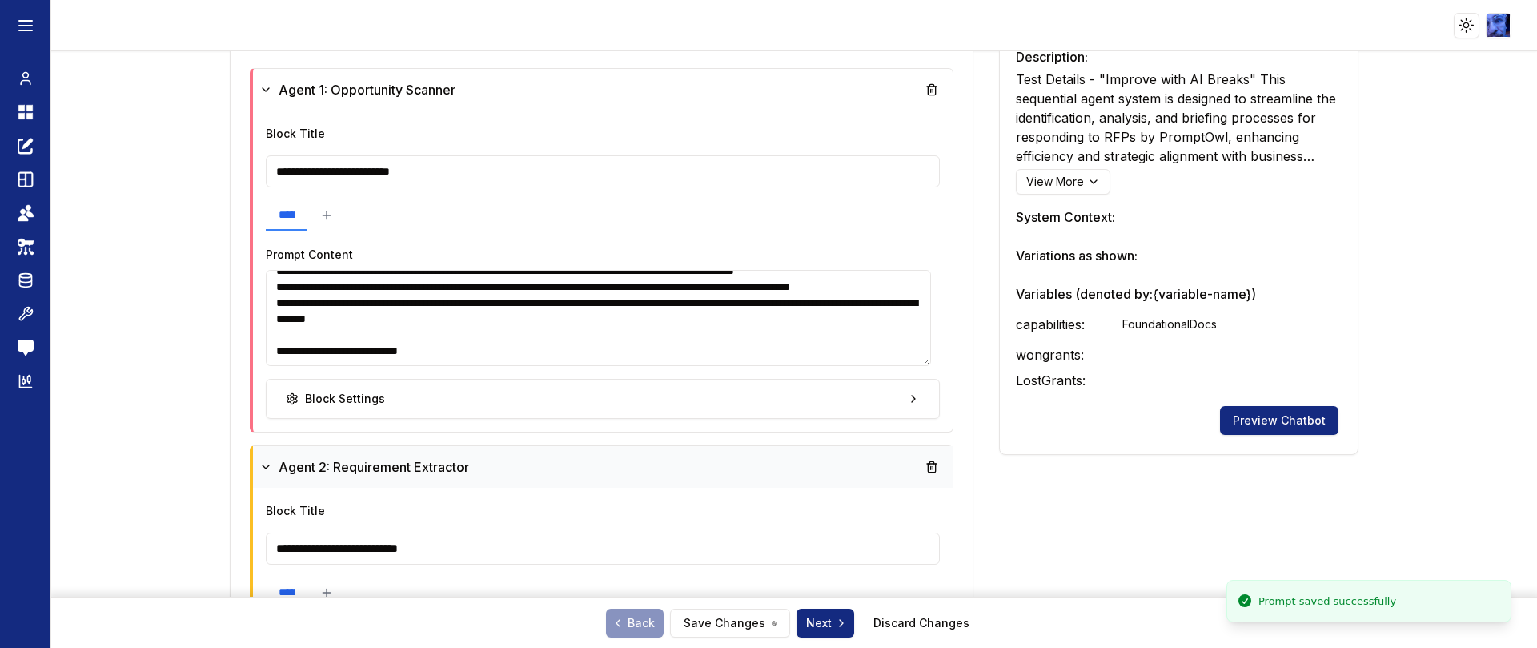
scroll to position [0, 0]
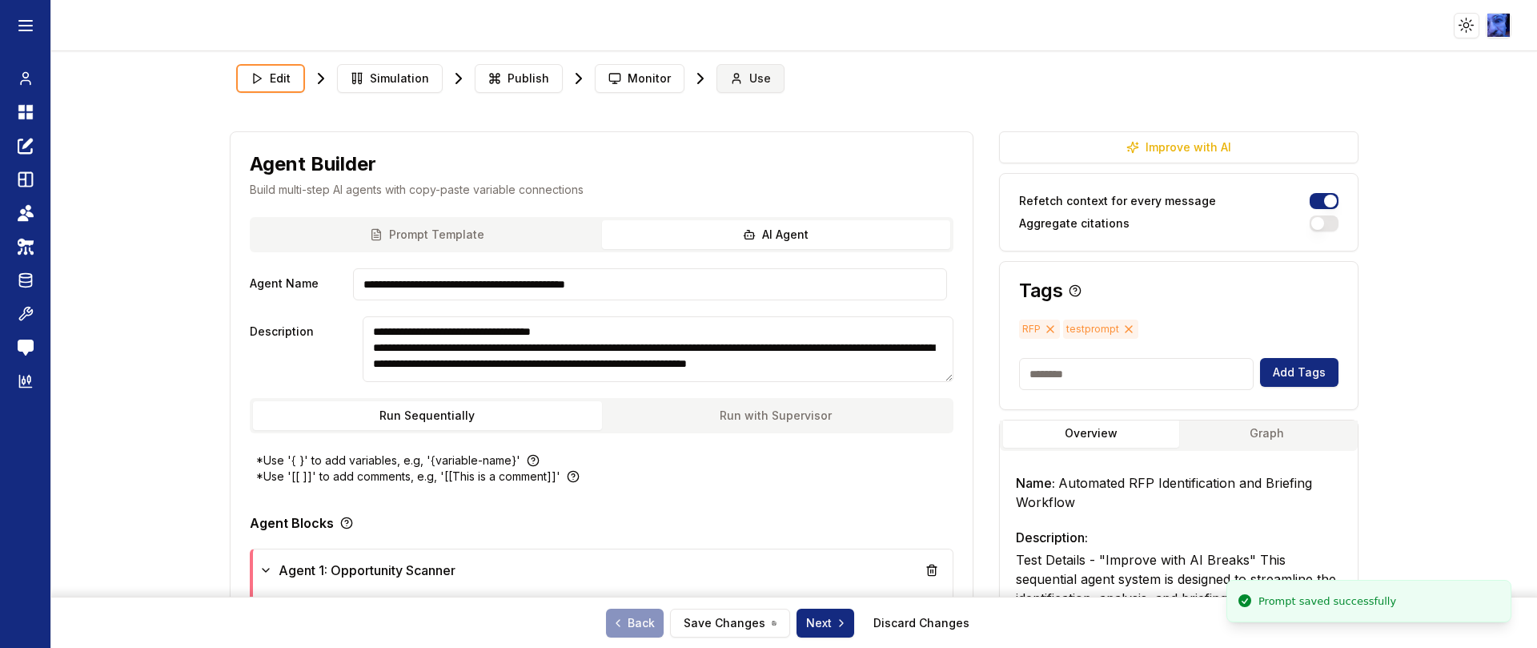
click at [749, 72] on span "Use" at bounding box center [760, 78] width 22 height 16
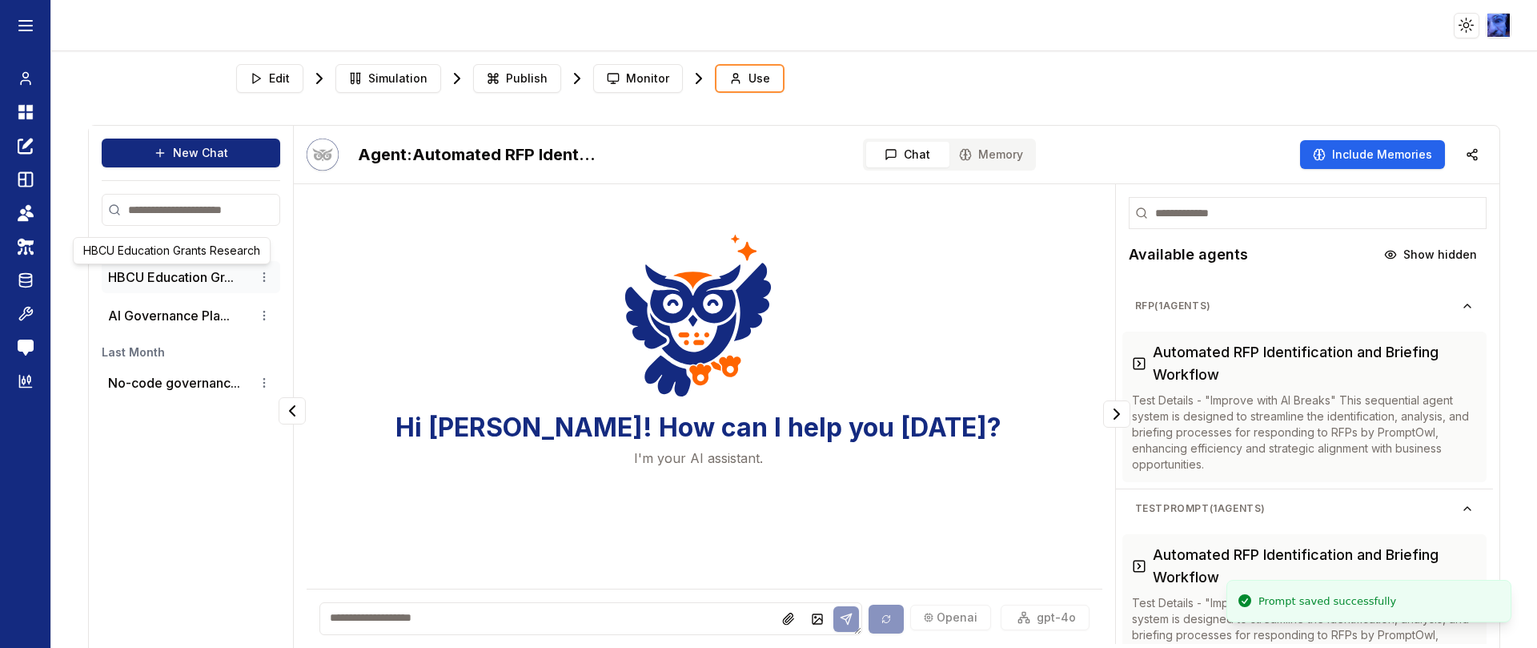
click at [201, 274] on button "HBCU Education Gr..." at bounding box center [171, 276] width 126 height 19
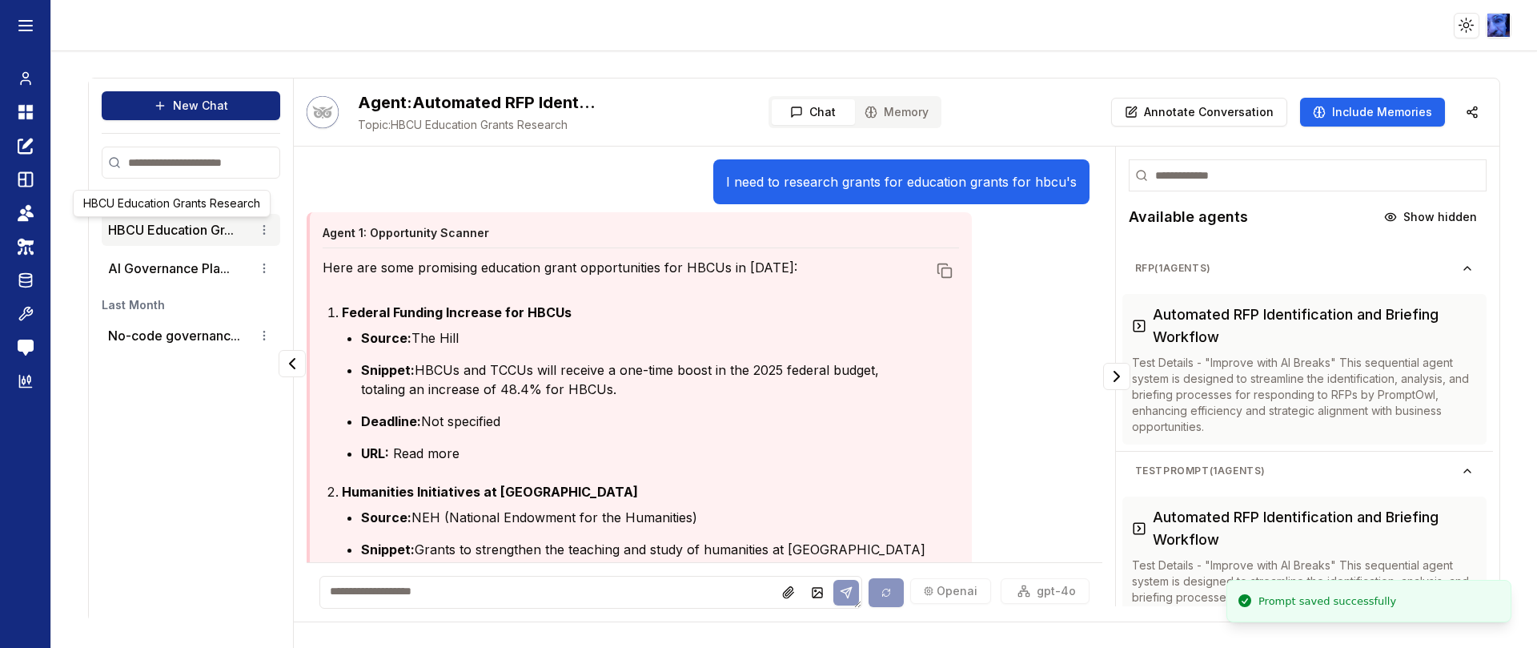
scroll to position [48, 0]
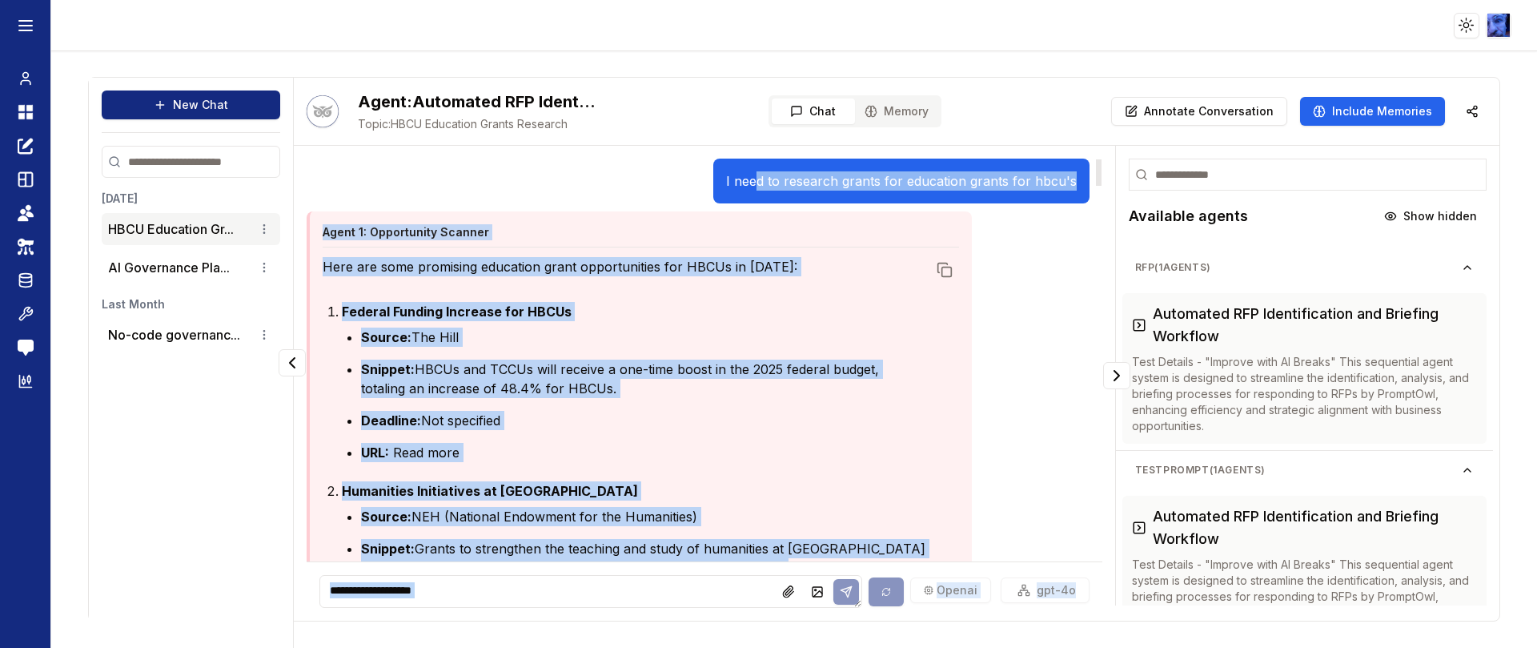
drag, startPoint x: 748, startPoint y: 183, endPoint x: 1115, endPoint y: 173, distance: 367.7
click at [1115, 173] on div "I need to research grants for education grants for hbcu's Agent 1: Opportunity …" at bounding box center [896, 383] width 1205 height 475
click at [871, 183] on p "I need to research grants for education grants for hbcu's" at bounding box center [901, 180] width 351 height 19
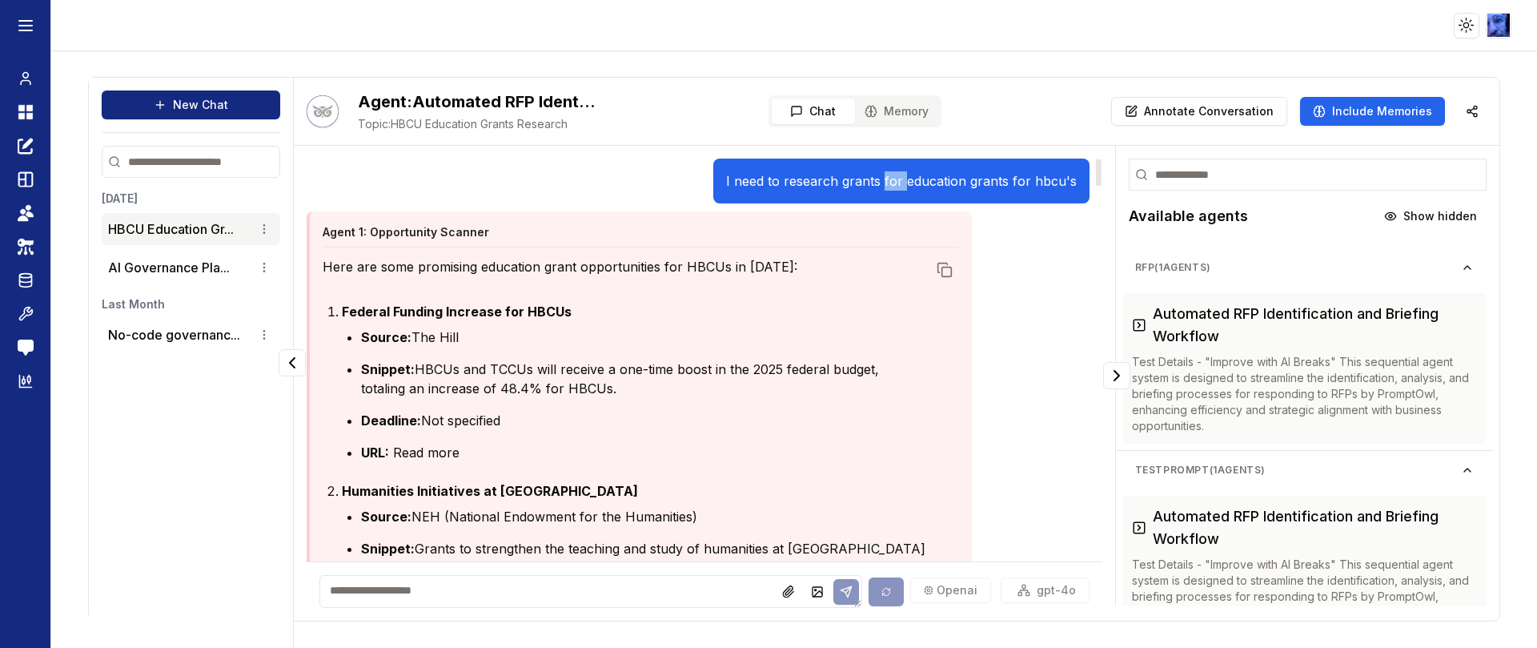
click at [871, 183] on p "I need to research grants for education grants for hbcu's" at bounding box center [901, 180] width 351 height 19
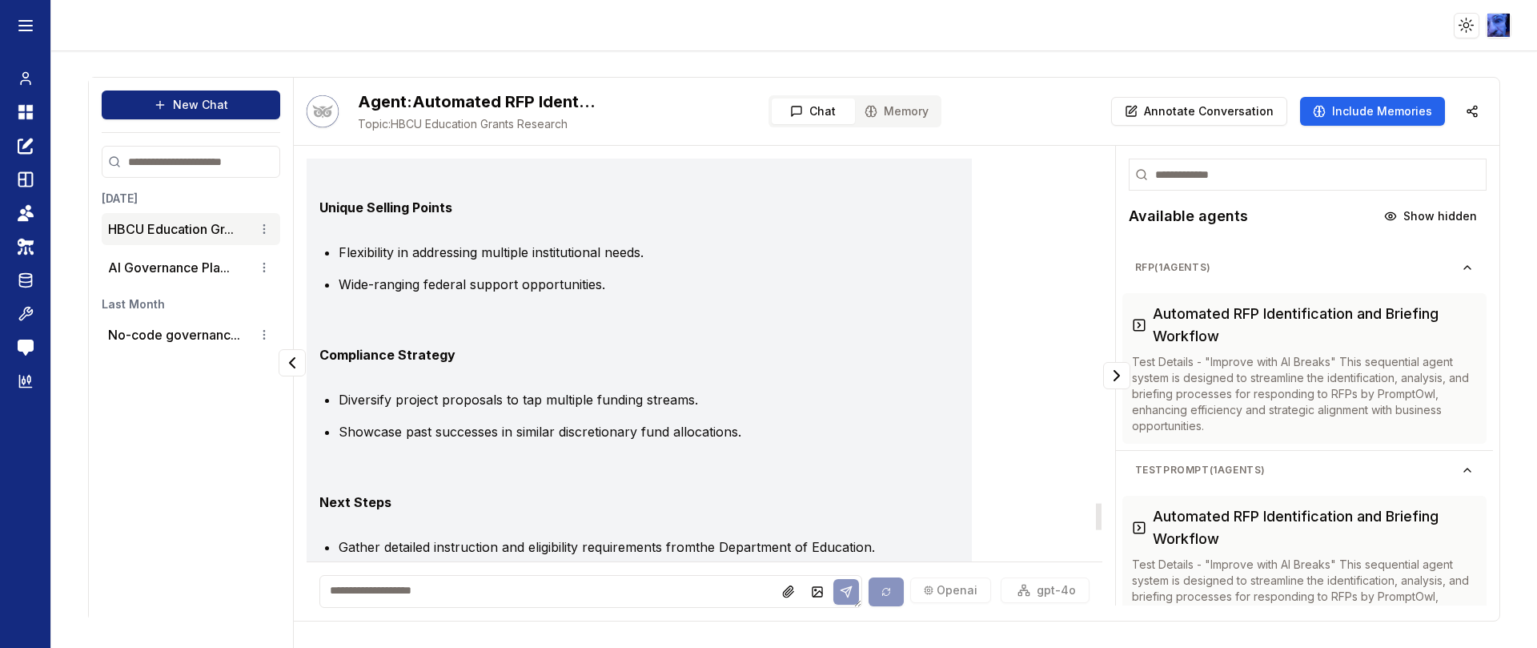
scroll to position [5630, 0]
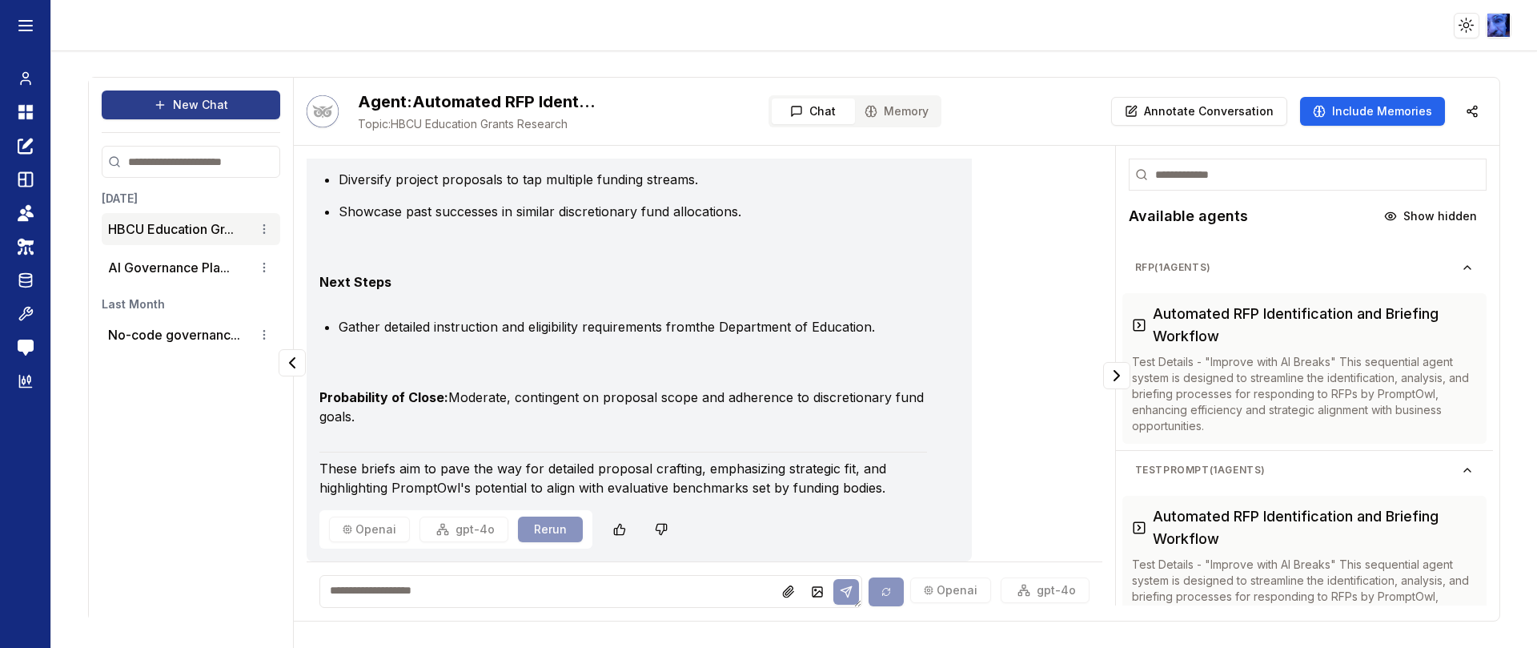
click at [183, 99] on button "New Chat" at bounding box center [191, 104] width 179 height 29
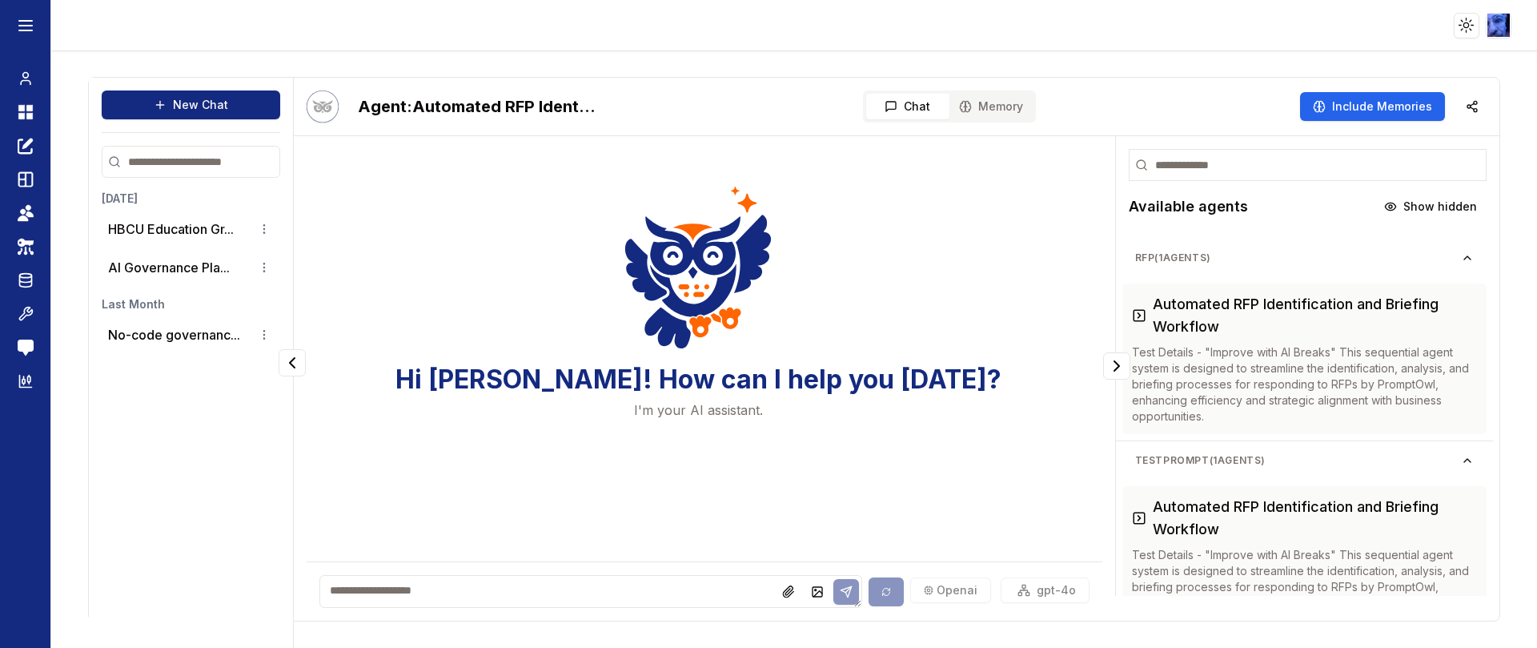
click at [500, 589] on textarea at bounding box center [590, 591] width 542 height 33
paste textarea "**********"
type textarea "**********"
click at [841, 589] on icon at bounding box center [846, 591] width 10 height 10
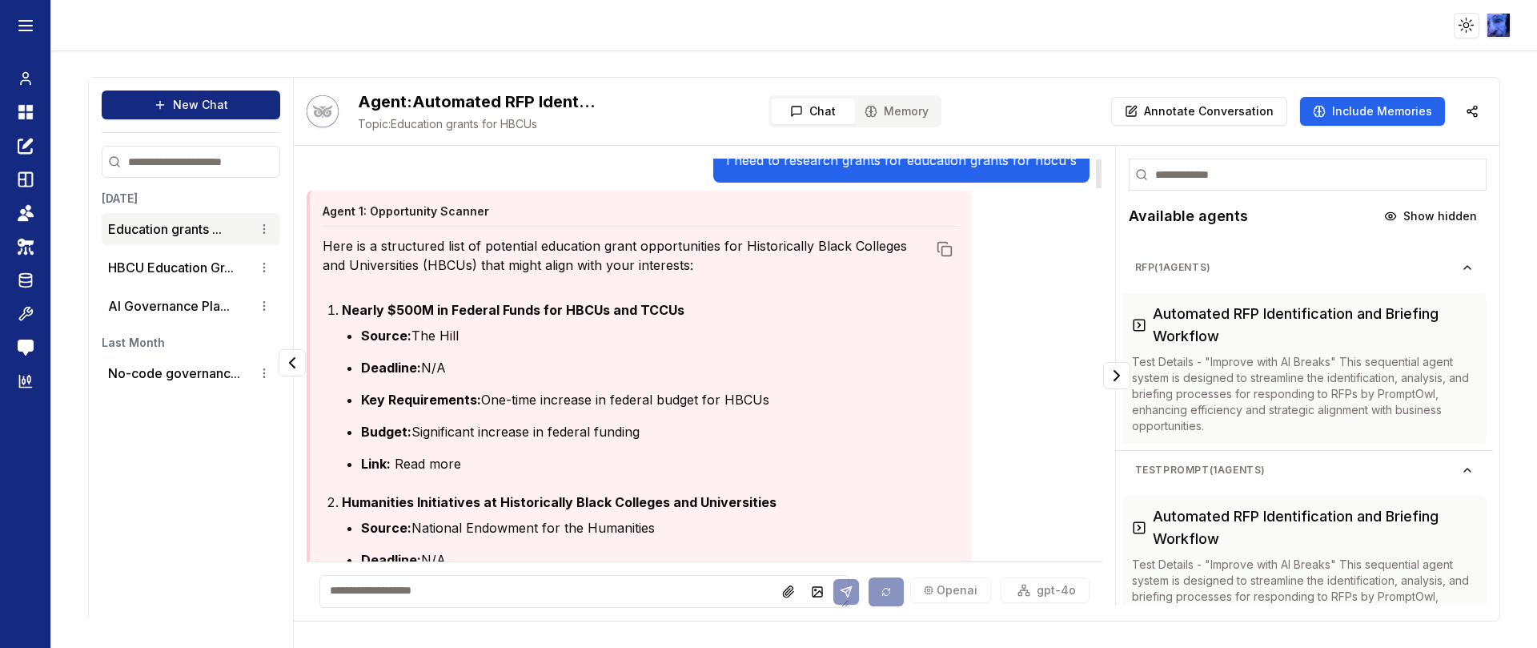
scroll to position [0, 0]
